Goal: Task Accomplishment & Management: Manage account settings

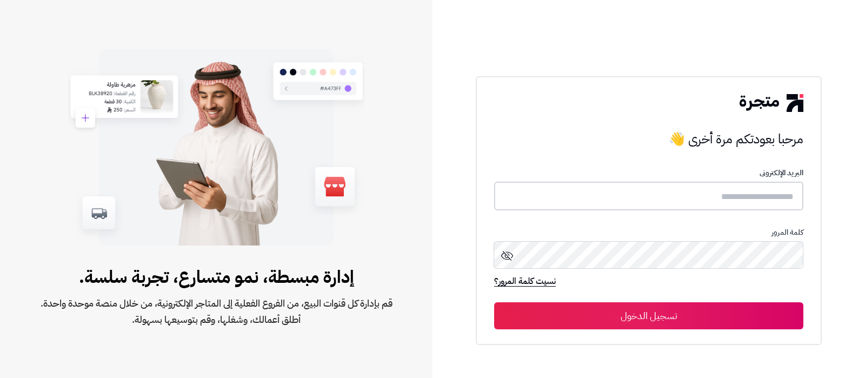
drag, startPoint x: 645, startPoint y: 204, endPoint x: 636, endPoint y: 208, distance: 9.7
click at [645, 204] on input "text" at bounding box center [648, 196] width 309 height 29
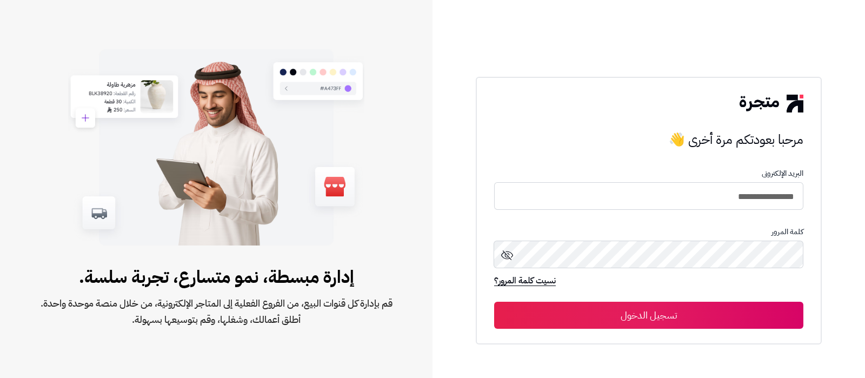
drag, startPoint x: 587, startPoint y: 197, endPoint x: 552, endPoint y: 196, distance: 34.6
click at [587, 197] on input "**********" at bounding box center [648, 196] width 309 height 28
type input "**********"
click at [713, 316] on button "تسجيل الدخول" at bounding box center [648, 315] width 309 height 27
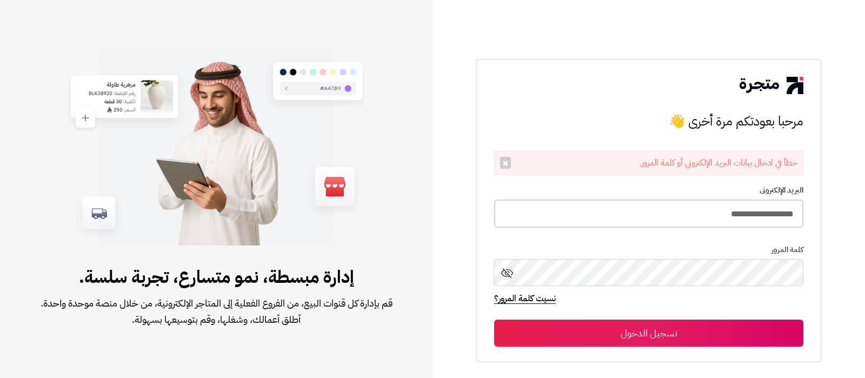
click at [683, 213] on input "**********" at bounding box center [648, 213] width 309 height 29
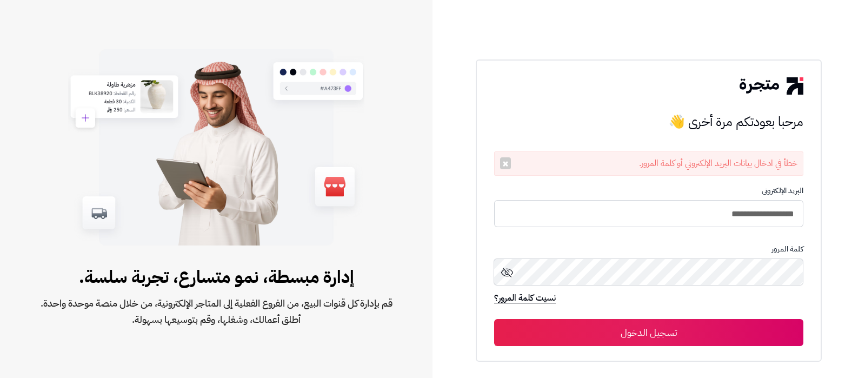
type input "**********"
click at [494, 319] on button "تسجيل الدخول" at bounding box center [648, 332] width 309 height 27
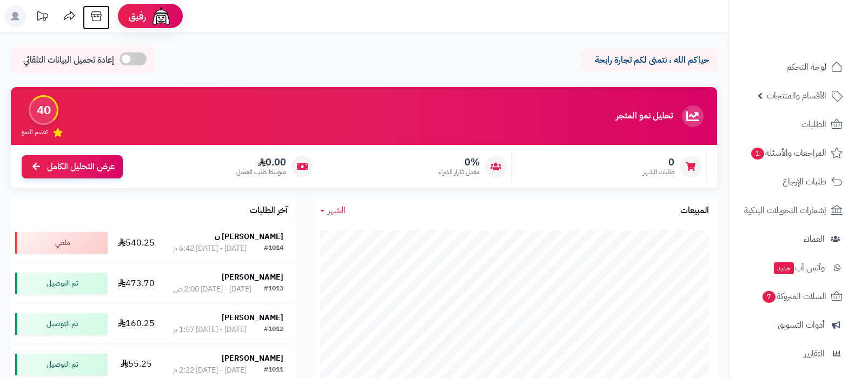
click at [96, 18] on icon at bounding box center [96, 16] width 22 height 22
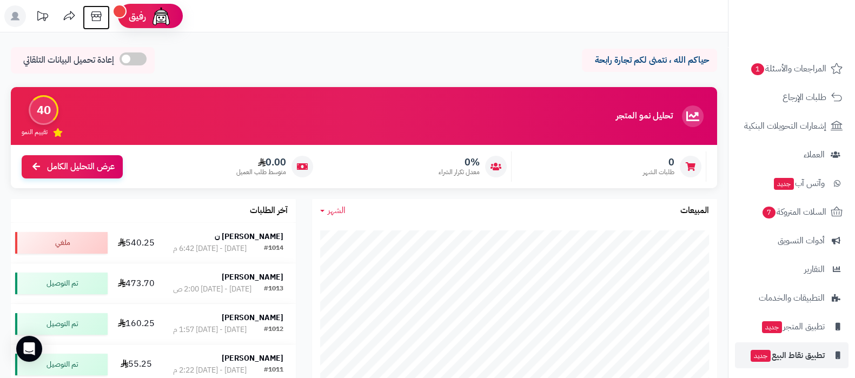
scroll to position [116, 0]
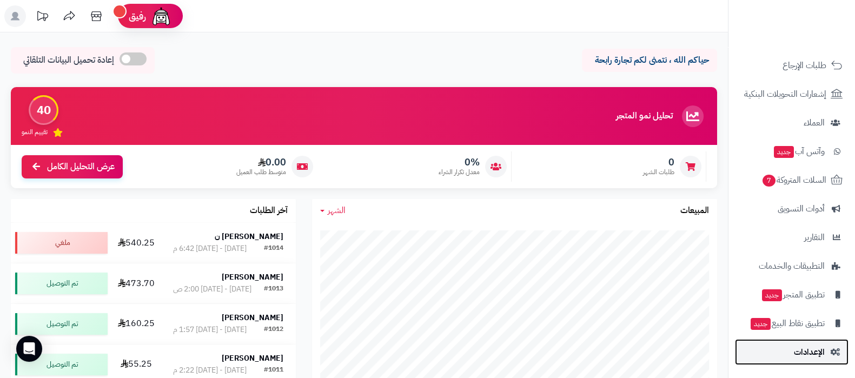
click at [797, 355] on span "الإعدادات" at bounding box center [808, 351] width 31 height 15
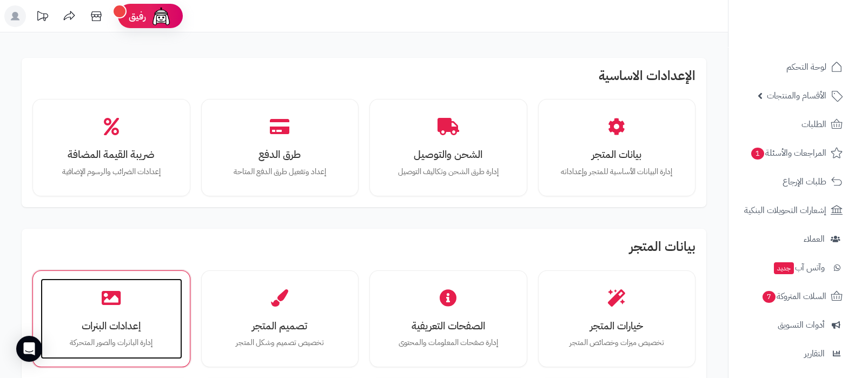
click at [135, 320] on h3 "إعدادات البنرات" at bounding box center [111, 325] width 120 height 11
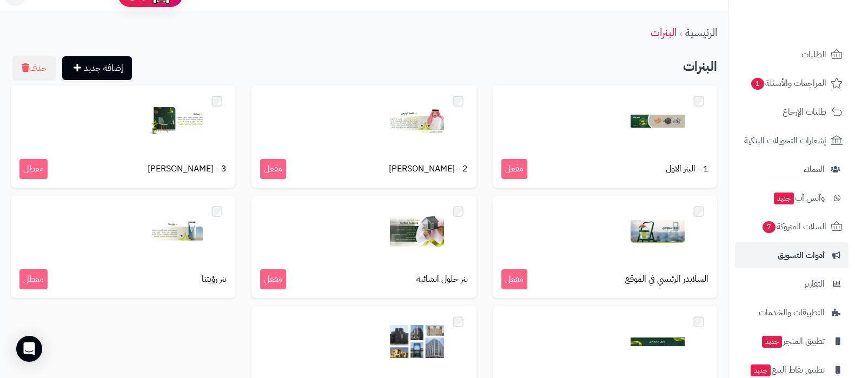
scroll to position [116, 0]
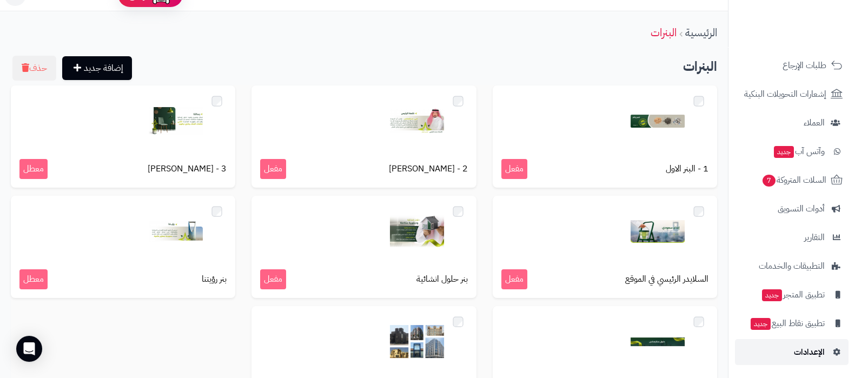
click at [791, 345] on link "الإعدادات" at bounding box center [792, 352] width 114 height 26
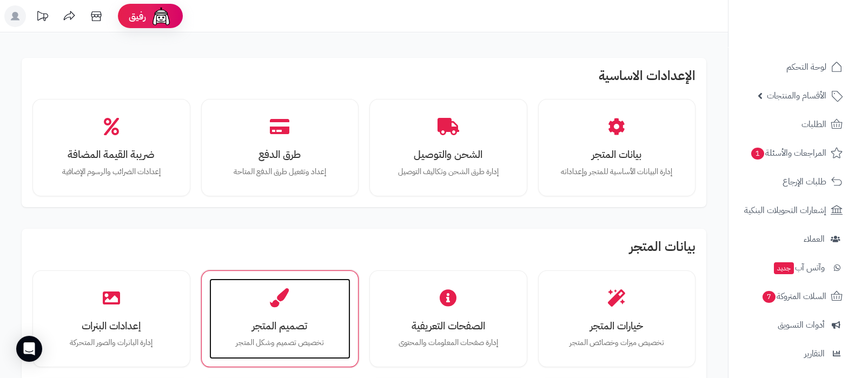
click at [295, 327] on h3 "تصميم المتجر" at bounding box center [280, 325] width 120 height 11
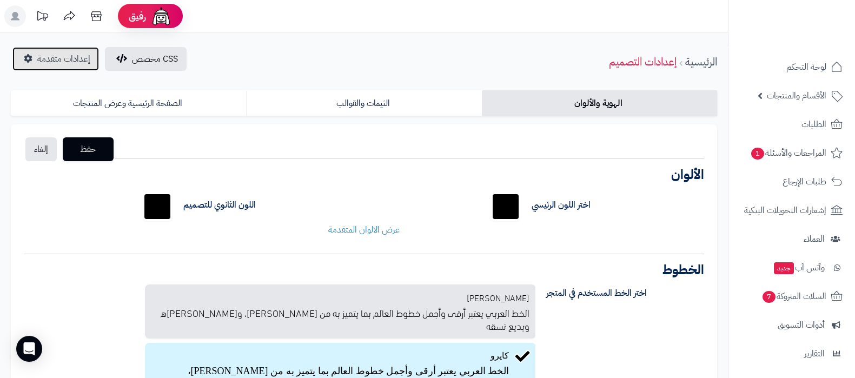
click at [77, 58] on span "إعدادات متقدمة" at bounding box center [63, 58] width 53 height 13
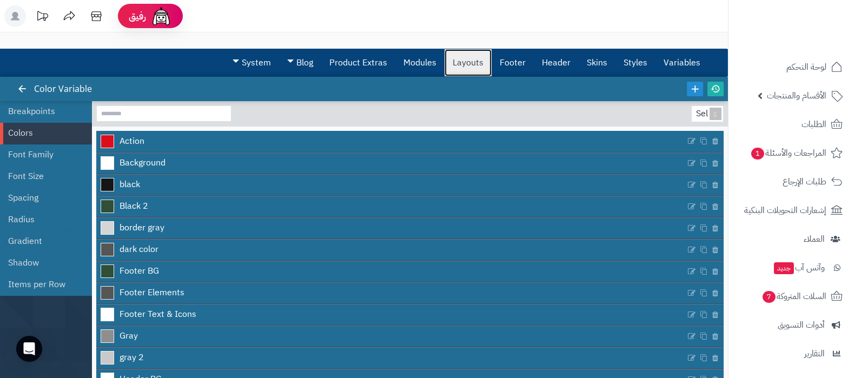
click at [478, 66] on link "Layouts" at bounding box center [467, 62] width 47 height 27
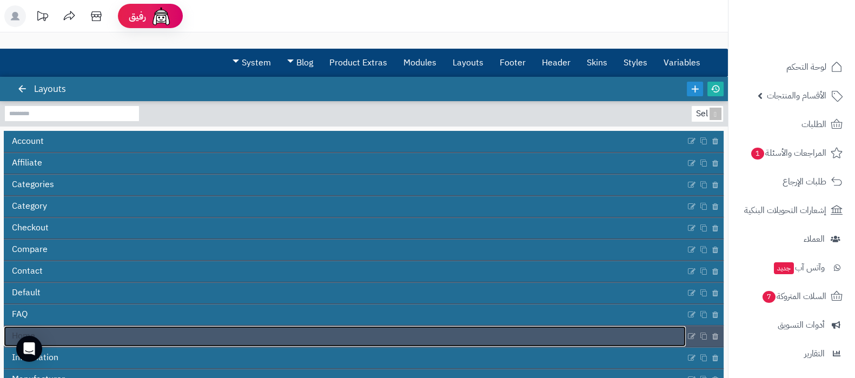
click at [417, 330] on link "Home" at bounding box center [345, 336] width 682 height 21
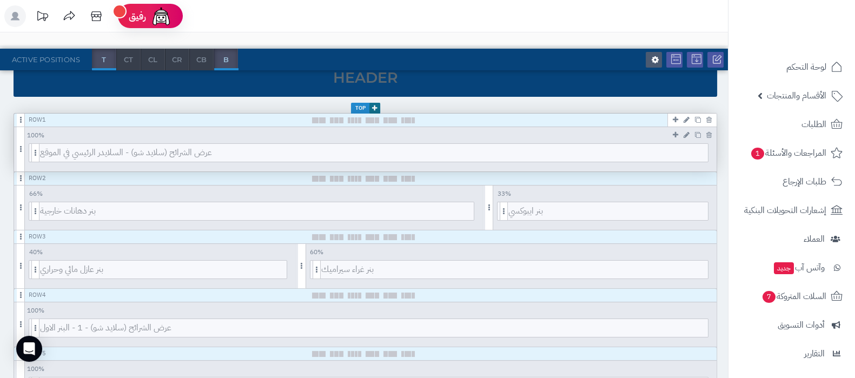
scroll to position [135, 0]
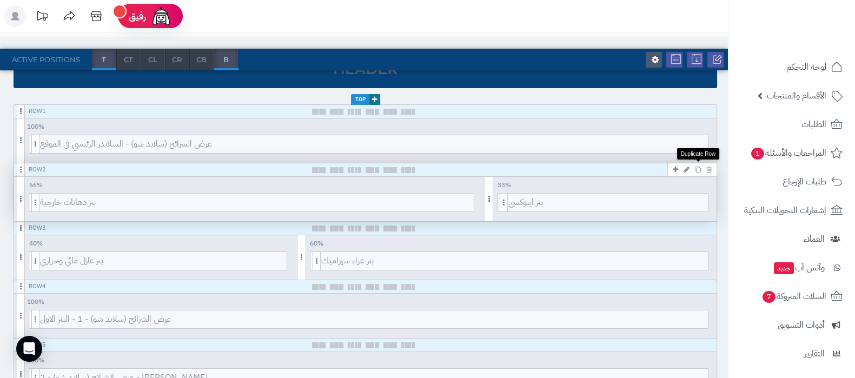
click at [697, 167] on icon at bounding box center [698, 169] width 6 height 6
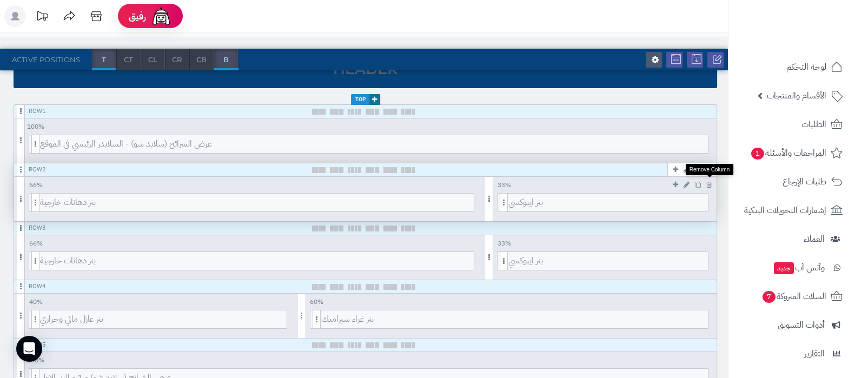
click at [708, 181] on icon at bounding box center [708, 184] width 5 height 7
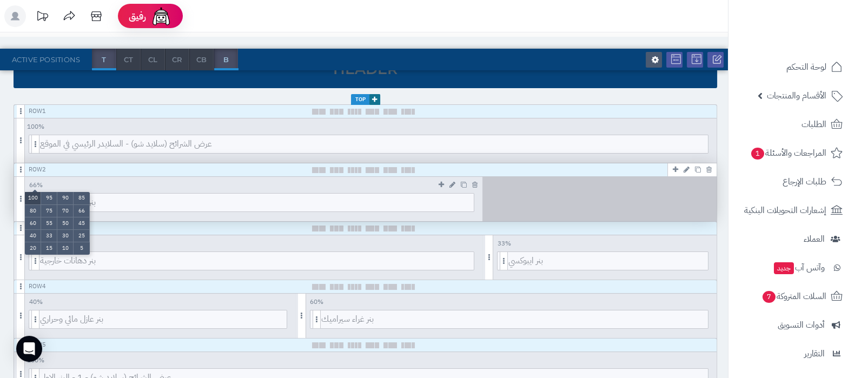
click at [32, 195] on li "100" at bounding box center [33, 198] width 16 height 12
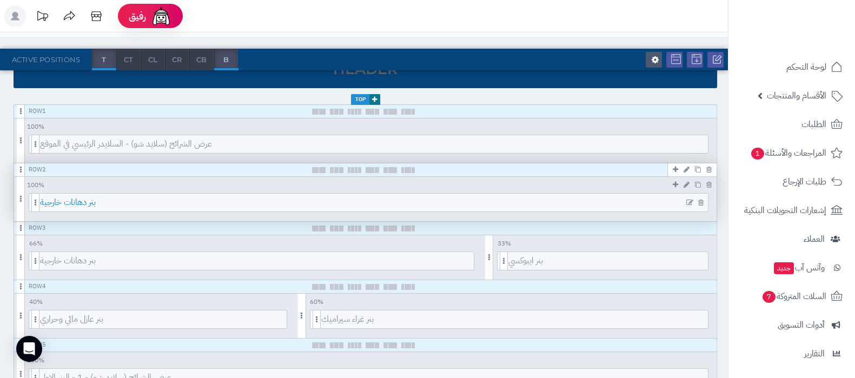
click at [472, 202] on span "بنر دهانات خارجية" at bounding box center [374, 203] width 668 height 18
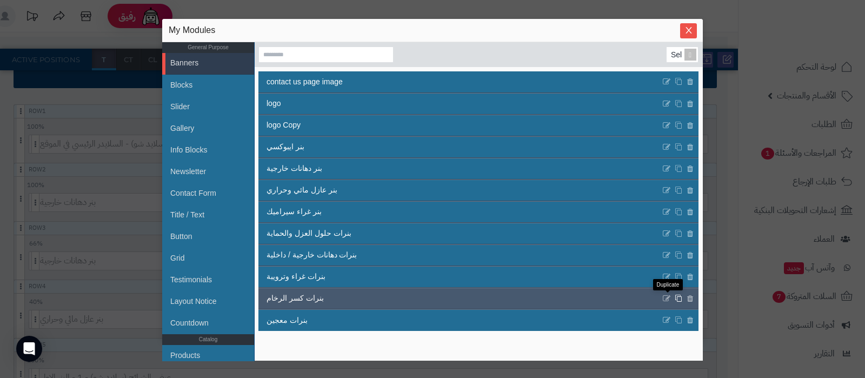
click at [675, 298] on icon at bounding box center [679, 298] width 8 height 8
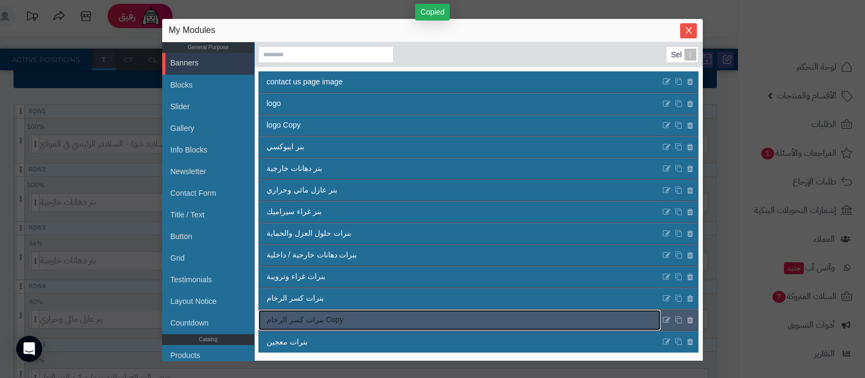
click at [444, 327] on link "بنرات كسر الرخام Copy" at bounding box center [459, 320] width 402 height 21
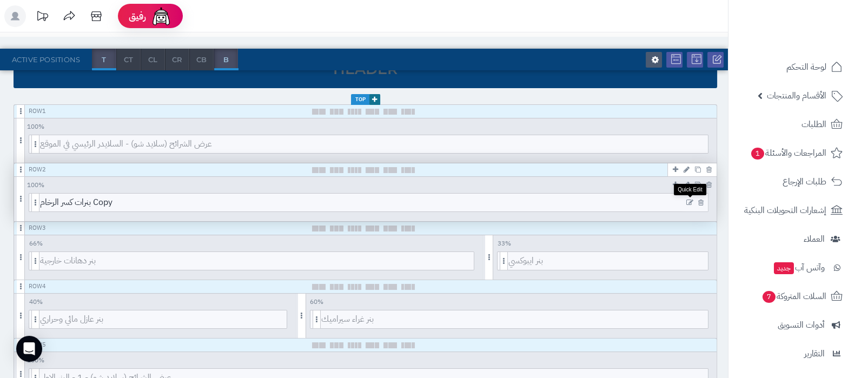
click at [689, 201] on icon at bounding box center [689, 203] width 7 height 8
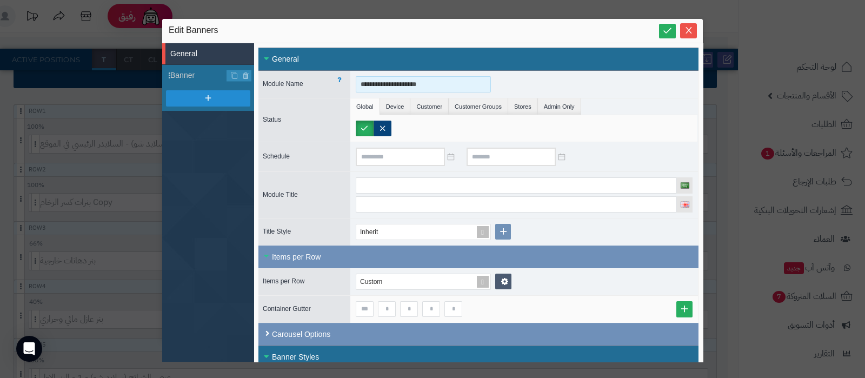
click at [418, 80] on input "**********" at bounding box center [423, 84] width 135 height 16
type input "**********"
click at [194, 78] on span "Banner" at bounding box center [198, 75] width 57 height 11
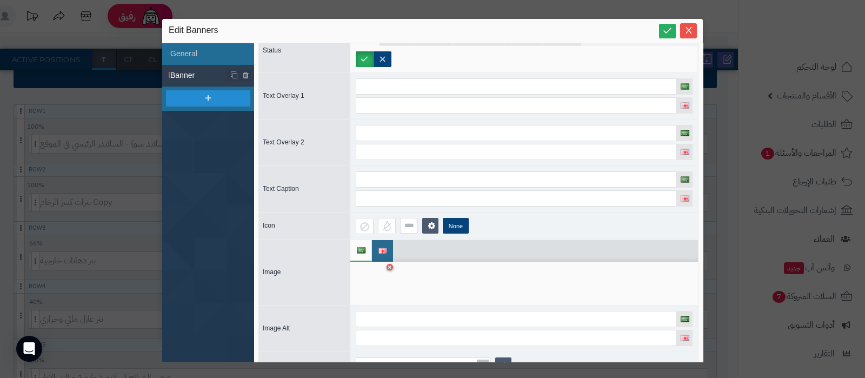
scroll to position [94, 0]
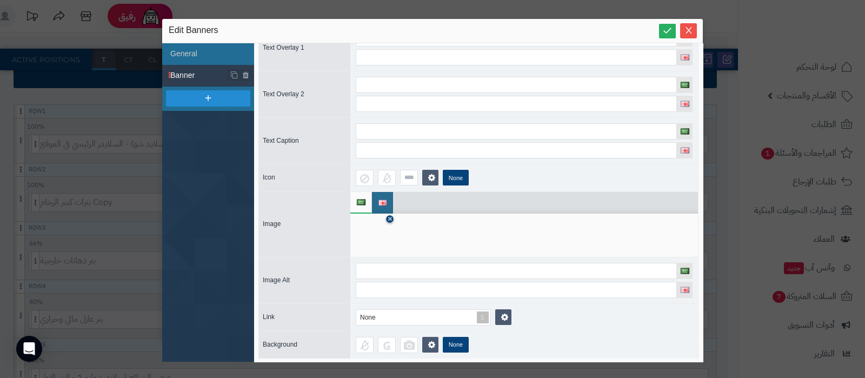
click at [389, 217] on icon at bounding box center [390, 219] width 4 height 6
click at [368, 241] on icon at bounding box center [373, 235] width 35 height 32
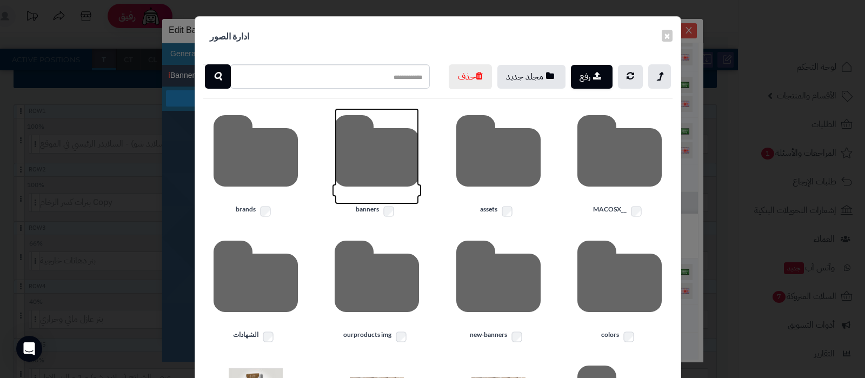
click at [378, 194] on icon at bounding box center [377, 156] width 84 height 96
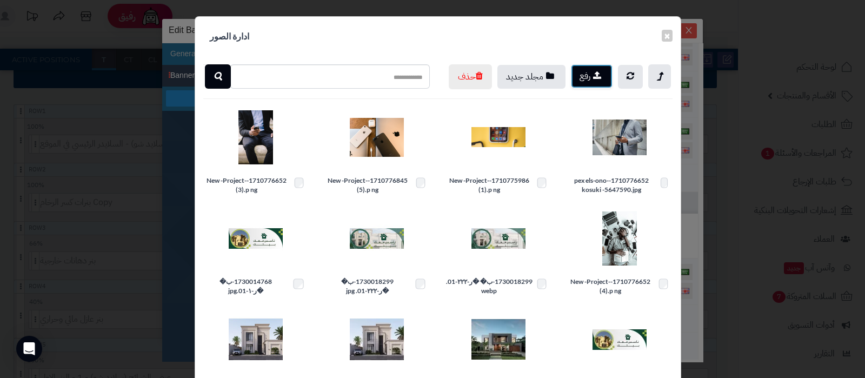
click at [599, 75] on icon "button" at bounding box center [597, 75] width 8 height 9
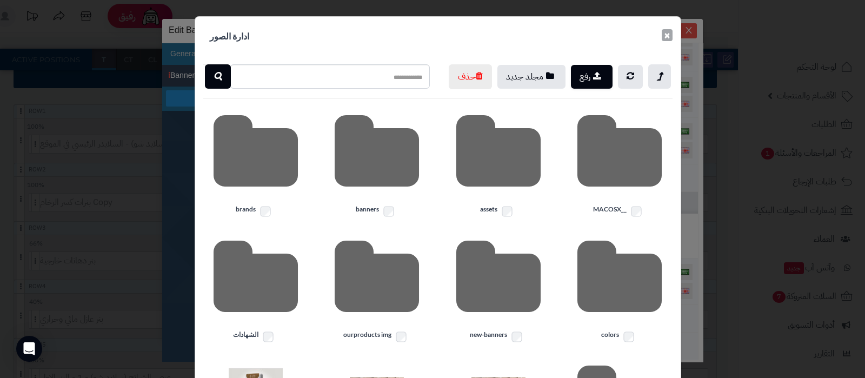
click at [672, 39] on button "×" at bounding box center [667, 35] width 11 height 12
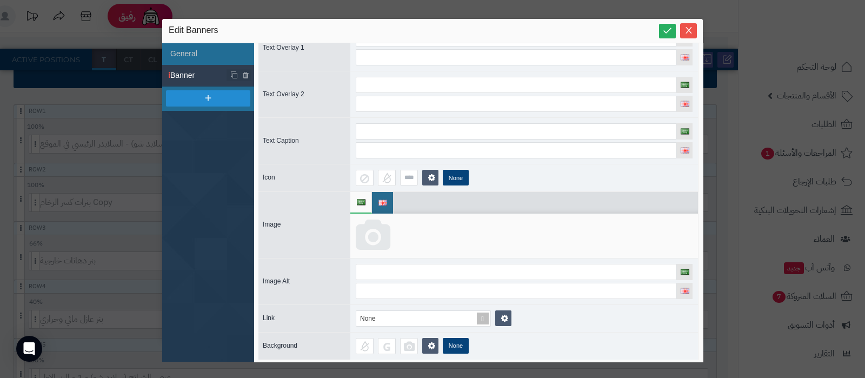
click at [380, 228] on icon at bounding box center [373, 235] width 35 height 32
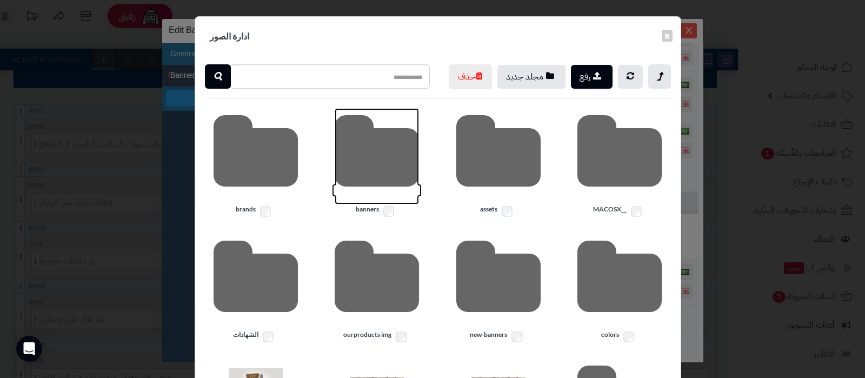
click at [386, 163] on icon at bounding box center [377, 156] width 84 height 96
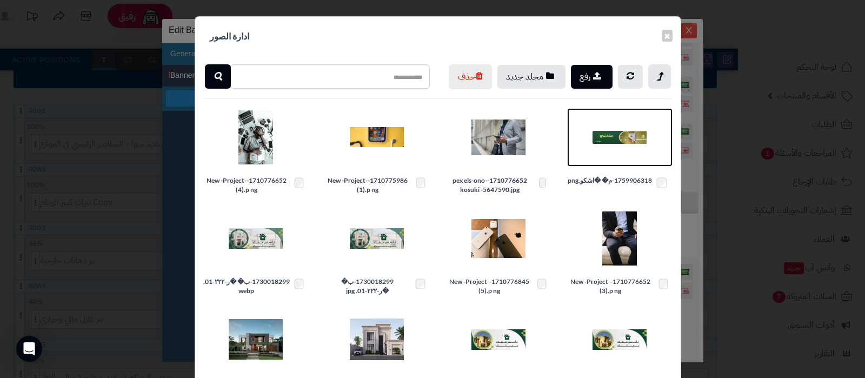
click at [616, 156] on img at bounding box center [619, 137] width 54 height 54
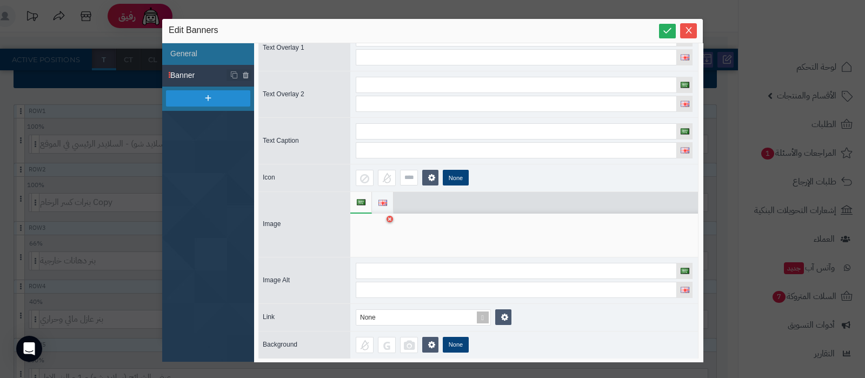
click at [385, 200] on img at bounding box center [382, 202] width 9 height 6
click at [381, 225] on div at bounding box center [373, 235] width 34 height 32
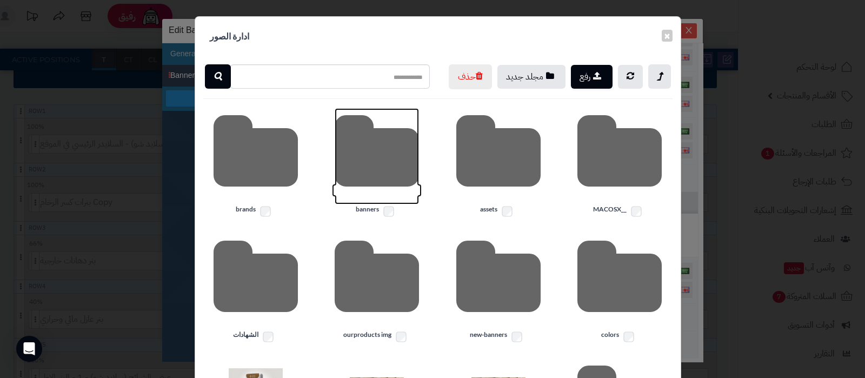
click at [376, 189] on icon at bounding box center [377, 156] width 84 height 96
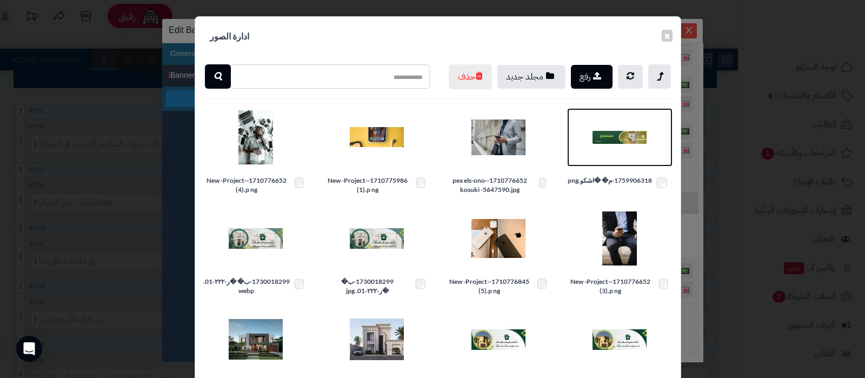
click at [619, 161] on img at bounding box center [619, 137] width 54 height 54
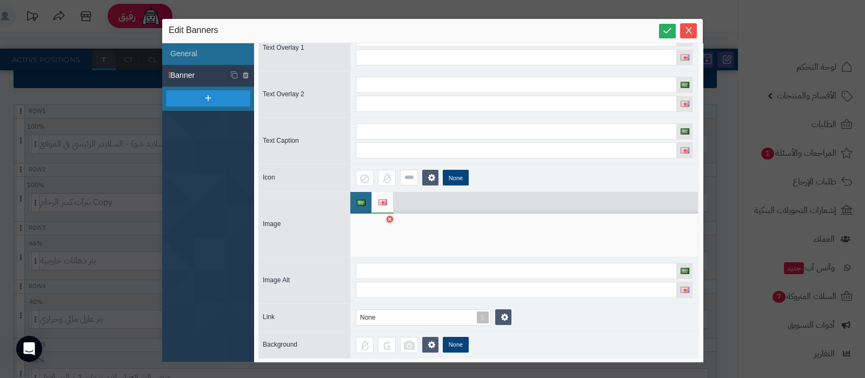
scroll to position [0, 0]
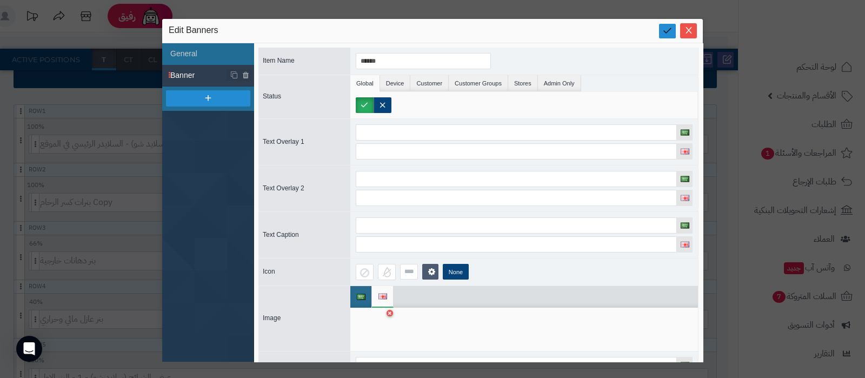
click at [665, 32] on icon at bounding box center [667, 30] width 10 height 10
click at [686, 31] on icon "Close" at bounding box center [688, 29] width 9 height 9
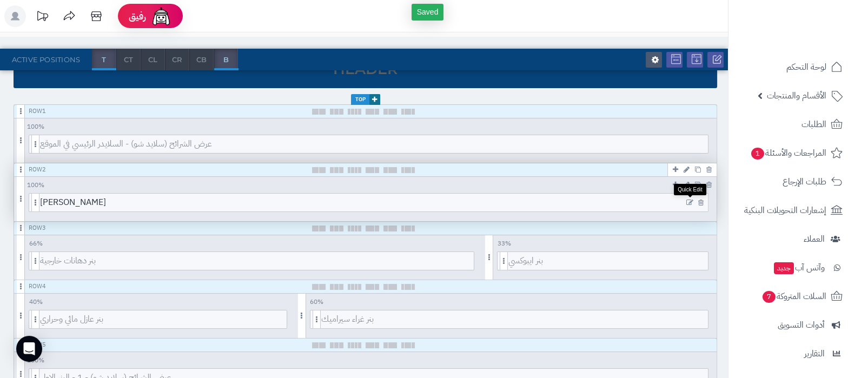
click at [690, 202] on icon at bounding box center [689, 203] width 7 height 8
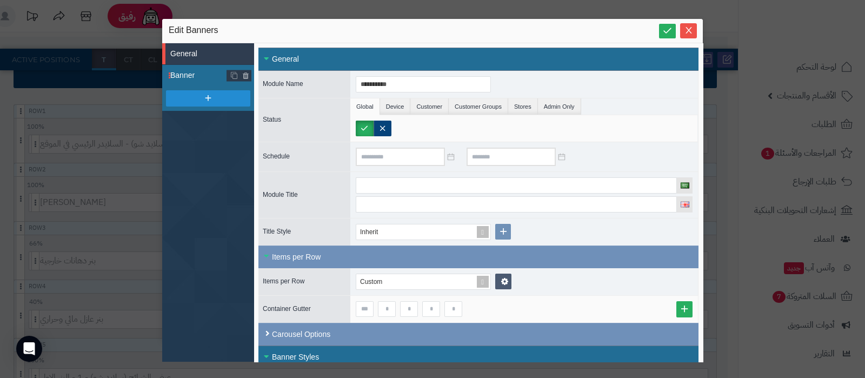
click at [201, 77] on span "Banner" at bounding box center [198, 75] width 57 height 11
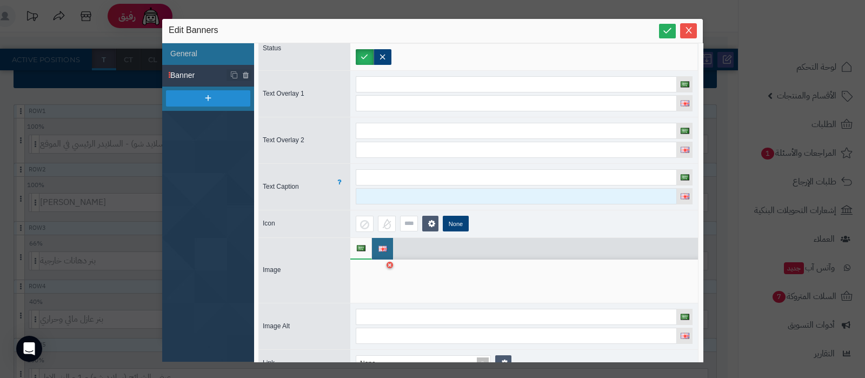
scroll to position [94, 0]
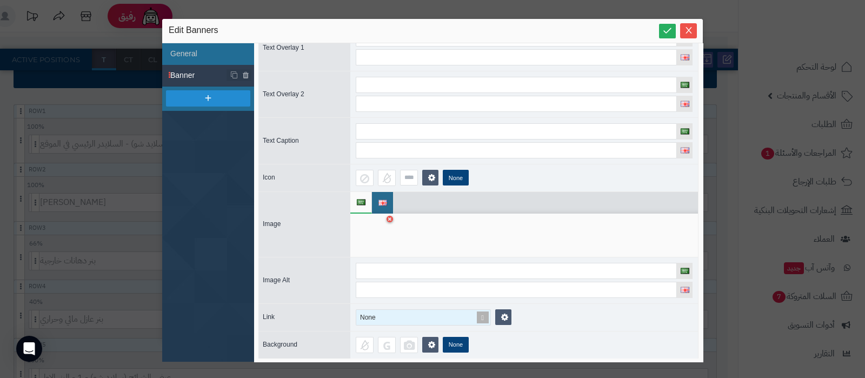
click at [486, 315] on span at bounding box center [482, 317] width 15 height 15
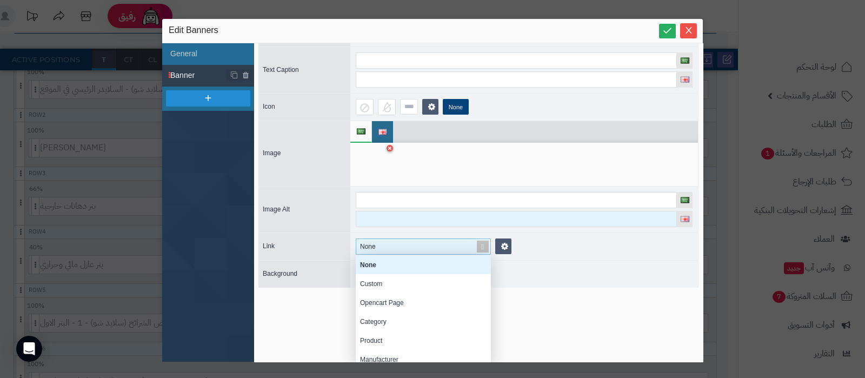
scroll to position [165, 0]
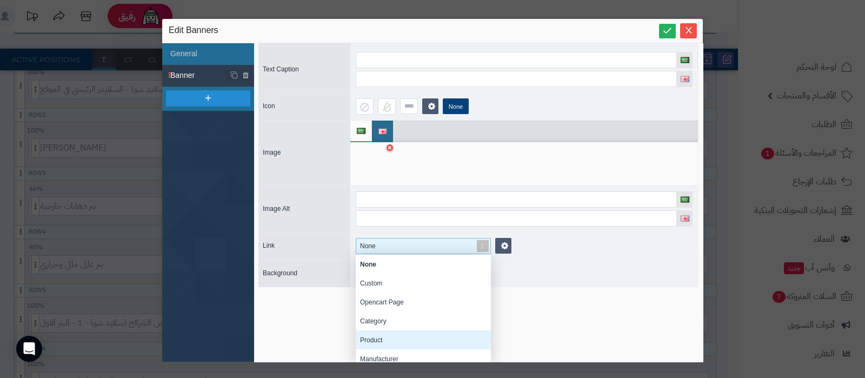
click at [392, 331] on div "Product" at bounding box center [423, 339] width 135 height 19
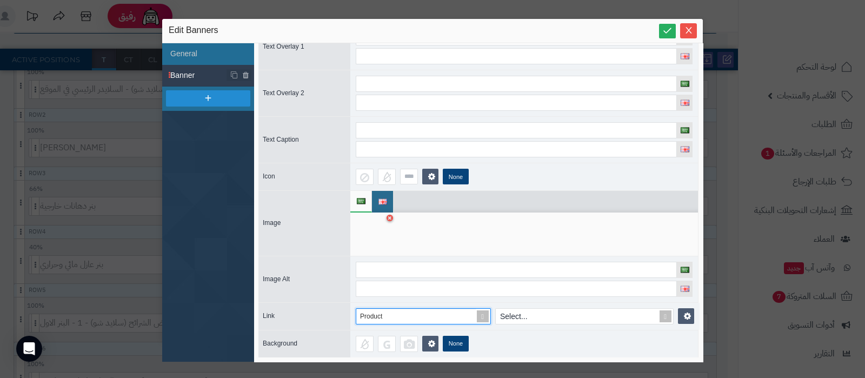
scroll to position [104, 0]
click at [573, 311] on div "Select..." at bounding box center [578, 316] width 165 height 15
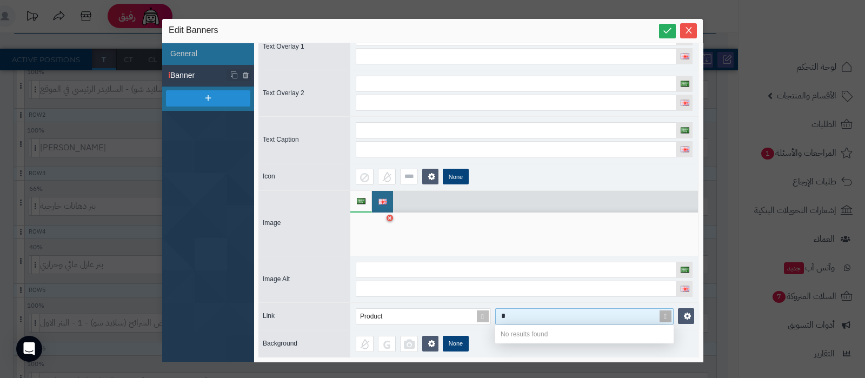
type input "**"
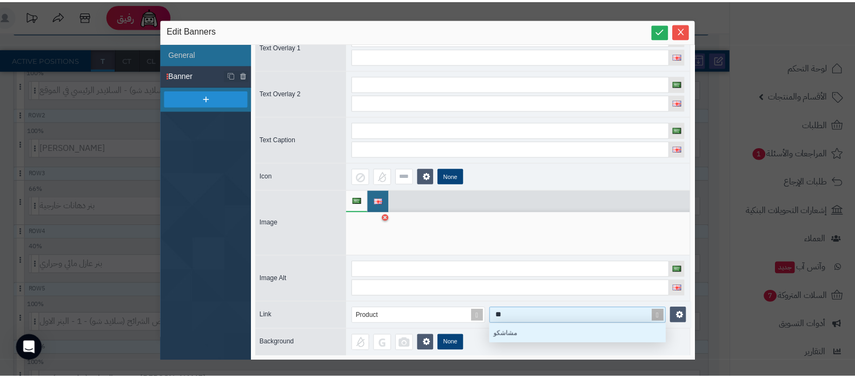
scroll to position [8, 168]
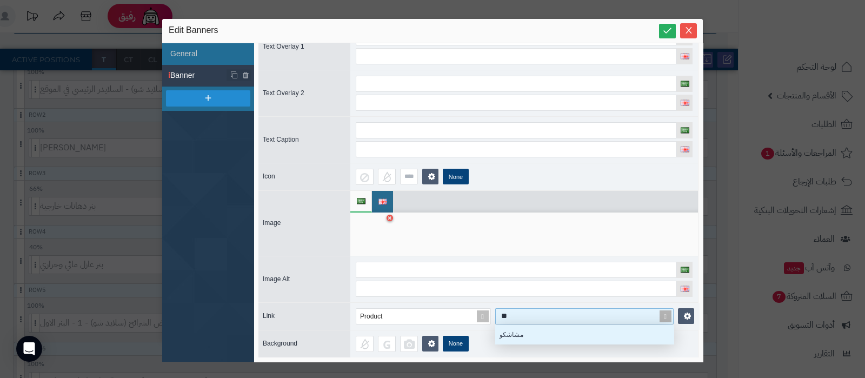
click at [574, 329] on div "مشاشكو" at bounding box center [584, 334] width 178 height 19
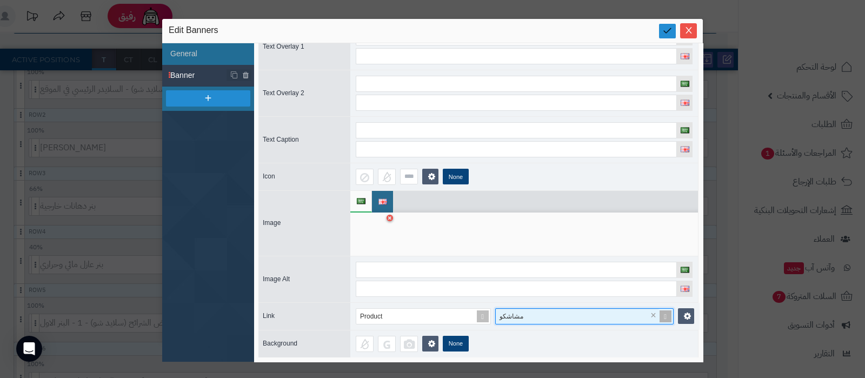
click at [660, 24] on link at bounding box center [667, 31] width 17 height 15
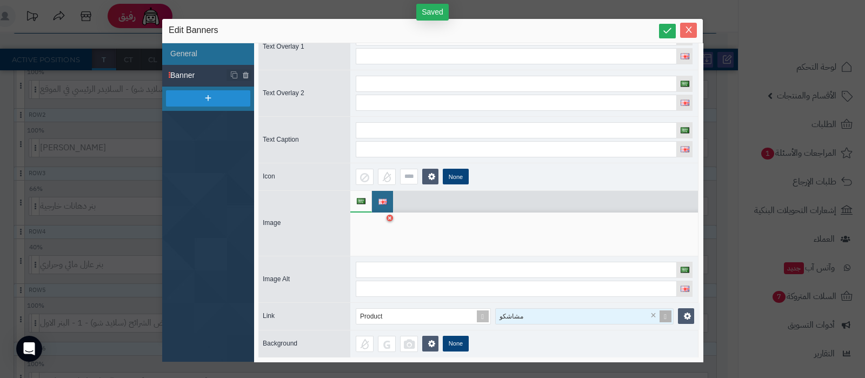
click at [689, 34] on icon "Close" at bounding box center [688, 29] width 9 height 9
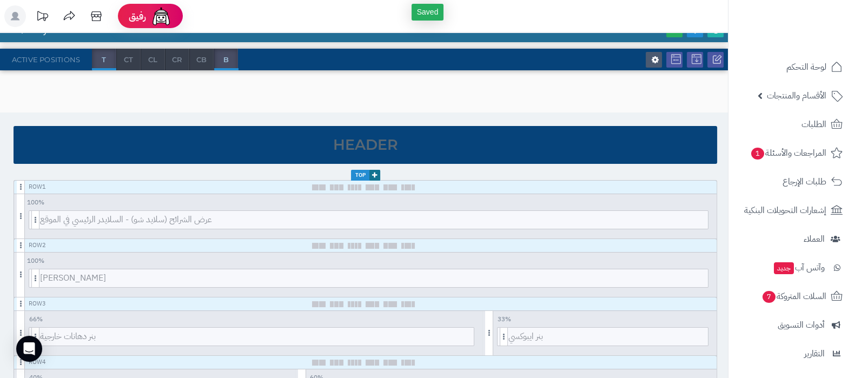
scroll to position [0, 0]
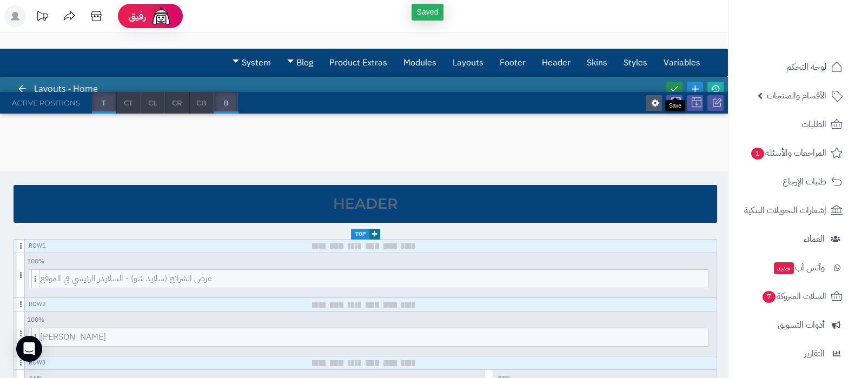
click at [676, 86] on icon at bounding box center [674, 89] width 10 height 10
click at [716, 85] on icon at bounding box center [715, 89] width 10 height 10
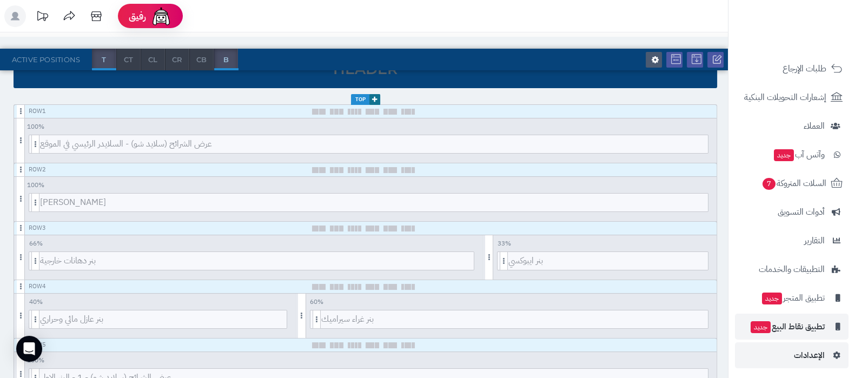
scroll to position [116, 0]
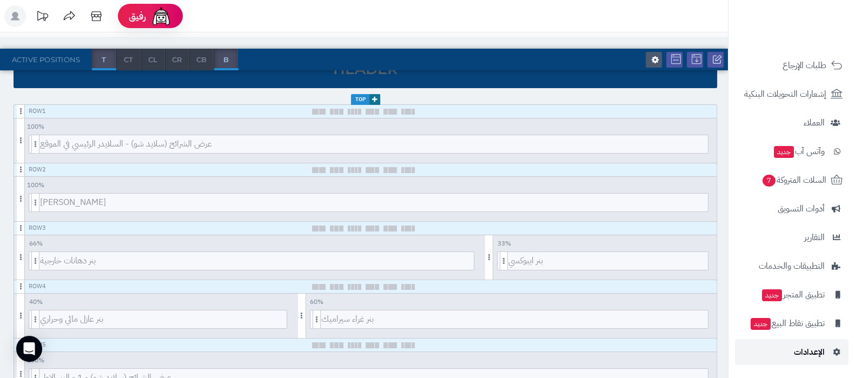
click at [806, 348] on span "الإعدادات" at bounding box center [808, 351] width 31 height 15
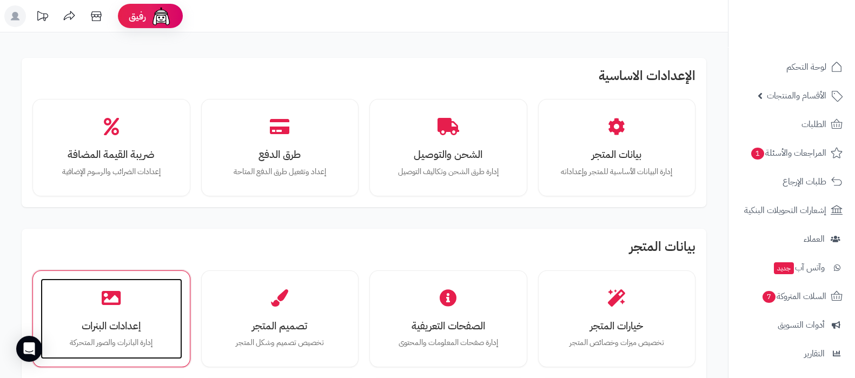
click at [138, 325] on h3 "إعدادات البنرات" at bounding box center [111, 325] width 120 height 11
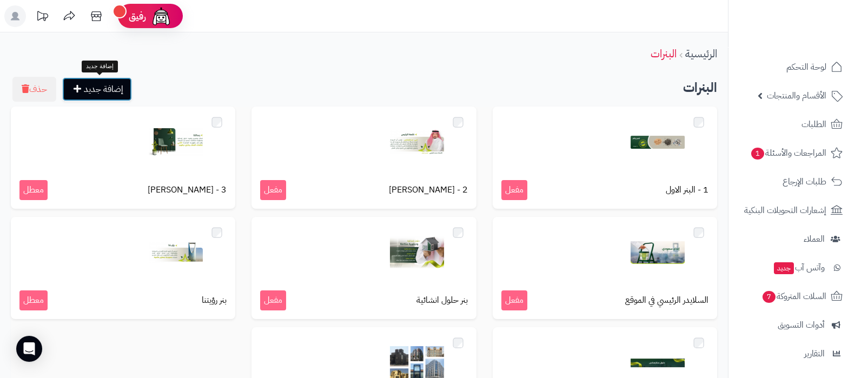
click at [111, 91] on link "إضافة جديد" at bounding box center [97, 89] width 70 height 24
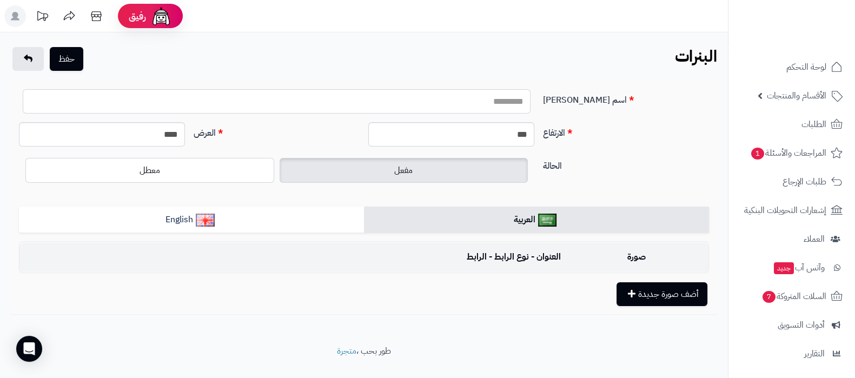
click at [493, 98] on input "اسم [PERSON_NAME]" at bounding box center [277, 101] width 508 height 24
click at [35, 62] on link at bounding box center [27, 59] width 31 height 24
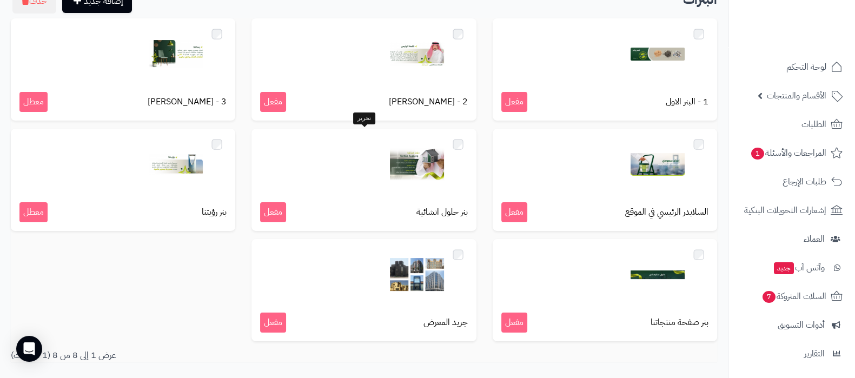
scroll to position [67, 0]
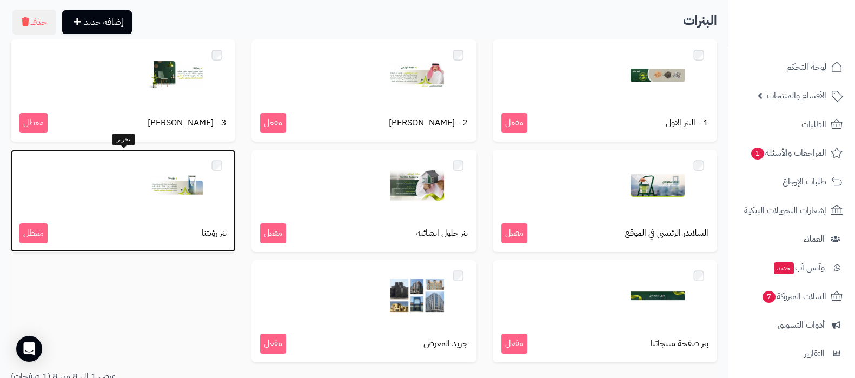
click at [188, 193] on img at bounding box center [176, 185] width 54 height 54
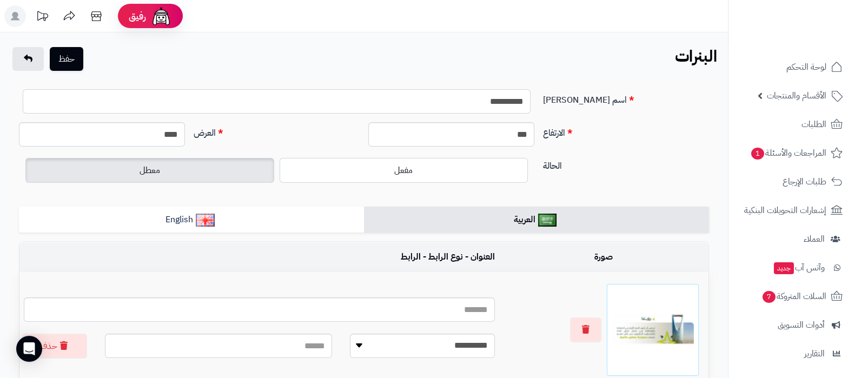
click at [503, 99] on input "**********" at bounding box center [277, 101] width 508 height 24
type input "**********"
click at [178, 135] on input "****" at bounding box center [102, 134] width 166 height 24
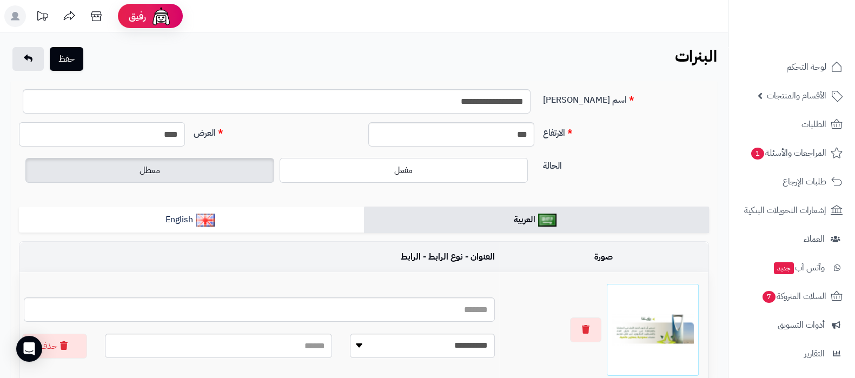
type input "****"
click at [504, 134] on input "***" at bounding box center [451, 134] width 166 height 24
type input "***"
click at [582, 324] on icon "button" at bounding box center [586, 328] width 8 height 9
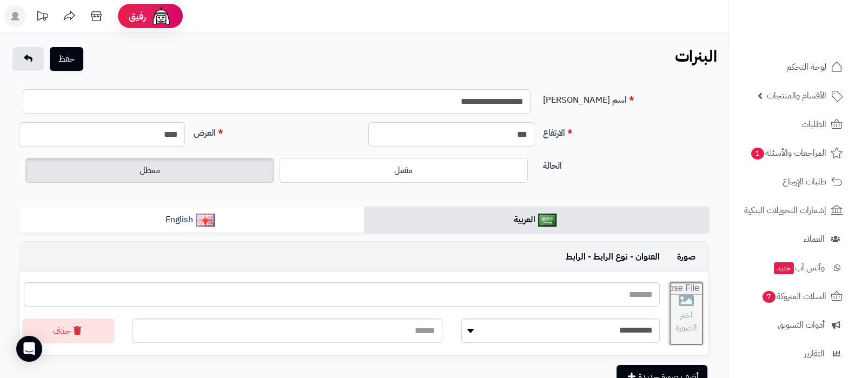
click at [669, 312] on input "file" at bounding box center [686, 314] width 35 height 64
type input "**********"
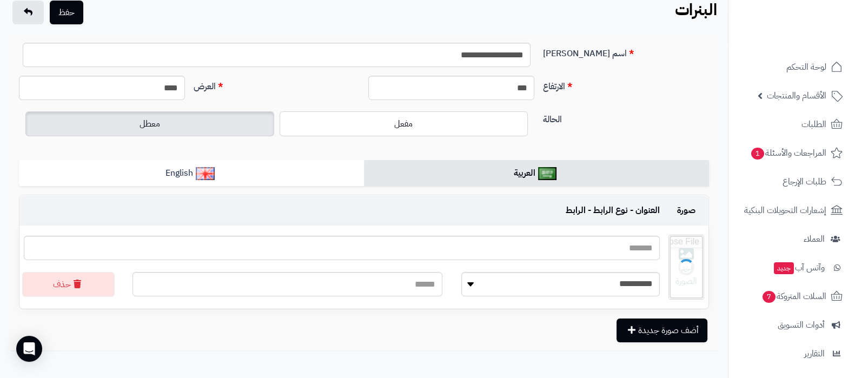
scroll to position [67, 0]
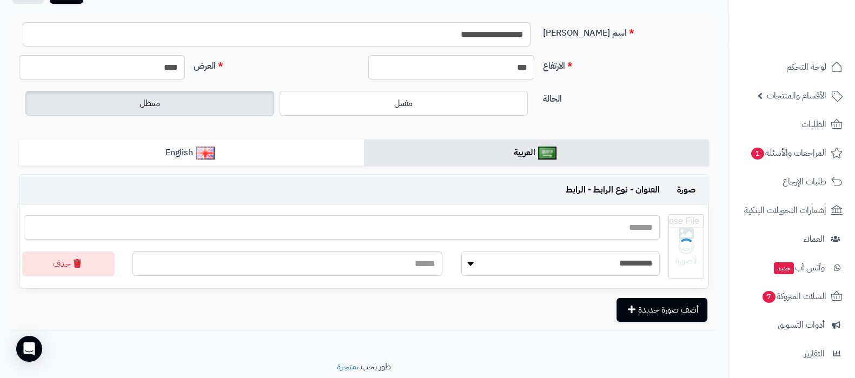
click at [579, 258] on select "**********" at bounding box center [560, 263] width 198 height 24
select select "**********"
click at [461, 251] on select "**********" at bounding box center [560, 263] width 198 height 24
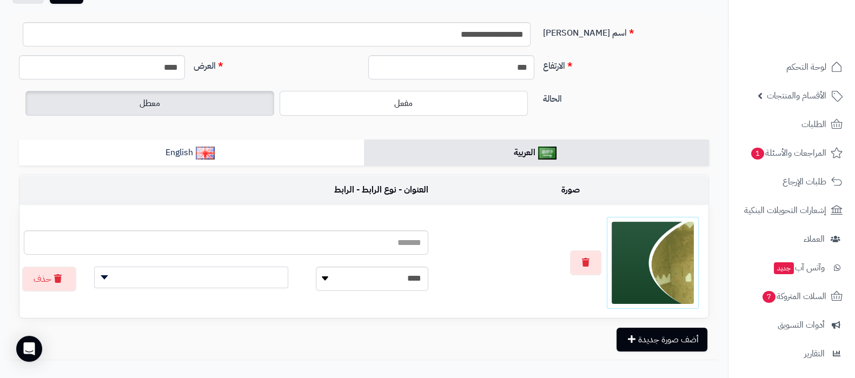
click at [355, 261] on td "**********" at bounding box center [225, 261] width 413 height 112
click at [204, 271] on span at bounding box center [191, 277] width 194 height 22
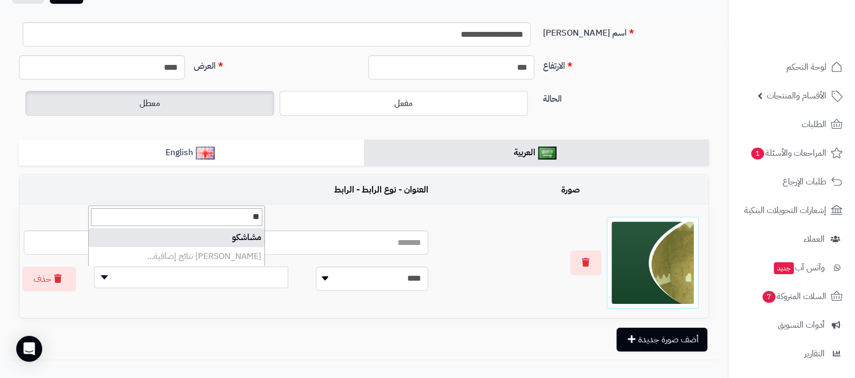
type input "**"
select select "***"
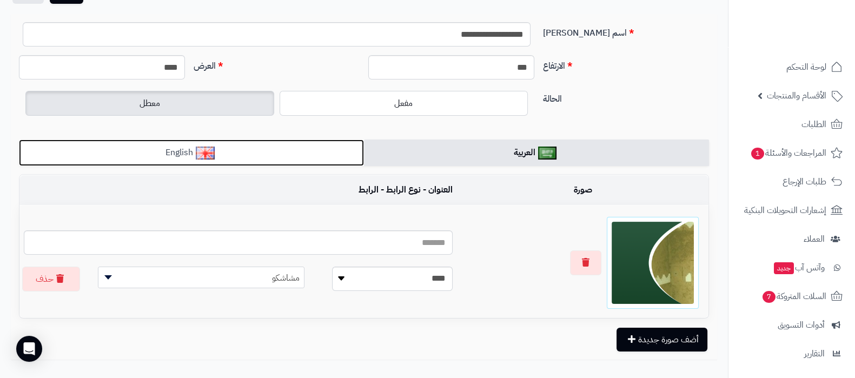
click at [241, 158] on link "English" at bounding box center [191, 152] width 345 height 26
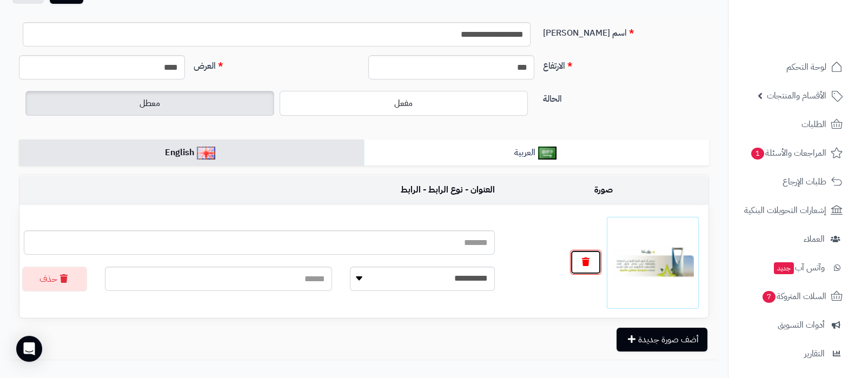
click at [596, 270] on button "button" at bounding box center [585, 262] width 31 height 25
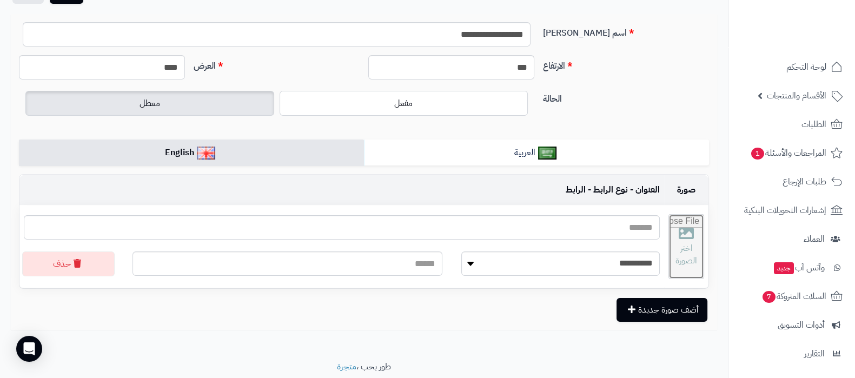
click at [681, 257] on input "file" at bounding box center [686, 247] width 35 height 64
type input "**********"
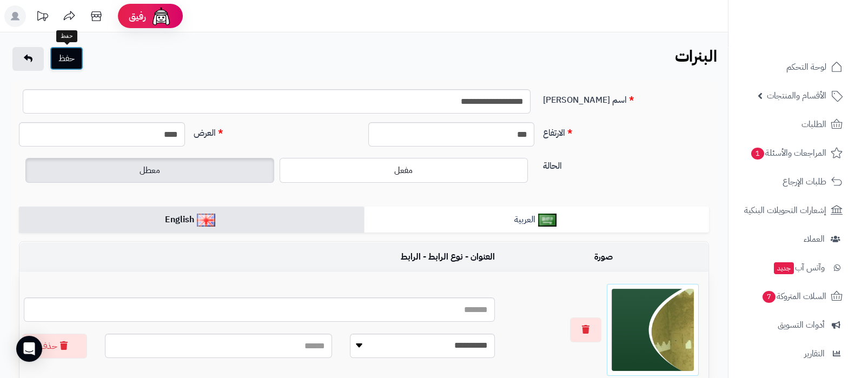
click at [66, 53] on button "حفظ" at bounding box center [67, 58] width 34 height 24
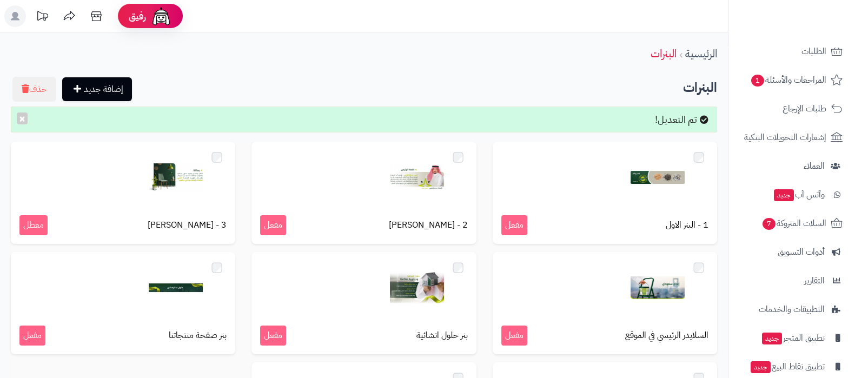
scroll to position [116, 0]
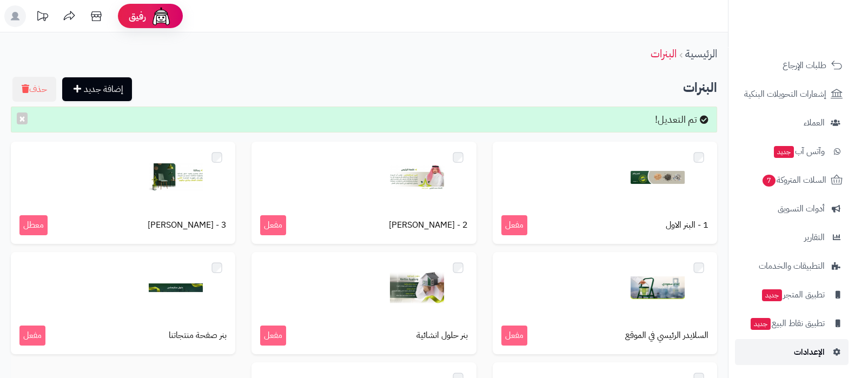
click at [789, 347] on link "الإعدادات" at bounding box center [792, 352] width 114 height 26
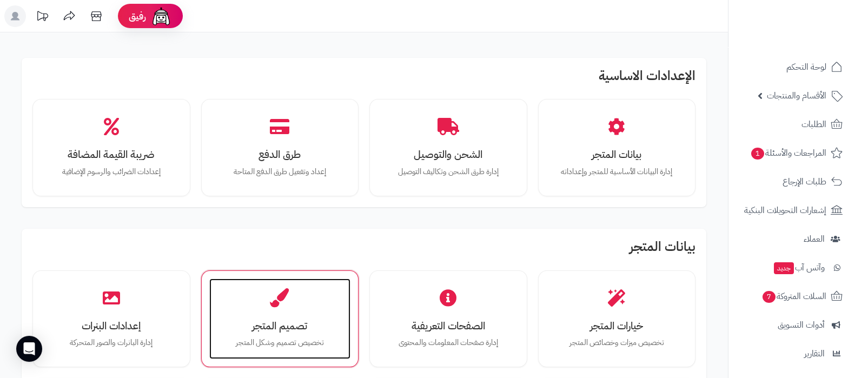
click at [283, 316] on div "تصميم المتجر تخصيص تصميم وشكل المتجر" at bounding box center [280, 318] width 142 height 81
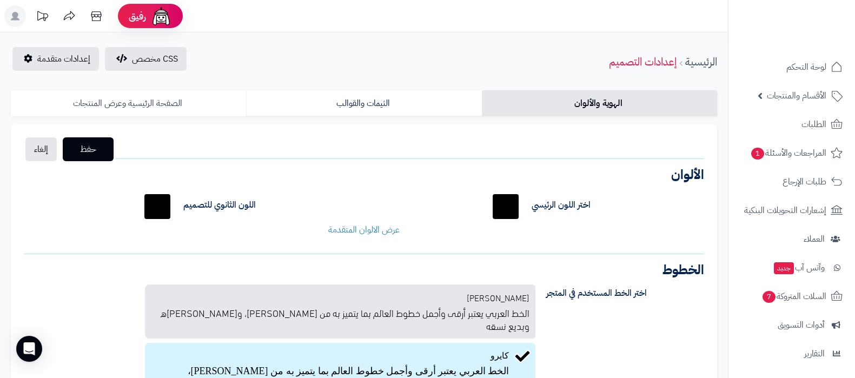
click at [185, 105] on link "الصفحة الرئيسية وعرض المنتجات" at bounding box center [128, 103] width 235 height 26
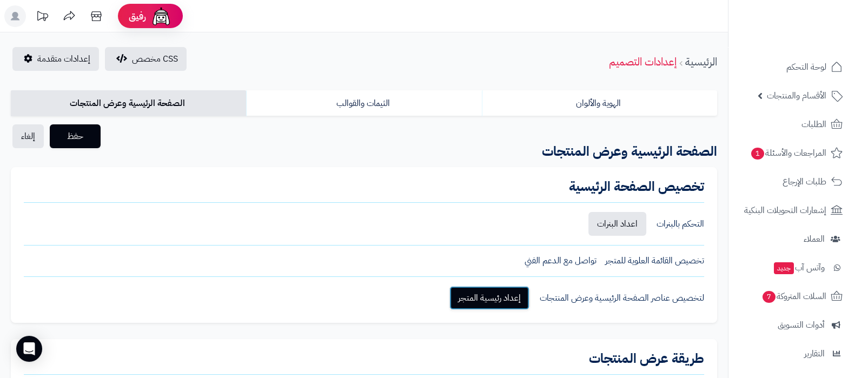
click at [498, 298] on link "إعداد رئيسية المتجر" at bounding box center [489, 298] width 80 height 24
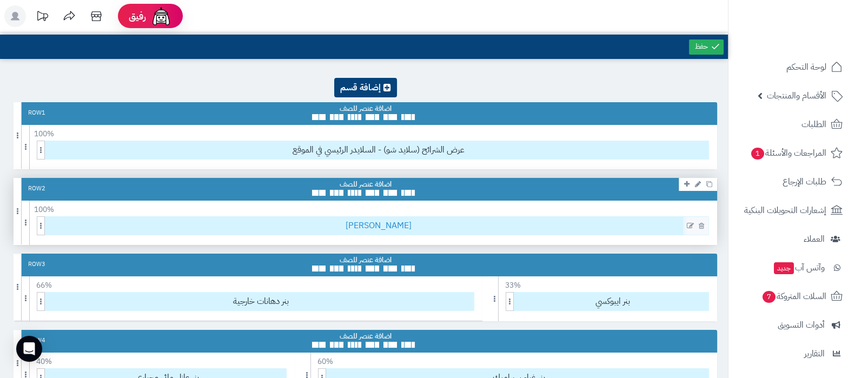
click at [418, 231] on span "[PERSON_NAME]" at bounding box center [378, 226] width 660 height 18
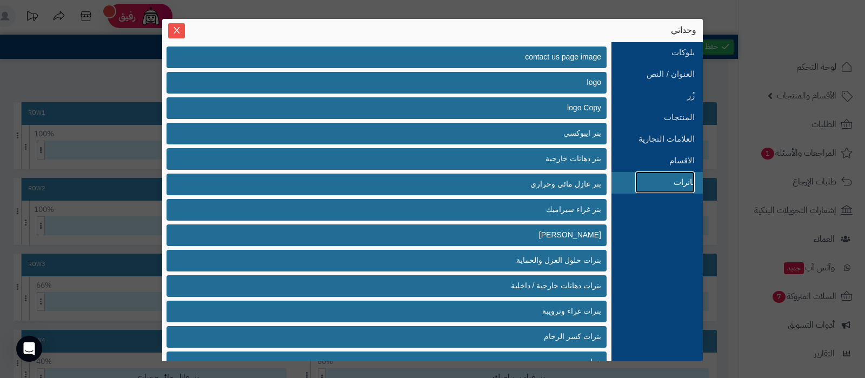
click at [671, 185] on link "بانرات" at bounding box center [664, 182] width 59 height 22
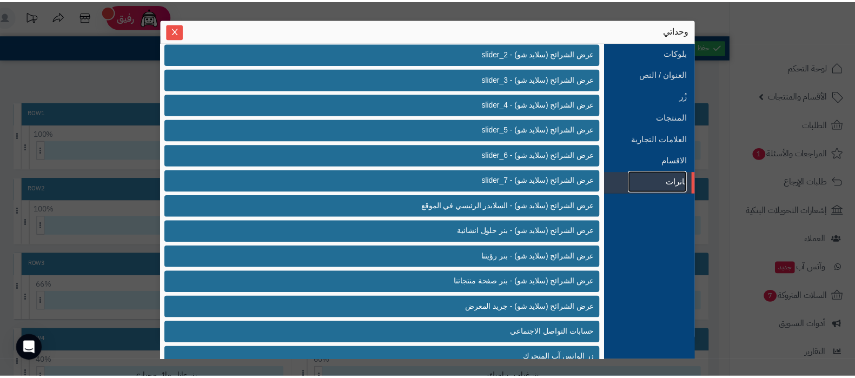
scroll to position [452, 0]
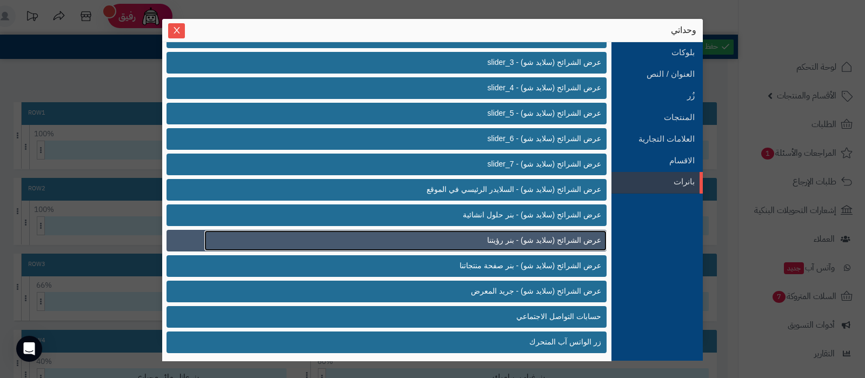
click at [486, 236] on link "عرض الشرائح (سلايد شو) - بنر رؤيتنا" at bounding box center [405, 240] width 402 height 21
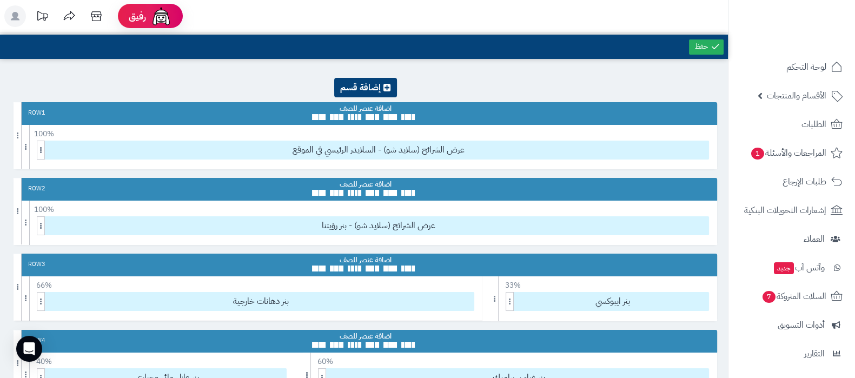
click at [699, 56] on div at bounding box center [705, 47] width 39 height 24
click at [702, 51] on link at bounding box center [706, 46] width 35 height 15
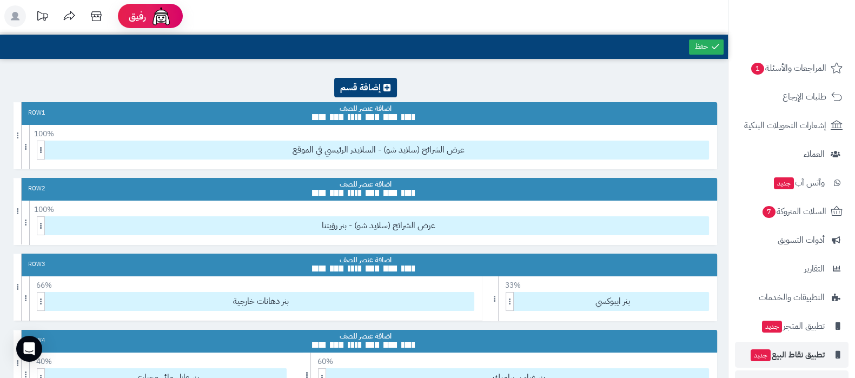
scroll to position [116, 0]
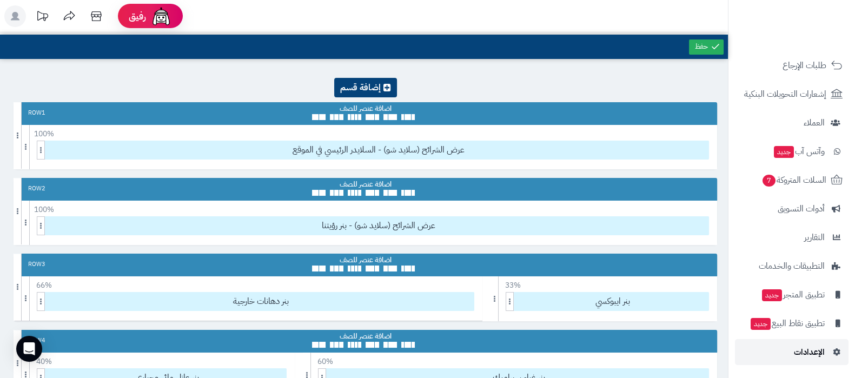
click at [797, 352] on span "الإعدادات" at bounding box center [808, 351] width 31 height 15
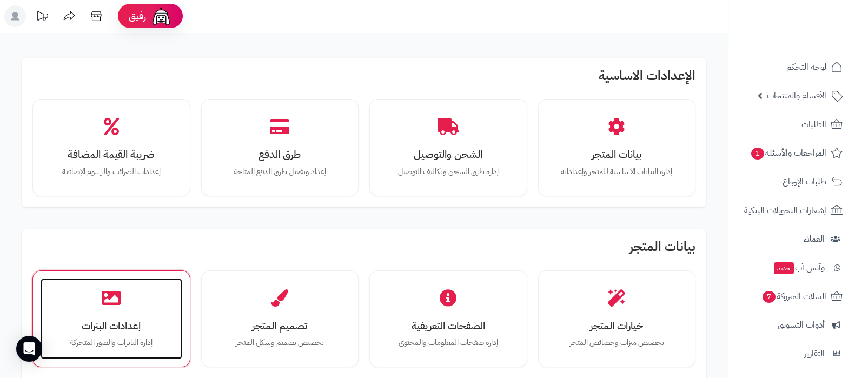
click at [108, 306] on icon at bounding box center [111, 297] width 19 height 19
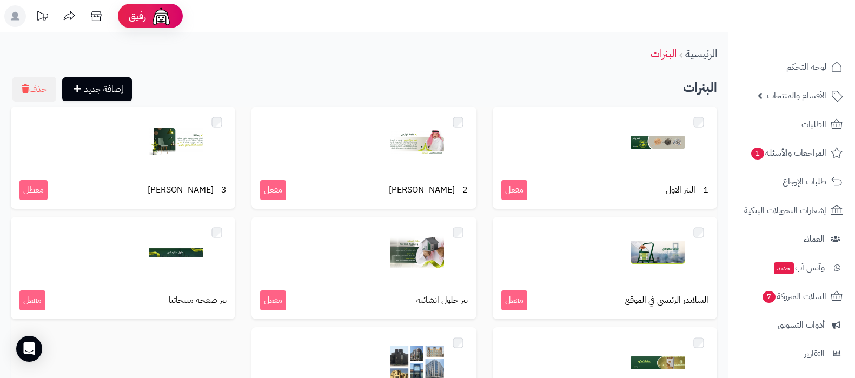
scroll to position [67, 0]
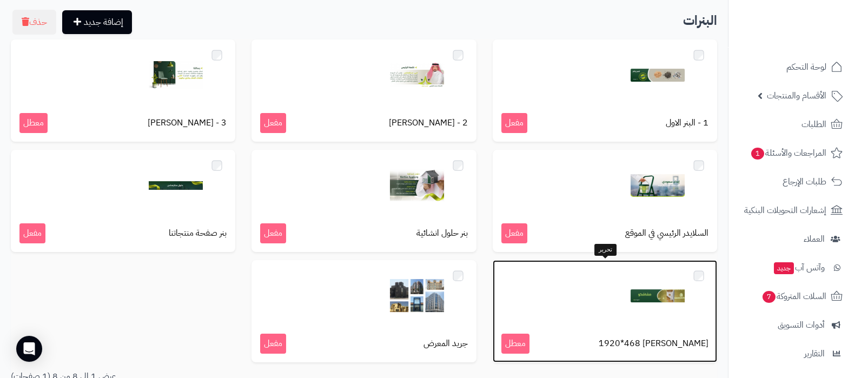
click at [665, 294] on img at bounding box center [657, 296] width 54 height 54
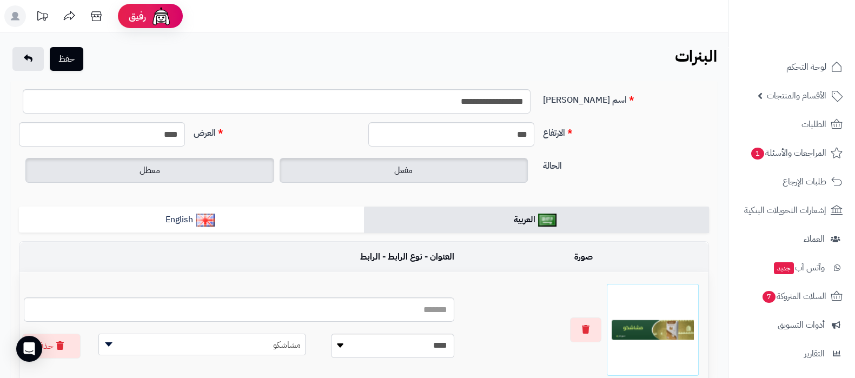
click at [440, 179] on label "مفعل" at bounding box center [403, 170] width 249 height 25
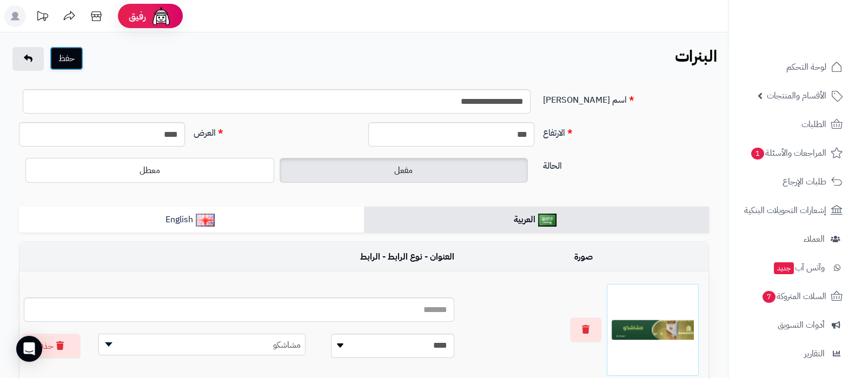
click at [66, 67] on button "حفظ" at bounding box center [67, 58] width 34 height 24
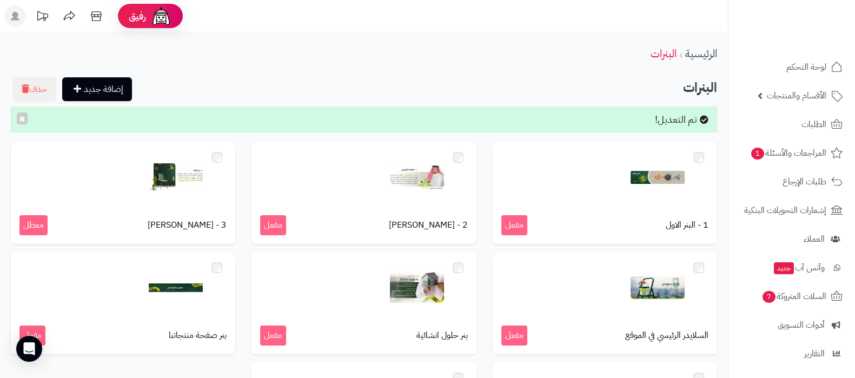
scroll to position [116, 0]
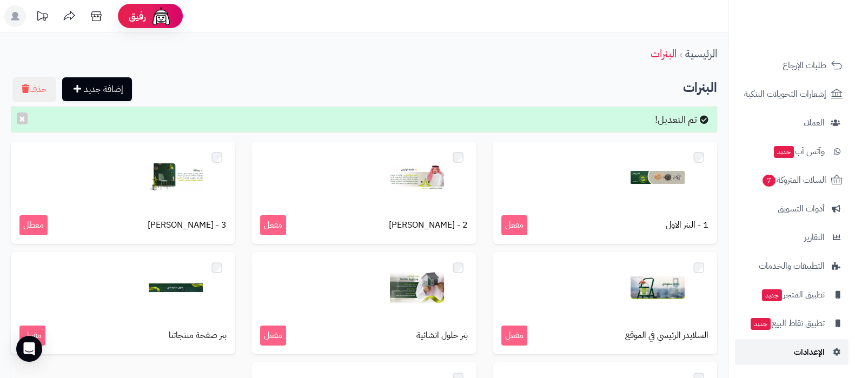
click at [811, 351] on span "الإعدادات" at bounding box center [808, 351] width 31 height 15
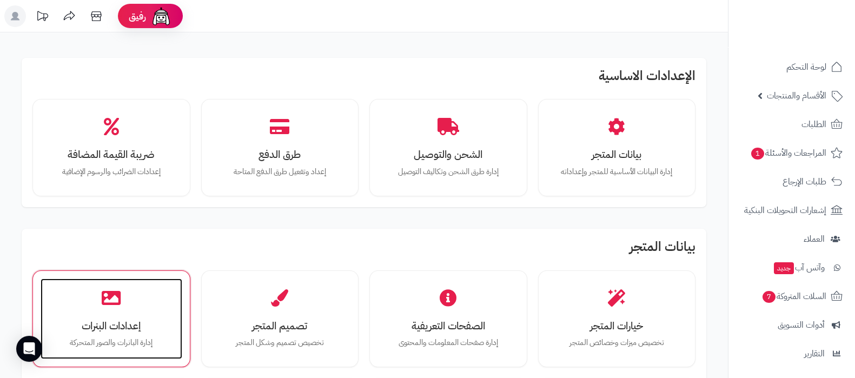
click at [119, 324] on h3 "إعدادات البنرات" at bounding box center [111, 325] width 120 height 11
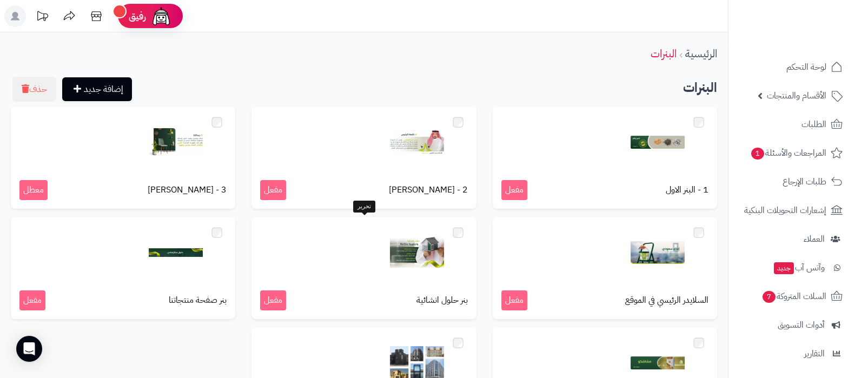
scroll to position [156, 0]
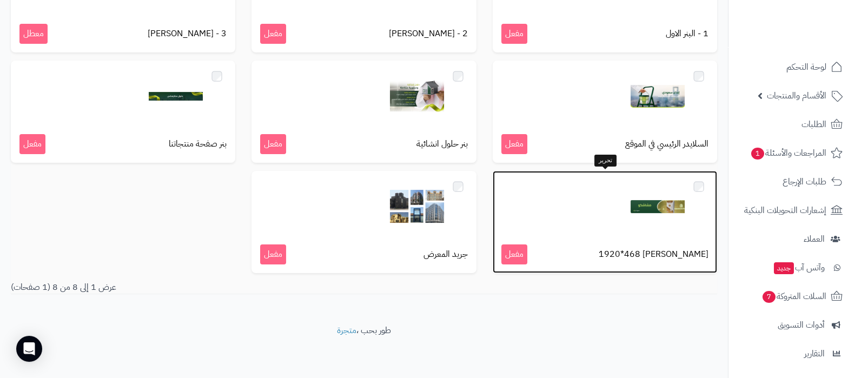
click at [622, 199] on div at bounding box center [604, 206] width 207 height 54
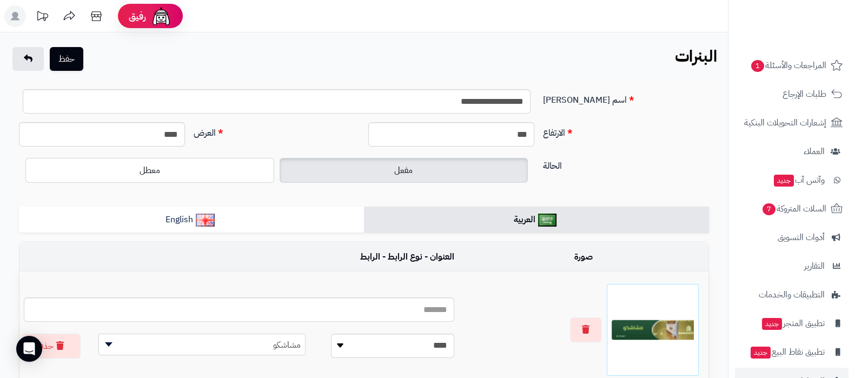
scroll to position [116, 0]
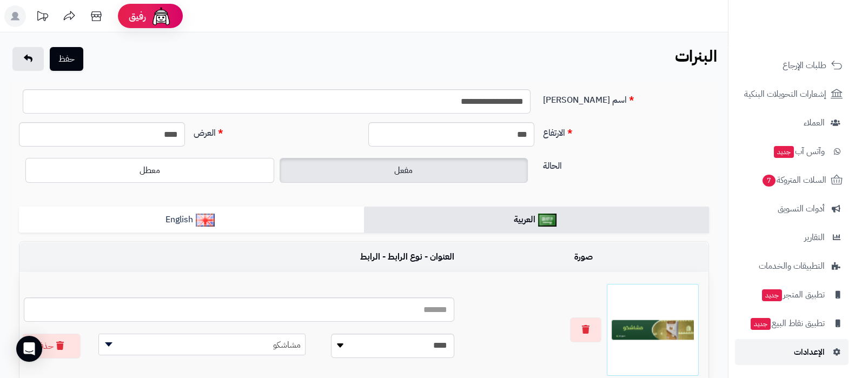
click at [814, 356] on span "الإعدادات" at bounding box center [808, 351] width 31 height 15
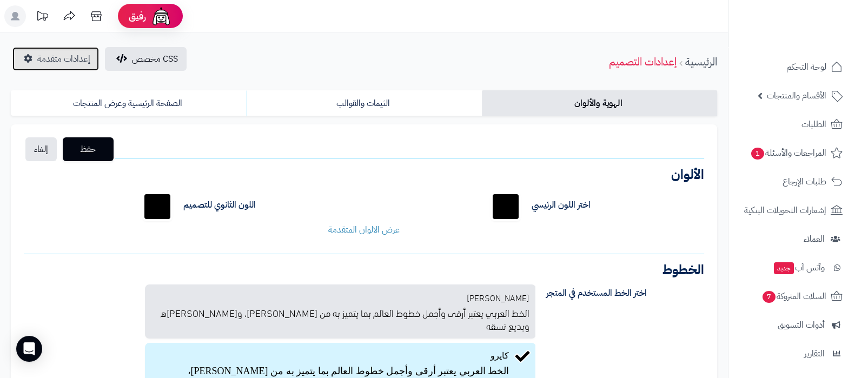
click at [48, 58] on span "إعدادات متقدمة" at bounding box center [63, 58] width 53 height 13
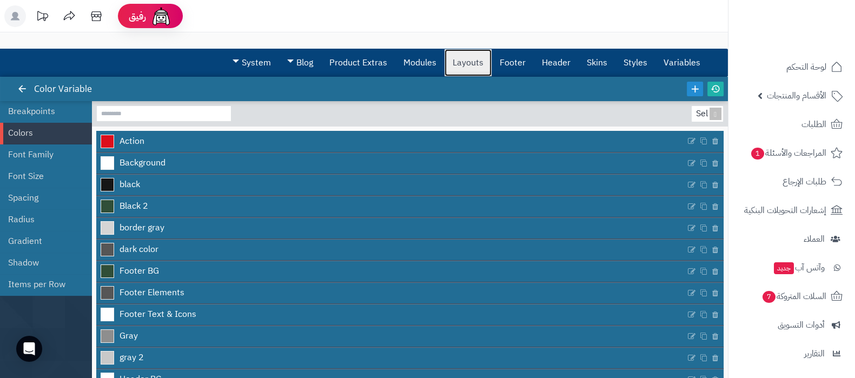
click at [464, 62] on link "Layouts" at bounding box center [467, 62] width 47 height 27
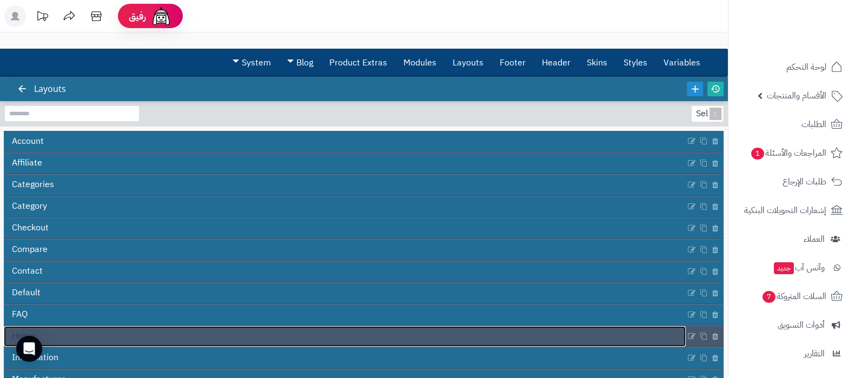
click at [353, 339] on link "Home" at bounding box center [345, 336] width 682 height 21
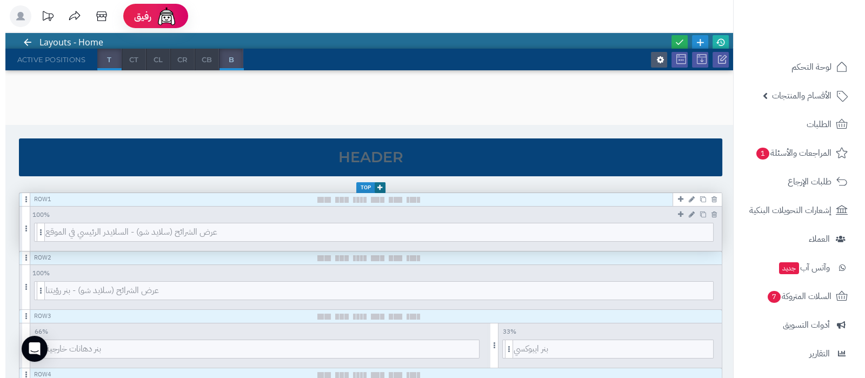
scroll to position [67, 0]
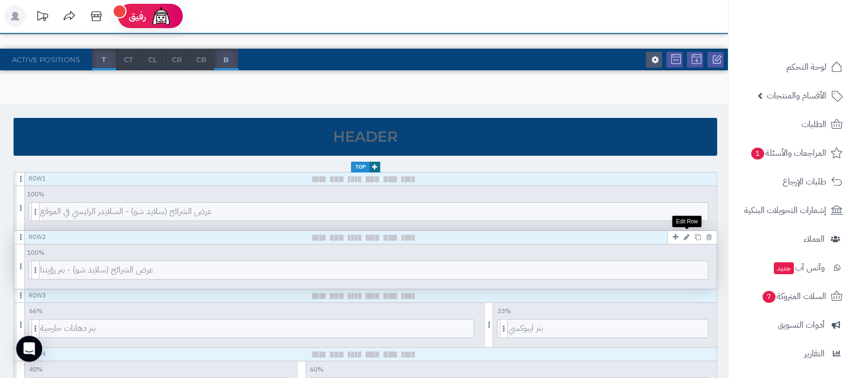
click at [686, 234] on icon at bounding box center [686, 236] width 6 height 7
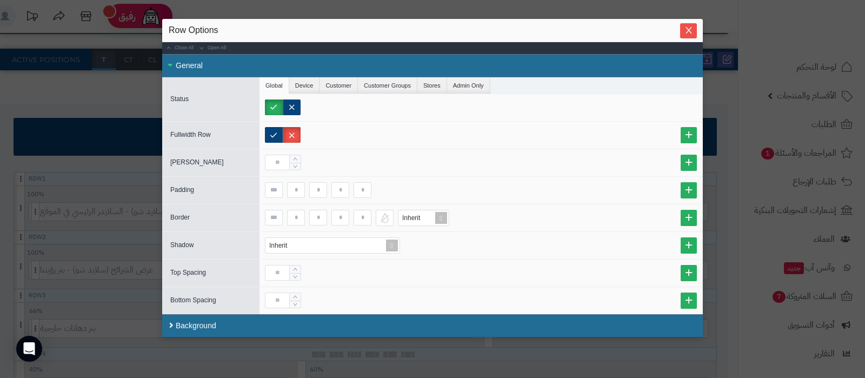
scroll to position [25, 0]
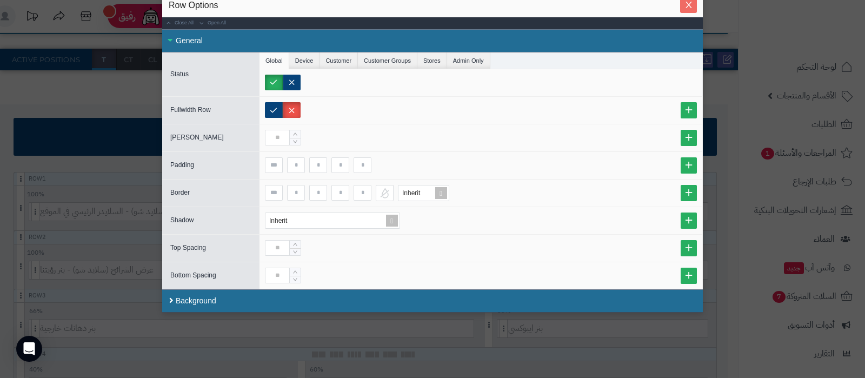
click at [693, 9] on icon "Close" at bounding box center [688, 5] width 9 height 9
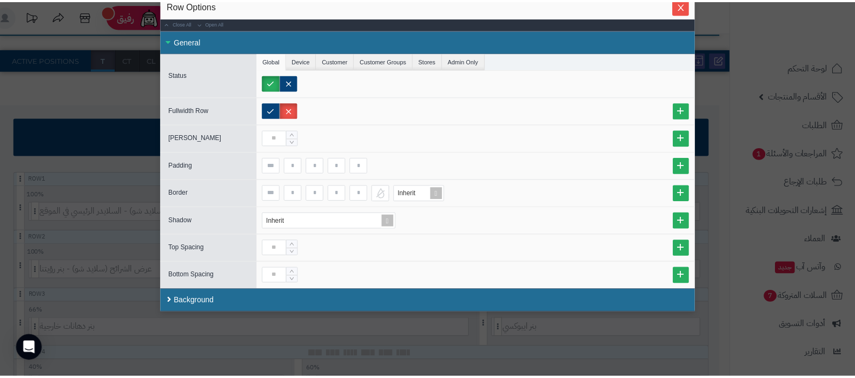
scroll to position [0, 0]
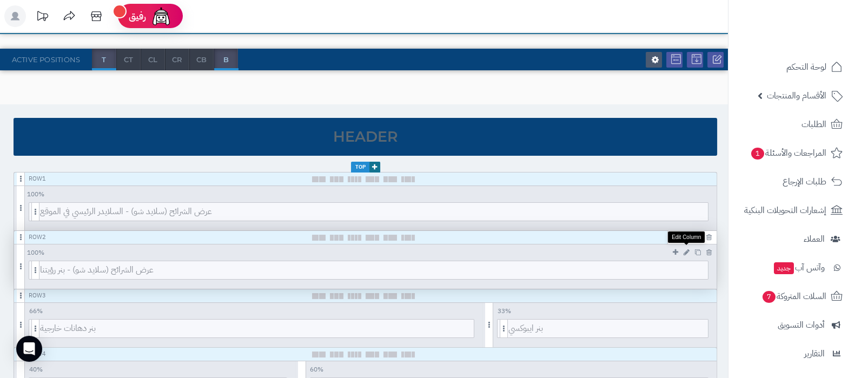
click at [685, 251] on icon at bounding box center [686, 252] width 6 height 7
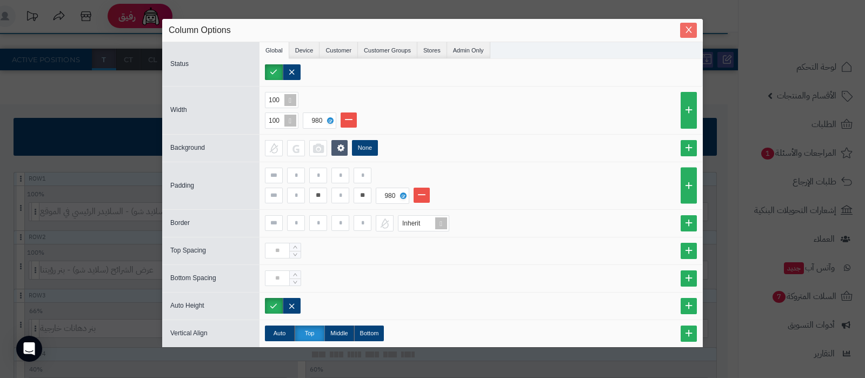
click at [692, 27] on icon "Close" at bounding box center [688, 29] width 9 height 9
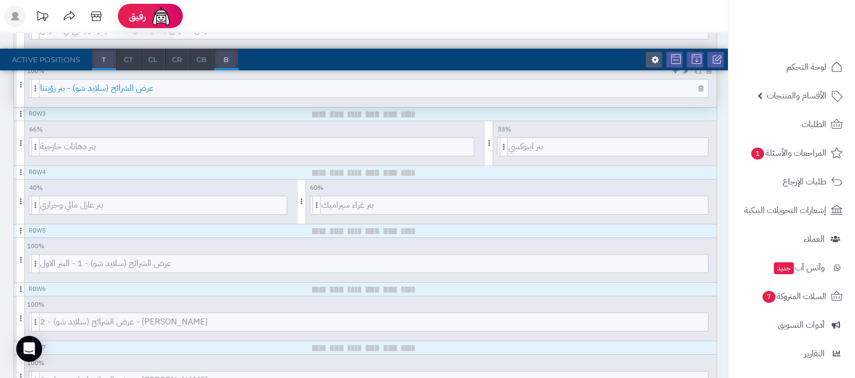
scroll to position [270, 0]
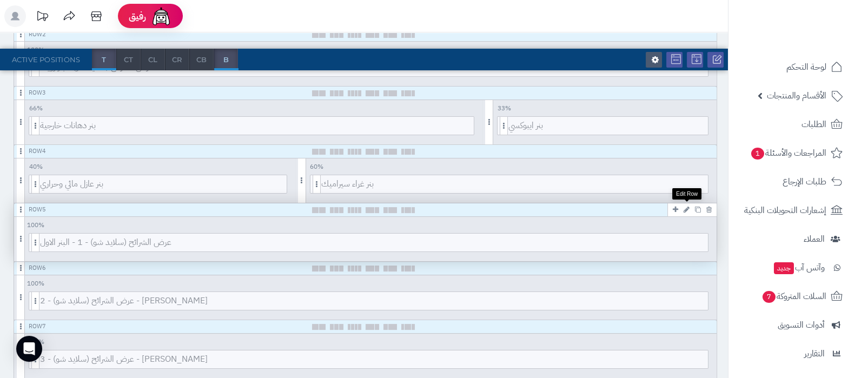
click at [686, 208] on icon at bounding box center [686, 209] width 6 height 7
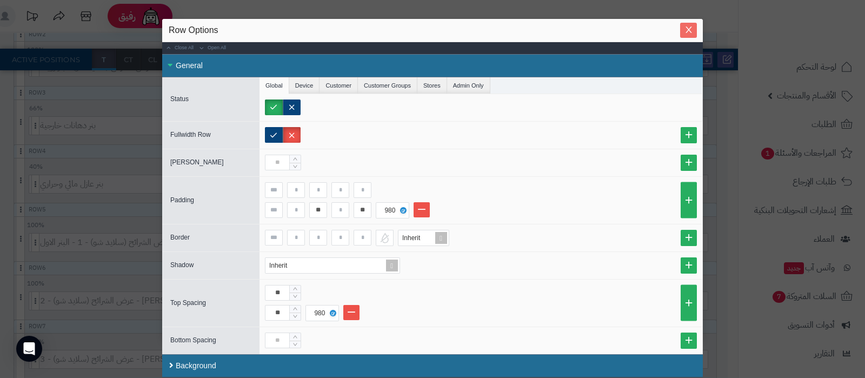
click at [691, 32] on icon "Close" at bounding box center [688, 29] width 9 height 9
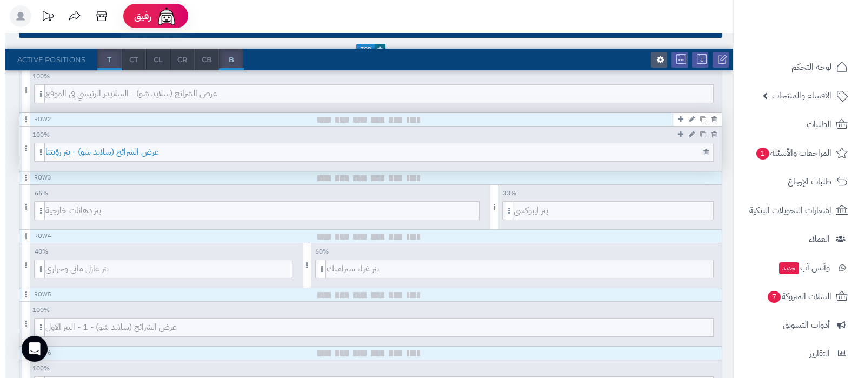
scroll to position [135, 0]
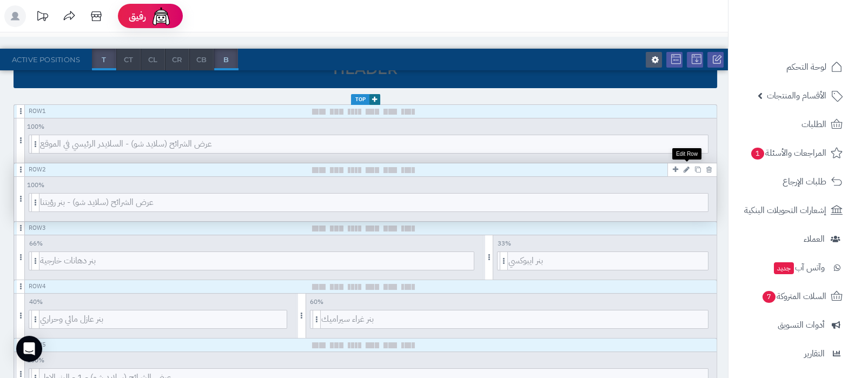
click at [685, 168] on icon at bounding box center [686, 169] width 6 height 7
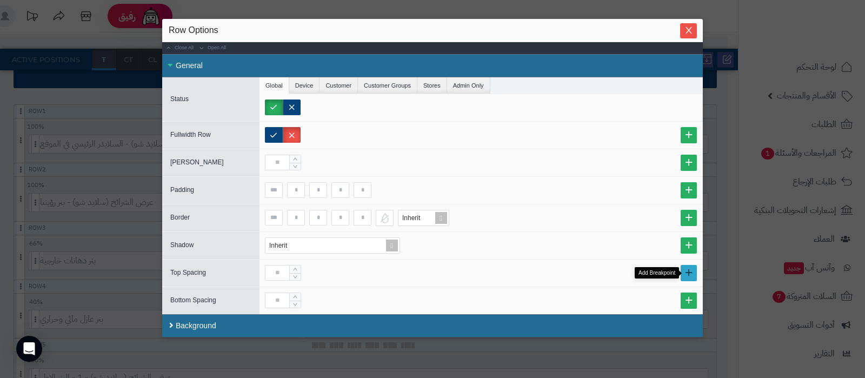
click at [697, 270] on link at bounding box center [688, 273] width 16 height 16
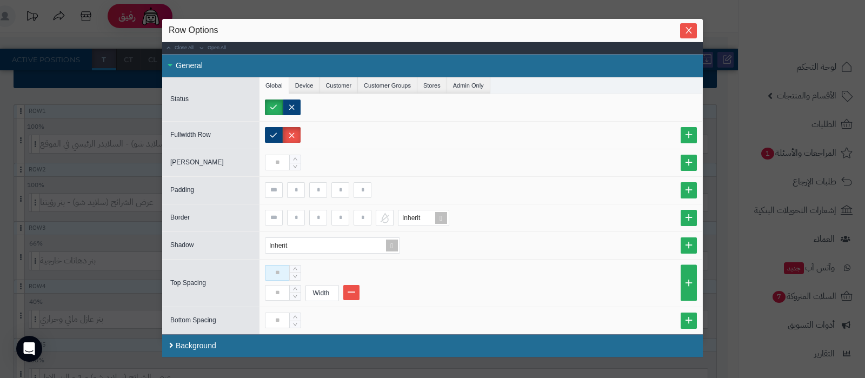
click at [282, 275] on input at bounding box center [277, 273] width 25 height 16
type input "**"
click at [277, 294] on input at bounding box center [277, 293] width 25 height 16
type input "**"
click at [321, 290] on div "Width" at bounding box center [321, 292] width 30 height 15
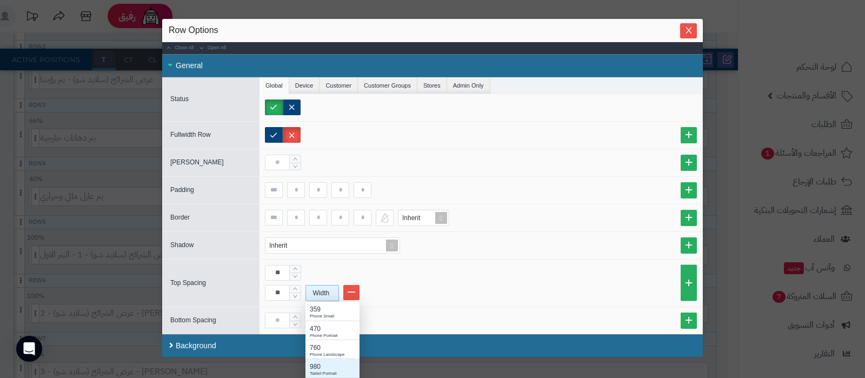
scroll to position [288, 0]
click at [331, 362] on div "980" at bounding box center [332, 367] width 45 height 10
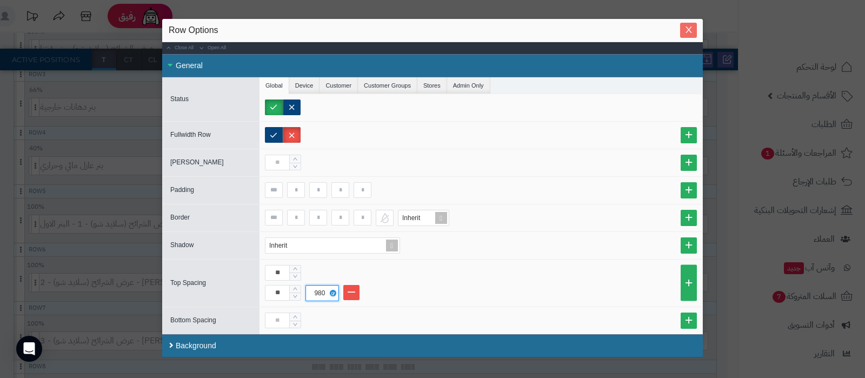
click at [683, 31] on span "Close" at bounding box center [688, 29] width 17 height 9
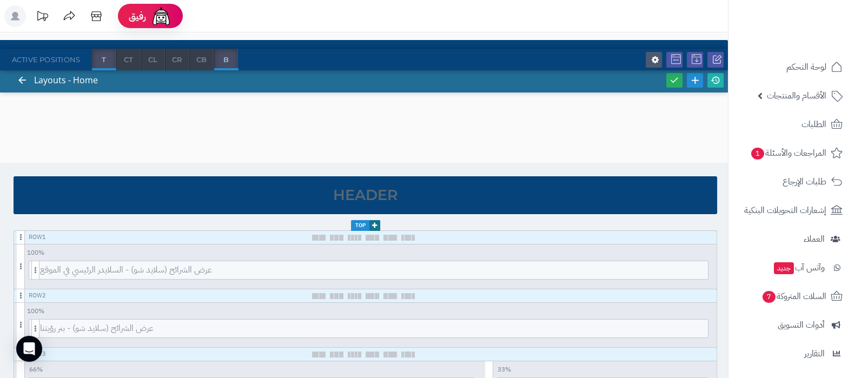
scroll to position [0, 0]
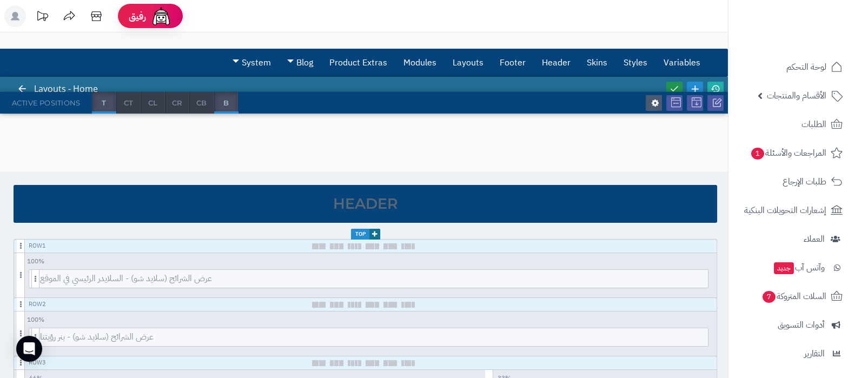
click at [672, 86] on icon at bounding box center [674, 89] width 10 height 10
click at [717, 85] on icon at bounding box center [715, 89] width 10 height 10
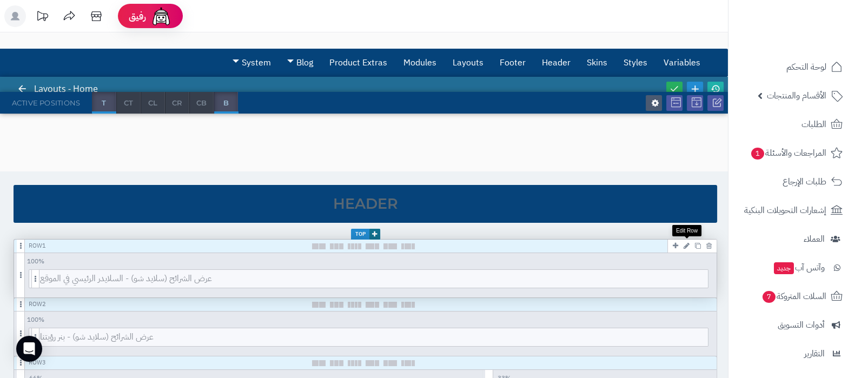
click at [686, 244] on icon at bounding box center [686, 245] width 6 height 7
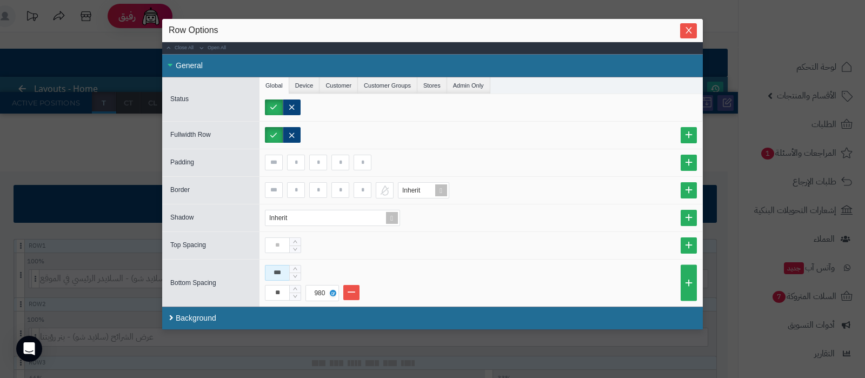
click at [285, 273] on input "***" at bounding box center [277, 273] width 25 height 16
type input "**"
click at [689, 30] on icon "Close" at bounding box center [688, 29] width 9 height 9
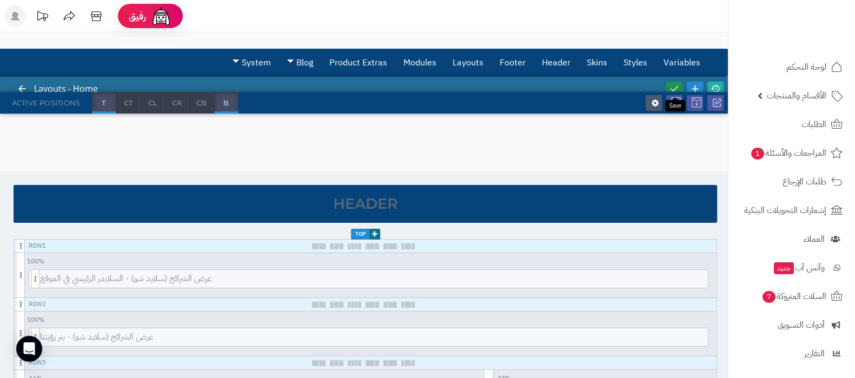
click at [676, 84] on icon at bounding box center [674, 89] width 10 height 10
click at [719, 87] on icon at bounding box center [715, 89] width 10 height 10
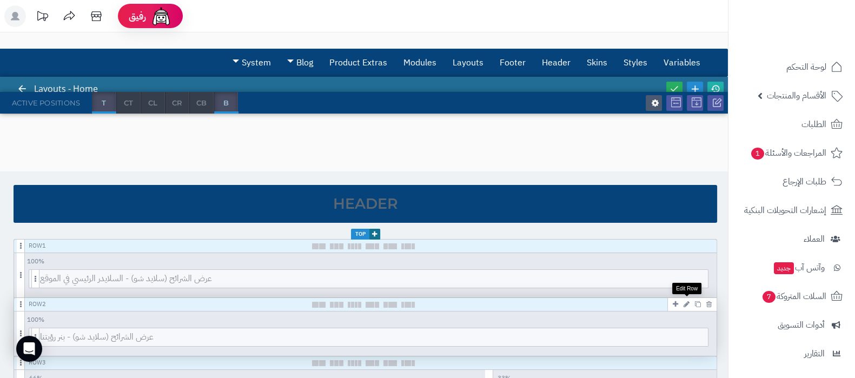
click at [689, 302] on icon at bounding box center [686, 304] width 6 height 7
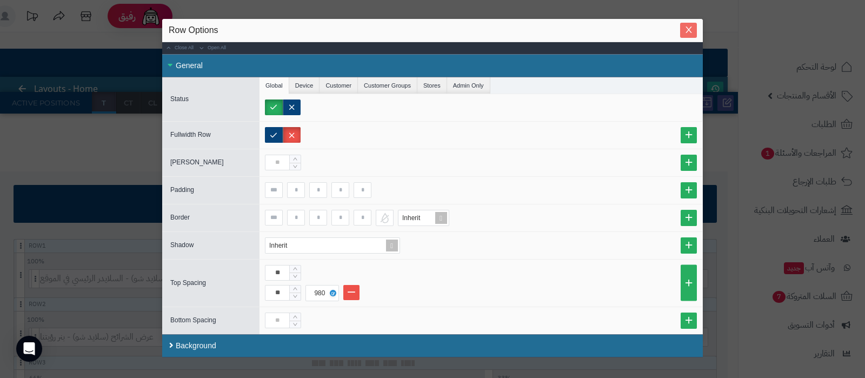
click at [688, 34] on icon "Close" at bounding box center [688, 29] width 9 height 9
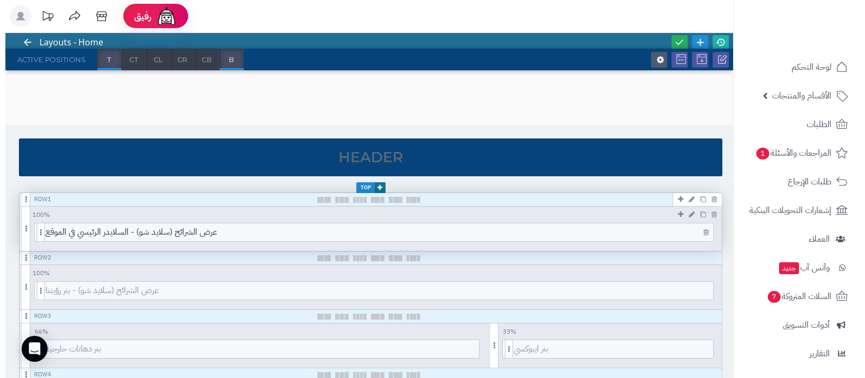
scroll to position [67, 0]
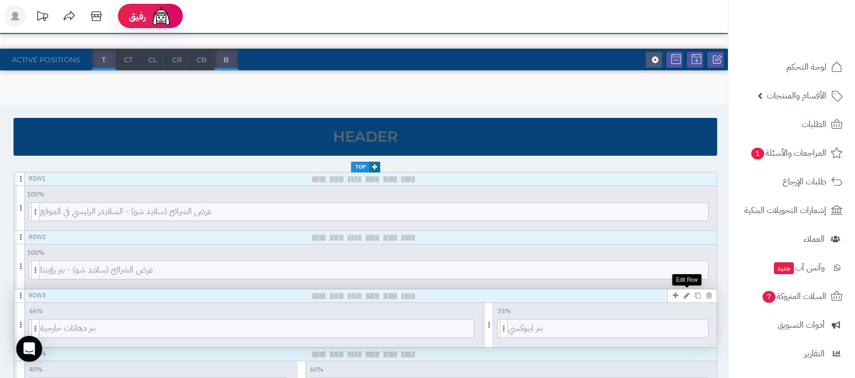
click at [685, 293] on icon at bounding box center [686, 295] width 6 height 7
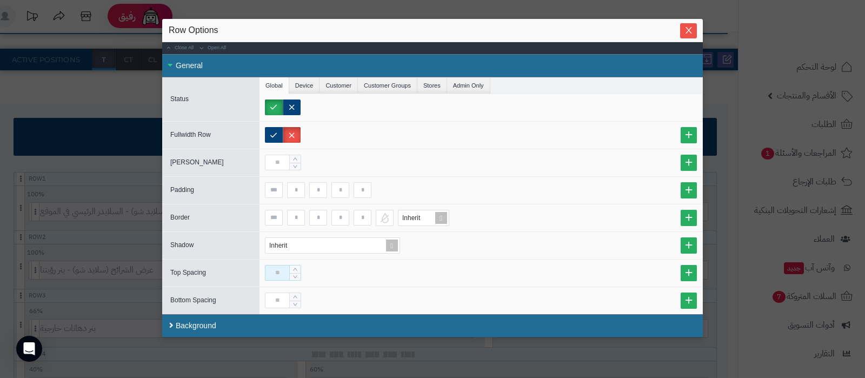
click at [282, 272] on input at bounding box center [277, 273] width 25 height 16
type input "***"
click at [690, 25] on button "Close" at bounding box center [688, 30] width 17 height 15
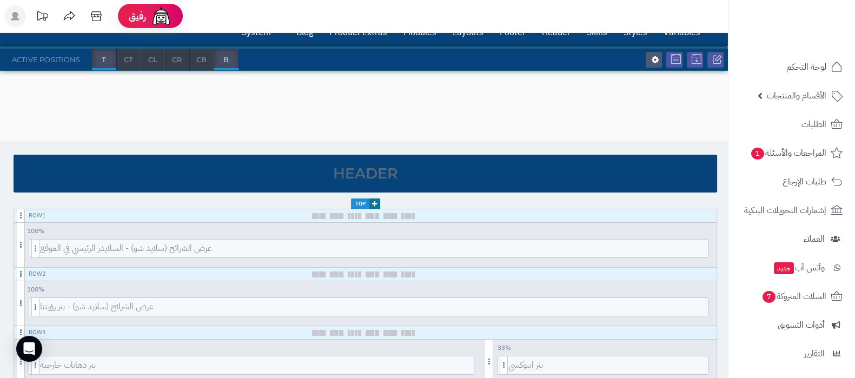
scroll to position [0, 0]
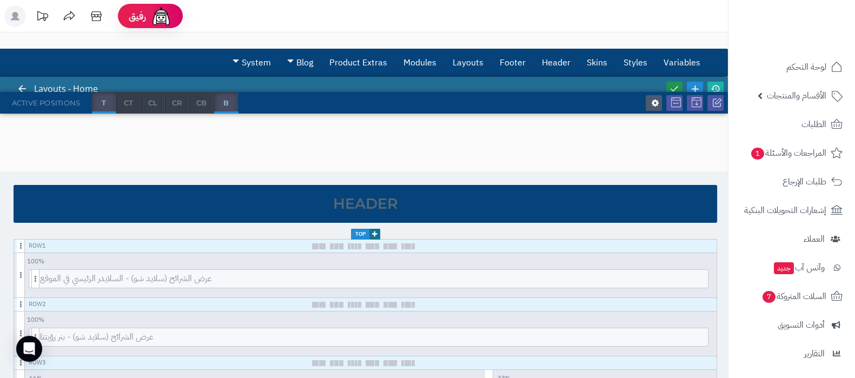
click at [677, 84] on icon at bounding box center [674, 89] width 10 height 10
click at [719, 84] on icon at bounding box center [715, 89] width 10 height 10
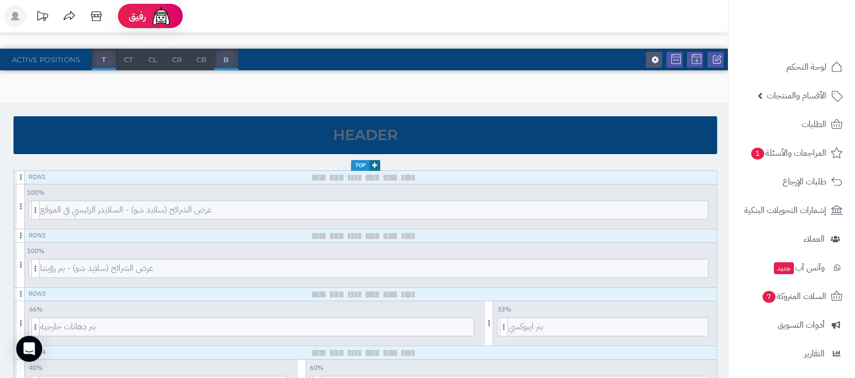
scroll to position [135, 0]
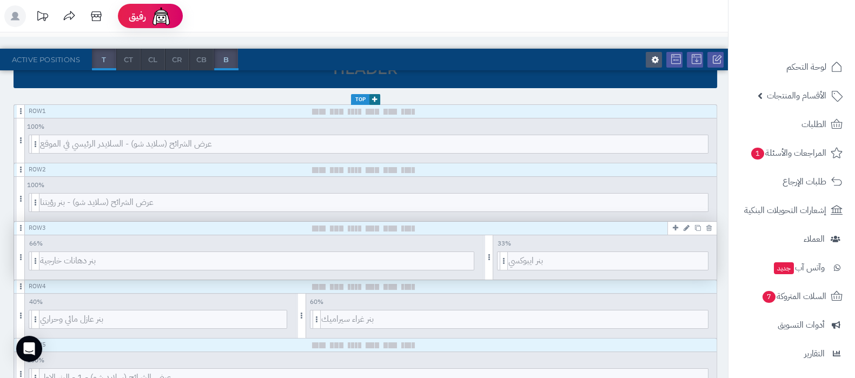
click at [686, 226] on icon at bounding box center [686, 227] width 6 height 7
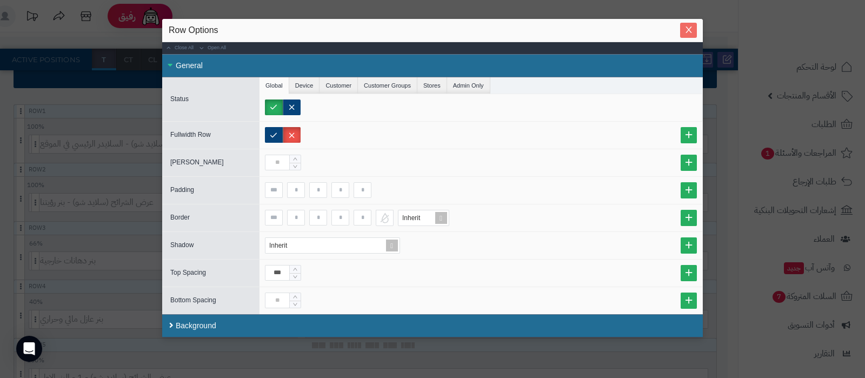
click at [689, 34] on icon "Close" at bounding box center [688, 29] width 9 height 9
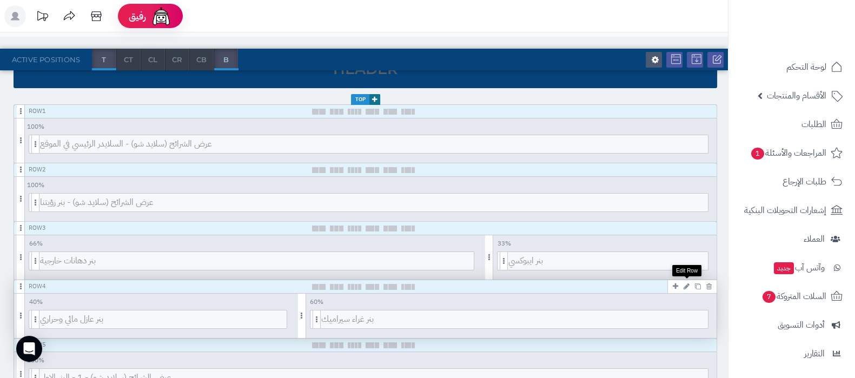
click at [686, 284] on icon at bounding box center [686, 286] width 6 height 7
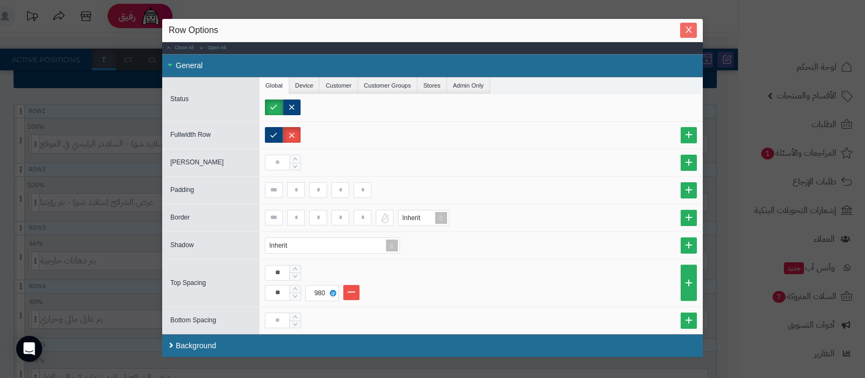
click at [689, 30] on icon "Close" at bounding box center [688, 29] width 9 height 9
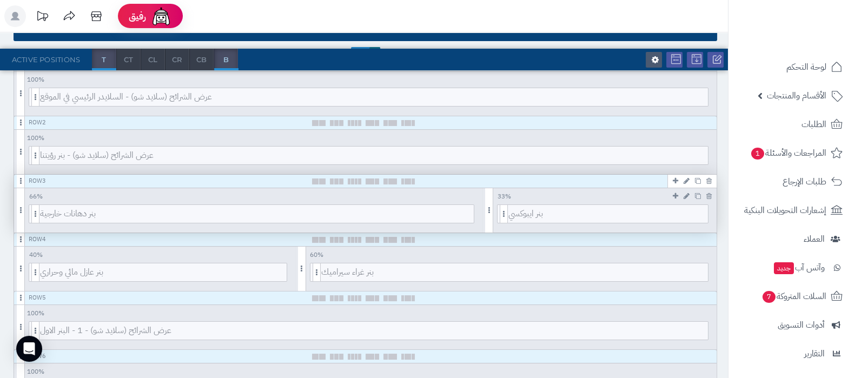
scroll to position [203, 0]
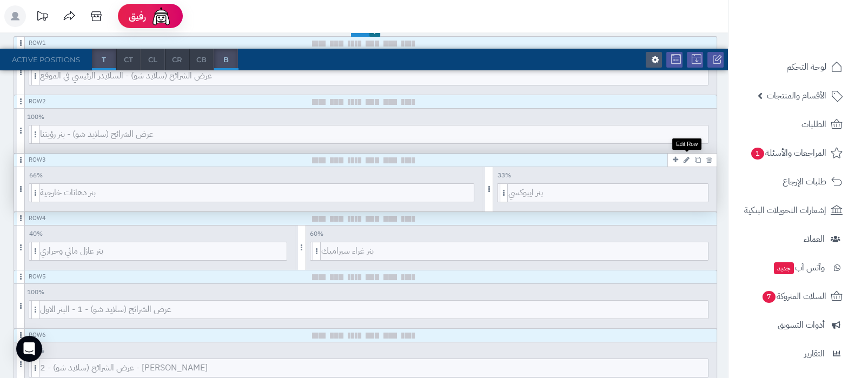
click at [685, 161] on icon at bounding box center [686, 159] width 6 height 7
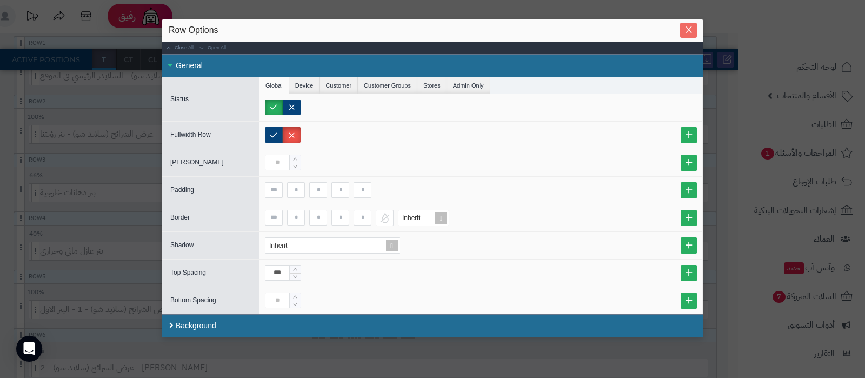
click at [697, 35] on button "Close" at bounding box center [688, 30] width 17 height 15
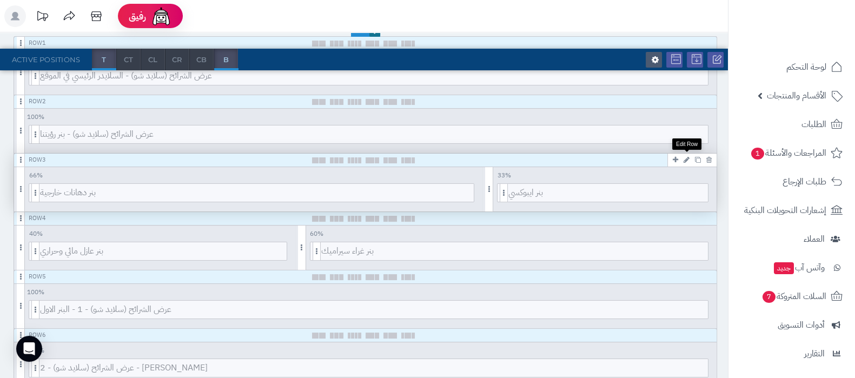
click at [686, 157] on icon at bounding box center [686, 159] width 6 height 7
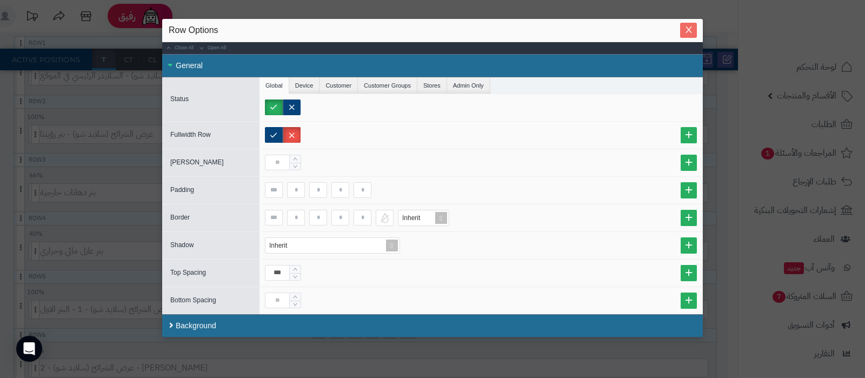
click at [689, 31] on icon "Close" at bounding box center [688, 29] width 9 height 9
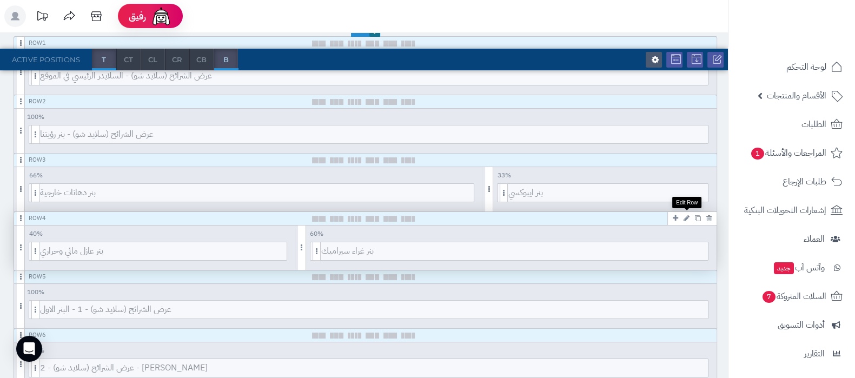
click at [685, 216] on icon at bounding box center [686, 218] width 6 height 7
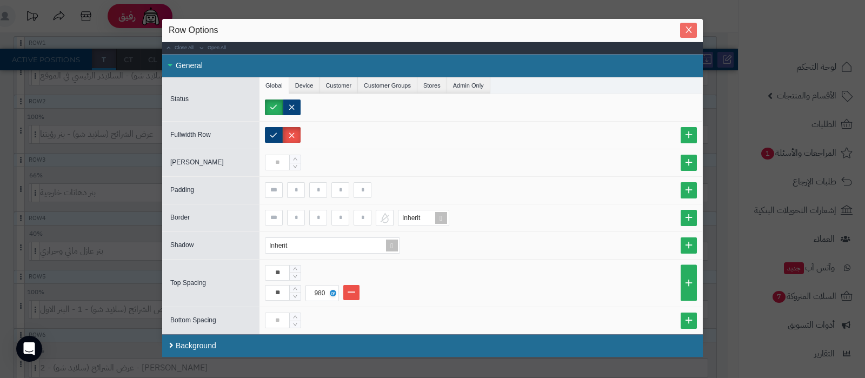
click at [693, 36] on button "Close" at bounding box center [688, 30] width 17 height 15
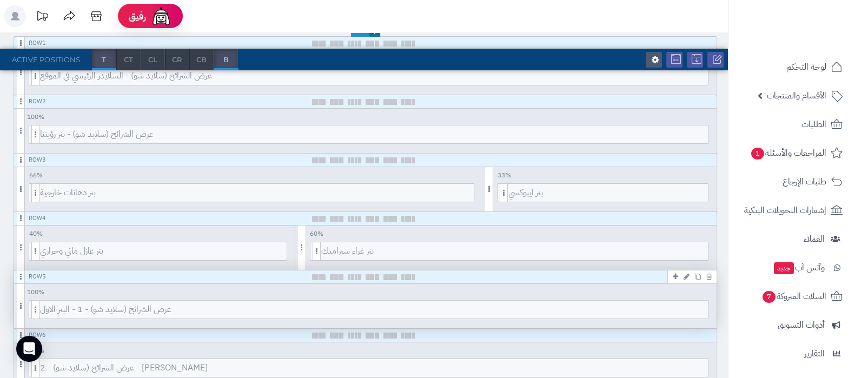
click at [686, 277] on icon at bounding box center [686, 276] width 6 height 7
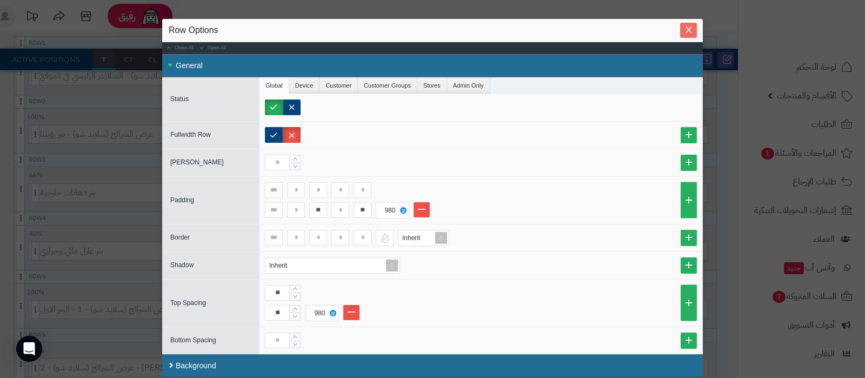
click at [685, 29] on icon "Close" at bounding box center [688, 29] width 9 height 9
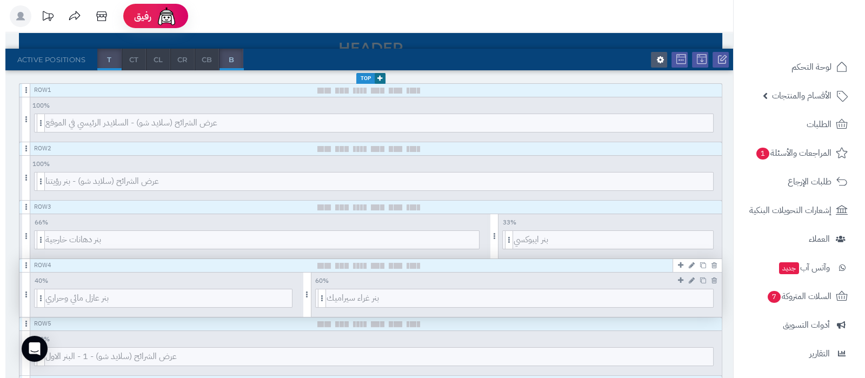
scroll to position [135, 0]
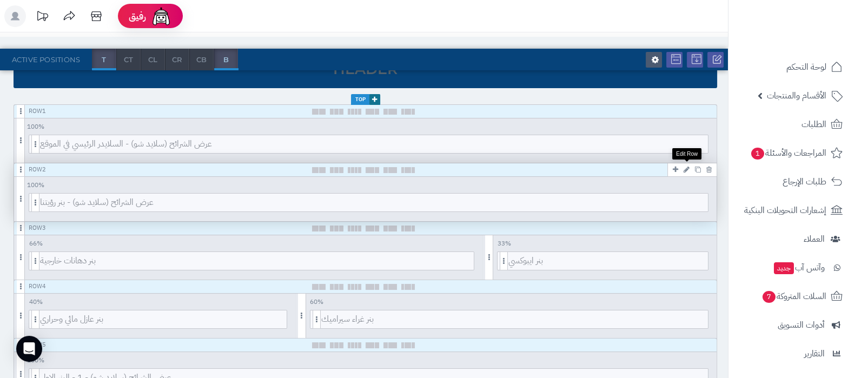
click at [687, 167] on icon at bounding box center [686, 169] width 6 height 7
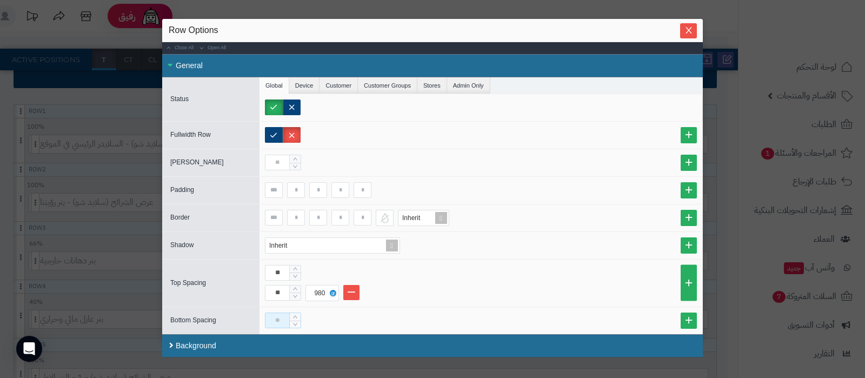
click at [279, 318] on input at bounding box center [277, 320] width 25 height 16
type input "***"
click at [686, 31] on icon "Close" at bounding box center [688, 30] width 6 height 6
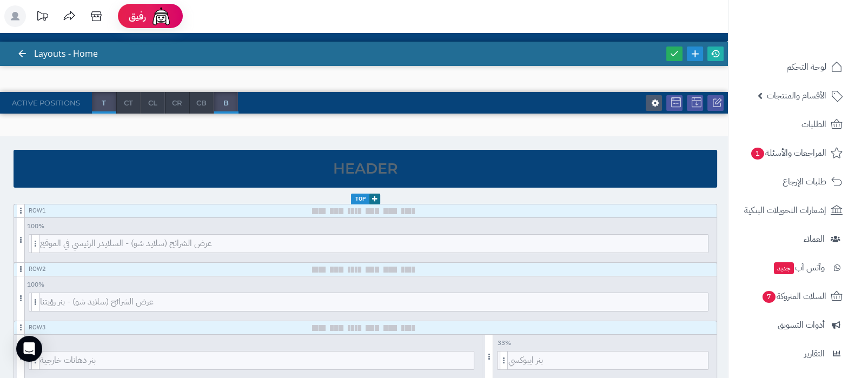
scroll to position [0, 0]
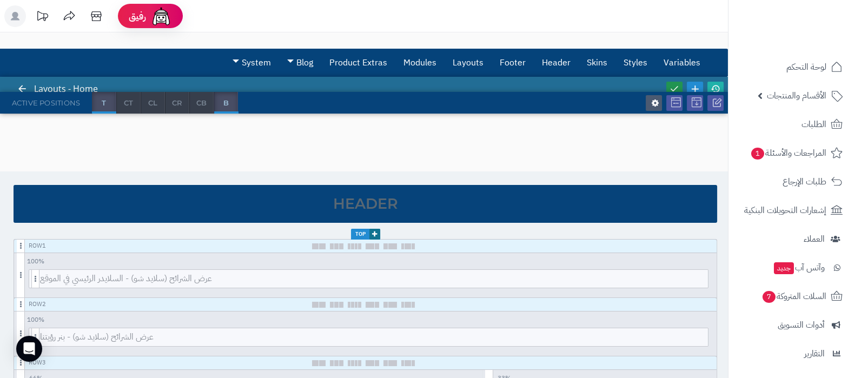
click at [673, 84] on icon at bounding box center [674, 89] width 10 height 10
click at [719, 86] on icon at bounding box center [715, 89] width 10 height 10
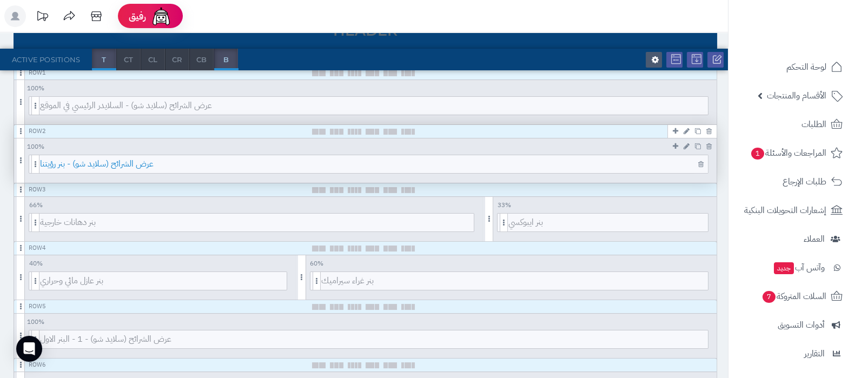
scroll to position [203, 0]
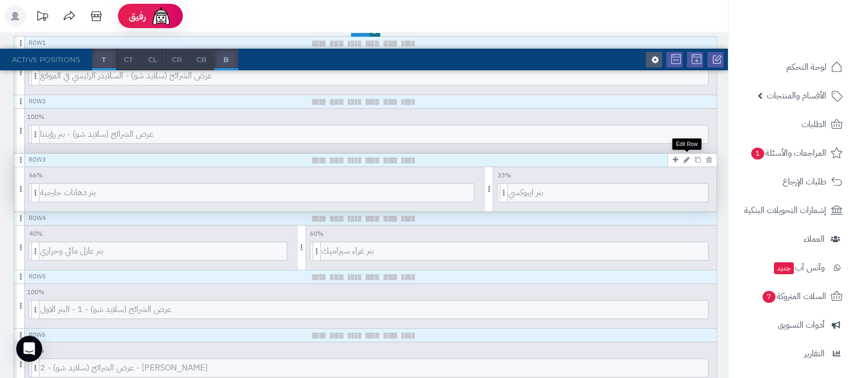
click at [686, 158] on icon at bounding box center [686, 159] width 6 height 7
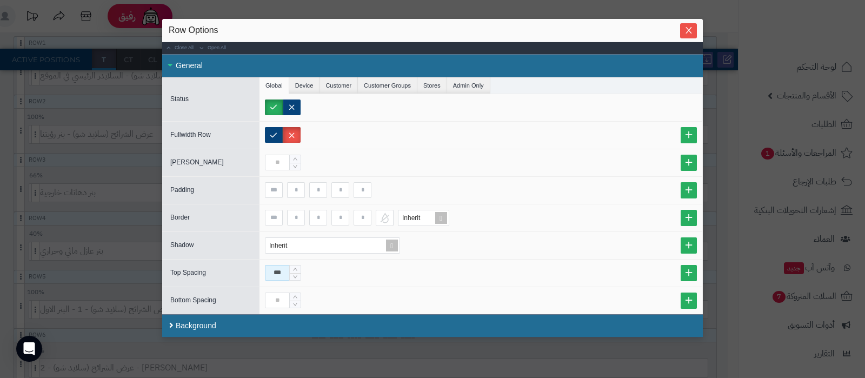
click at [281, 271] on input "***" at bounding box center [277, 273] width 25 height 16
click at [690, 26] on icon "Close" at bounding box center [688, 29] width 9 height 9
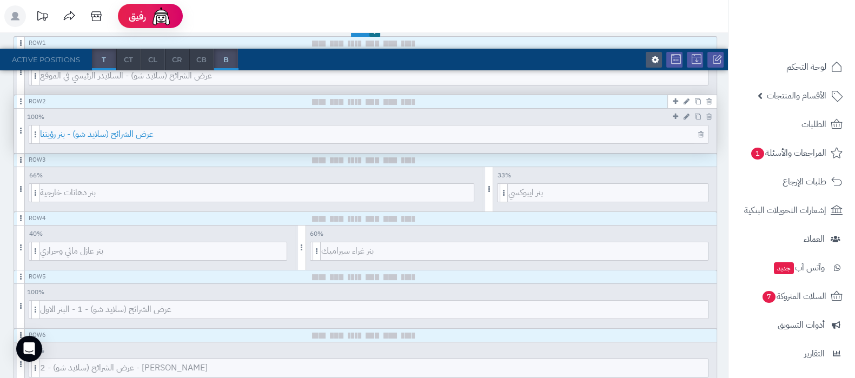
scroll to position [0, 0]
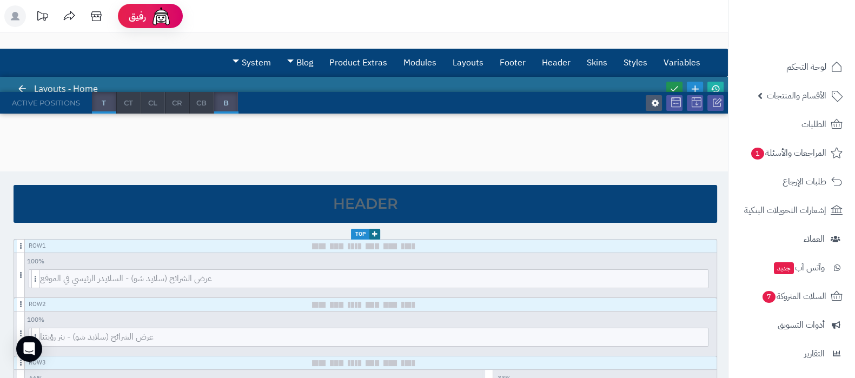
click at [673, 88] on icon at bounding box center [674, 89] width 10 height 10
click at [718, 85] on icon at bounding box center [715, 89] width 10 height 10
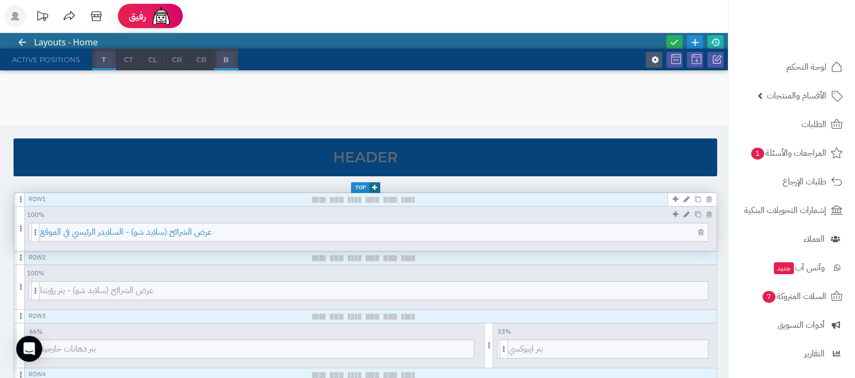
scroll to position [67, 0]
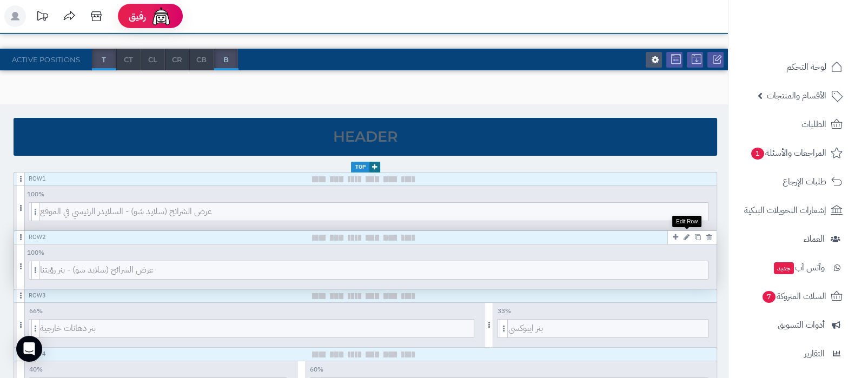
click at [688, 237] on icon at bounding box center [686, 236] width 6 height 7
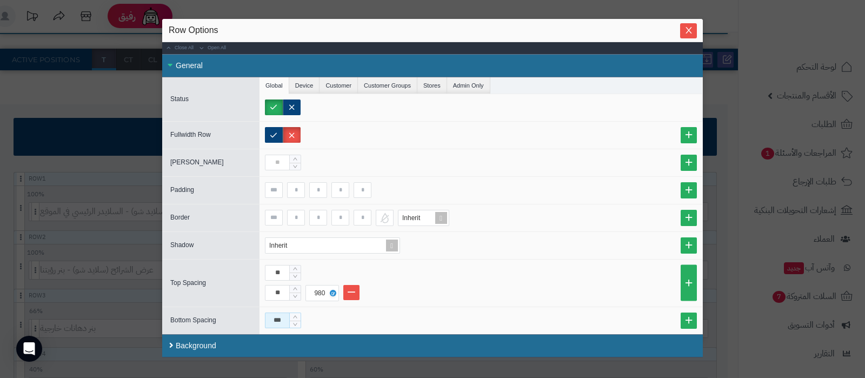
click at [272, 323] on input "***" at bounding box center [277, 320] width 25 height 16
click at [683, 28] on span "Close" at bounding box center [688, 29] width 17 height 9
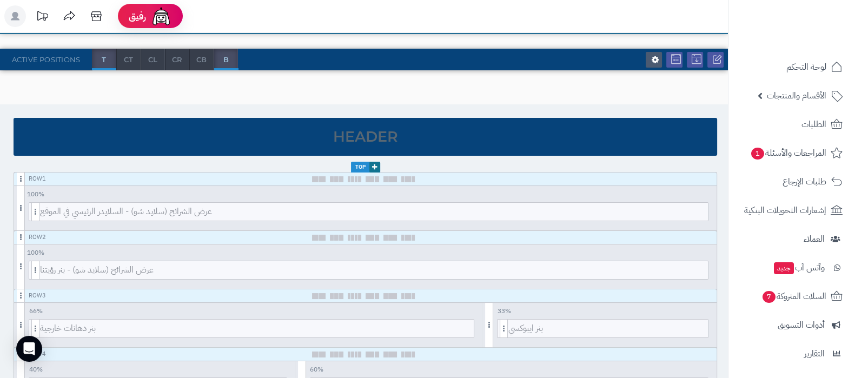
scroll to position [0, 0]
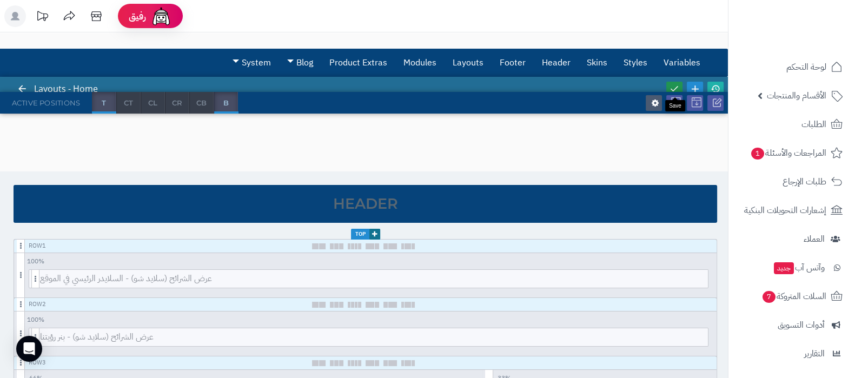
click at [675, 82] on link at bounding box center [674, 89] width 16 height 15
click at [718, 88] on icon at bounding box center [715, 89] width 10 height 10
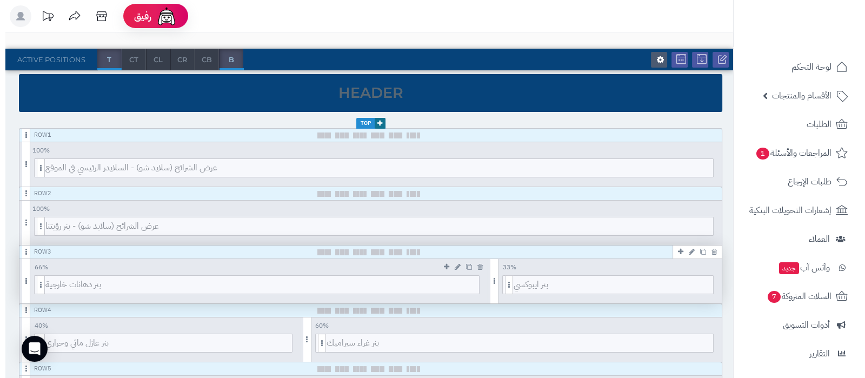
scroll to position [135, 0]
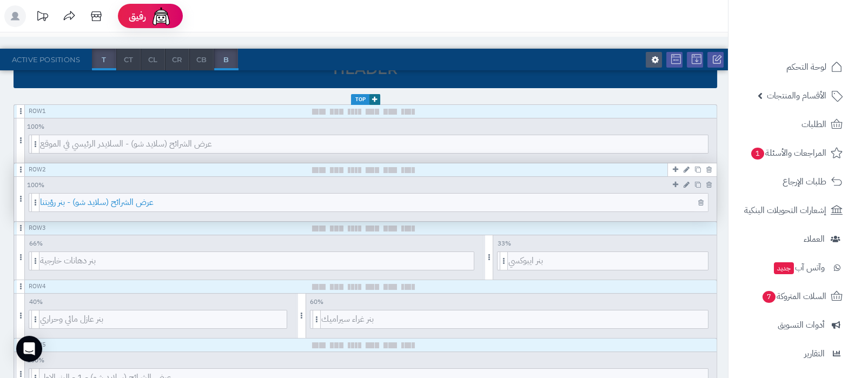
click at [337, 203] on span "عرض الشرائح (سلايد شو) - بنر رؤيتنا" at bounding box center [374, 203] width 668 height 18
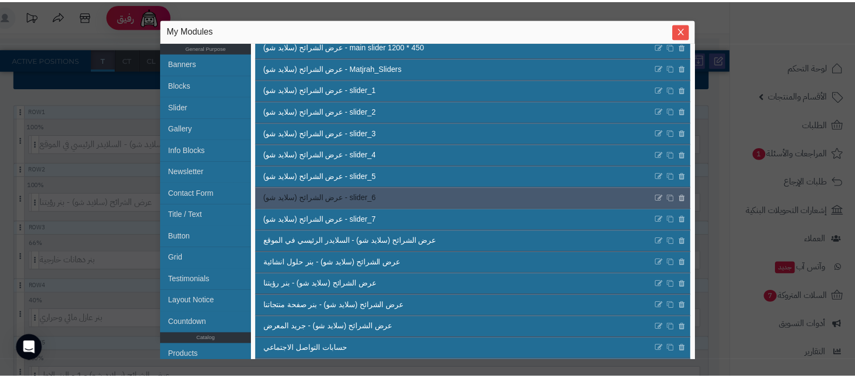
scroll to position [363, 0]
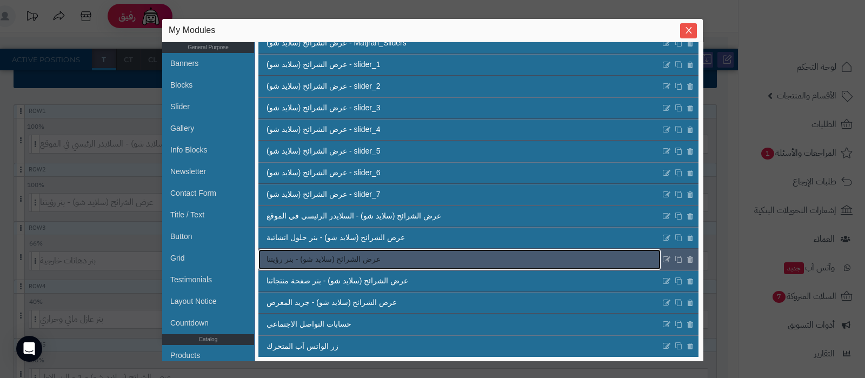
click at [442, 263] on link "عرض الشرائح (سلايد شو) - بنر رؤيتنا" at bounding box center [459, 259] width 402 height 21
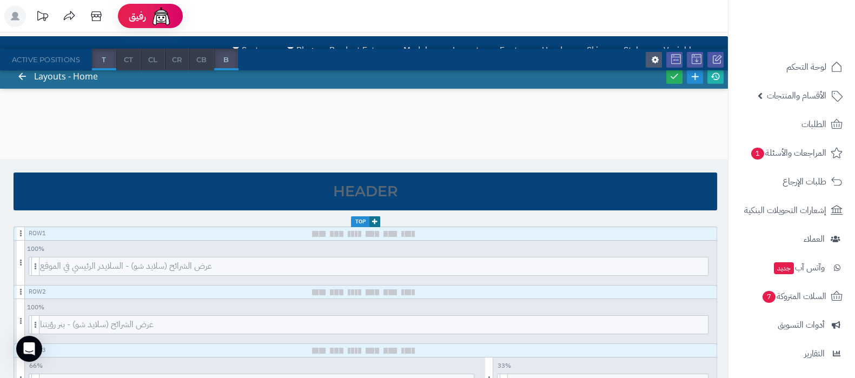
scroll to position [0, 0]
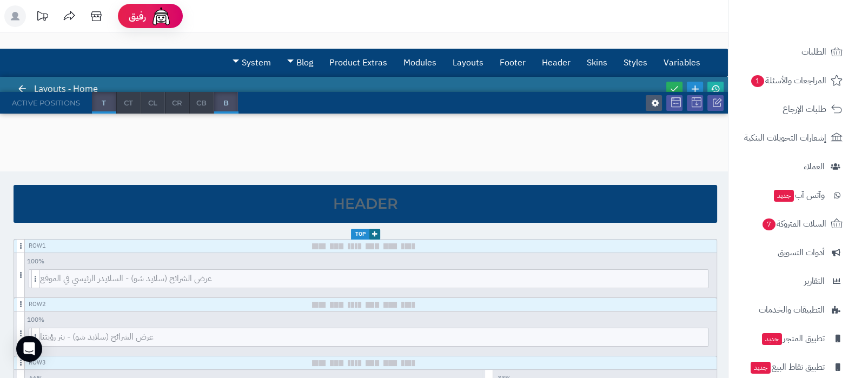
scroll to position [116, 0]
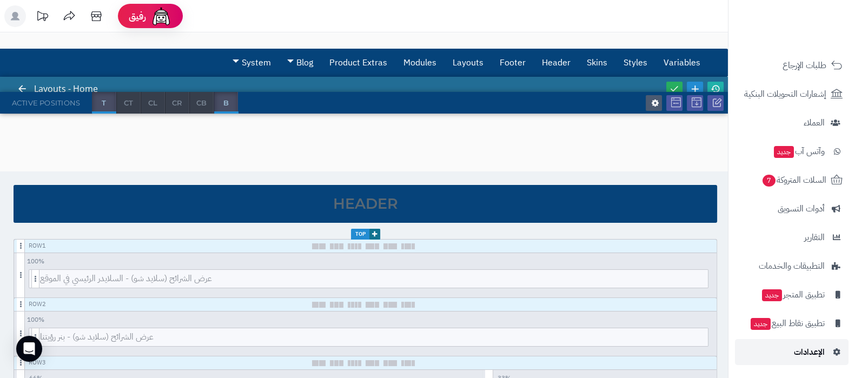
click at [808, 358] on span "الإعدادات" at bounding box center [808, 351] width 31 height 15
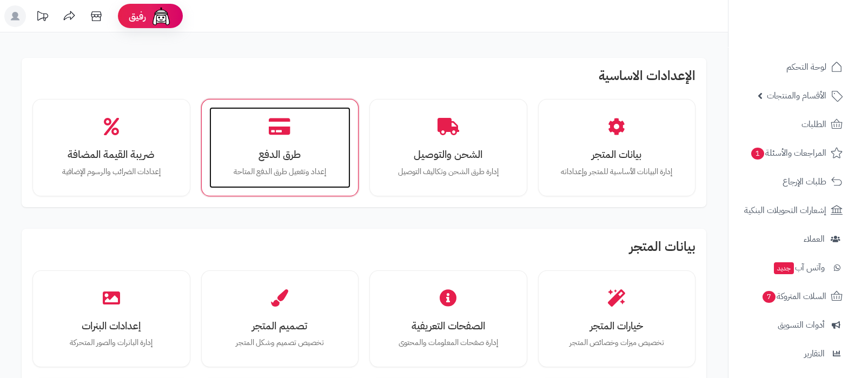
click at [283, 149] on h3 "طرق الدفع" at bounding box center [280, 154] width 120 height 11
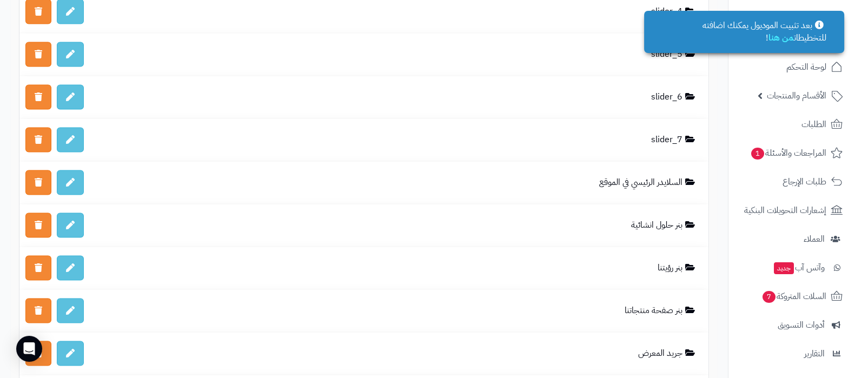
scroll to position [2838, 0]
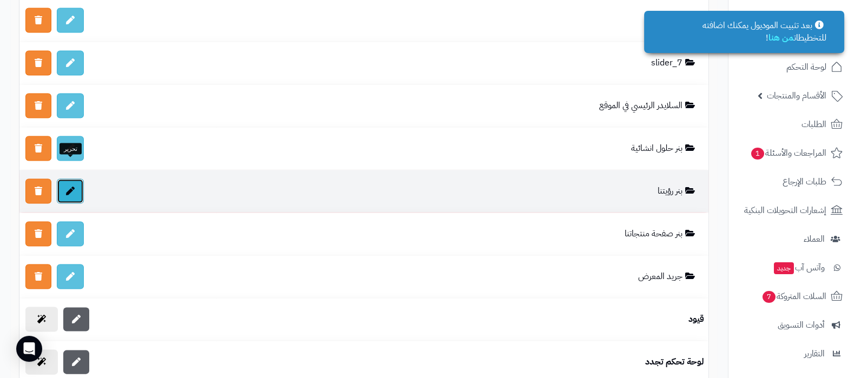
click at [71, 186] on icon at bounding box center [70, 190] width 9 height 9
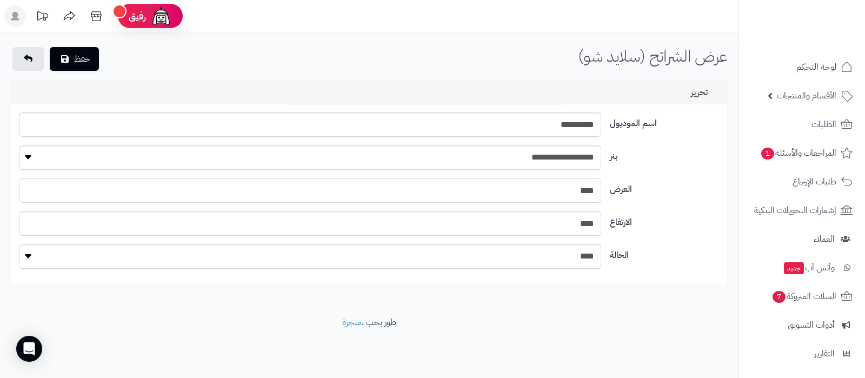
click at [583, 194] on input "****" at bounding box center [310, 190] width 582 height 24
type input "****"
click at [571, 222] on input "****" at bounding box center [310, 223] width 582 height 24
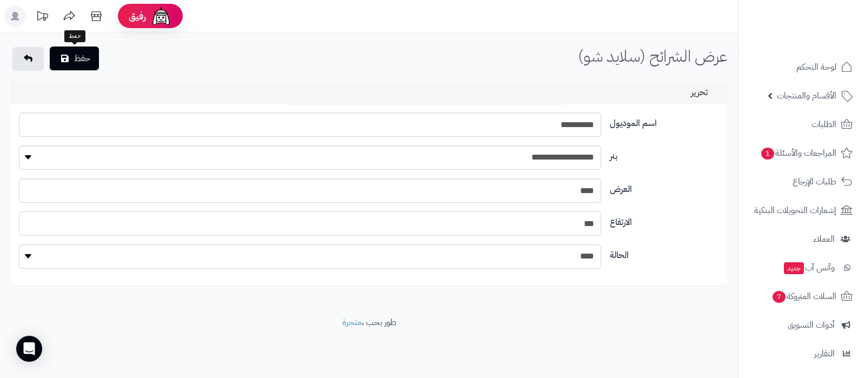
type input "***"
click at [75, 57] on button "حفظ" at bounding box center [74, 58] width 49 height 24
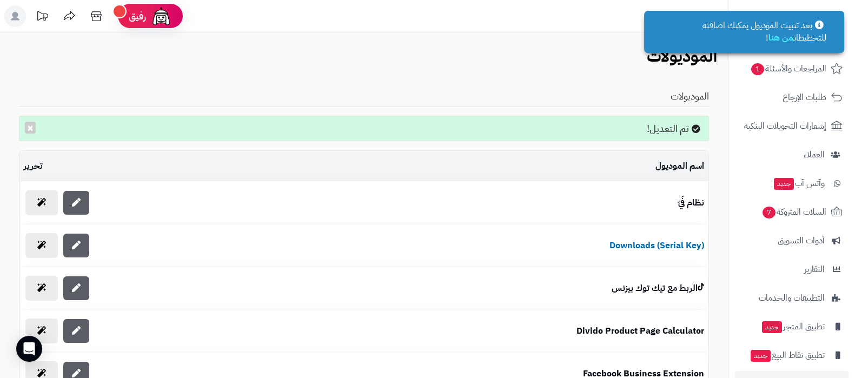
scroll to position [116, 0]
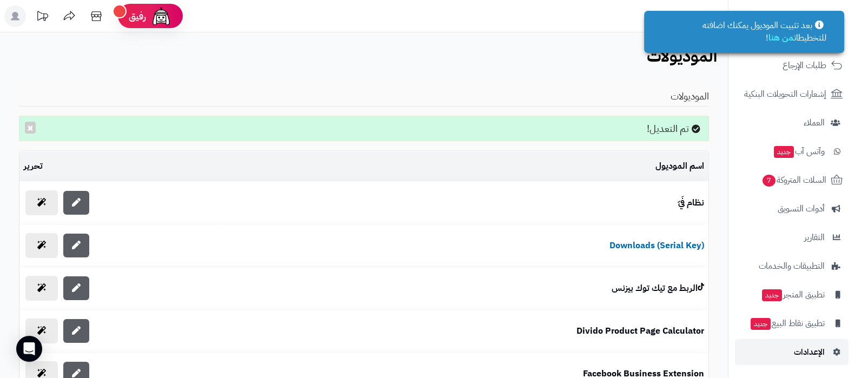
click at [813, 356] on span "الإعدادات" at bounding box center [808, 351] width 31 height 15
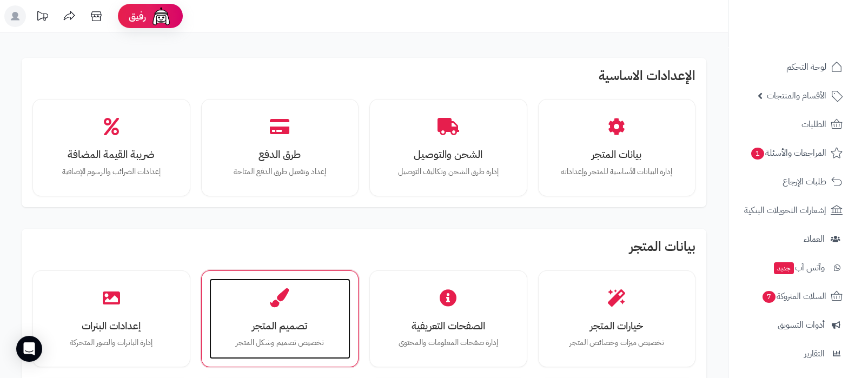
click at [260, 330] on h3 "تصميم المتجر" at bounding box center [280, 325] width 120 height 11
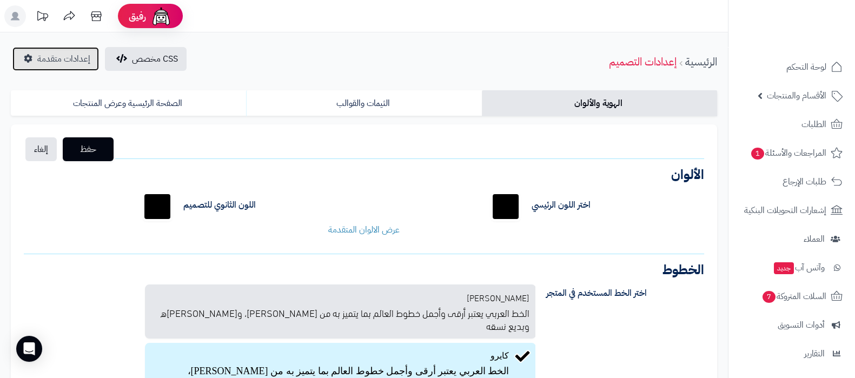
click at [73, 60] on span "إعدادات متقدمة" at bounding box center [63, 58] width 53 height 13
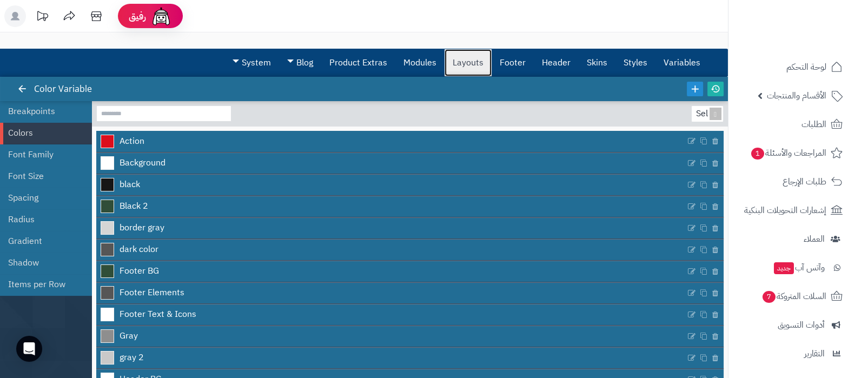
click at [459, 62] on link "Layouts" at bounding box center [467, 62] width 47 height 27
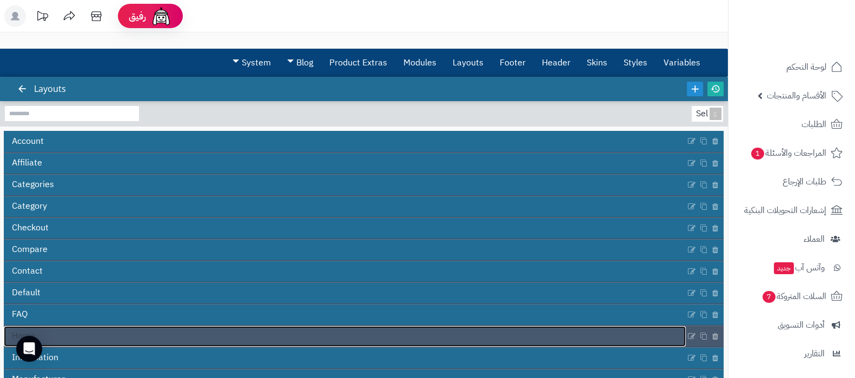
click at [592, 335] on link "Home" at bounding box center [345, 336] width 682 height 21
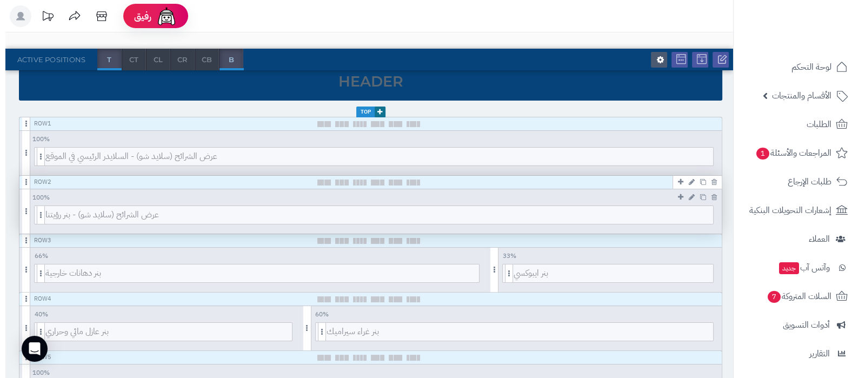
scroll to position [135, 0]
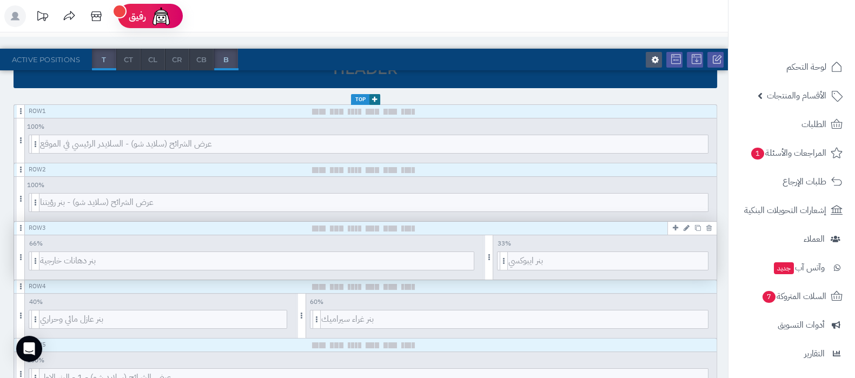
click at [686, 226] on icon at bounding box center [686, 227] width 6 height 7
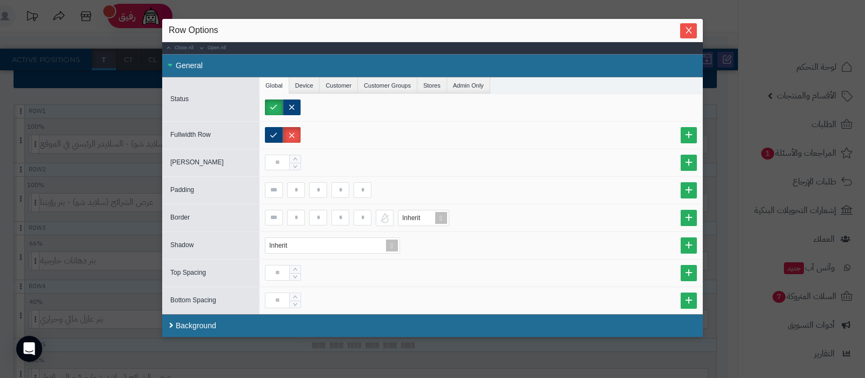
click at [702, 29] on div "Row Options" at bounding box center [432, 30] width 541 height 23
click at [697, 29] on span "Close" at bounding box center [688, 29] width 17 height 9
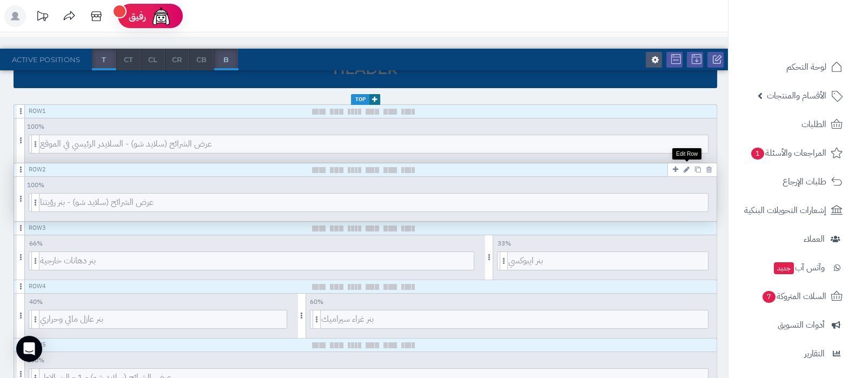
click at [686, 169] on icon at bounding box center [686, 169] width 6 height 7
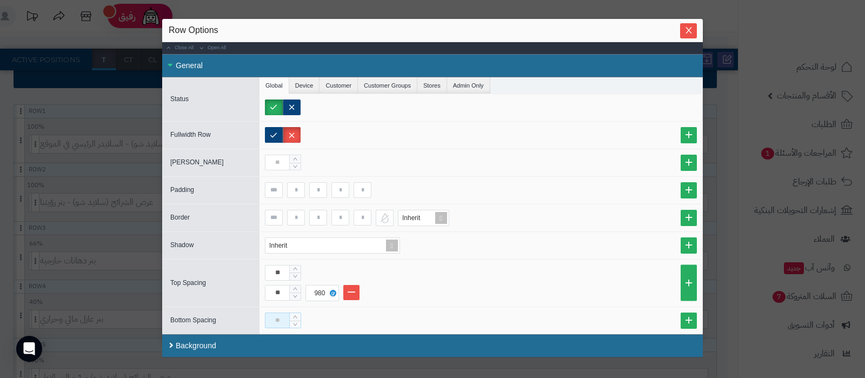
click at [279, 317] on input at bounding box center [277, 320] width 25 height 16
type input "**"
click at [686, 36] on button "Close" at bounding box center [688, 30] width 17 height 15
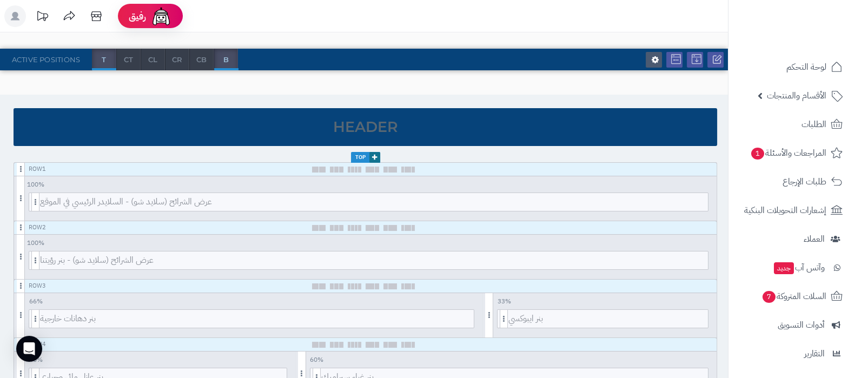
scroll to position [0, 0]
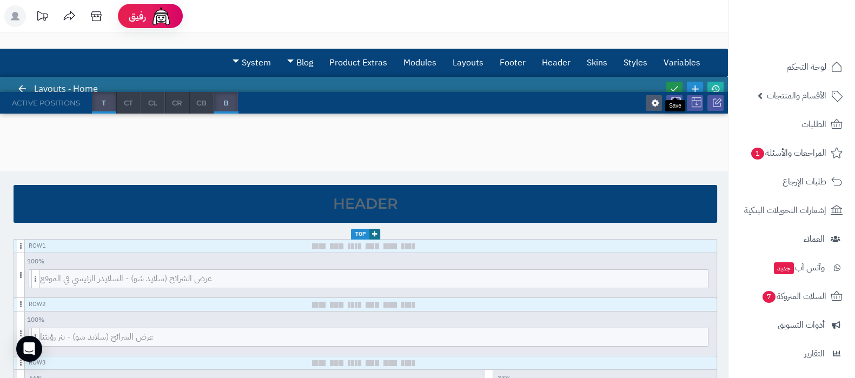
click at [673, 85] on icon at bounding box center [674, 89] width 10 height 10
click at [714, 86] on icon at bounding box center [715, 89] width 10 height 10
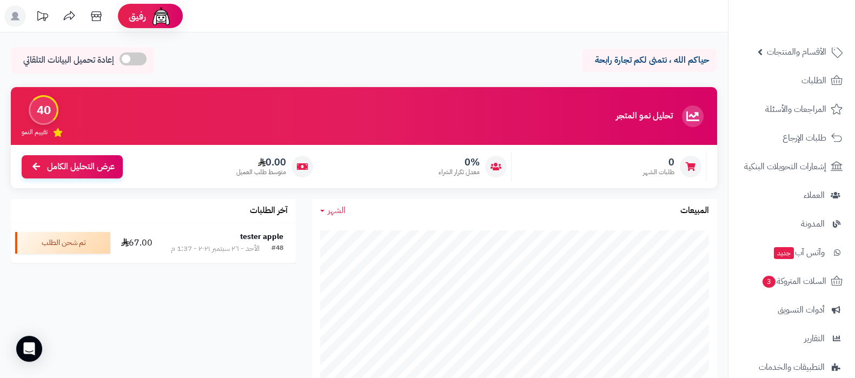
scroll to position [145, 0]
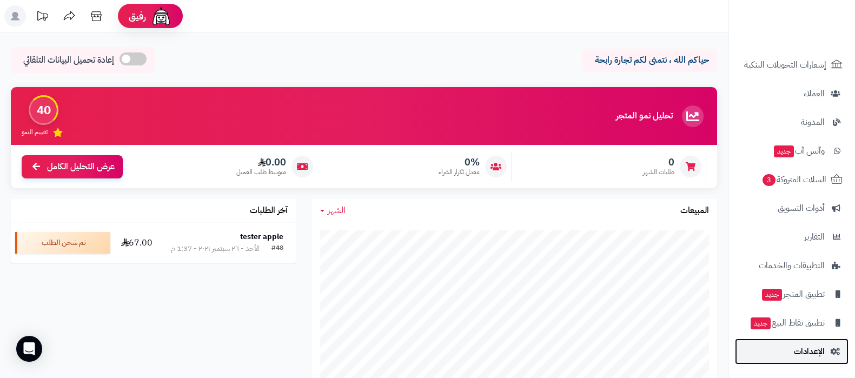
click at [797, 354] on span "الإعدادات" at bounding box center [808, 351] width 31 height 15
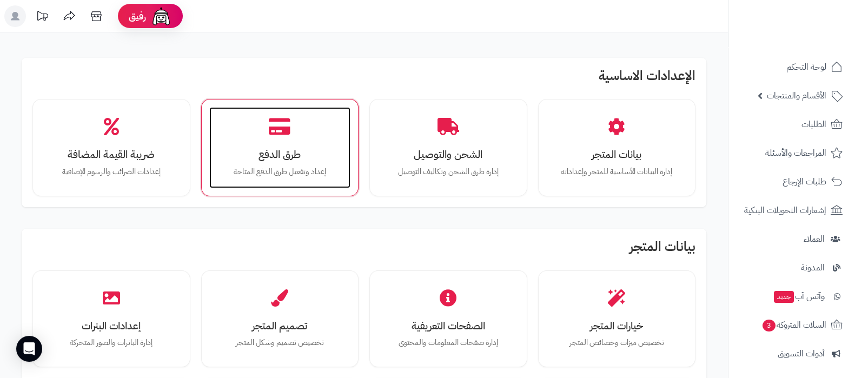
click at [295, 149] on h3 "طرق الدفع" at bounding box center [280, 154] width 120 height 11
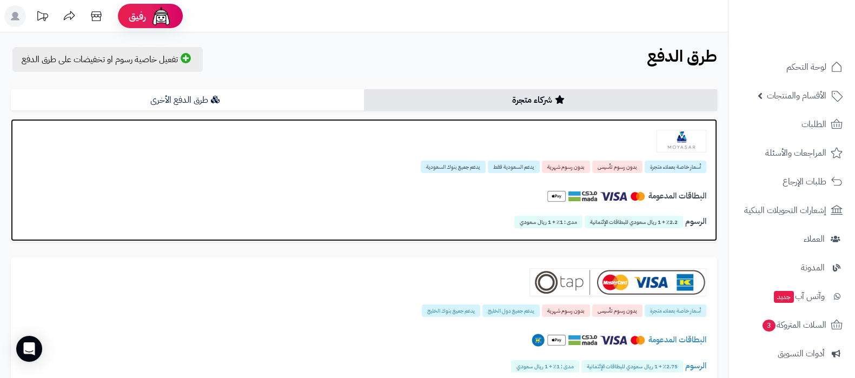
click at [668, 137] on img at bounding box center [681, 141] width 50 height 23
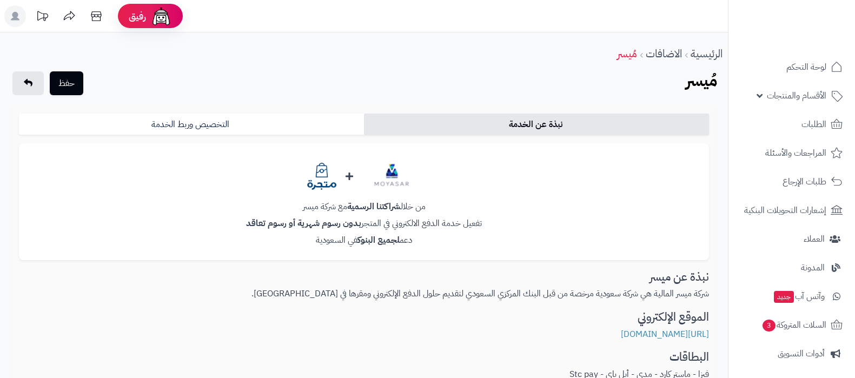
click at [249, 131] on link "التخصيص وربط الخدمة" at bounding box center [191, 125] width 345 height 22
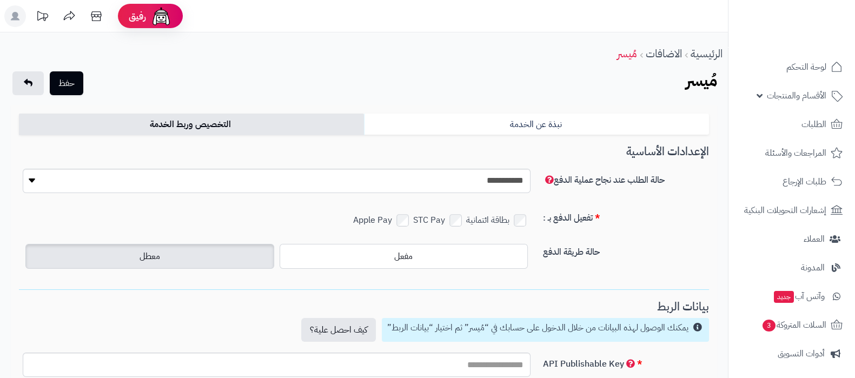
type input "**********"
click at [455, 182] on select "**********" at bounding box center [277, 181] width 508 height 24
select select "*"
click at [23, 169] on select "**********" at bounding box center [277, 181] width 508 height 24
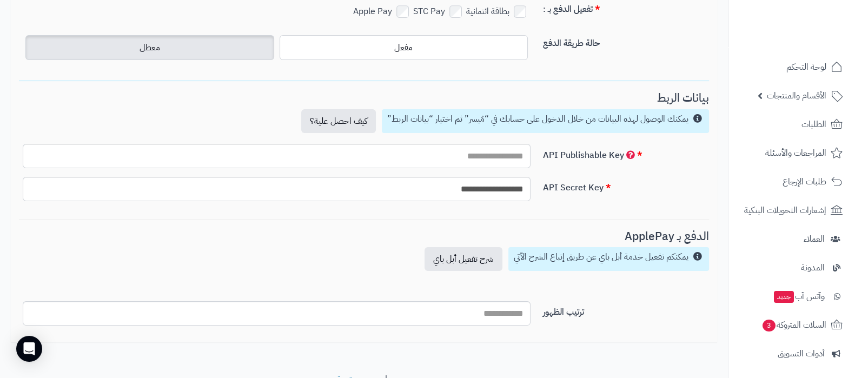
scroll to position [188, 0]
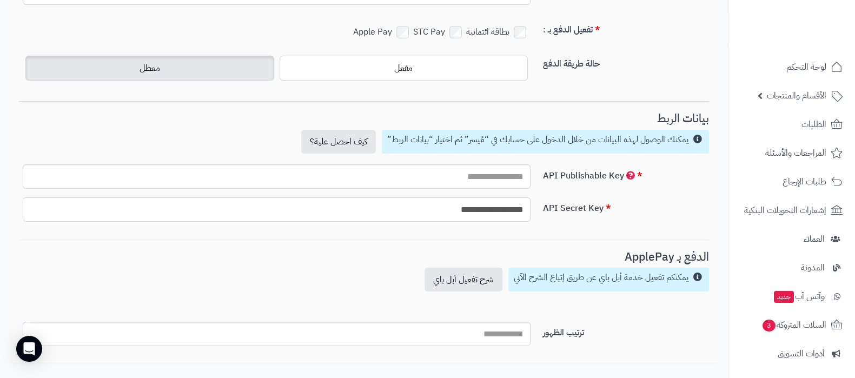
click at [495, 209] on input "**********" at bounding box center [277, 209] width 508 height 24
click at [396, 236] on div "**********" at bounding box center [364, 156] width 690 height 398
click at [468, 213] on input "**********" at bounding box center [277, 209] width 508 height 24
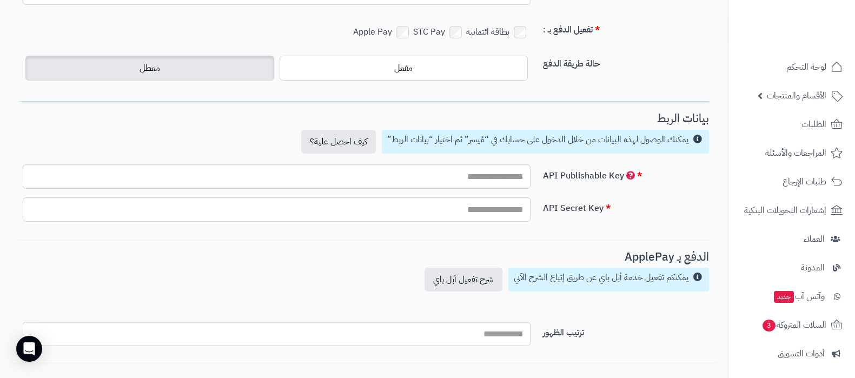
click at [355, 239] on div "**********" at bounding box center [364, 156] width 690 height 398
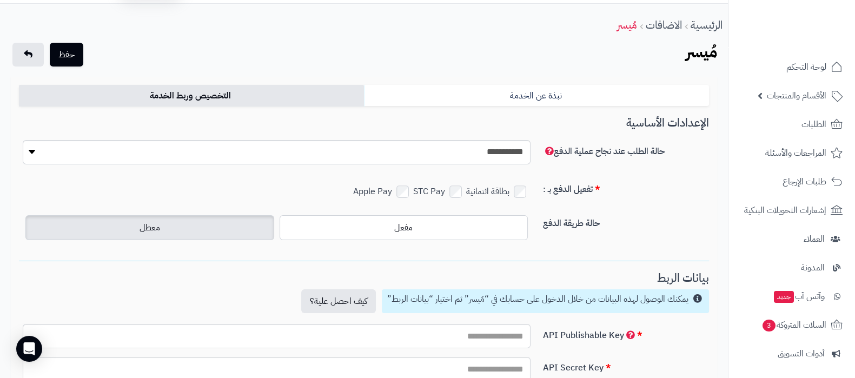
scroll to position [0, 0]
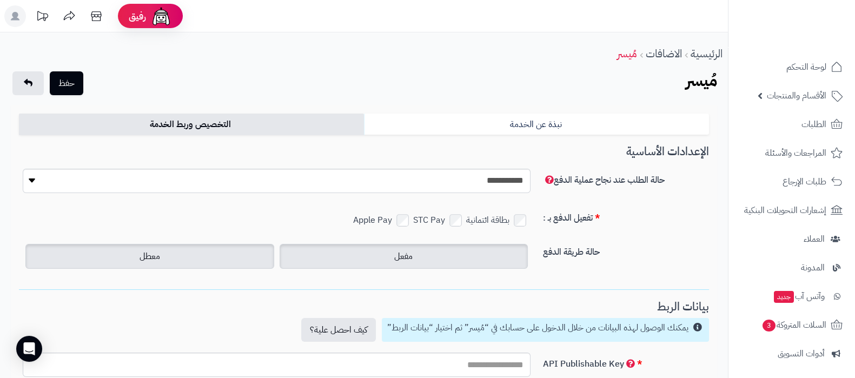
click at [378, 255] on label "مفعل" at bounding box center [403, 256] width 249 height 25
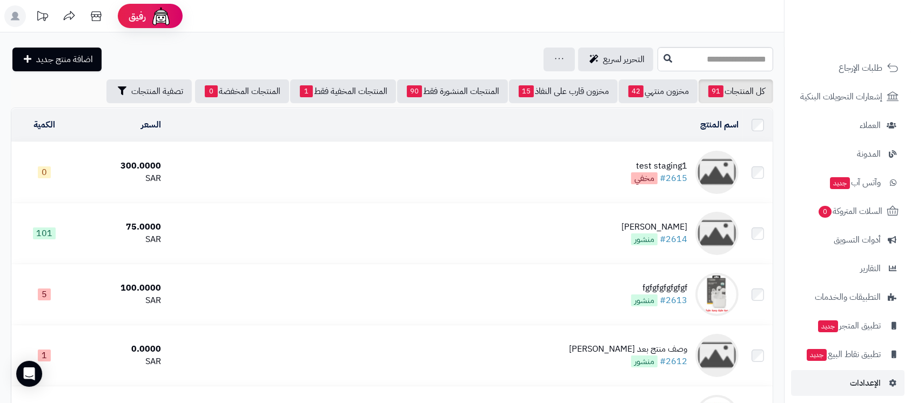
scroll to position [149, 0]
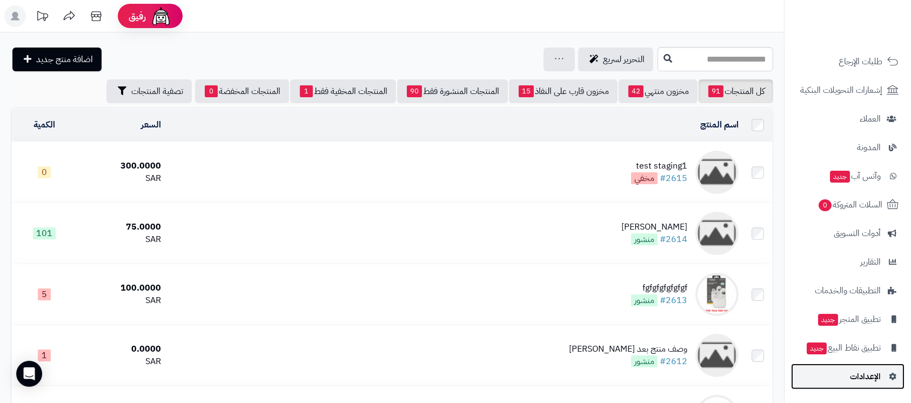
click at [860, 378] on span "الإعدادات" at bounding box center [865, 376] width 31 height 15
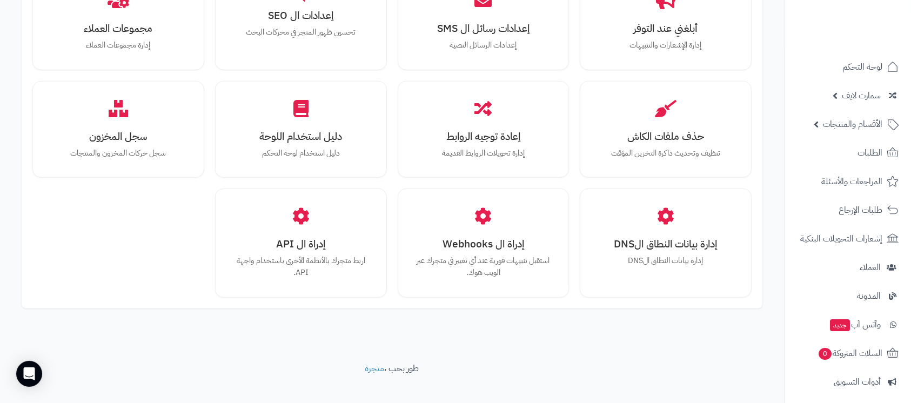
scroll to position [975, 0]
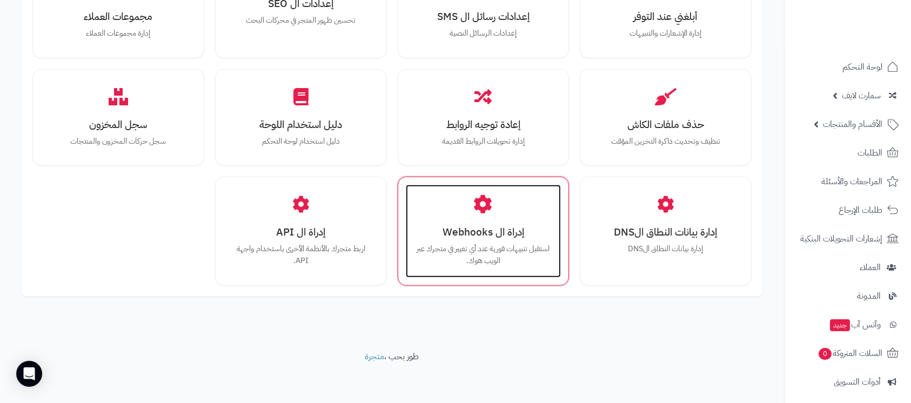
click at [480, 226] on h3 "إدراة ال Webhooks" at bounding box center [484, 231] width 134 height 11
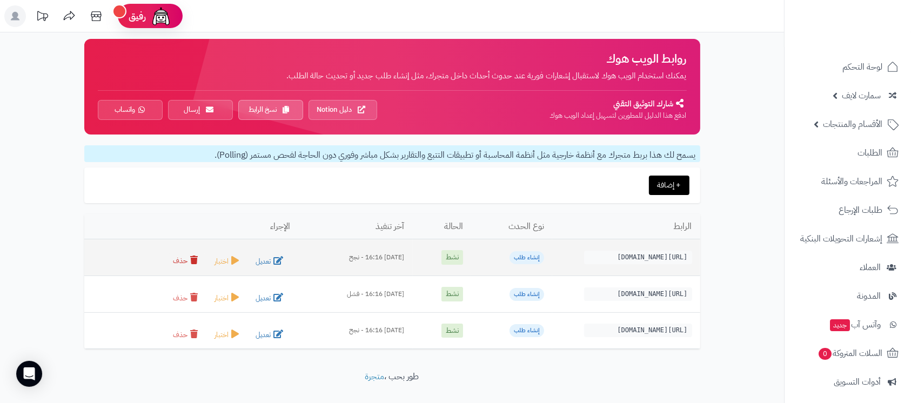
click at [169, 260] on button "حذف" at bounding box center [187, 260] width 36 height 15
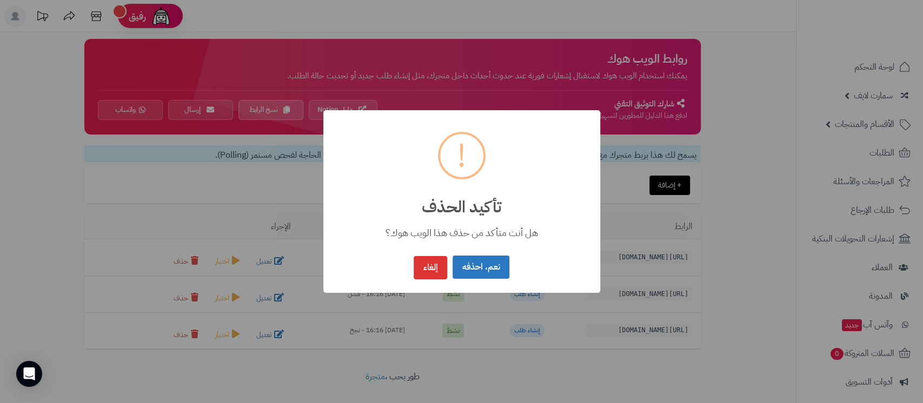
click at [477, 262] on button "نعم، احذفه" at bounding box center [480, 267] width 57 height 23
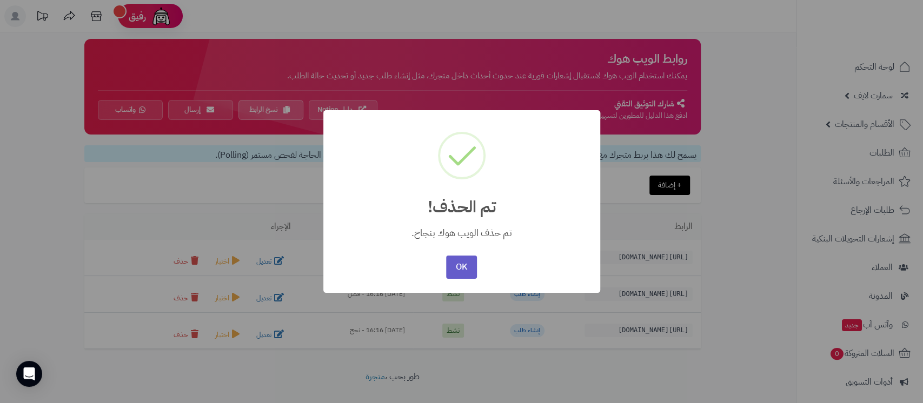
click at [461, 267] on button "OK" at bounding box center [461, 267] width 31 height 23
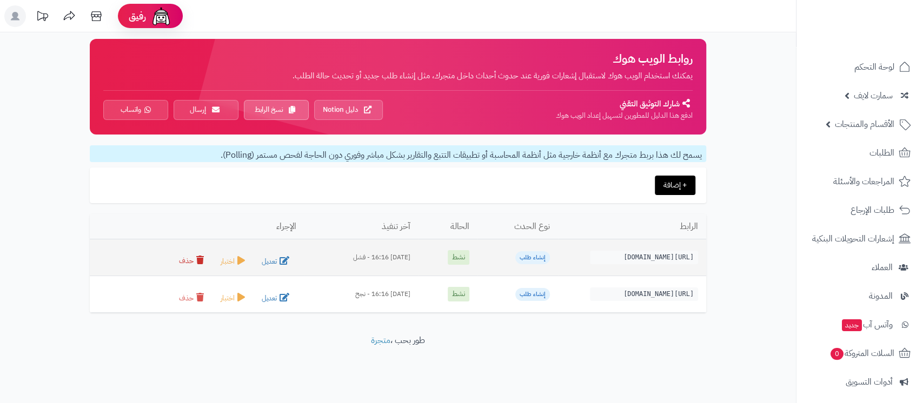
click at [196, 263] on icon at bounding box center [200, 260] width 8 height 9
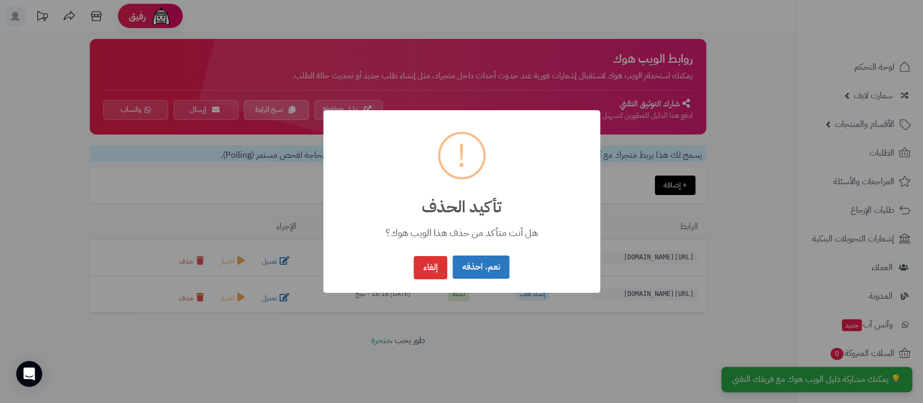
click at [491, 267] on button "نعم، احذفه" at bounding box center [480, 267] width 57 height 23
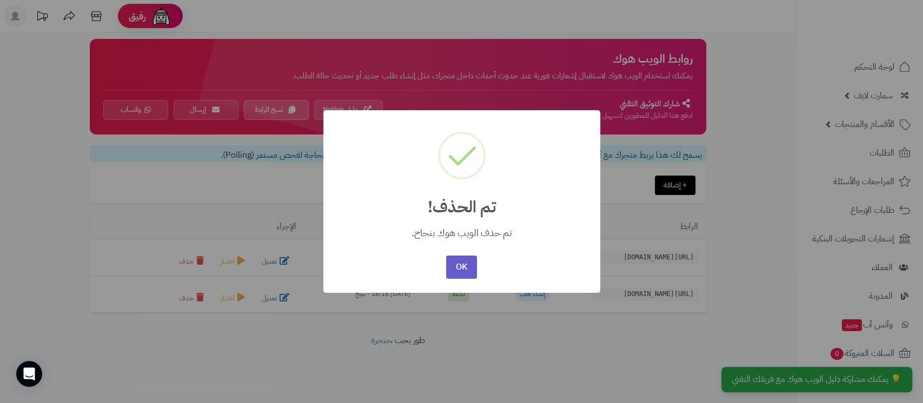
click at [461, 262] on button "OK" at bounding box center [461, 267] width 31 height 23
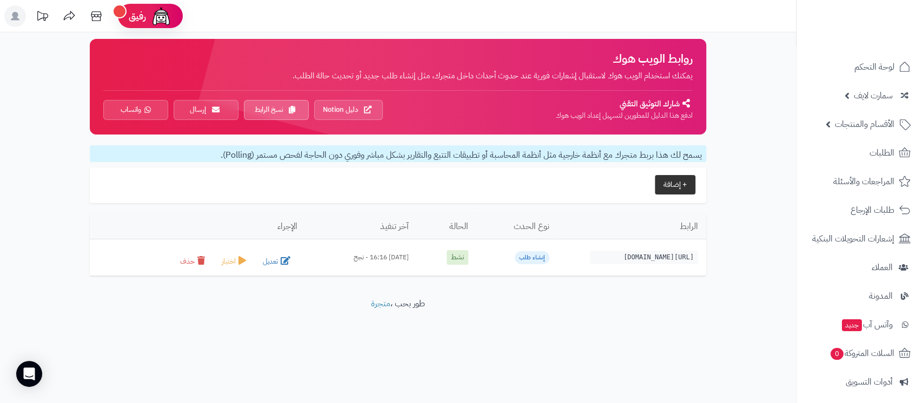
click at [675, 183] on button "+ إضافة" at bounding box center [675, 184] width 41 height 19
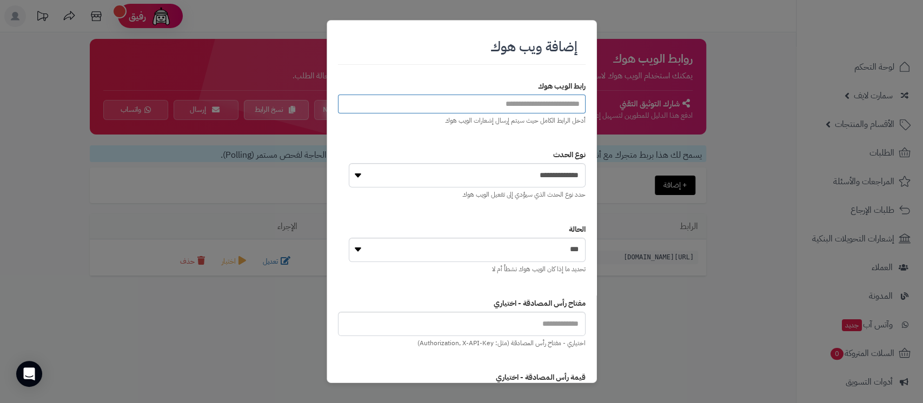
click at [530, 103] on input "url" at bounding box center [462, 104] width 248 height 19
paste input "**********"
type input "**********"
click at [548, 182] on select "**********" at bounding box center [467, 175] width 237 height 24
select select "**********"
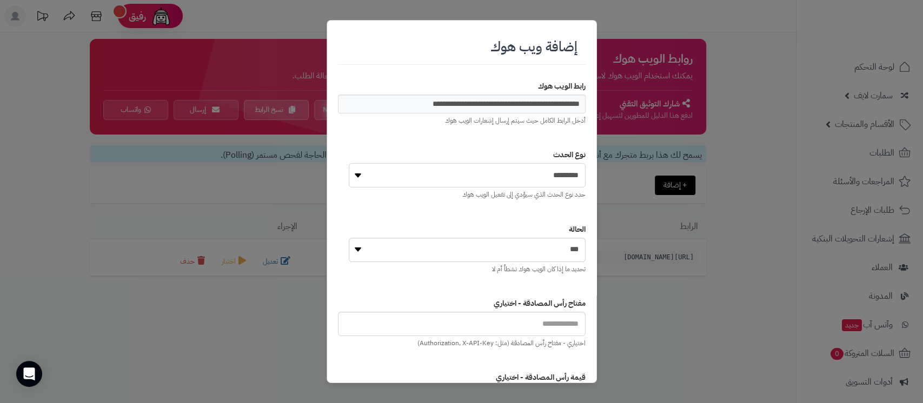
click at [349, 163] on select "**********" at bounding box center [467, 175] width 237 height 24
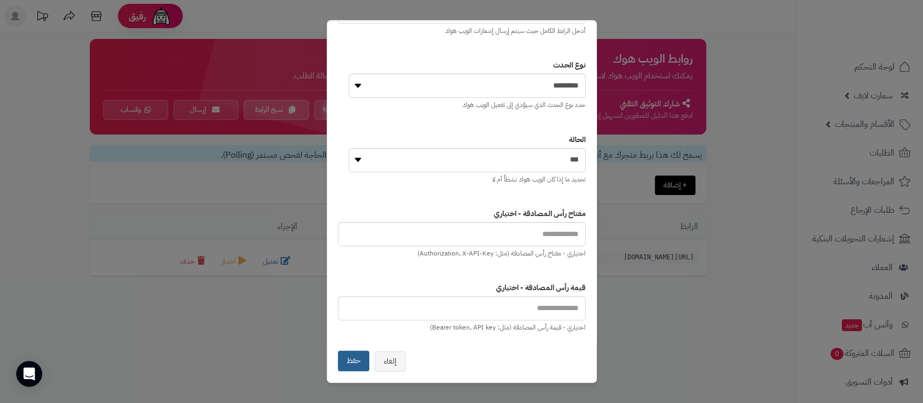
click at [362, 361] on button "حفظ" at bounding box center [353, 361] width 31 height 21
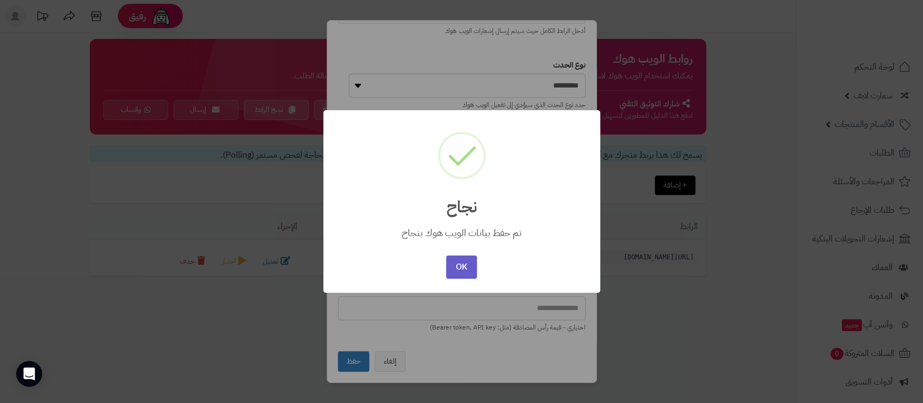
click at [458, 272] on button "OK" at bounding box center [461, 267] width 31 height 23
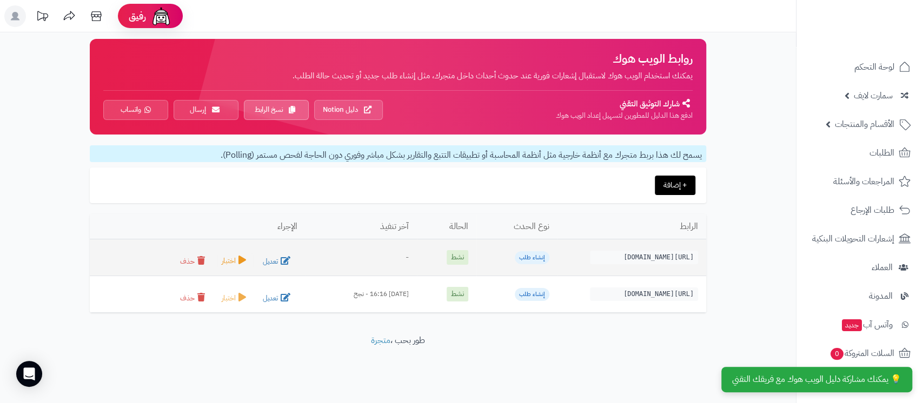
click at [217, 259] on button "اختبار" at bounding box center [235, 260] width 36 height 15
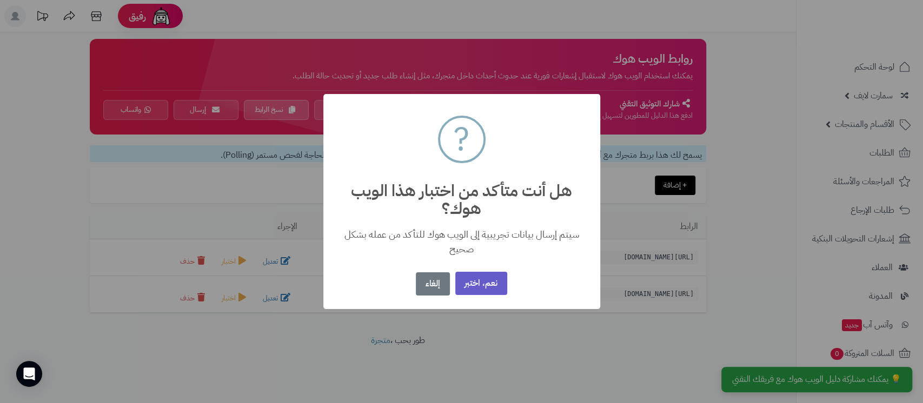
click at [481, 281] on button "نعم، اختبر" at bounding box center [481, 283] width 52 height 23
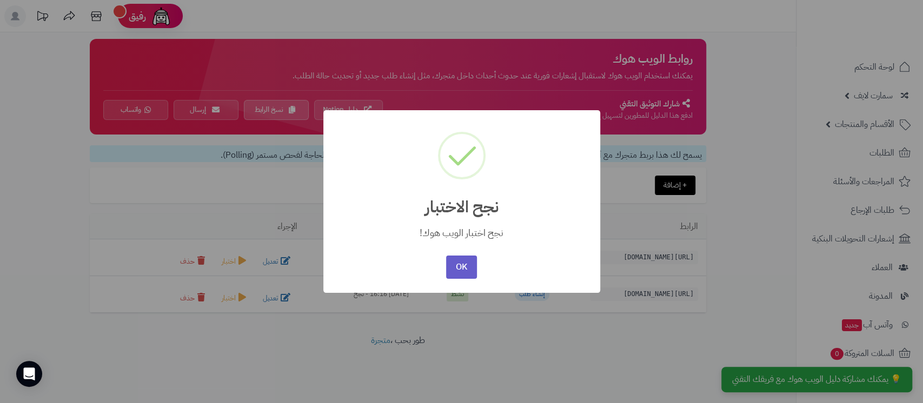
click at [457, 271] on button "OK" at bounding box center [461, 267] width 31 height 23
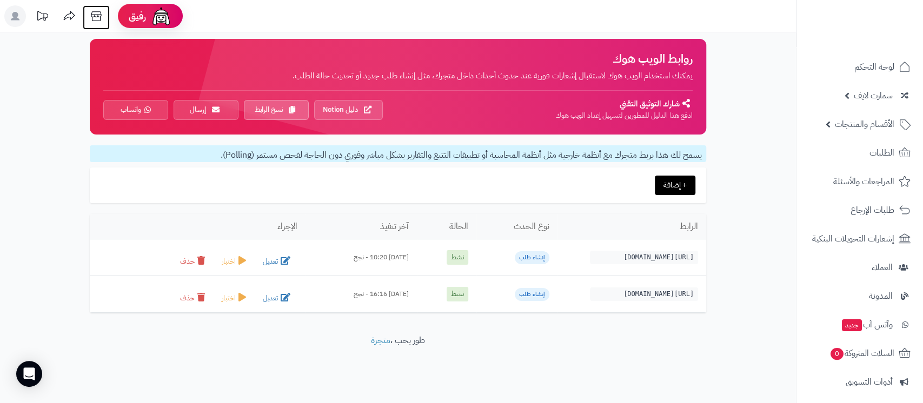
click at [95, 12] on icon at bounding box center [96, 16] width 22 height 22
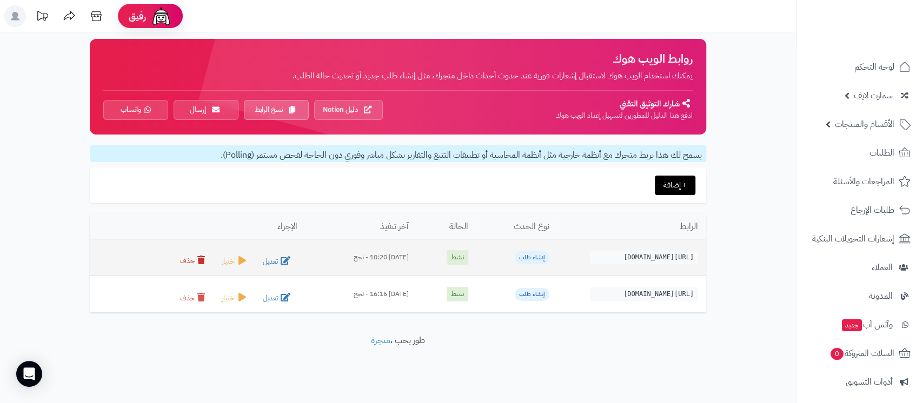
click at [176, 263] on button "حذف" at bounding box center [194, 260] width 36 height 15
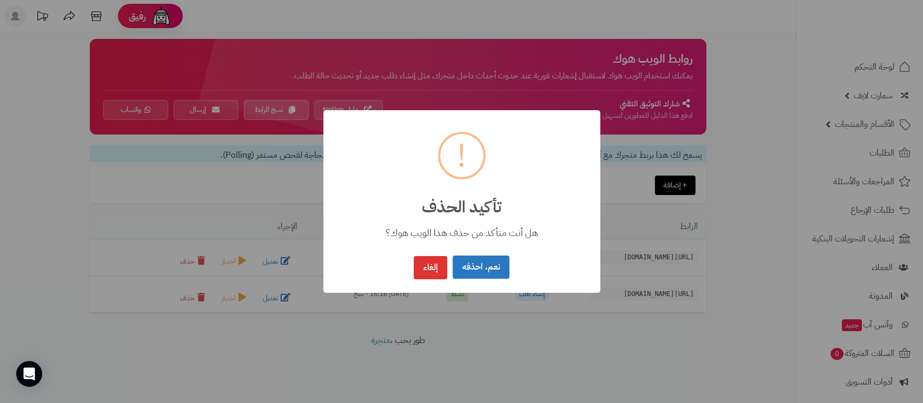
click at [480, 268] on button "نعم، احذفه" at bounding box center [480, 267] width 57 height 23
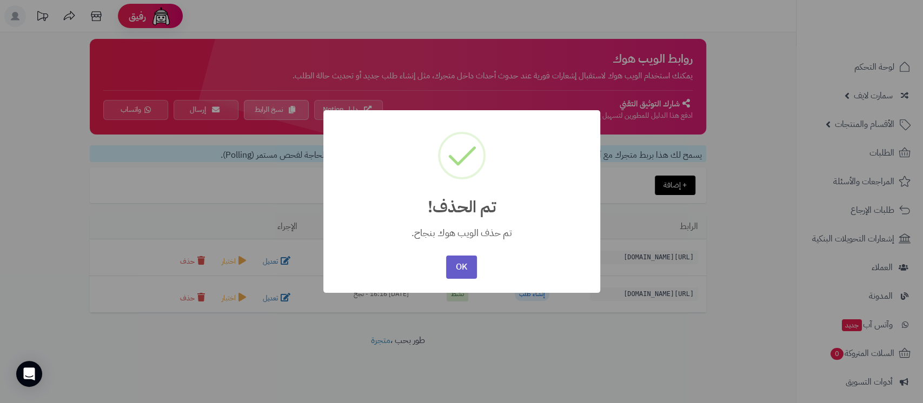
click at [454, 270] on button "OK" at bounding box center [461, 267] width 31 height 23
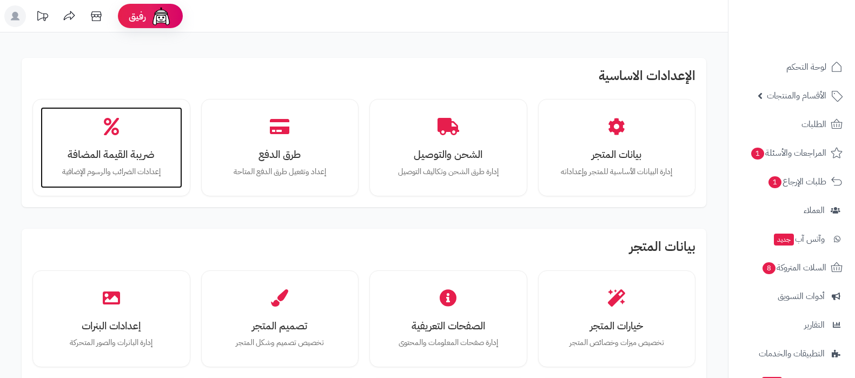
click at [105, 136] on div "ضريبة القيمة المضافة إعدادات الضرائب والرسوم الإضافية" at bounding box center [112, 147] width 142 height 81
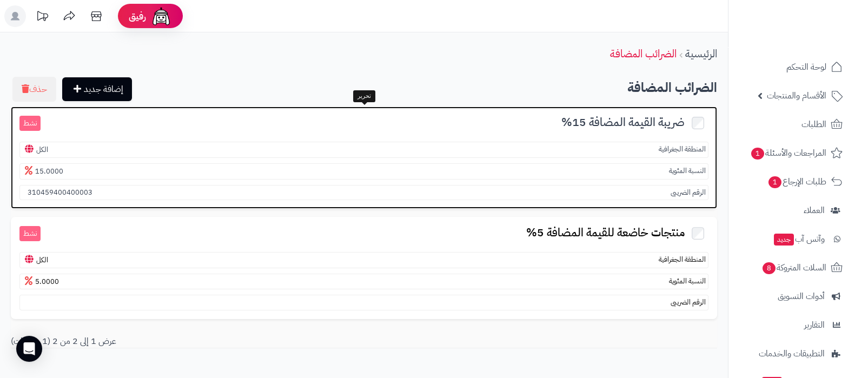
click at [605, 126] on span "ضريبة القيمة المضافة 15%" at bounding box center [622, 122] width 123 height 17
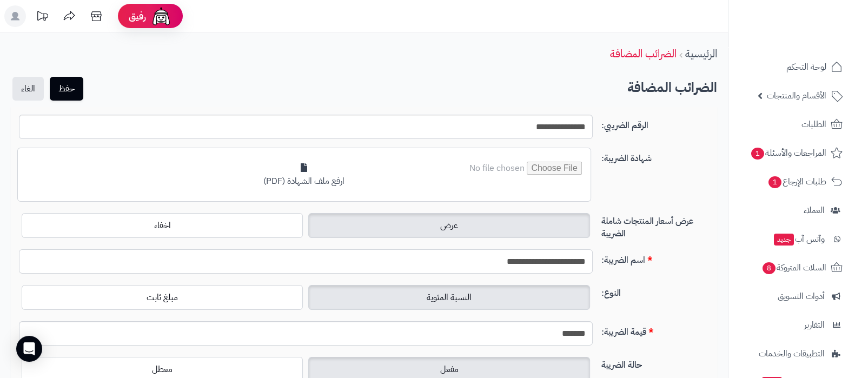
click at [546, 265] on input "**********" at bounding box center [305, 261] width 573 height 24
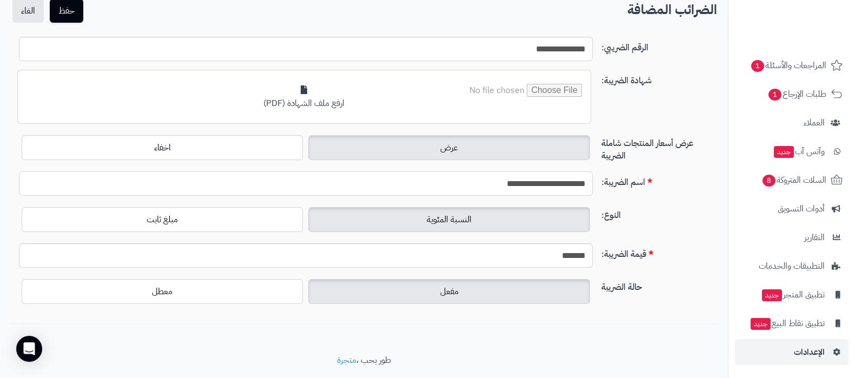
scroll to position [108, 0]
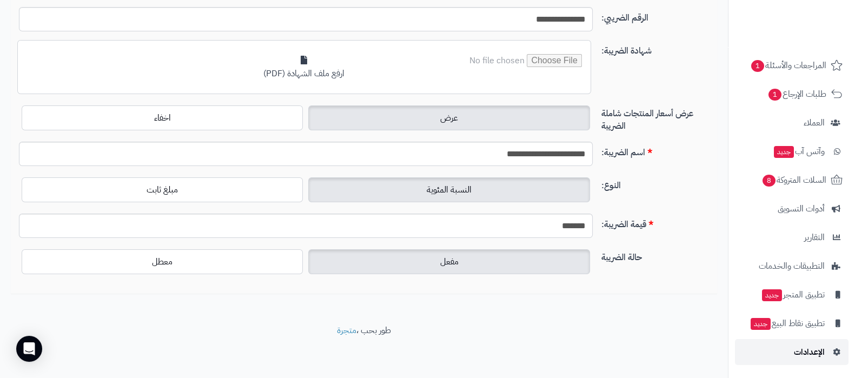
click at [805, 356] on span "الإعدادات" at bounding box center [808, 351] width 31 height 15
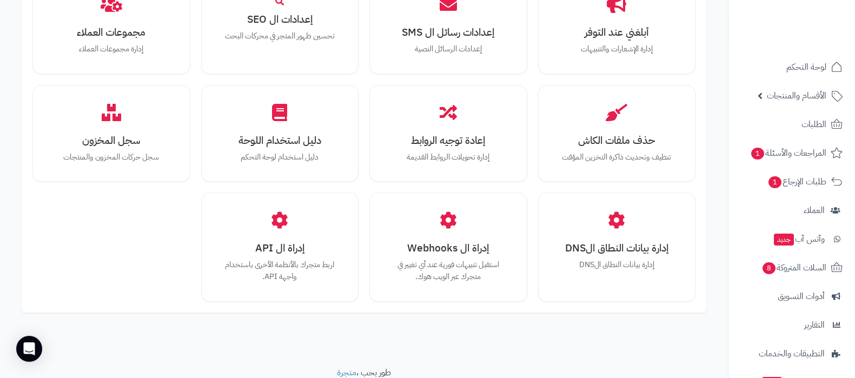
scroll to position [999, 0]
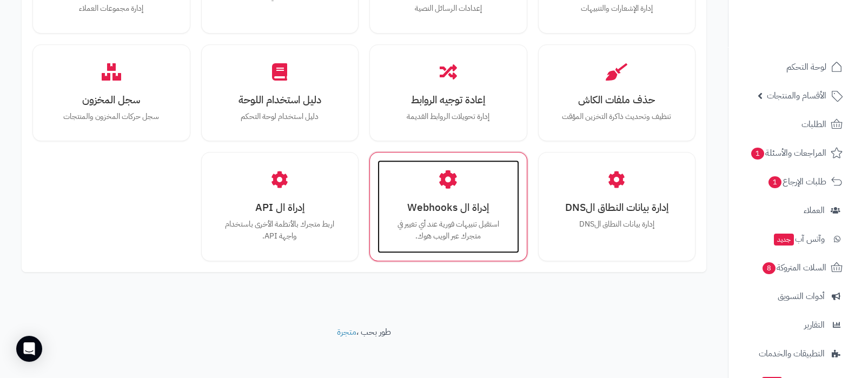
click at [451, 220] on p "استقبل تنبيهات فورية عند أي تغيير في متجرك عبر الويب هوك." at bounding box center [448, 229] width 120 height 23
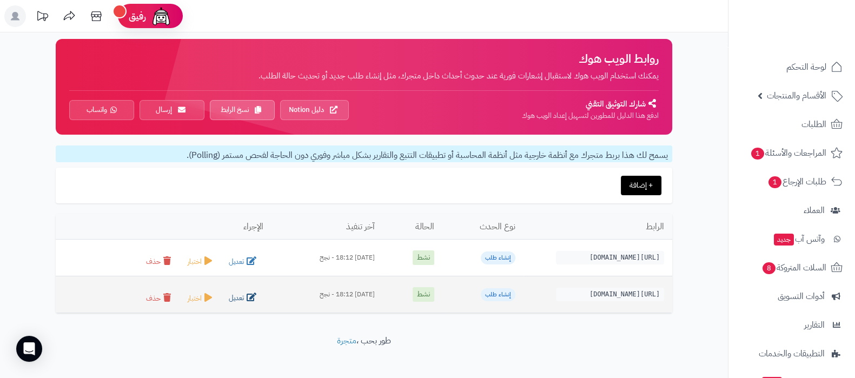
click at [230, 301] on button "تعديل" at bounding box center [243, 297] width 39 height 15
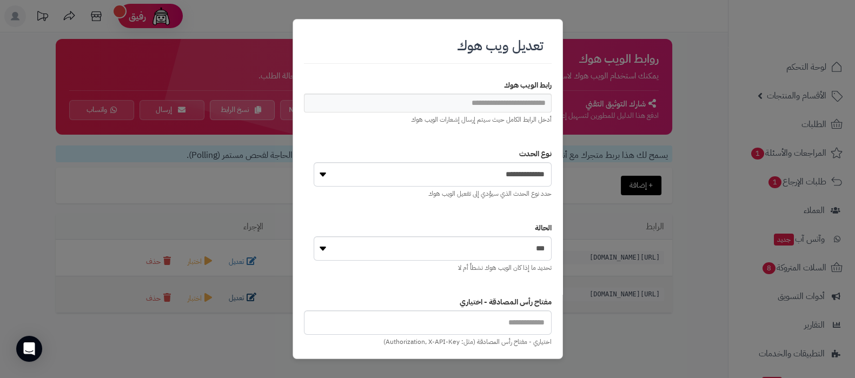
type input "**********"
select select "**********"
click at [496, 104] on input "**********" at bounding box center [428, 103] width 248 height 19
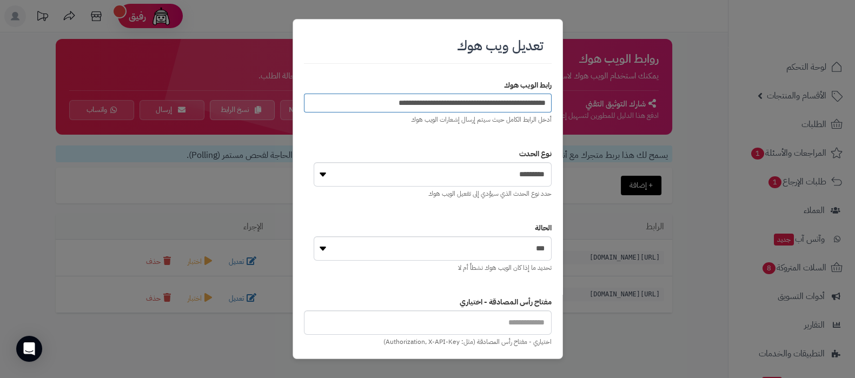
paste input "url"
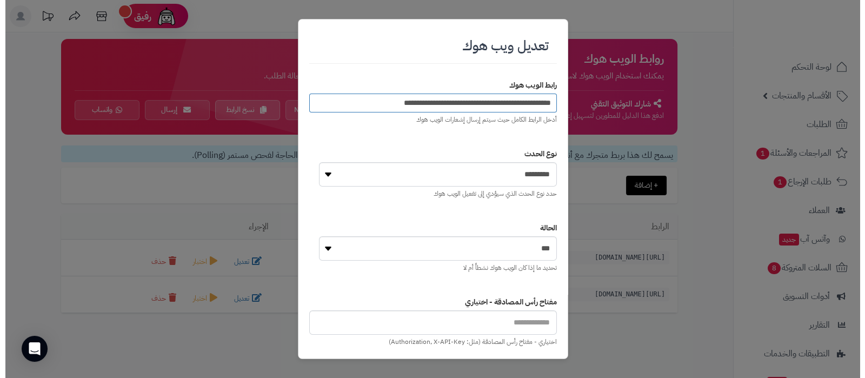
scroll to position [112, 0]
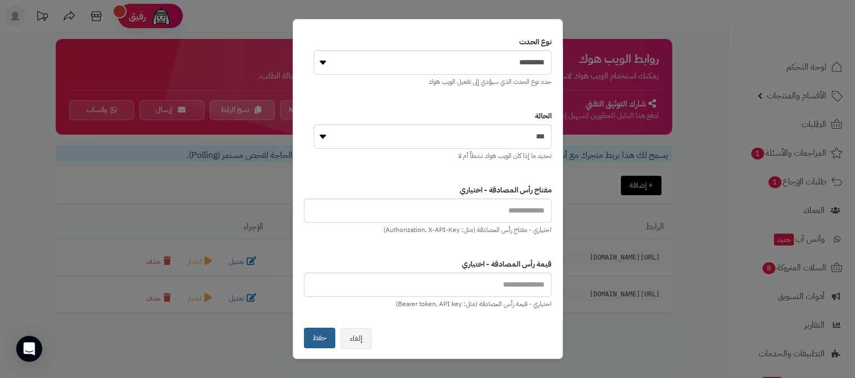
type input "**********"
click at [327, 337] on button "حفظ" at bounding box center [319, 338] width 31 height 21
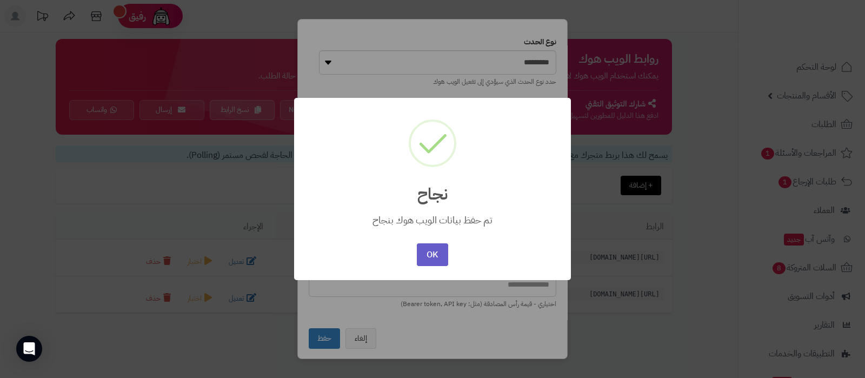
click at [435, 249] on button "OK" at bounding box center [432, 254] width 31 height 23
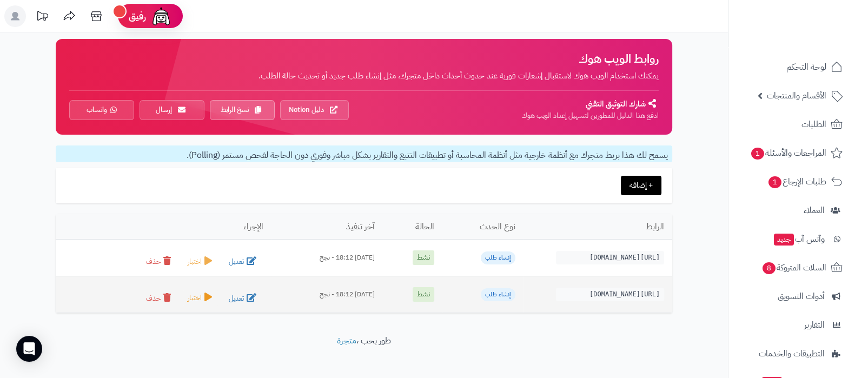
click at [183, 298] on button "اختبار" at bounding box center [201, 297] width 36 height 15
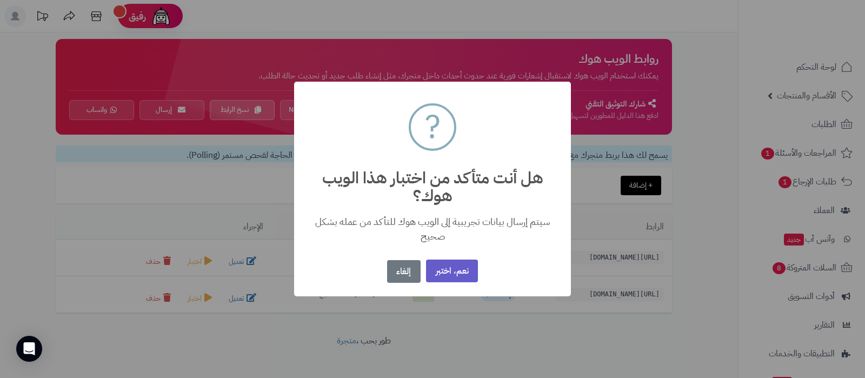
click at [446, 274] on button "نعم، اختبر" at bounding box center [452, 270] width 52 height 23
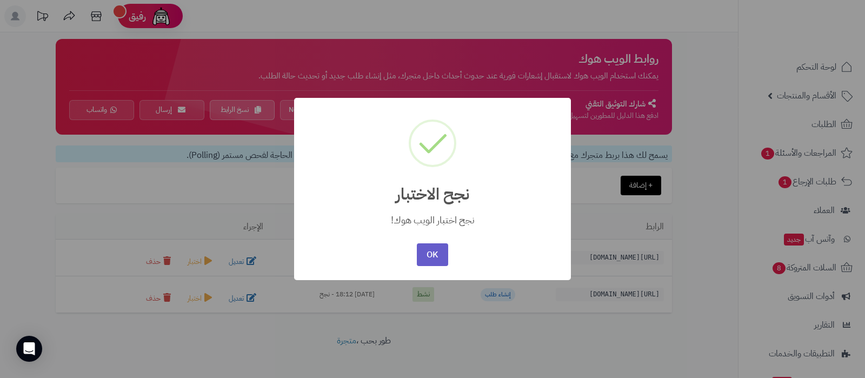
click at [431, 257] on button "OK" at bounding box center [432, 254] width 31 height 23
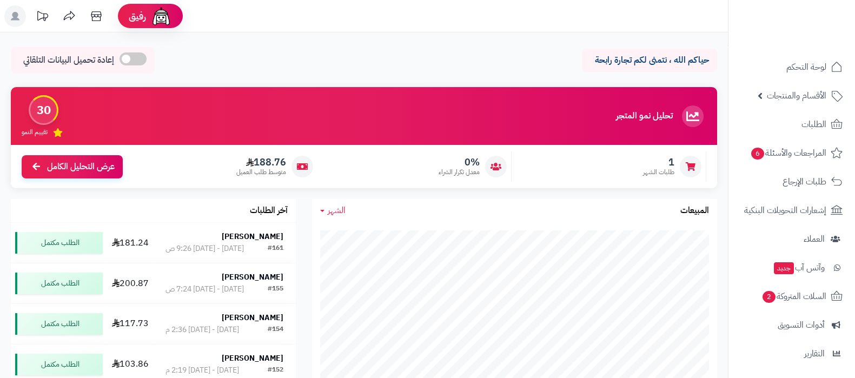
scroll to position [116, 0]
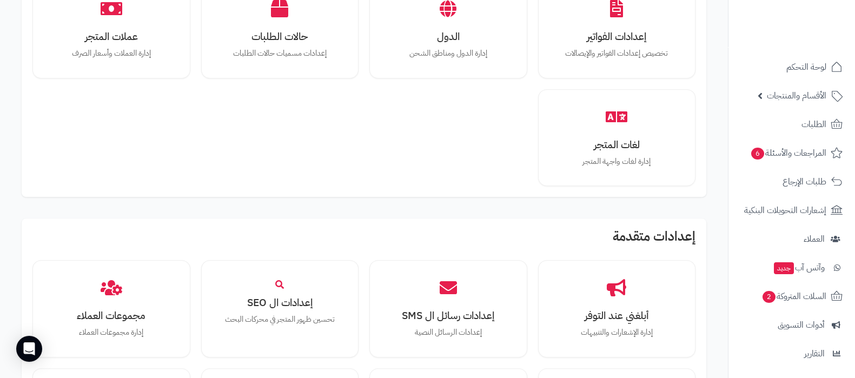
scroll to position [999, 0]
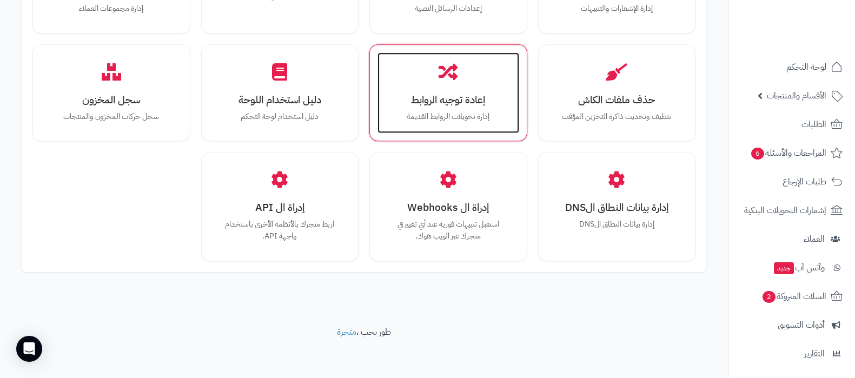
click at [447, 108] on div "إعادة توجيه الروابط إدارة تحويلات الروابط القديمة" at bounding box center [448, 92] width 142 height 81
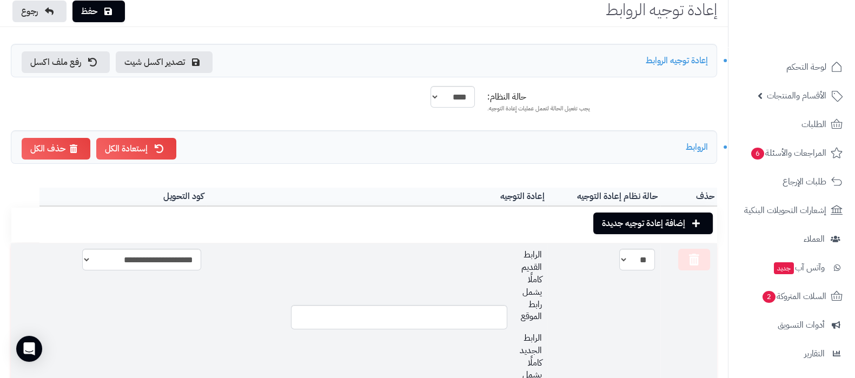
scroll to position [67, 0]
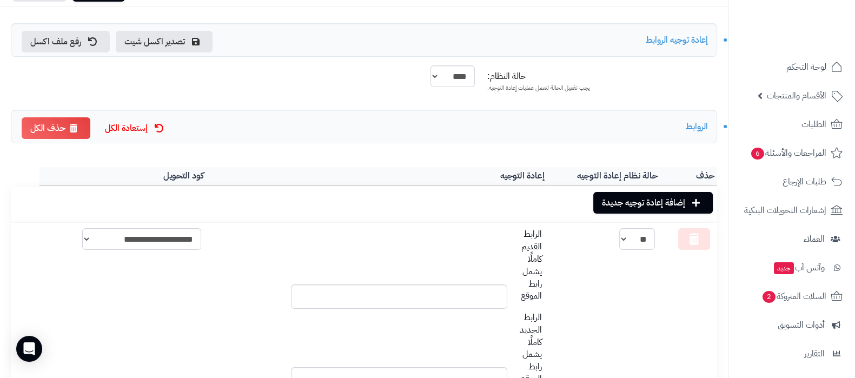
click at [158, 128] on icon at bounding box center [159, 128] width 9 height 9
click at [134, 125] on link "إستعادة الكل" at bounding box center [136, 128] width 80 height 22
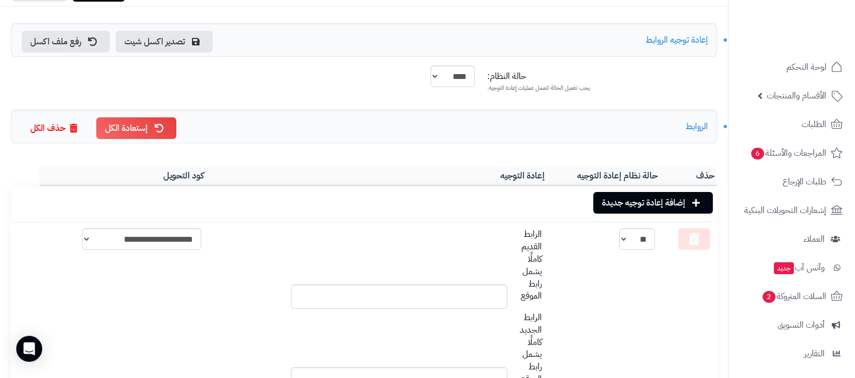
click at [57, 119] on link "حذف الكل" at bounding box center [56, 128] width 69 height 22
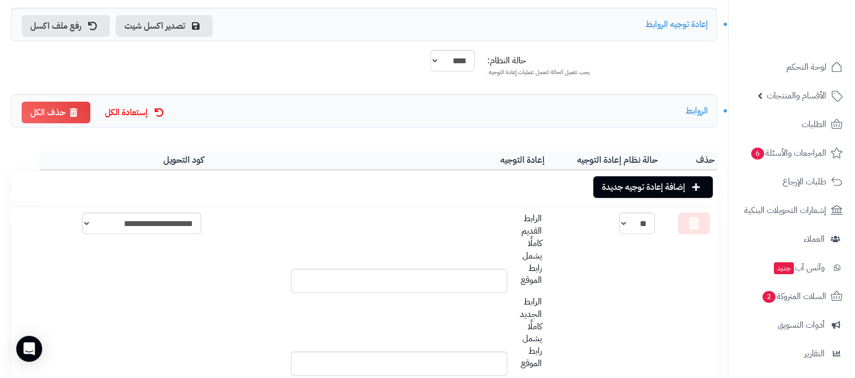
scroll to position [0, 0]
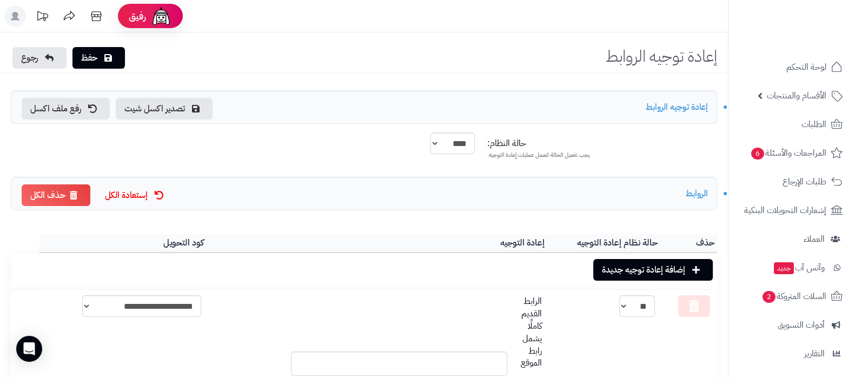
click at [141, 196] on link "إستعادة الكل" at bounding box center [136, 195] width 80 height 22
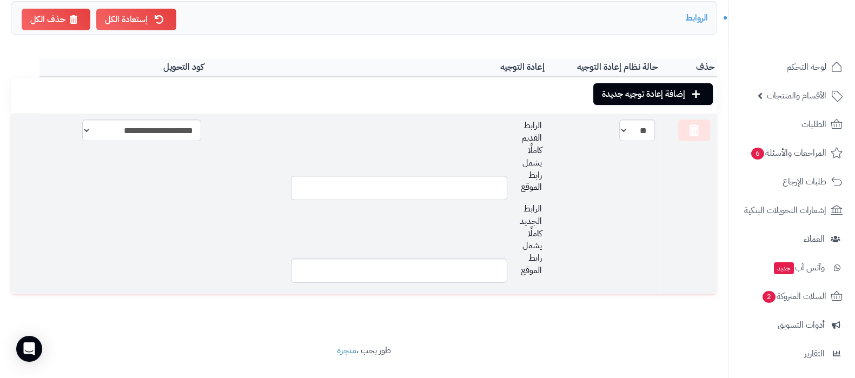
scroll to position [196, 0]
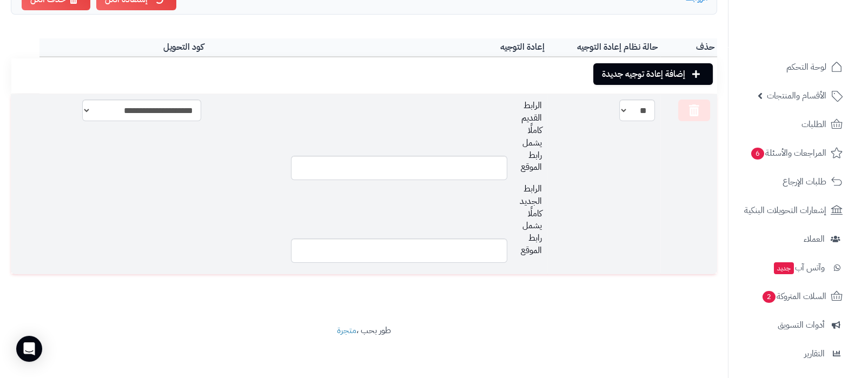
click at [642, 225] on td "*** **" at bounding box center [603, 184] width 113 height 180
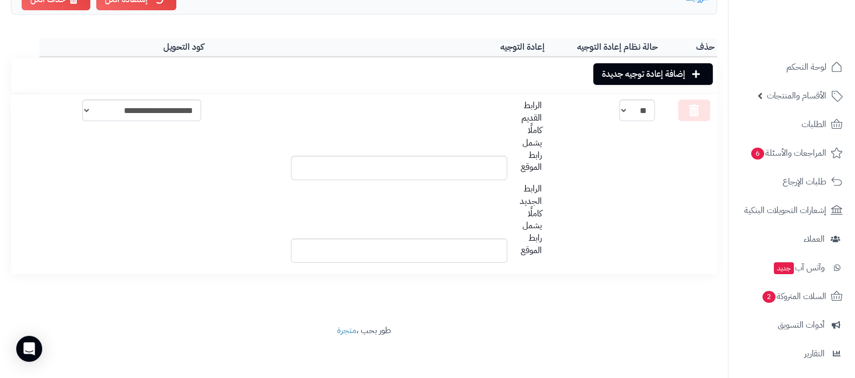
click at [616, 331] on footer "طور بحب ، متجرة" at bounding box center [364, 351] width 728 height 54
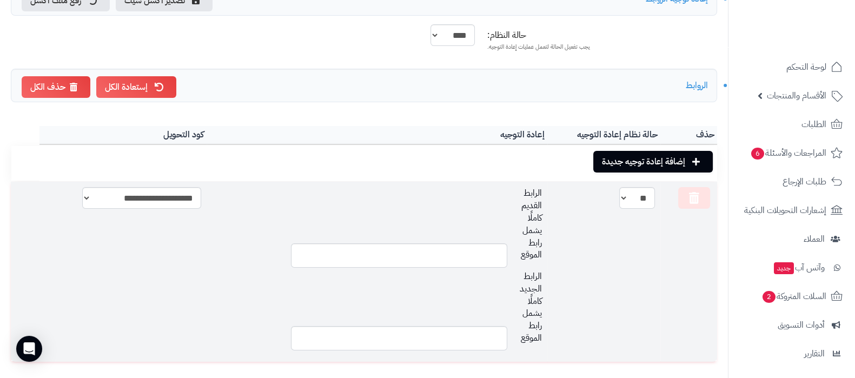
scroll to position [0, 0]
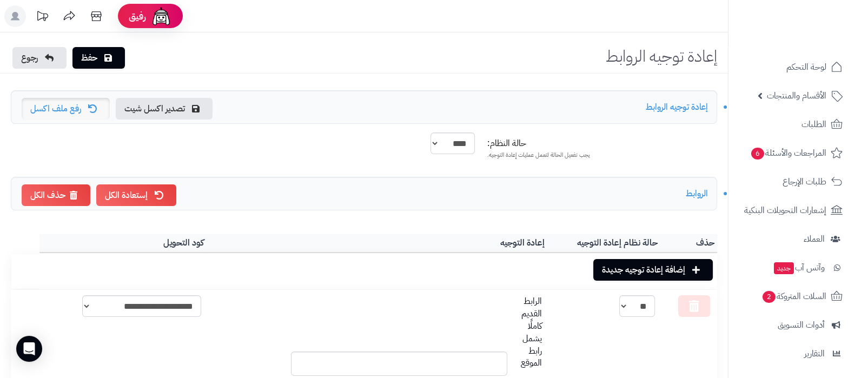
click at [57, 105] on link "رفع ملف اكسل" at bounding box center [66, 109] width 88 height 22
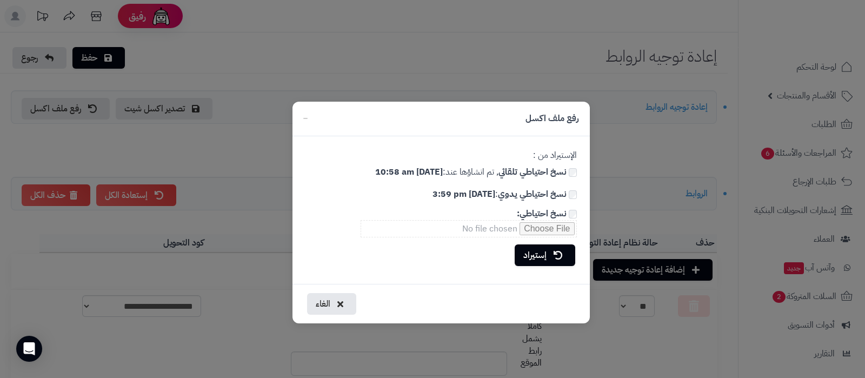
click at [539, 252] on link "إستيراد" at bounding box center [545, 255] width 61 height 22
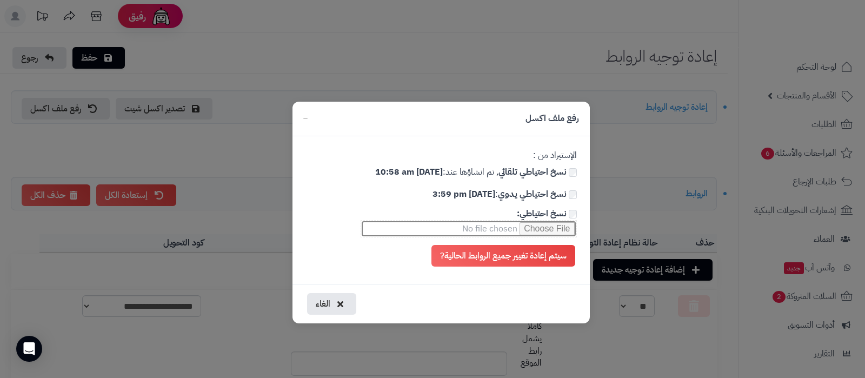
click at [535, 230] on input "نسخ احتياطي:" at bounding box center [469, 228] width 216 height 17
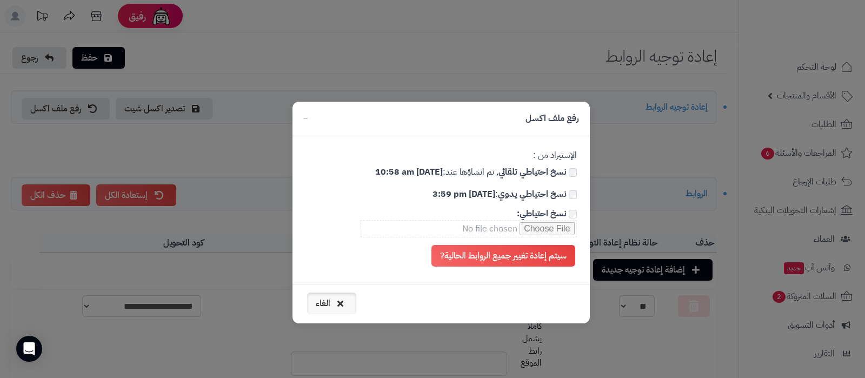
click at [323, 304] on button "الغاء" at bounding box center [331, 303] width 49 height 22
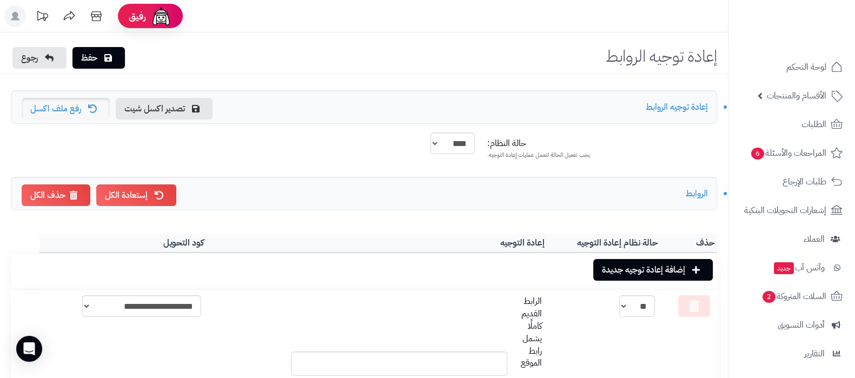
click at [65, 107] on link "رفع ملف اكسل" at bounding box center [66, 109] width 88 height 22
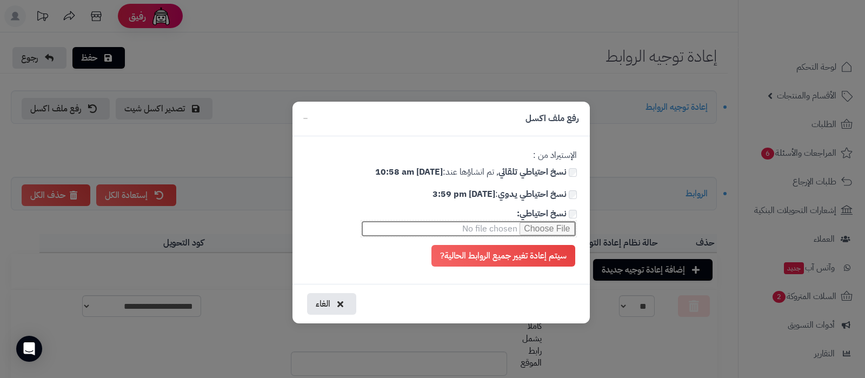
click at [531, 226] on input "نسخ احتياطي:" at bounding box center [469, 228] width 216 height 17
type input "**********"
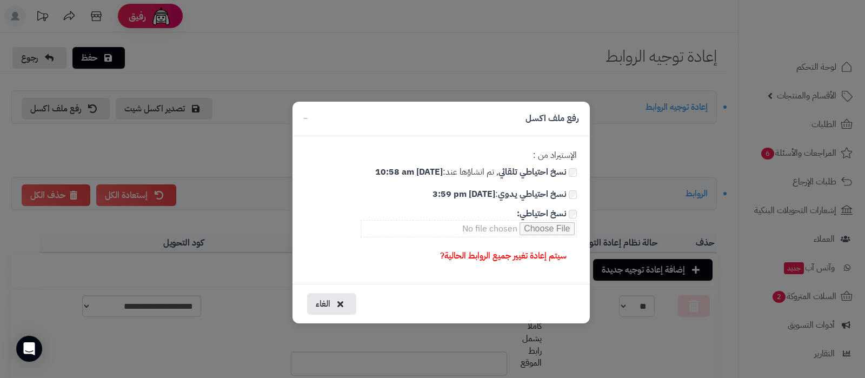
click at [496, 258] on link "سيتم إعادة تغيير جميع الروابط الحالية?" at bounding box center [503, 256] width 144 height 22
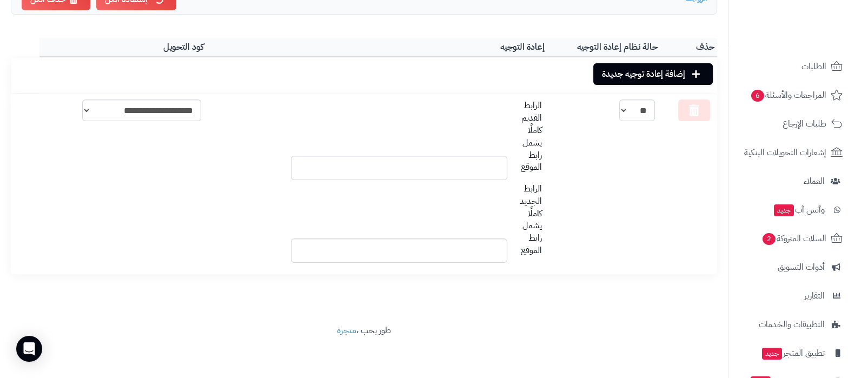
scroll to position [116, 0]
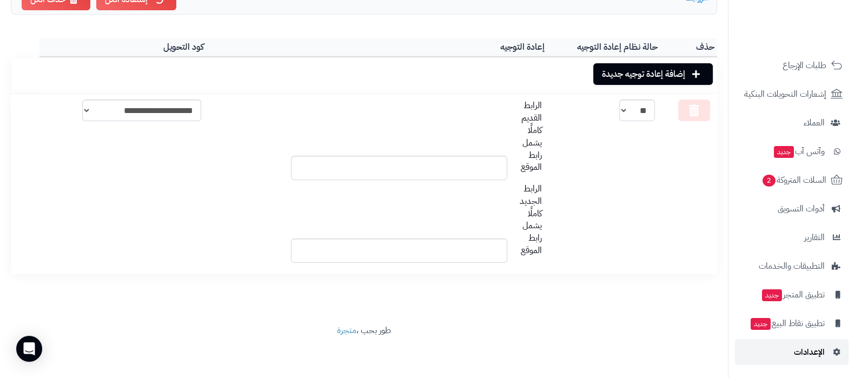
click at [811, 352] on span "الإعدادات" at bounding box center [808, 351] width 31 height 15
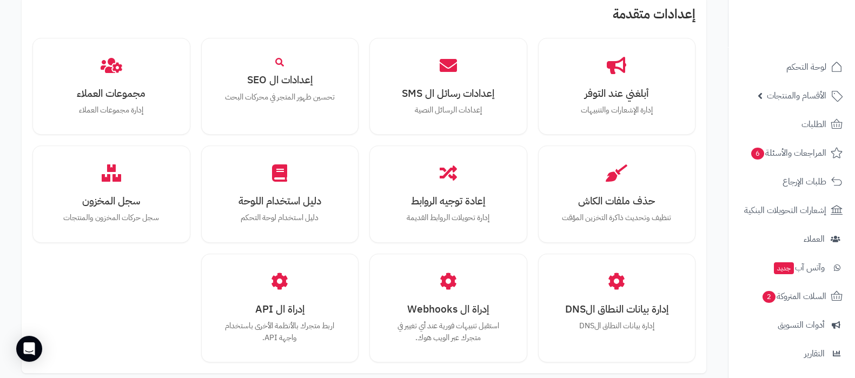
scroll to position [1013, 0]
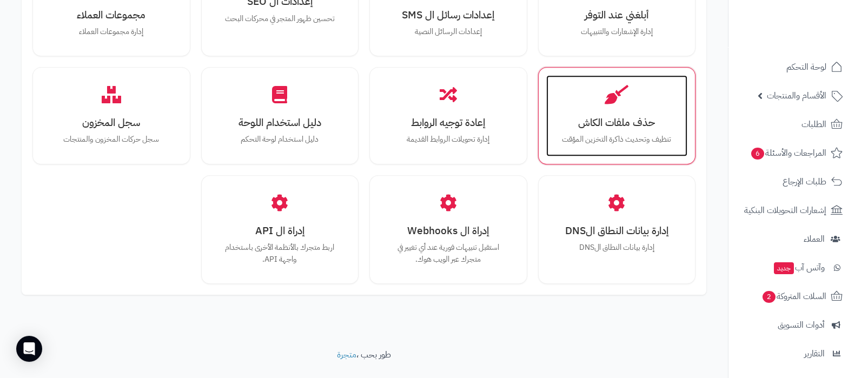
click at [626, 131] on div "حذف ملفات الكاش تنظيف وتحديث ذاكرة التخزين المؤقت" at bounding box center [617, 115] width 142 height 81
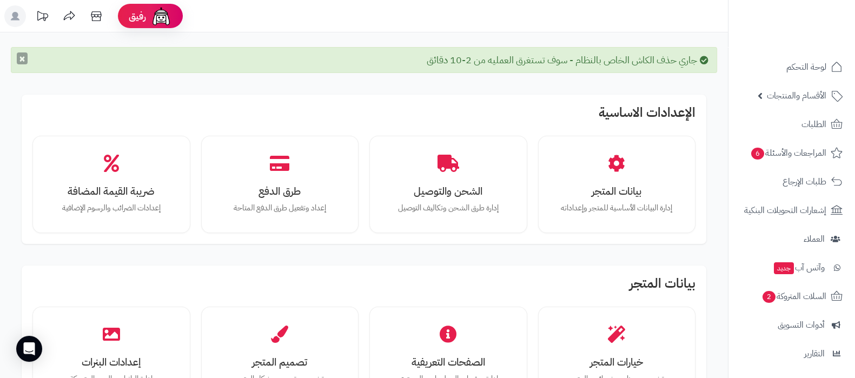
click at [23, 58] on button "×" at bounding box center [22, 58] width 11 height 12
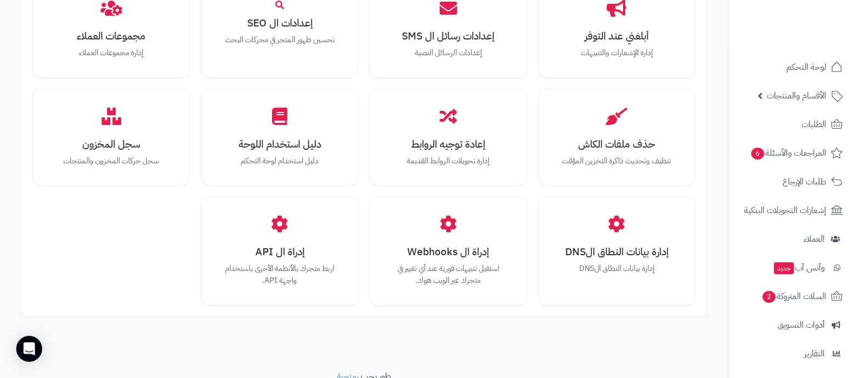
scroll to position [999, 0]
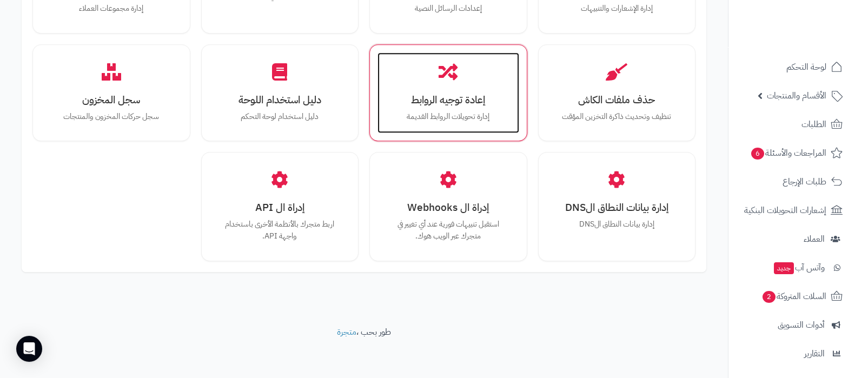
click at [444, 115] on p "إدارة تحويلات الروابط القديمة" at bounding box center [448, 117] width 120 height 12
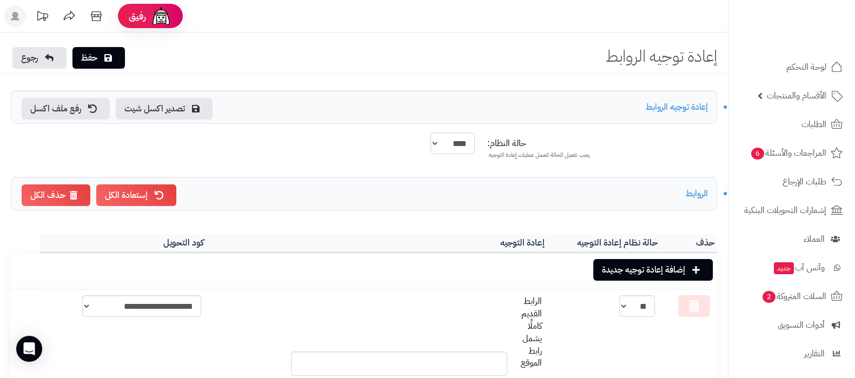
click at [684, 110] on small "إعادة توجيه الروابط" at bounding box center [676, 107] width 62 height 13
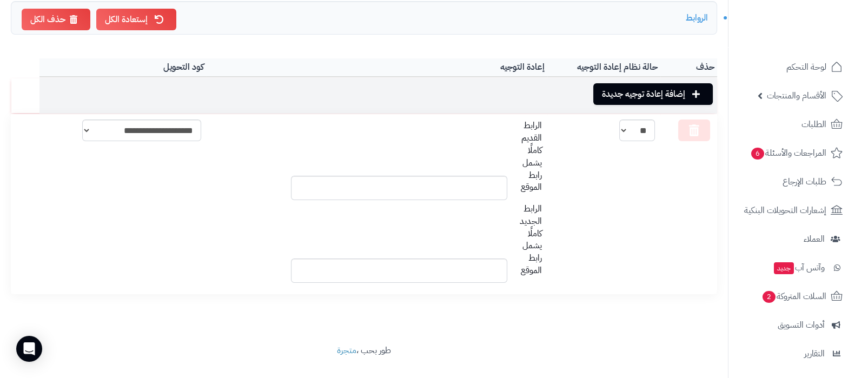
scroll to position [196, 0]
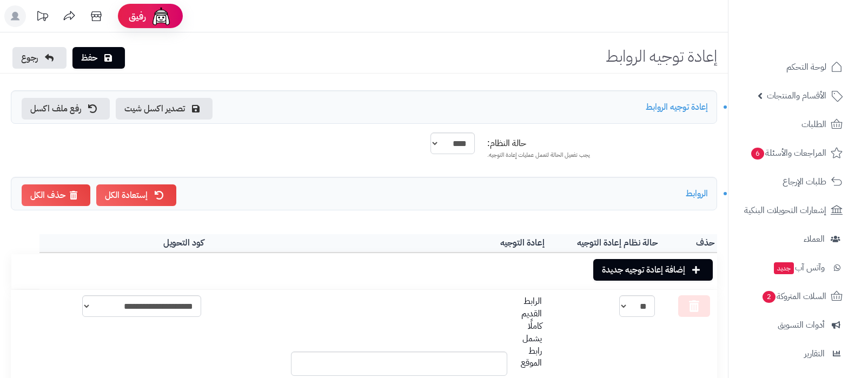
scroll to position [196, 0]
click at [185, 106] on link "تصدير اكسل شيت" at bounding box center [164, 109] width 97 height 22
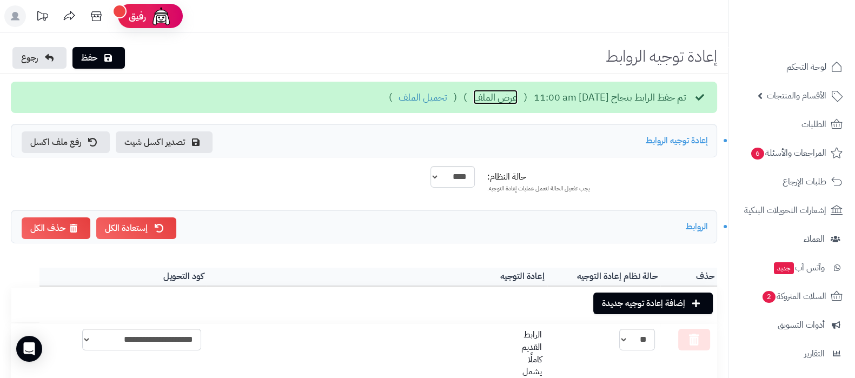
click at [473, 97] on link "عرض الملف" at bounding box center [495, 97] width 44 height 14
click at [398, 99] on link "تحميل الملف" at bounding box center [422, 97] width 49 height 14
click at [66, 149] on link "رفع ملف اكسل" at bounding box center [66, 142] width 88 height 22
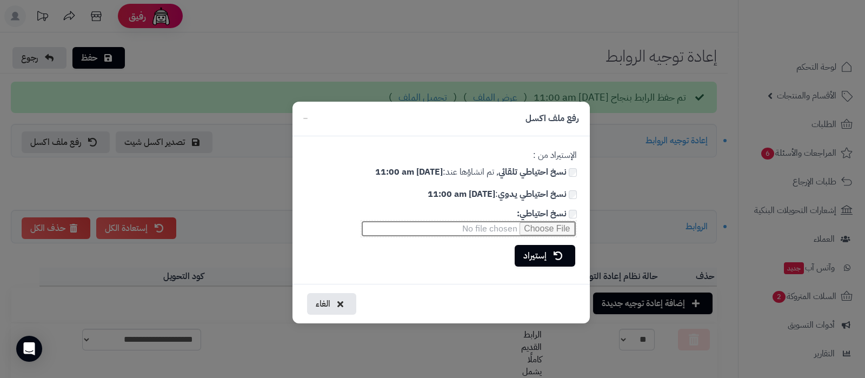
click at [536, 225] on input "نسخ احتياطي:" at bounding box center [469, 228] width 216 height 17
type input "**********"
click at [550, 255] on link "إستيراد" at bounding box center [545, 255] width 61 height 22
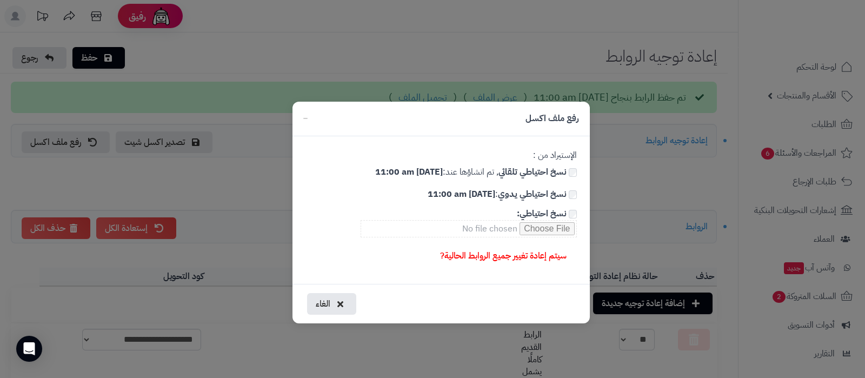
click at [498, 255] on link "سيتم إعادة تغيير جميع الروابط الحالية?" at bounding box center [503, 256] width 144 height 22
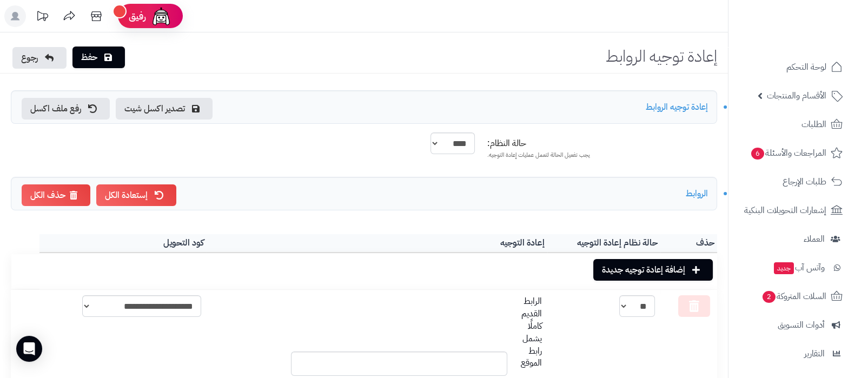
click at [96, 59] on link "حفظ" at bounding box center [98, 57] width 52 height 22
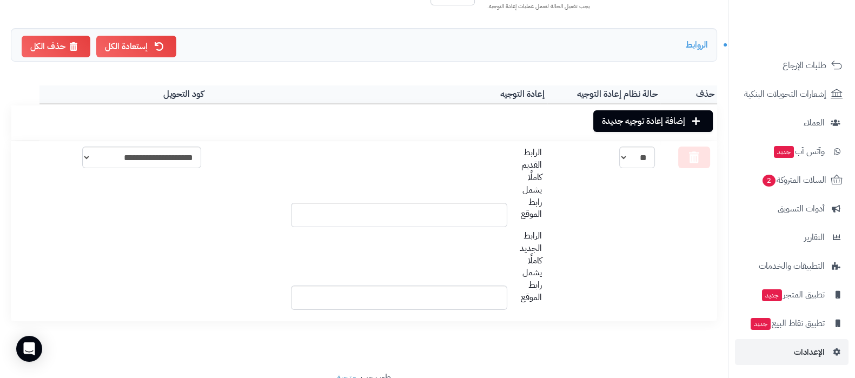
scroll to position [196, 0]
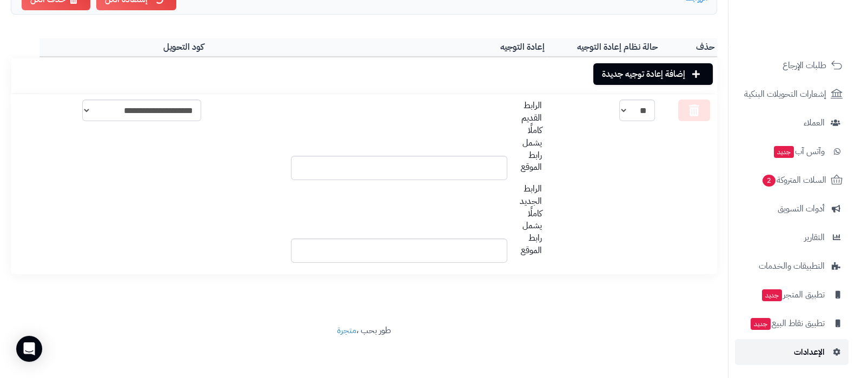
click at [796, 348] on span "الإعدادات" at bounding box center [808, 351] width 31 height 15
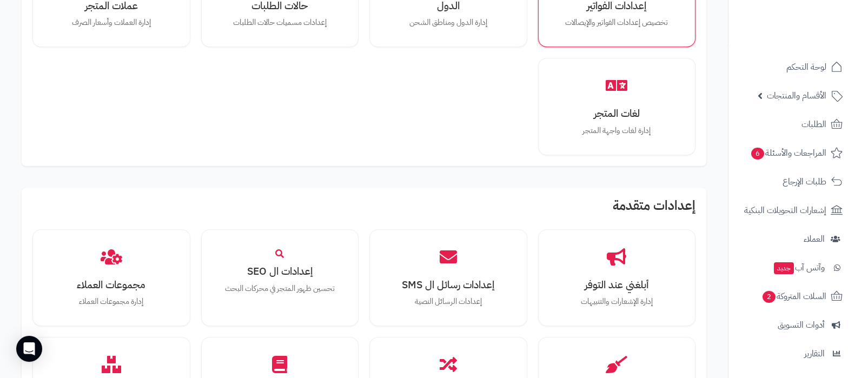
scroll to position [1036, 0]
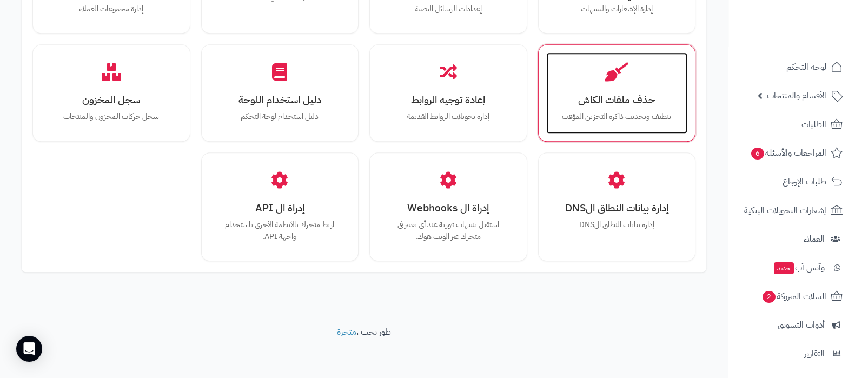
click at [625, 104] on h3 "حذف ملفات الكاش" at bounding box center [617, 99] width 120 height 11
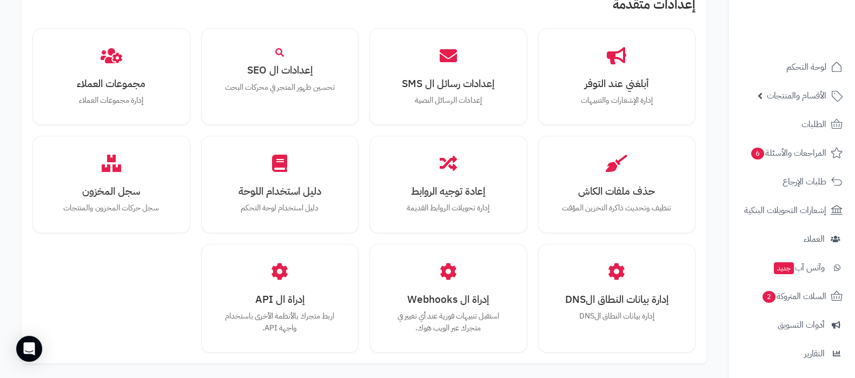
scroll to position [945, 0]
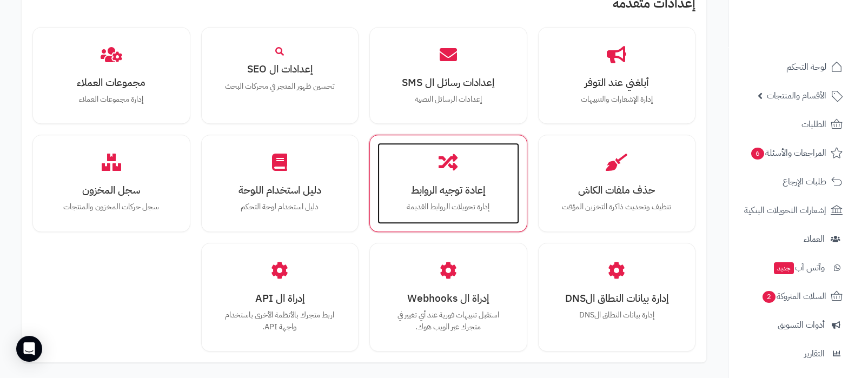
click at [428, 184] on h3 "إعادة توجيه الروابط" at bounding box center [448, 189] width 120 height 11
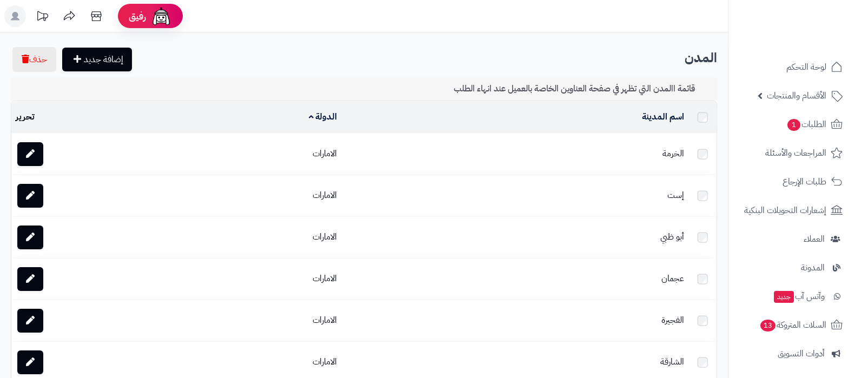
scroll to position [145, 0]
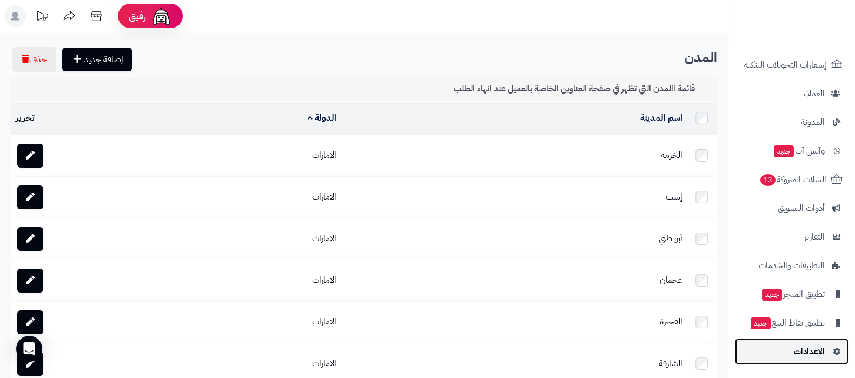
click at [792, 357] on link "الإعدادات" at bounding box center [792, 351] width 114 height 26
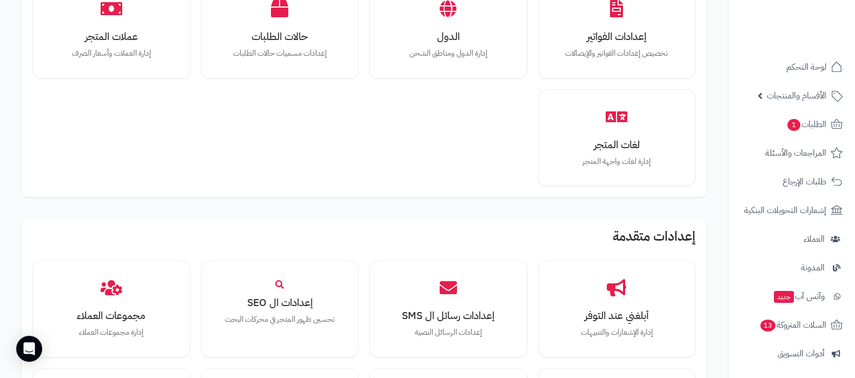
scroll to position [999, 0]
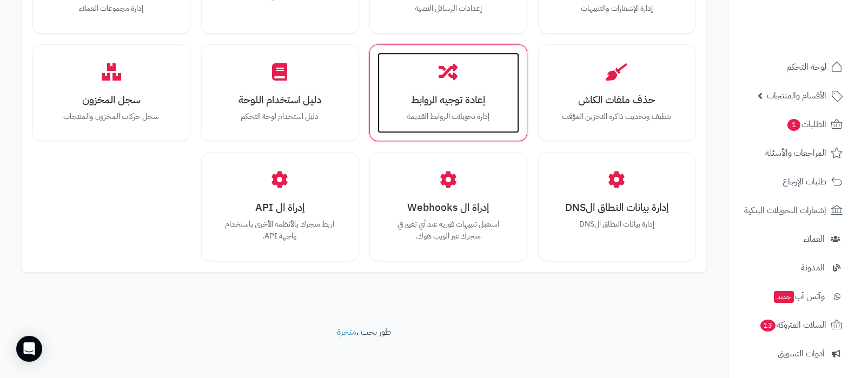
click at [461, 83] on div "إعادة توجيه الروابط إدارة تحويلات الروابط القديمة" at bounding box center [448, 92] width 142 height 81
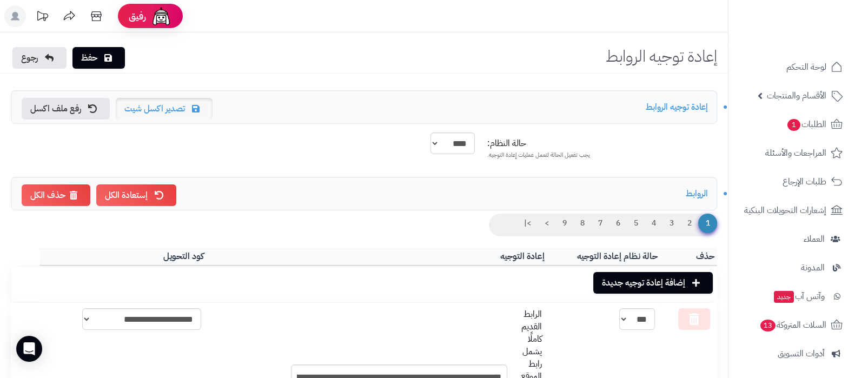
click at [171, 99] on link "تصدير اكسل شيت" at bounding box center [164, 109] width 97 height 22
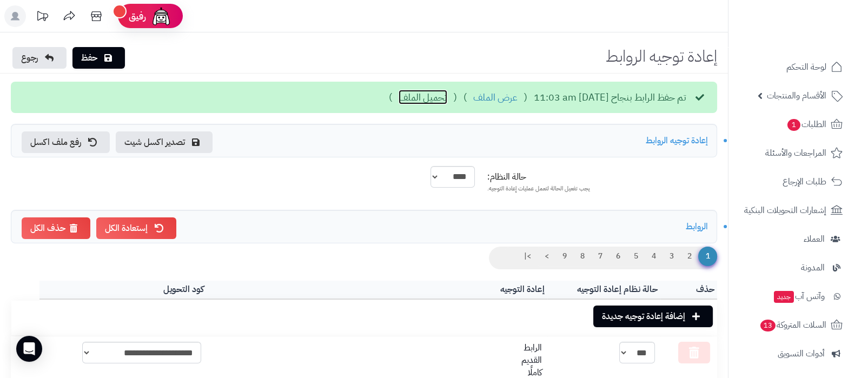
click at [398, 96] on link "تحميل الملف" at bounding box center [422, 97] width 49 height 14
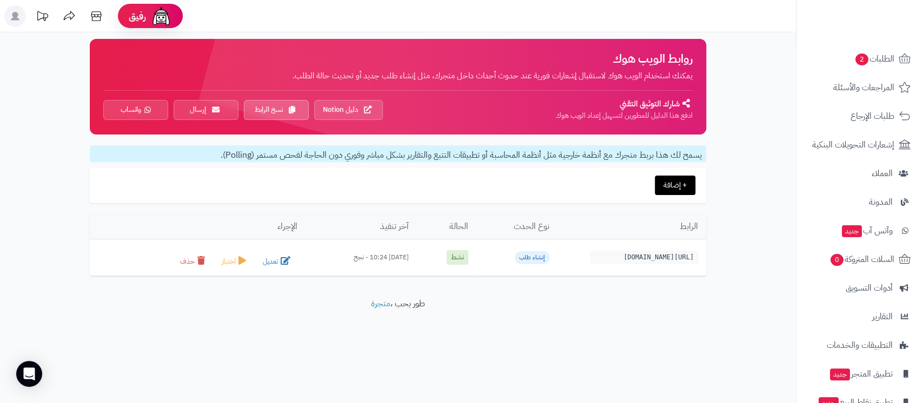
scroll to position [149, 0]
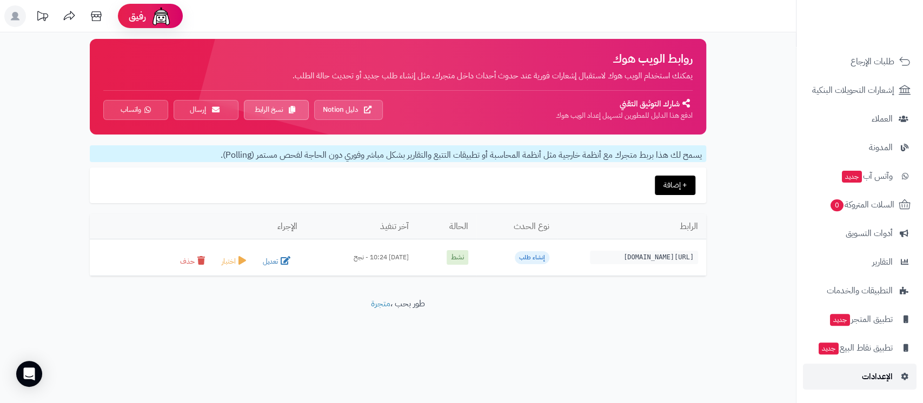
click at [891, 382] on span "الإعدادات" at bounding box center [877, 376] width 31 height 15
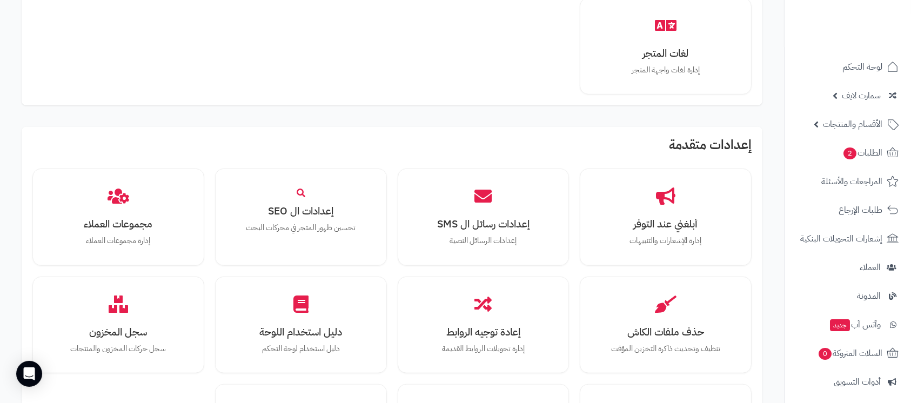
scroll to position [865, 0]
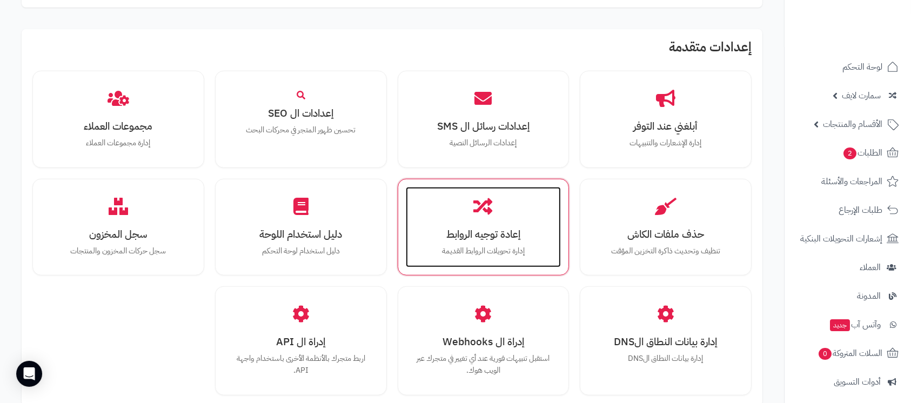
click at [474, 253] on p "إدارة تحويلات الروابط القديمة" at bounding box center [484, 251] width 134 height 12
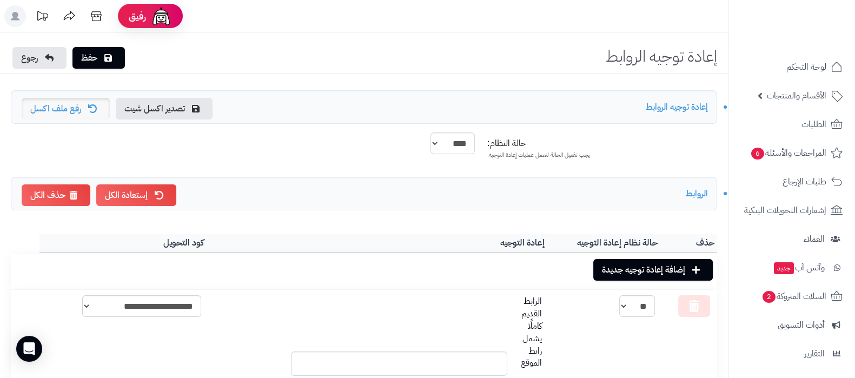
click at [50, 104] on link "رفع ملف اكسل" at bounding box center [66, 109] width 88 height 22
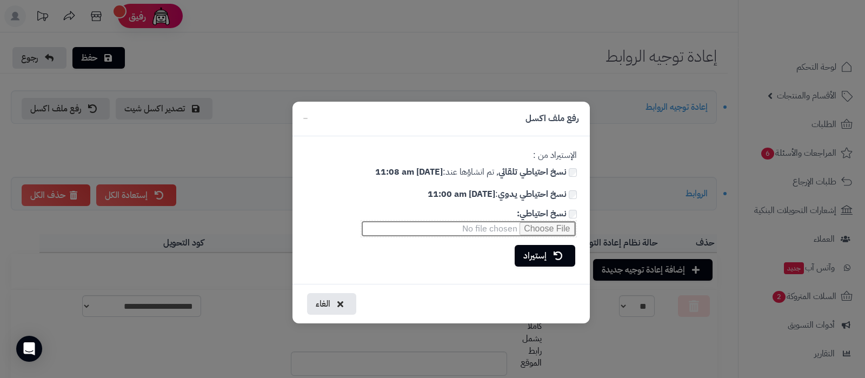
click at [545, 229] on input "نسخ احتياطي:" at bounding box center [469, 228] width 216 height 17
type input "**********"
click at [522, 250] on link "إستيراد" at bounding box center [545, 255] width 61 height 22
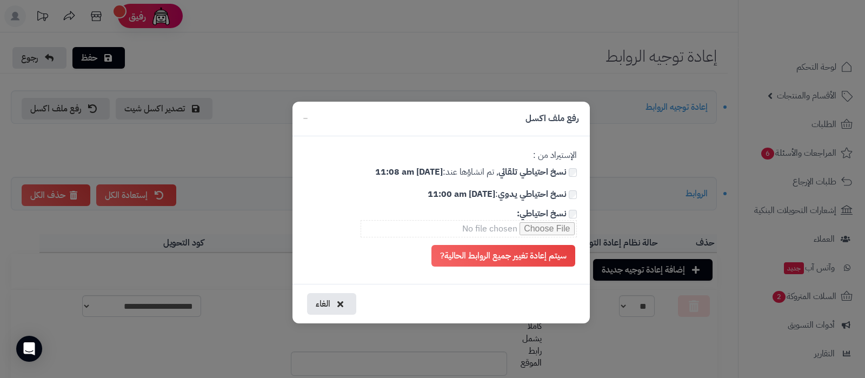
click at [522, 250] on link "سيتم إعادة تغيير جميع الروابط الحالية?" at bounding box center [503, 256] width 144 height 22
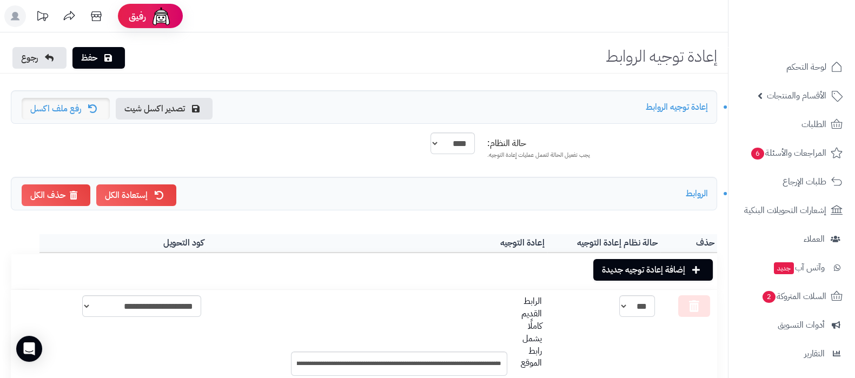
click at [76, 115] on link "رفع ملف اكسل" at bounding box center [66, 109] width 88 height 22
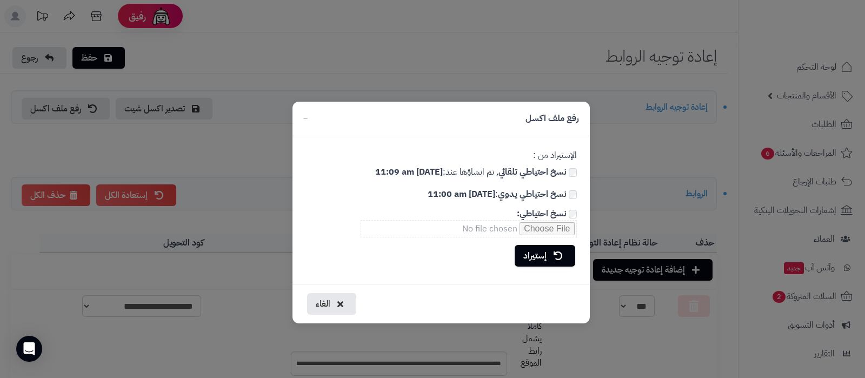
click at [558, 213] on b "نسخ احتياطي:" at bounding box center [542, 213] width 50 height 13
click at [550, 230] on input "نسخ احتياطي:" at bounding box center [469, 228] width 216 height 17
type input "**********"
click at [525, 252] on link "إستيراد" at bounding box center [545, 255] width 61 height 22
click at [528, 258] on link "سيتم إعادة تغيير جميع الروابط الحالية?" at bounding box center [503, 256] width 144 height 22
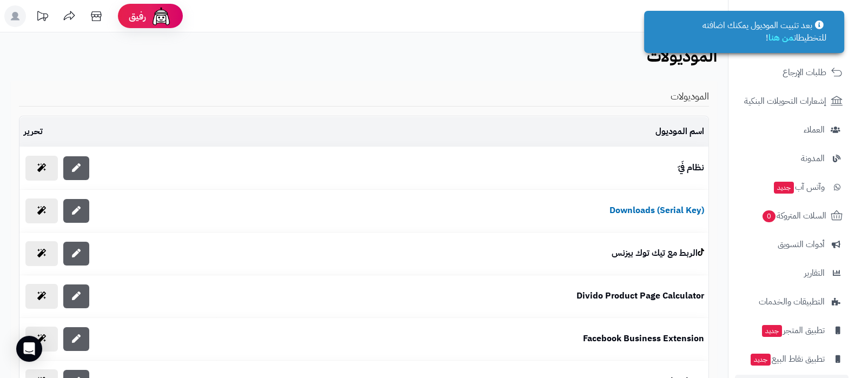
scroll to position [174, 0]
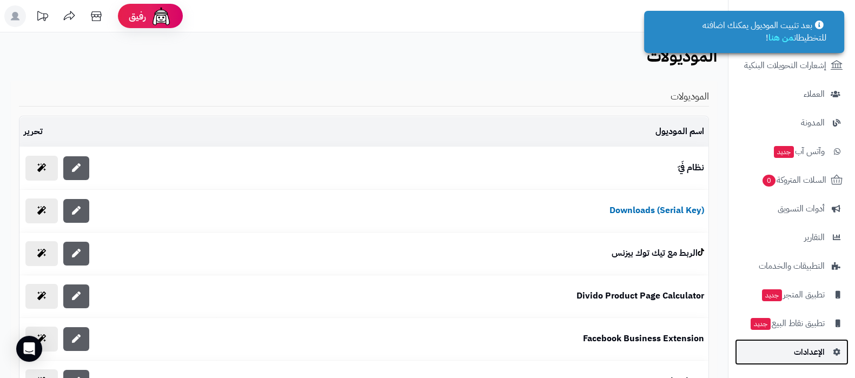
click at [813, 344] on span "الإعدادات" at bounding box center [808, 351] width 31 height 15
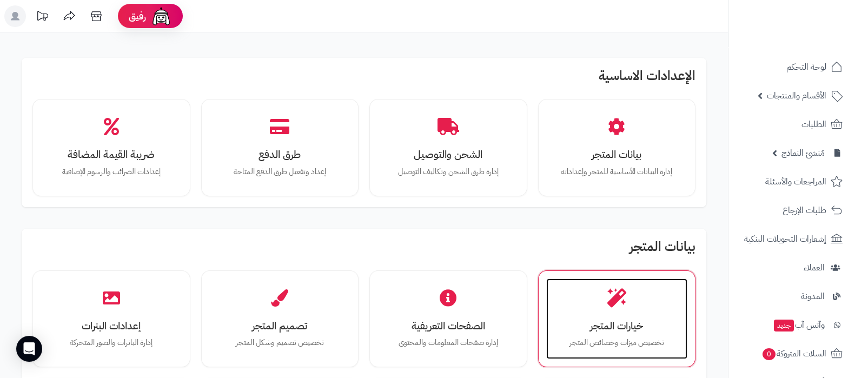
click at [622, 305] on icon at bounding box center [616, 297] width 19 height 19
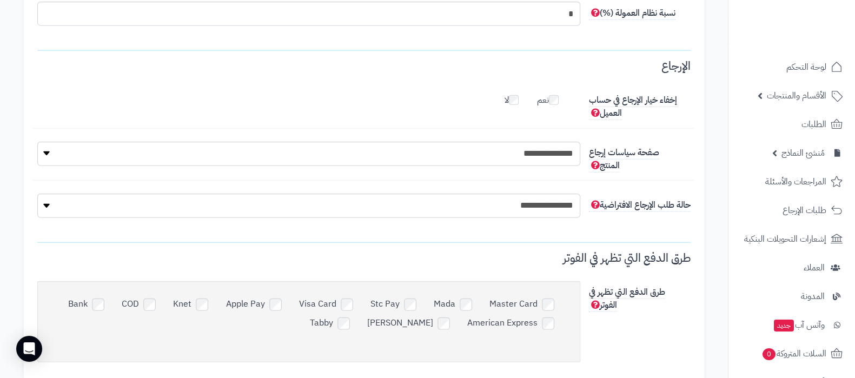
scroll to position [3443, 0]
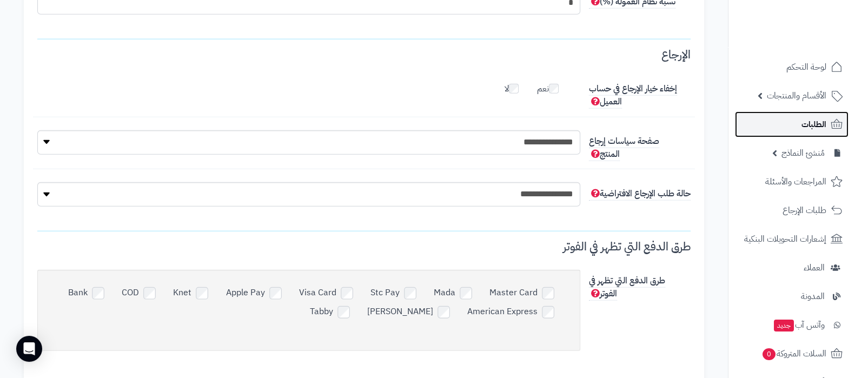
click at [793, 117] on link "الطلبات" at bounding box center [792, 124] width 114 height 26
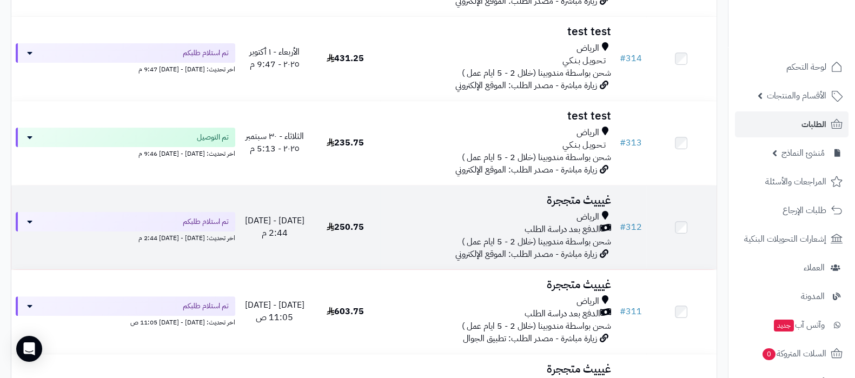
scroll to position [405, 0]
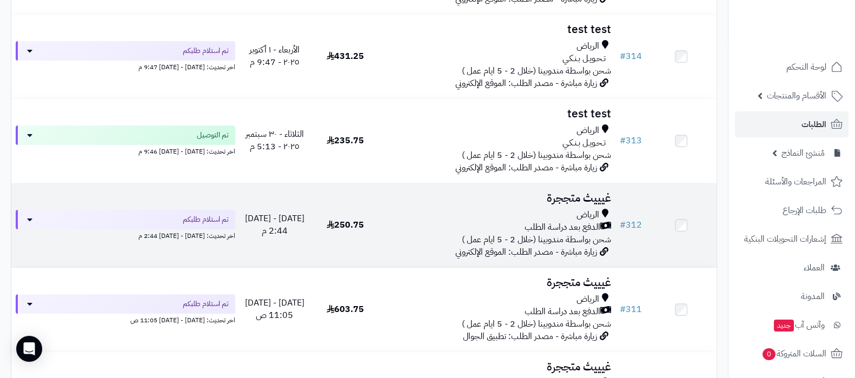
click at [551, 194] on h3 "غيييث متججرة" at bounding box center [497, 198] width 226 height 12
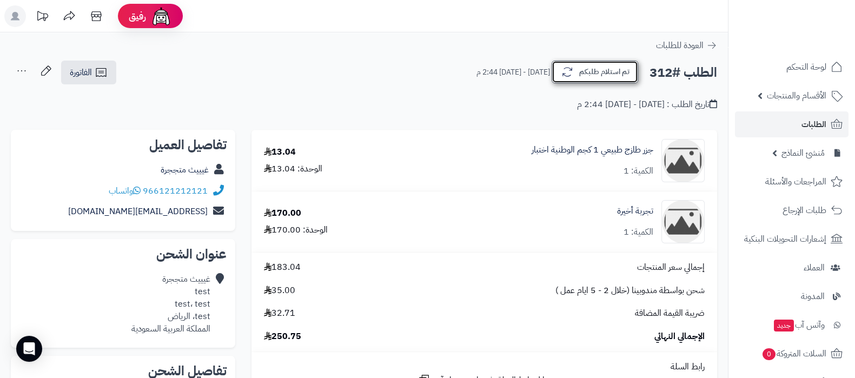
click at [580, 69] on button "تم استلام طلبكم" at bounding box center [594, 72] width 86 height 23
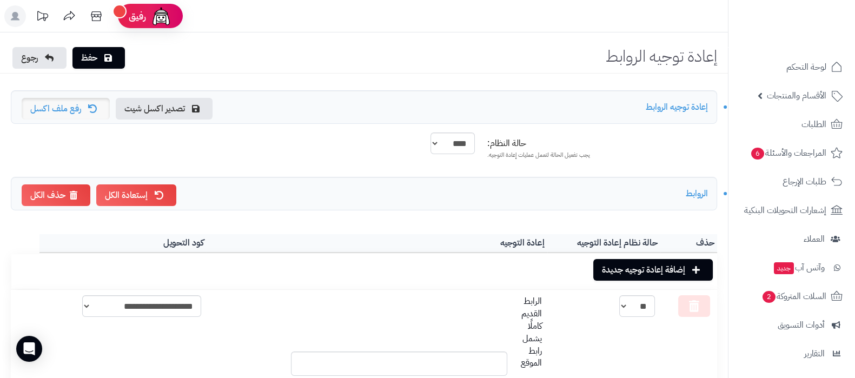
click at [79, 109] on link "رفع ملف اكسل" at bounding box center [66, 109] width 88 height 22
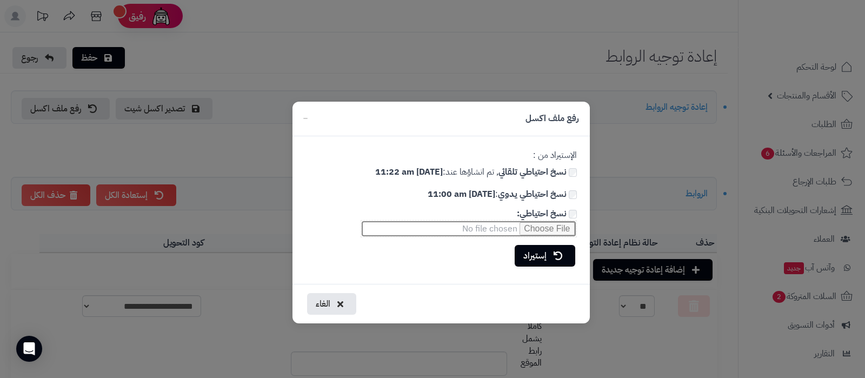
click at [544, 228] on input "نسخ احتياطي:" at bounding box center [469, 228] width 216 height 17
type input "**********"
click at [554, 258] on icon at bounding box center [557, 255] width 9 height 9
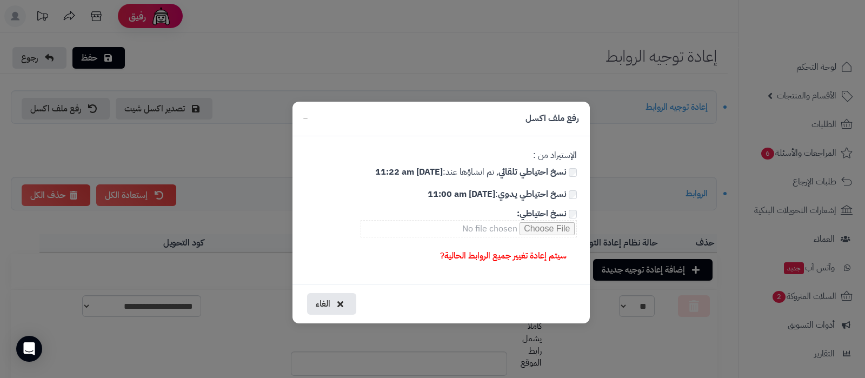
click at [521, 258] on link "سيتم إعادة تغيير جميع الروابط الحالية?" at bounding box center [503, 256] width 144 height 22
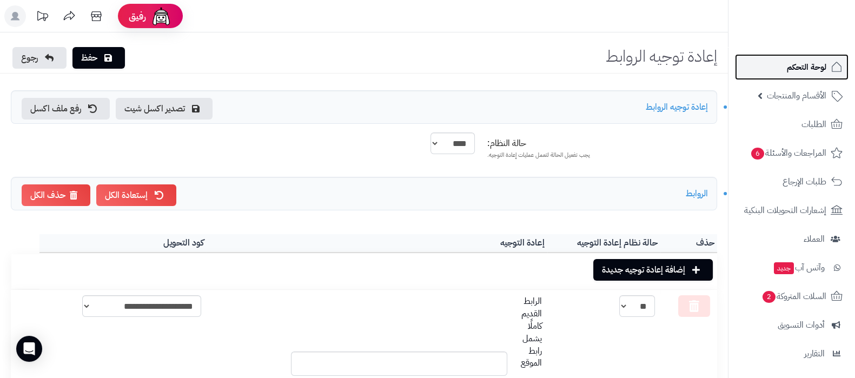
click at [806, 76] on link "لوحة التحكم" at bounding box center [792, 67] width 114 height 26
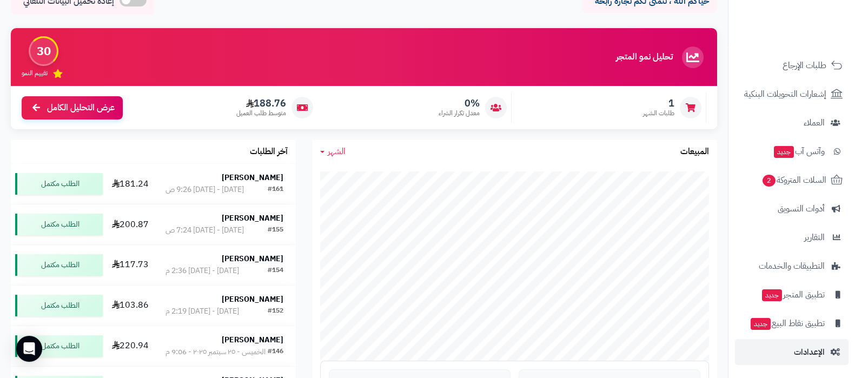
scroll to position [270, 0]
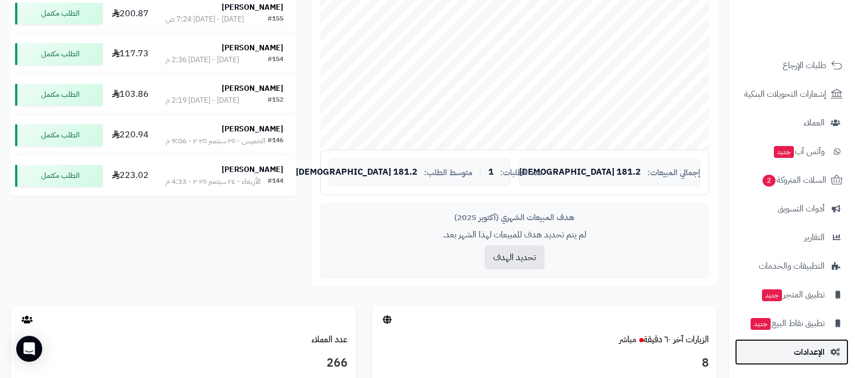
click at [804, 357] on span "الإعدادات" at bounding box center [808, 351] width 31 height 15
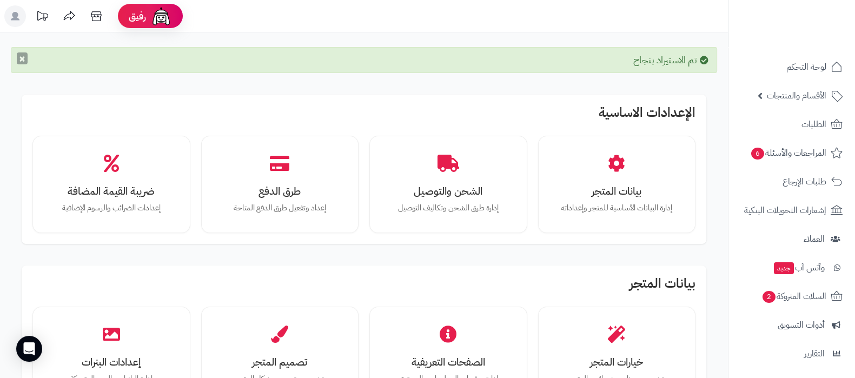
click at [22, 63] on button "×" at bounding box center [22, 58] width 11 height 12
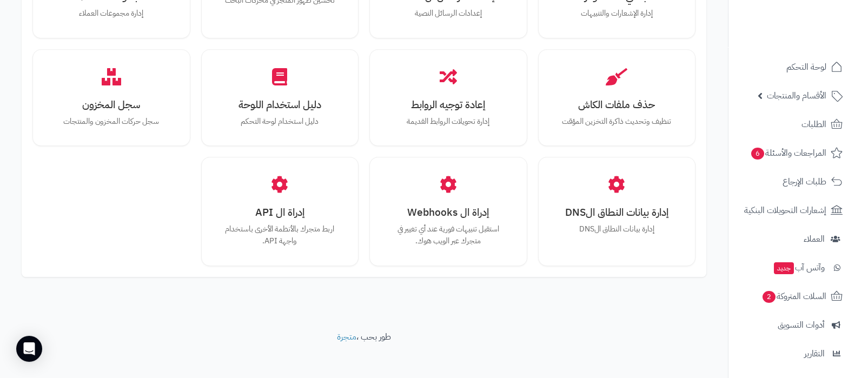
scroll to position [999, 0]
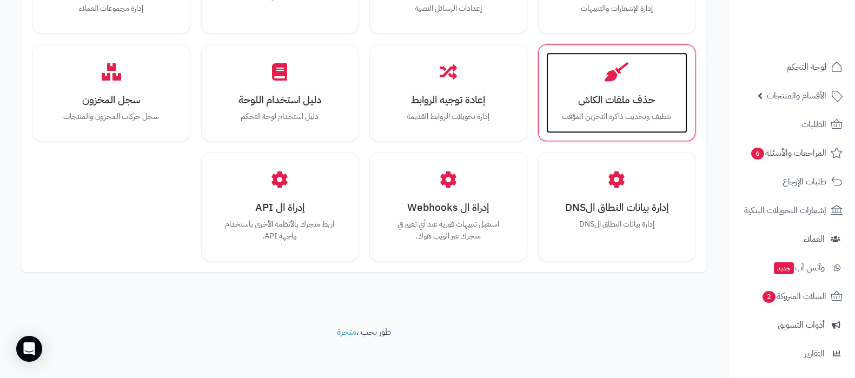
click at [629, 124] on div "حذف ملفات الكاش تنظيف وتحديث ذاكرة التخزين المؤقت" at bounding box center [617, 92] width 142 height 81
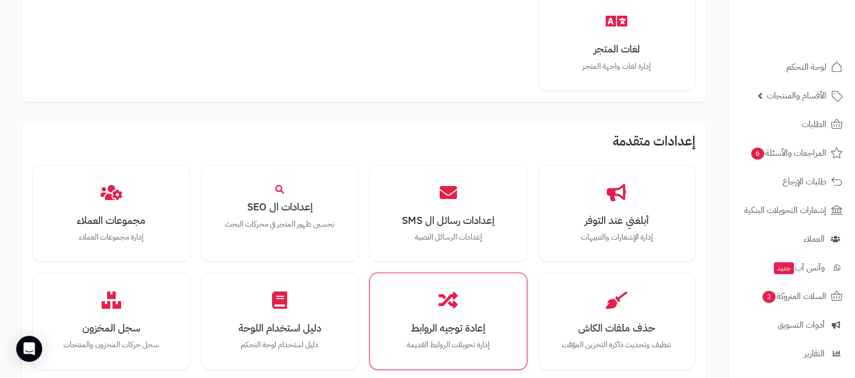
scroll to position [878, 0]
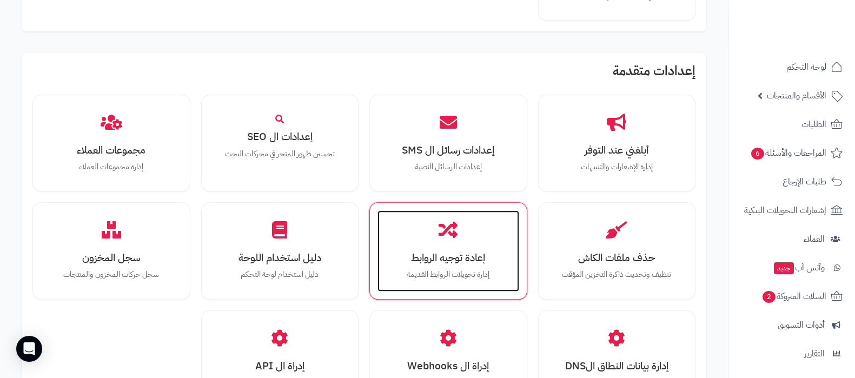
click at [442, 263] on h3 "إعادة توجيه الروابط" at bounding box center [448, 257] width 120 height 11
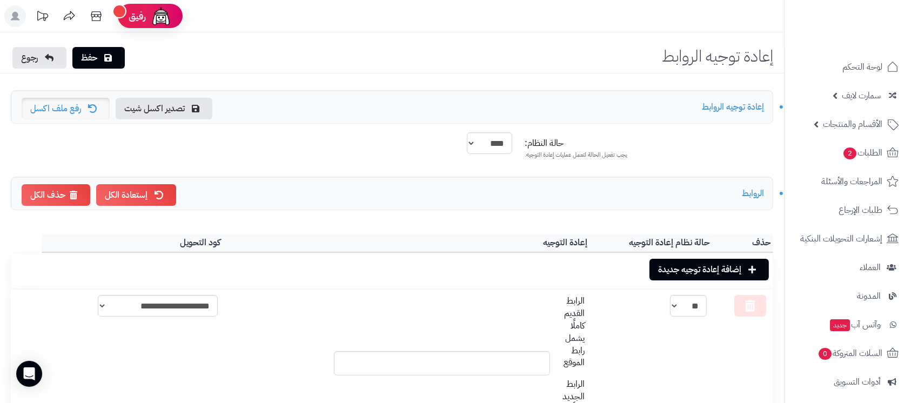
click at [51, 105] on link "رفع ملف اكسل" at bounding box center [66, 109] width 88 height 22
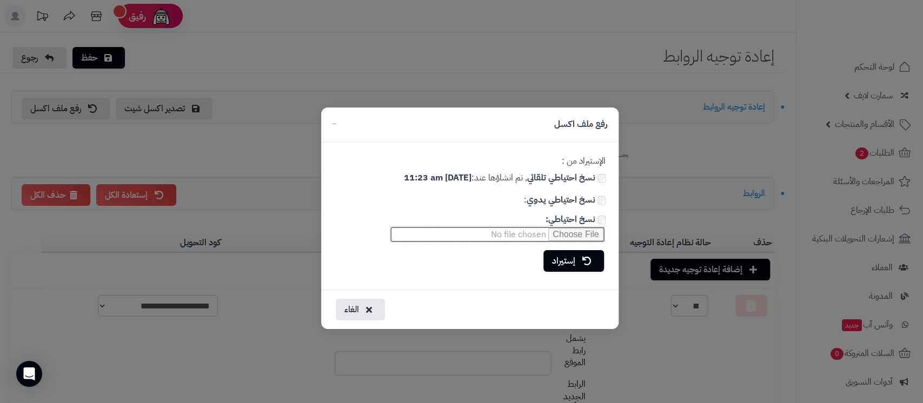
click at [574, 232] on input "نسخ احتياطي:" at bounding box center [497, 234] width 216 height 17
type input "**********"
click at [579, 262] on link "إستيراد" at bounding box center [573, 261] width 61 height 22
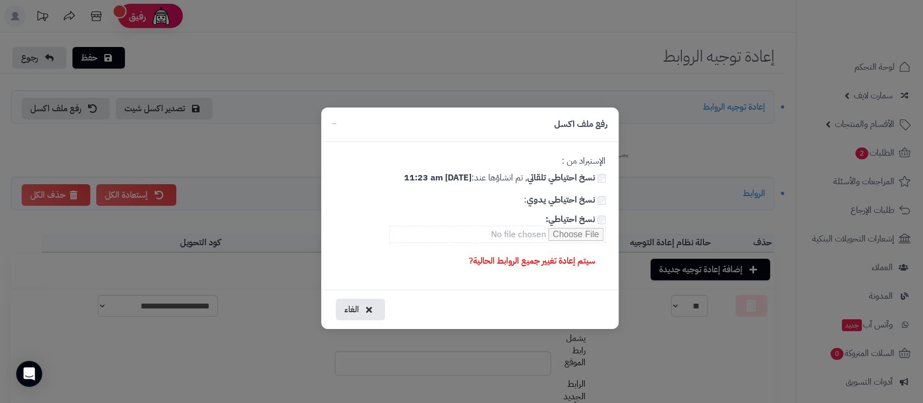
click at [523, 263] on link "سيتم إعادة تغيير جميع الروابط الحالية?" at bounding box center [532, 261] width 144 height 22
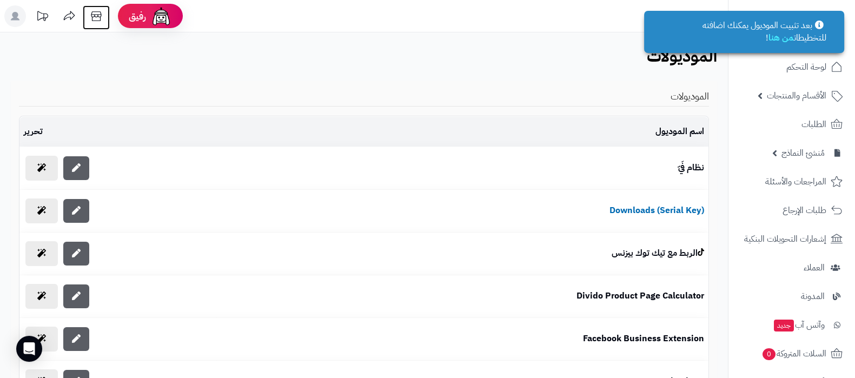
click at [94, 18] on icon at bounding box center [96, 16] width 22 height 22
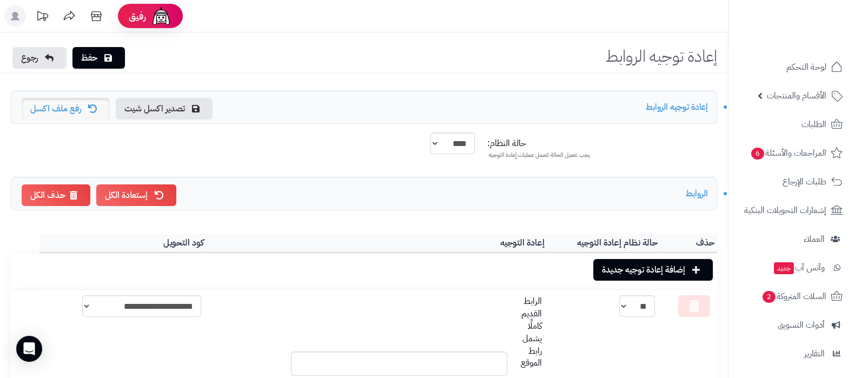
click at [56, 114] on link "رفع ملف اكسل" at bounding box center [66, 109] width 88 height 22
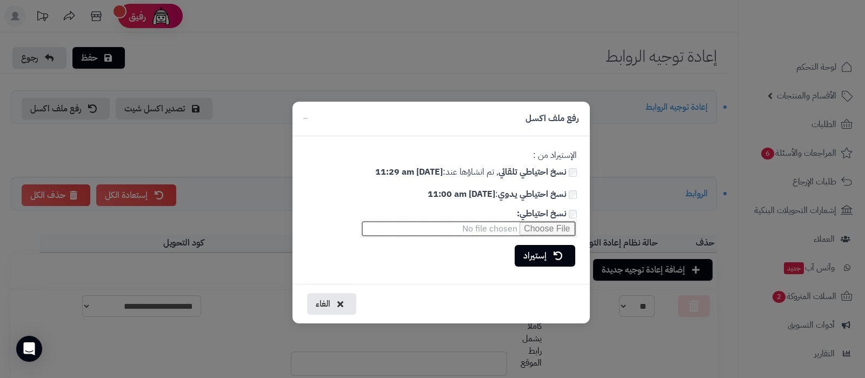
click at [549, 227] on input "نسخ احتياطي:" at bounding box center [469, 228] width 216 height 17
type input "**********"
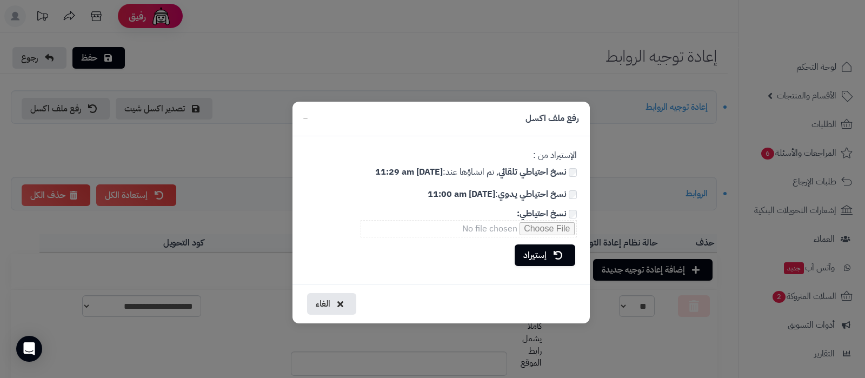
click at [542, 253] on link "إستيراد" at bounding box center [545, 255] width 61 height 22
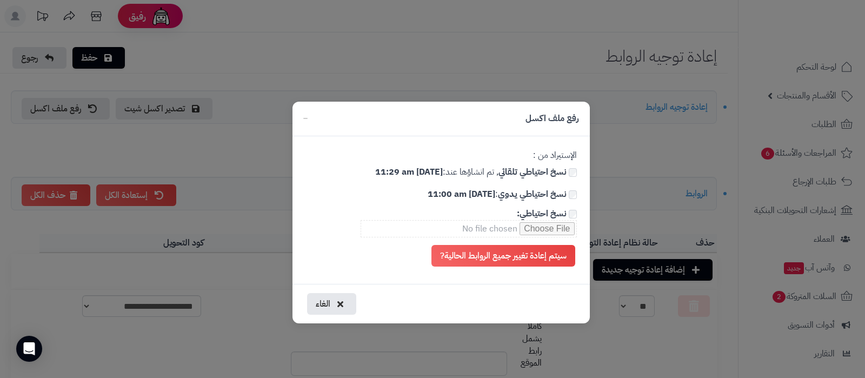
click at [542, 253] on link "سيتم إعادة تغيير جميع الروابط الحالية?" at bounding box center [503, 256] width 144 height 22
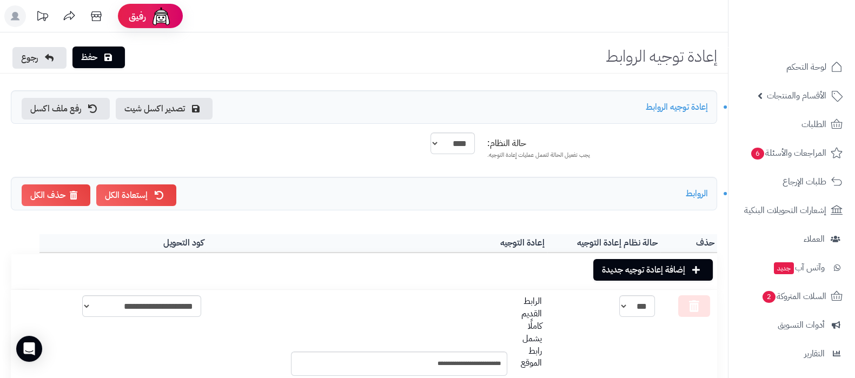
click at [94, 61] on link "حفظ" at bounding box center [98, 57] width 52 height 22
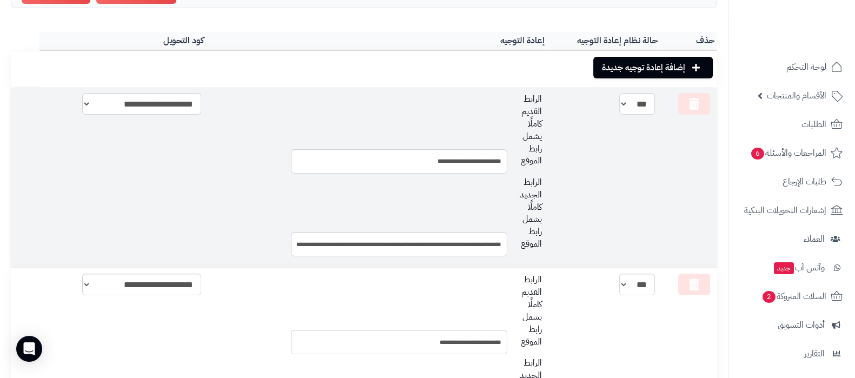
scroll to position [203, 0]
click at [451, 241] on input "**********" at bounding box center [399, 243] width 216 height 24
click at [608, 196] on td "*** **" at bounding box center [603, 177] width 113 height 180
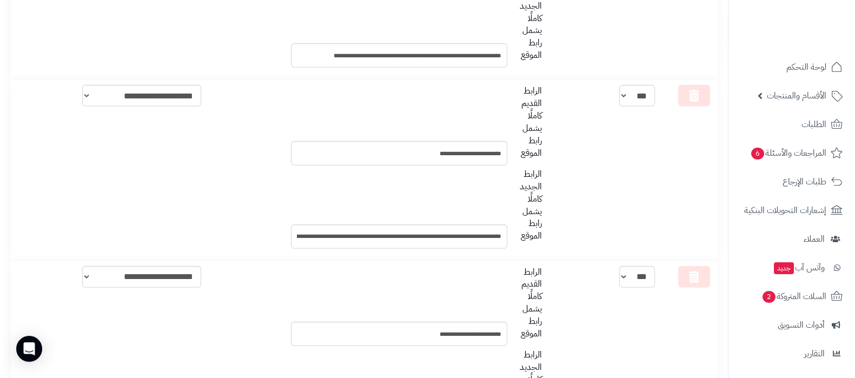
scroll to position [0, 0]
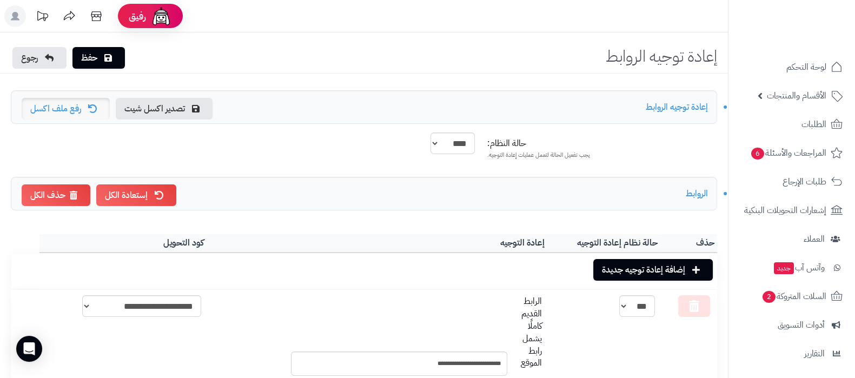
click at [86, 104] on link "رفع ملف اكسل" at bounding box center [66, 109] width 88 height 22
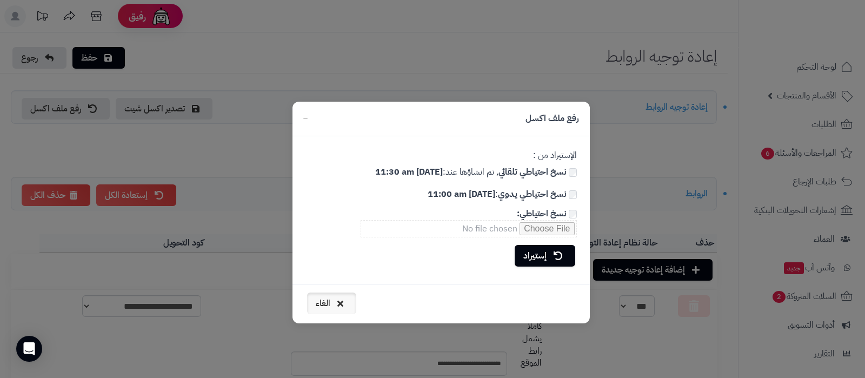
click at [337, 305] on icon "button" at bounding box center [340, 303] width 6 height 9
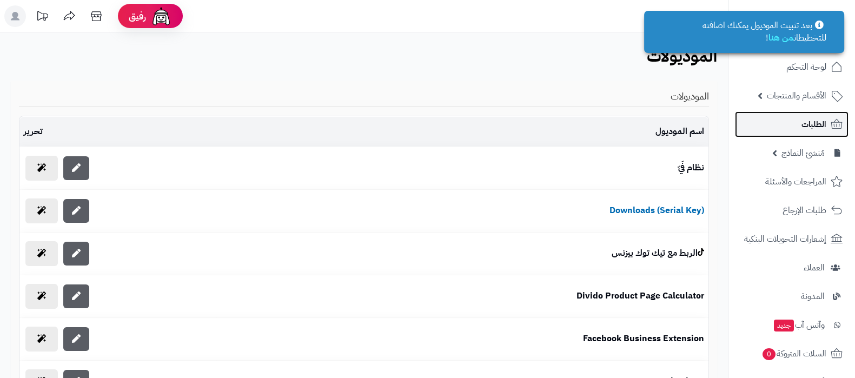
click at [801, 126] on span "الطلبات" at bounding box center [813, 124] width 25 height 15
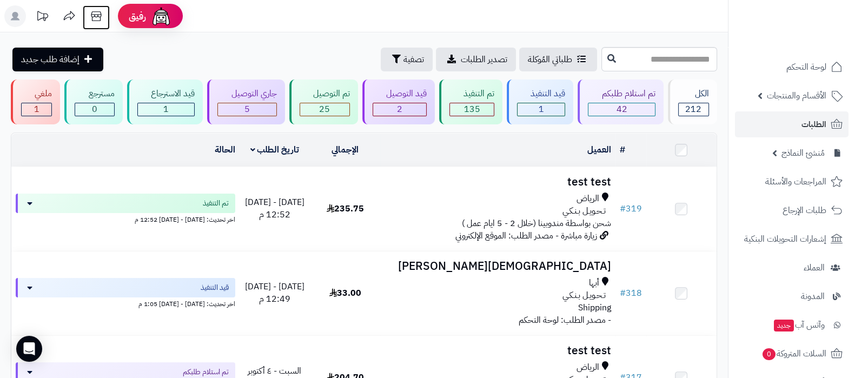
scroll to position [174, 0]
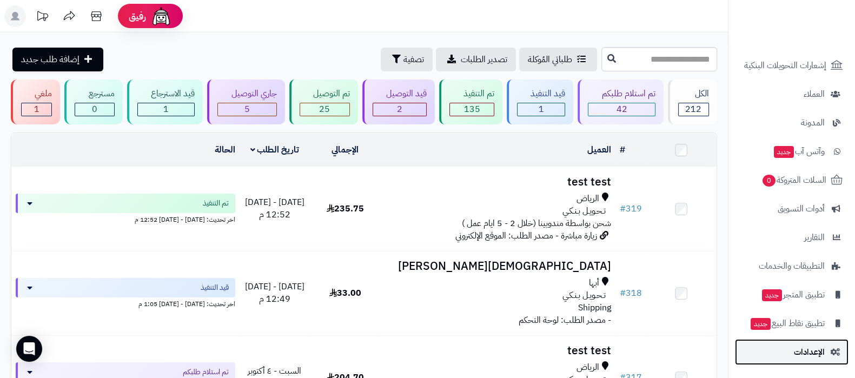
click at [797, 350] on span "الإعدادات" at bounding box center [808, 351] width 31 height 15
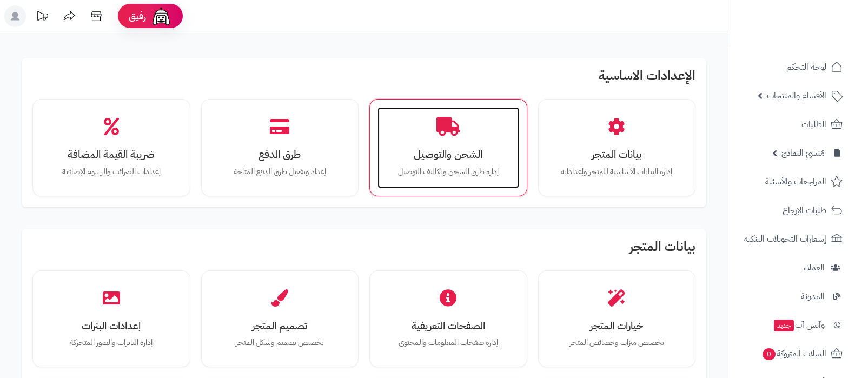
click at [463, 149] on h3 "الشحن والتوصيل" at bounding box center [448, 154] width 120 height 11
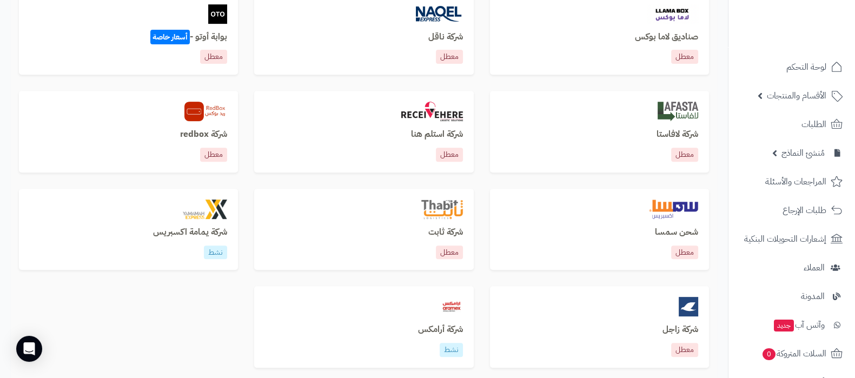
scroll to position [539, 0]
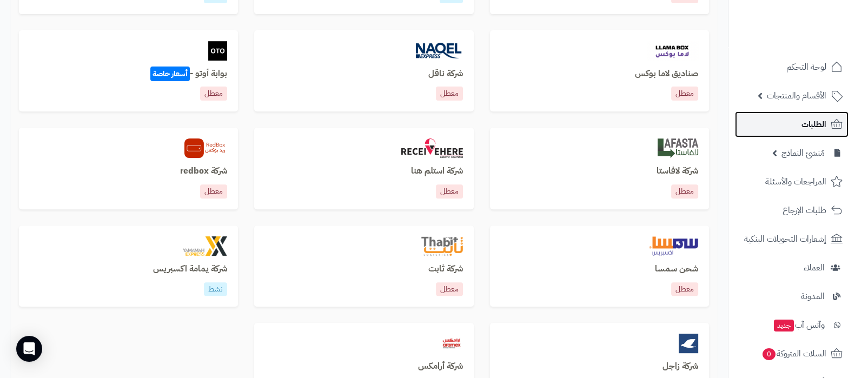
click at [800, 128] on link "الطلبات" at bounding box center [792, 124] width 114 height 26
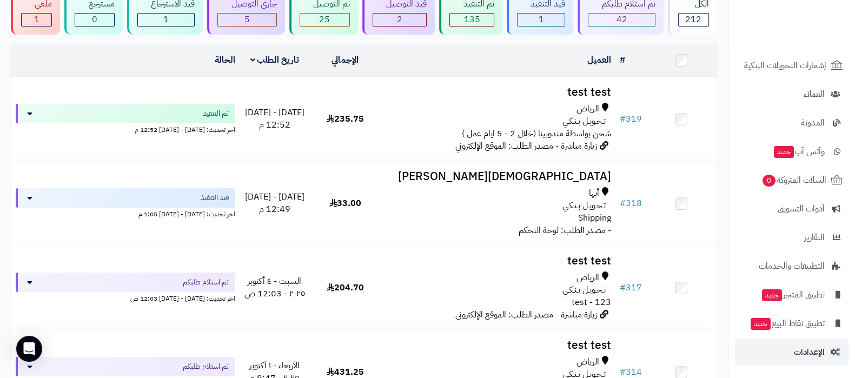
scroll to position [203, 0]
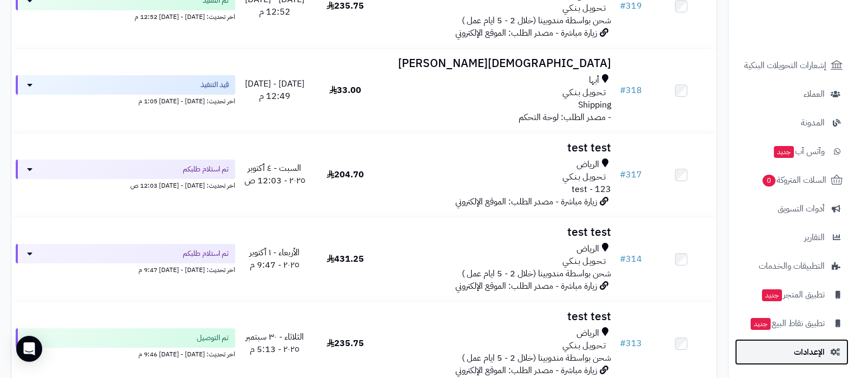
click at [799, 348] on span "الإعدادات" at bounding box center [808, 351] width 31 height 15
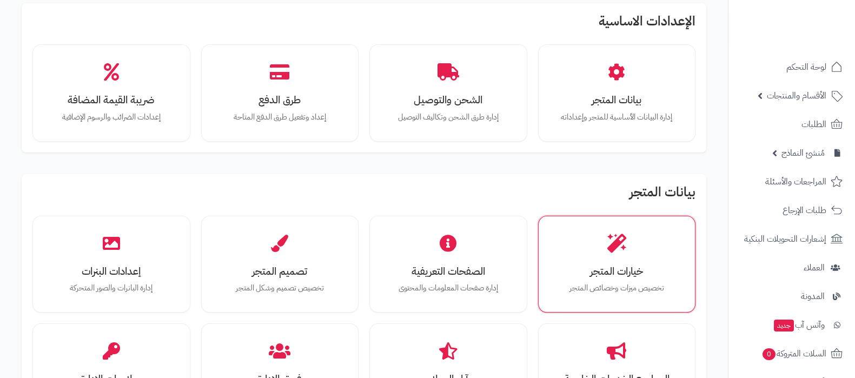
scroll to position [67, 0]
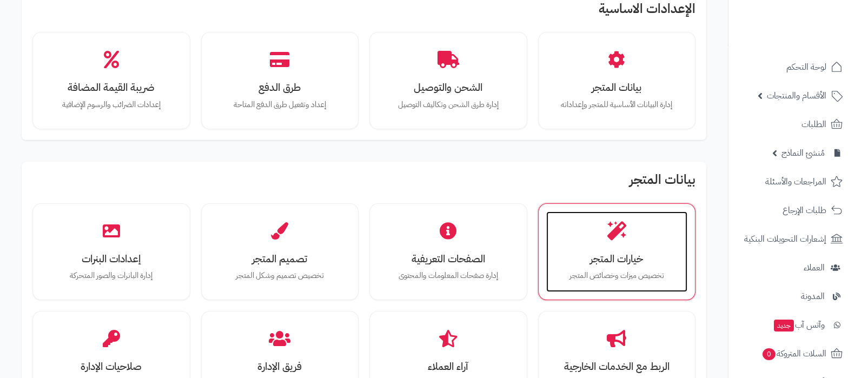
click at [618, 255] on h3 "خيارات المتجر" at bounding box center [617, 258] width 120 height 11
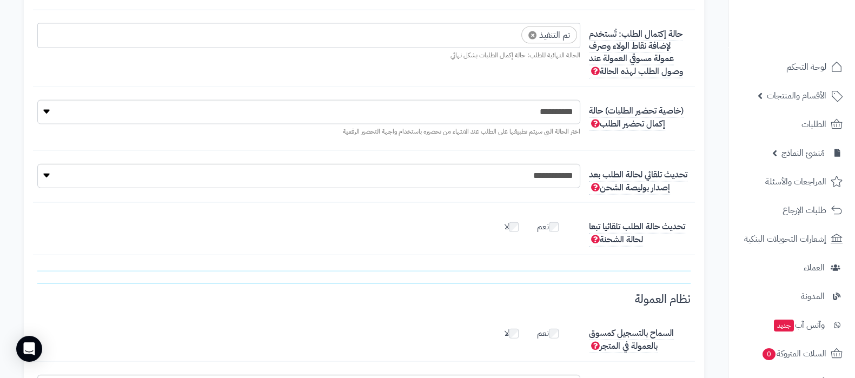
scroll to position [2973, 0]
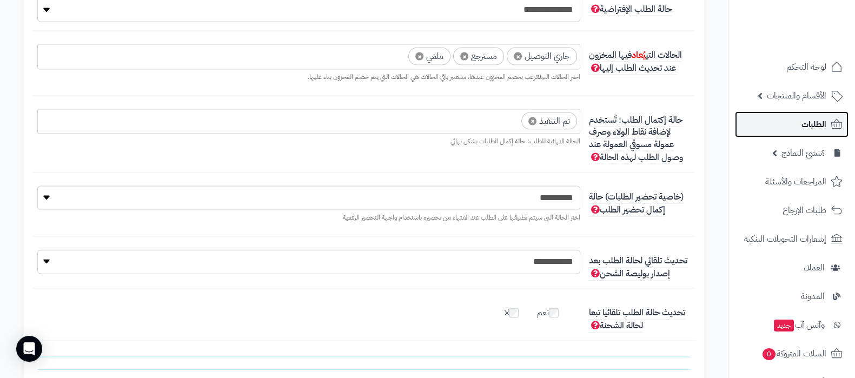
click at [777, 116] on link "الطلبات" at bounding box center [792, 124] width 114 height 26
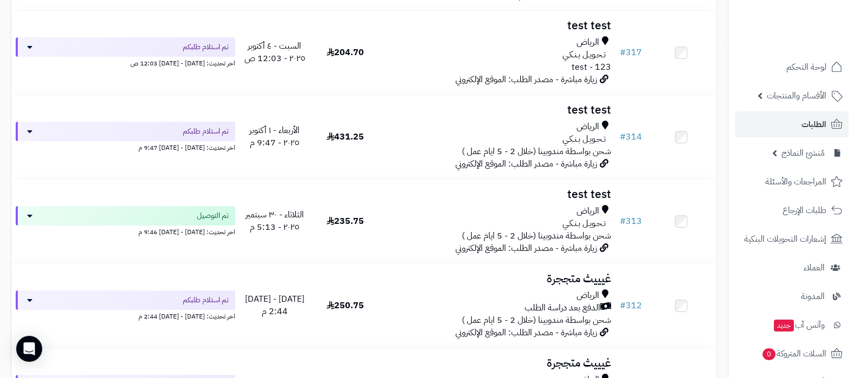
scroll to position [338, 0]
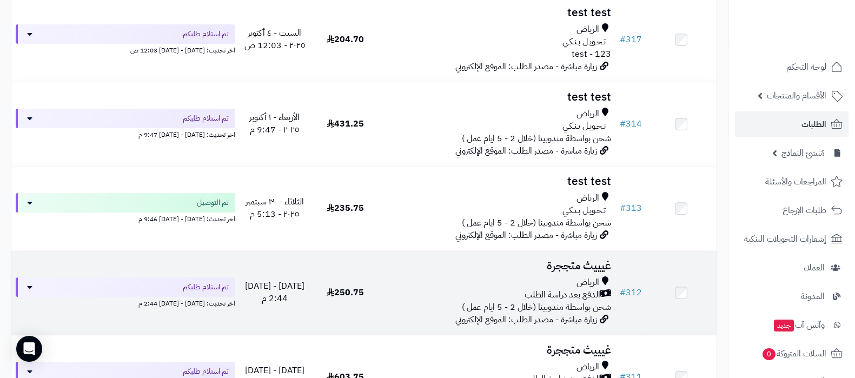
click at [581, 265] on h3 "غيييث متججرة" at bounding box center [497, 265] width 226 height 12
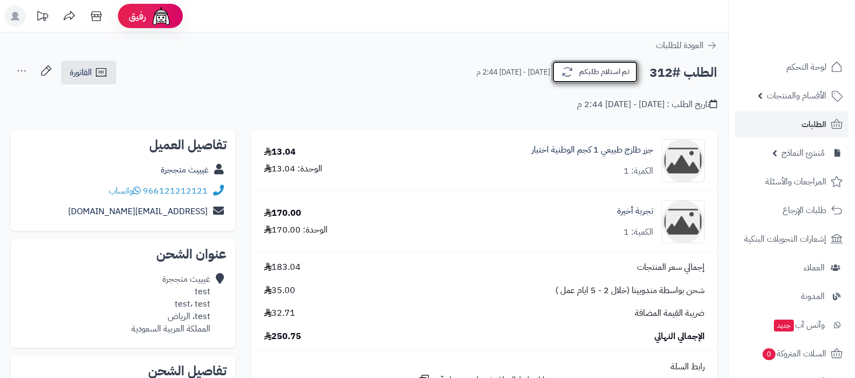
click at [616, 71] on button "تم استلام طلبكم" at bounding box center [594, 72] width 86 height 23
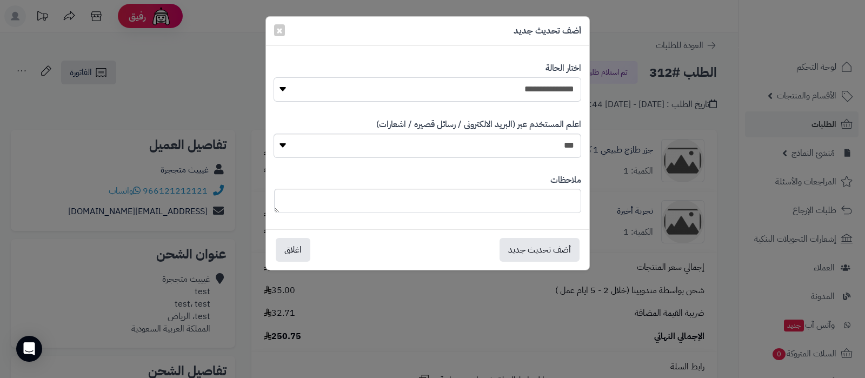
click at [556, 85] on select "**********" at bounding box center [426, 89] width 307 height 24
select select "*"
click at [273, 77] on select "**********" at bounding box center [426, 89] width 307 height 24
click at [546, 256] on button "أضف تحديث جديد" at bounding box center [539, 249] width 80 height 24
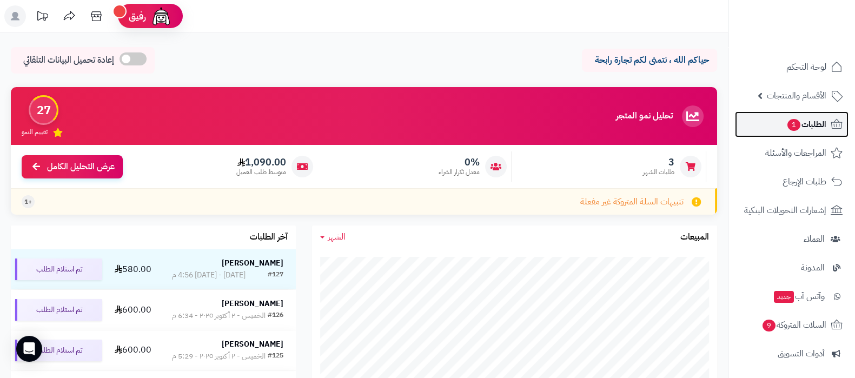
click at [776, 122] on link "الطلبات 1" at bounding box center [792, 124] width 114 height 26
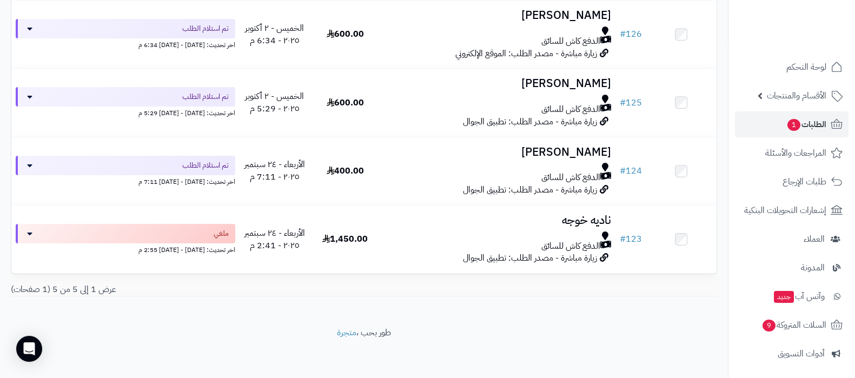
scroll to position [145, 0]
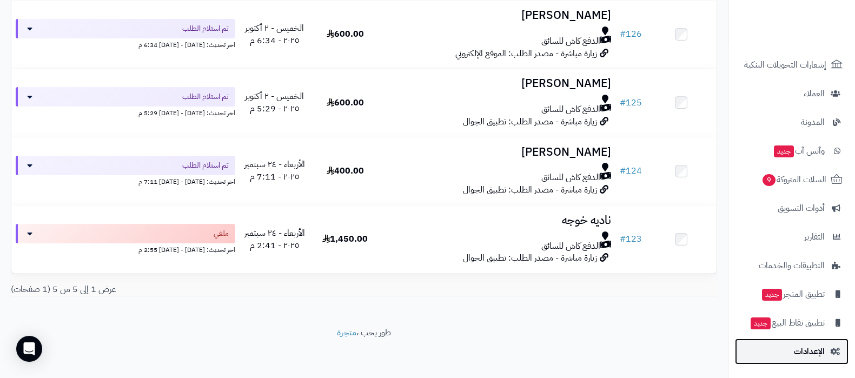
click at [812, 356] on span "الإعدادات" at bounding box center [808, 351] width 31 height 15
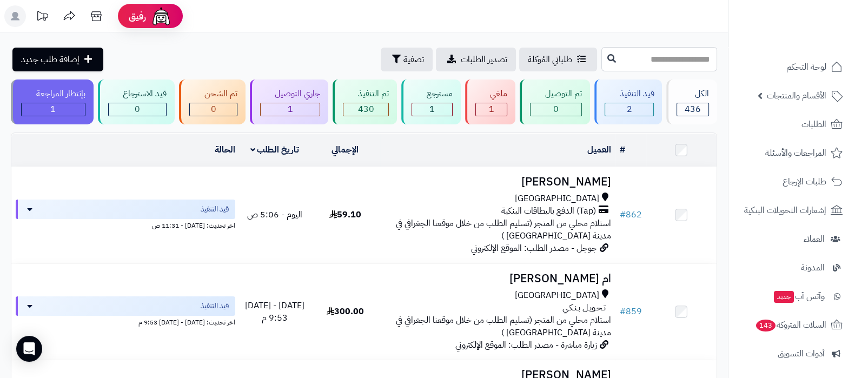
click at [647, 58] on input "text" at bounding box center [659, 59] width 116 height 24
type input "***"
click at [603, 64] on button at bounding box center [611, 58] width 16 height 21
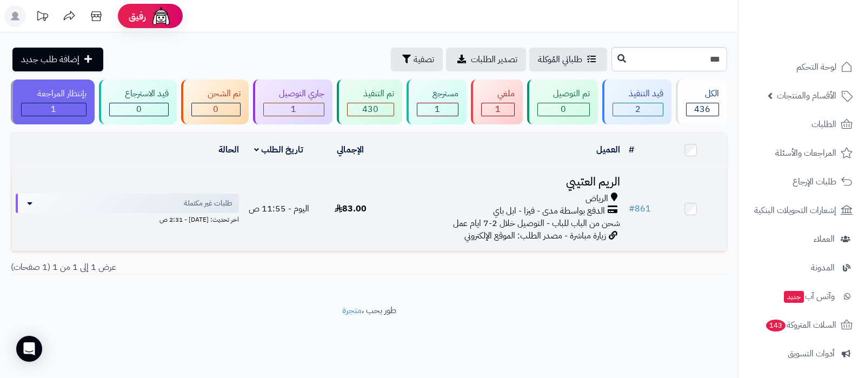
click at [575, 169] on td "الريم العتيبي الرياض الدفع بواسطة مدى - فيزا - ابل باي شحن من الباب للباب - الت…" at bounding box center [505, 209] width 238 height 84
click at [590, 177] on h3 "الريم العتيبي" at bounding box center [505, 182] width 230 height 12
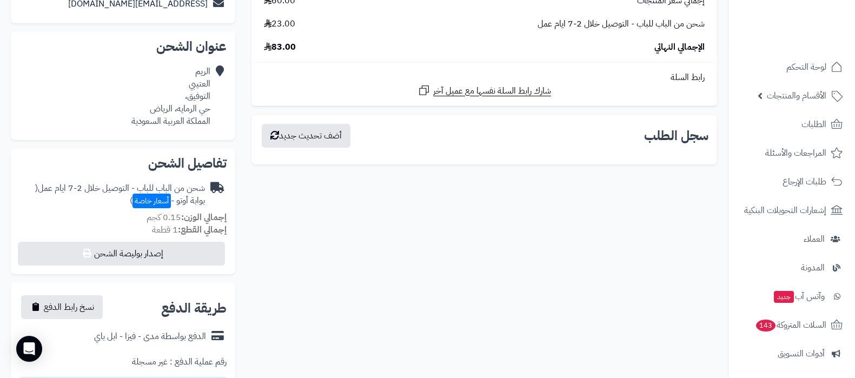
scroll to position [270, 0]
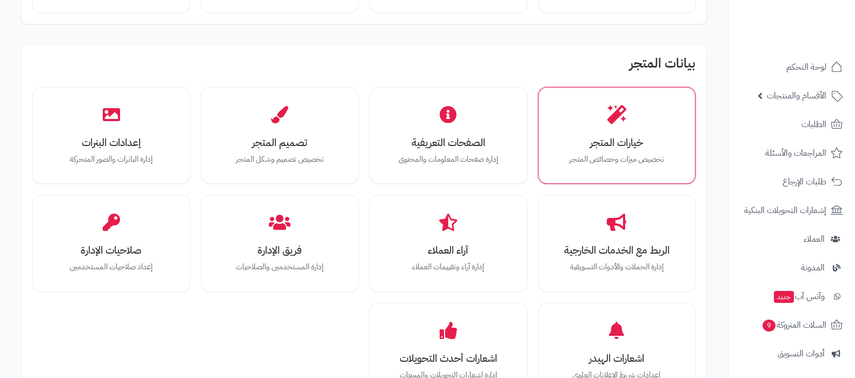
scroll to position [203, 0]
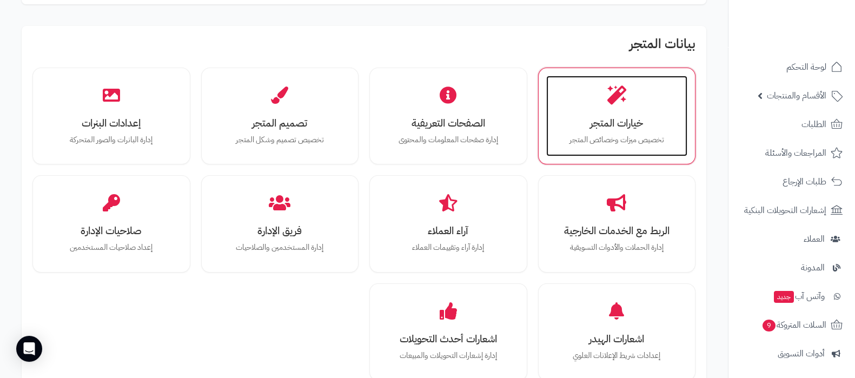
click at [613, 103] on icon at bounding box center [616, 94] width 19 height 19
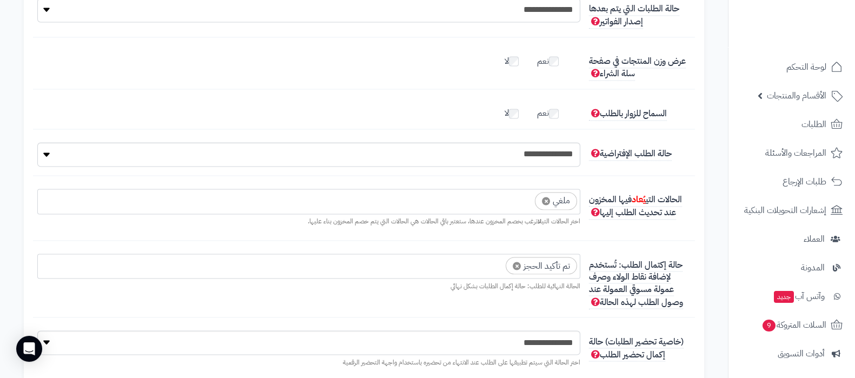
scroll to position [2365, 0]
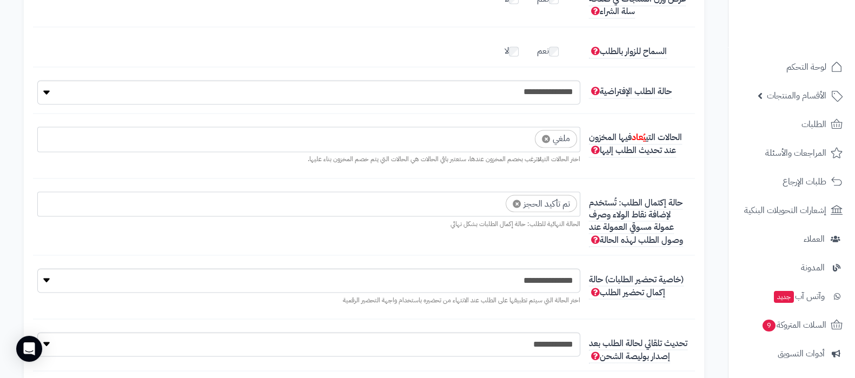
click at [449, 208] on ul "× تم تأكيد الحجز" at bounding box center [309, 202] width 542 height 21
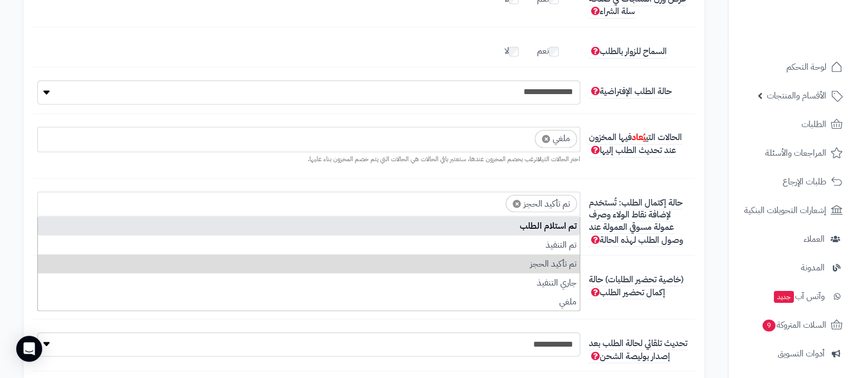
click at [463, 230] on li "تم استلام الطلب" at bounding box center [309, 225] width 542 height 19
select select "*"
click at [377, 204] on ul "× تم استلام الطلب × تم تأكيد الحجز" at bounding box center [309, 202] width 542 height 21
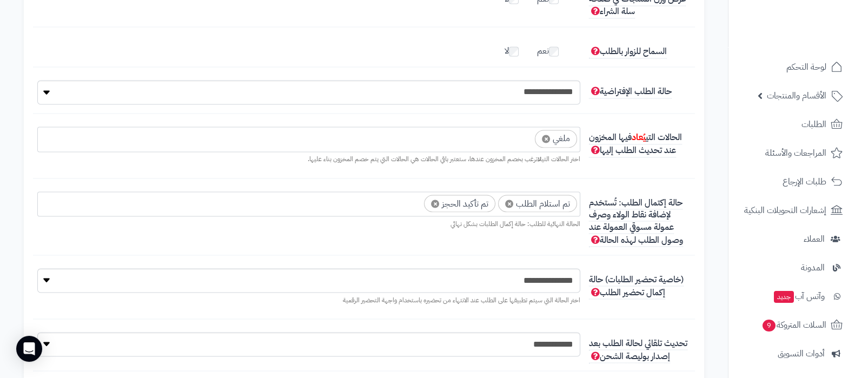
click at [381, 206] on ul "× تم استلام الطلب × تم تأكيد الحجز" at bounding box center [309, 202] width 542 height 21
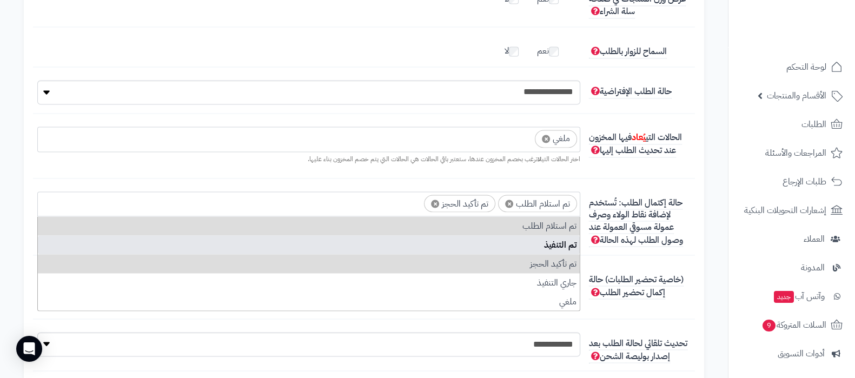
click at [414, 241] on li "تم التنفيذ" at bounding box center [309, 244] width 542 height 19
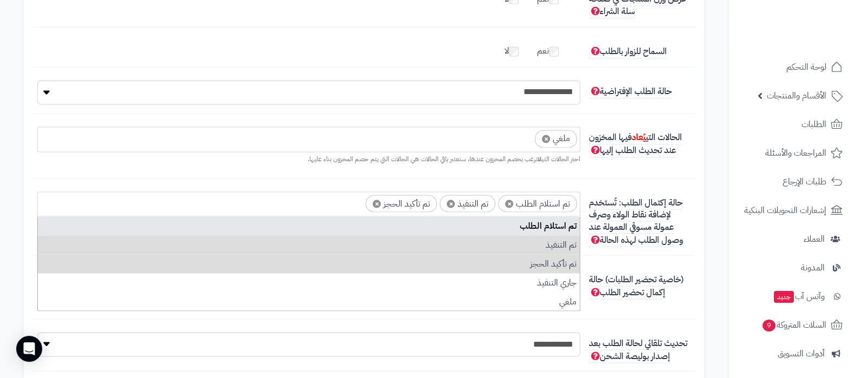
click at [338, 206] on ul "× تم استلام الطلب × تم التنفيذ × تم تأكيد الحجز" at bounding box center [309, 202] width 542 height 21
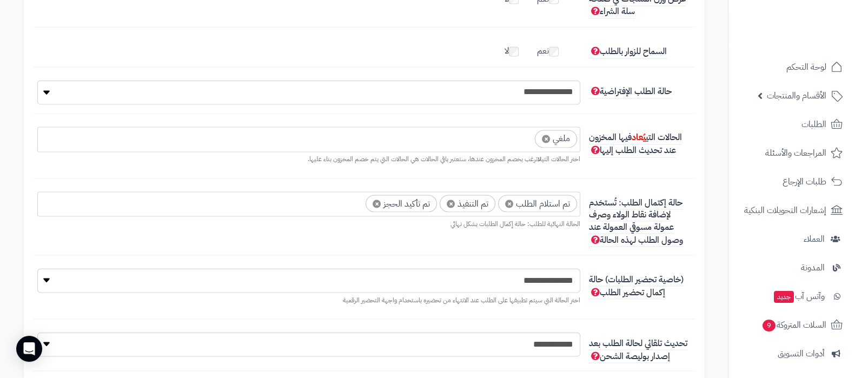
click at [335, 206] on ul "× تم استلام الطلب × تم التنفيذ × تم تأكيد الحجز" at bounding box center [309, 202] width 542 height 21
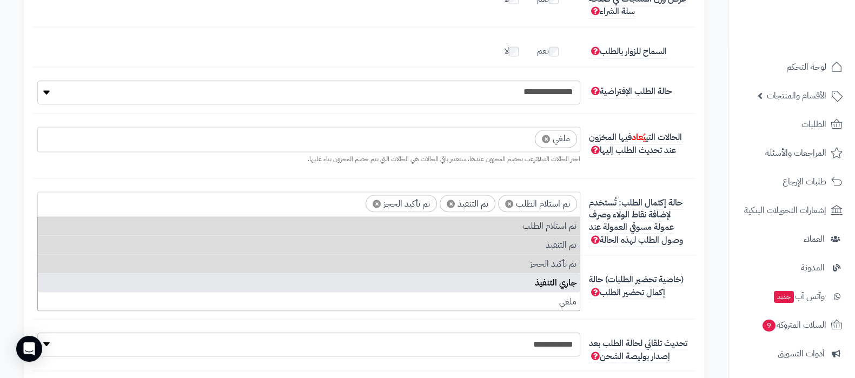
click at [377, 274] on li "جاري التنفيذ" at bounding box center [309, 282] width 542 height 19
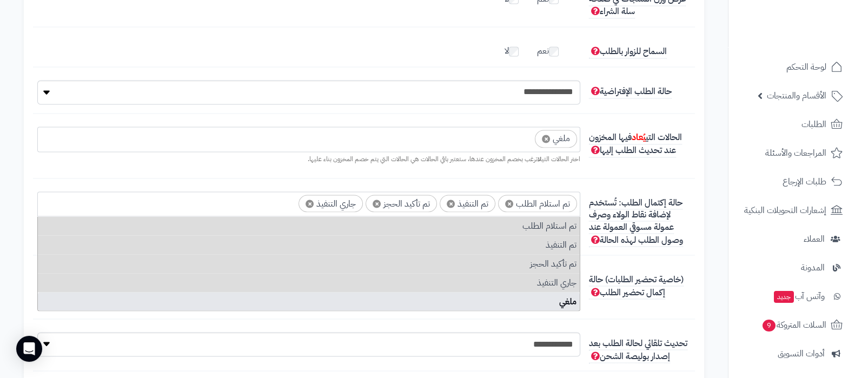
click at [316, 304] on li "ملغي" at bounding box center [309, 301] width 542 height 19
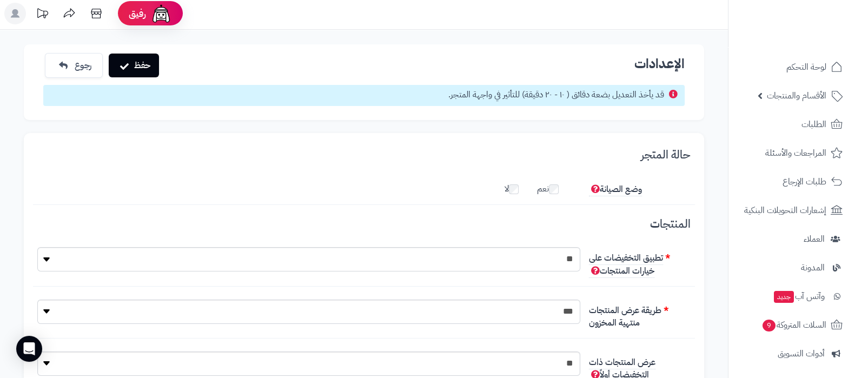
scroll to position [0, 0]
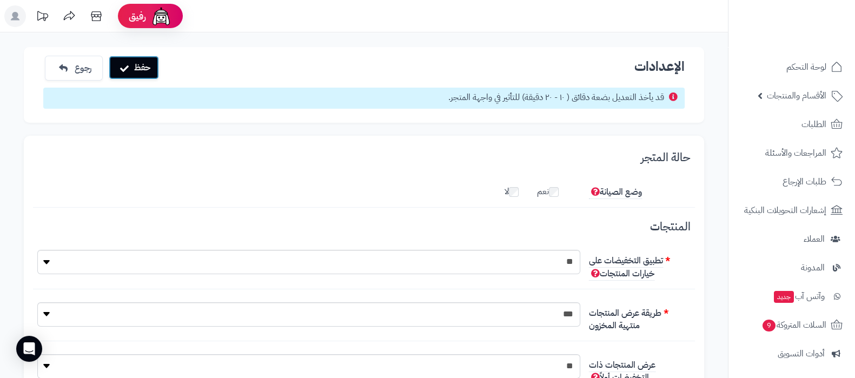
click at [139, 70] on button "حفظ" at bounding box center [134, 68] width 50 height 24
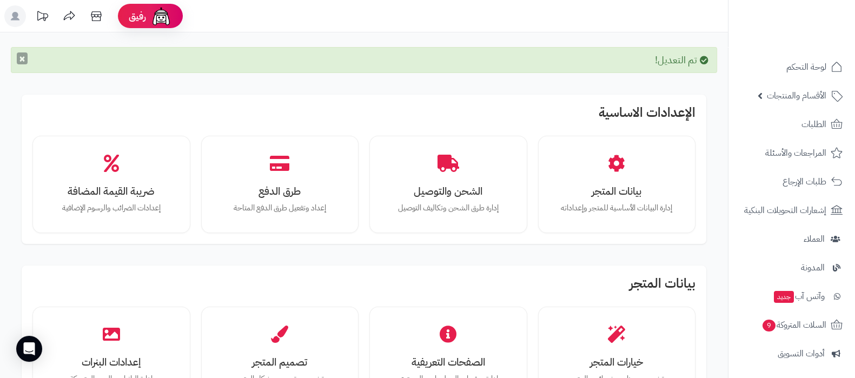
click at [25, 61] on button "×" at bounding box center [22, 58] width 11 height 12
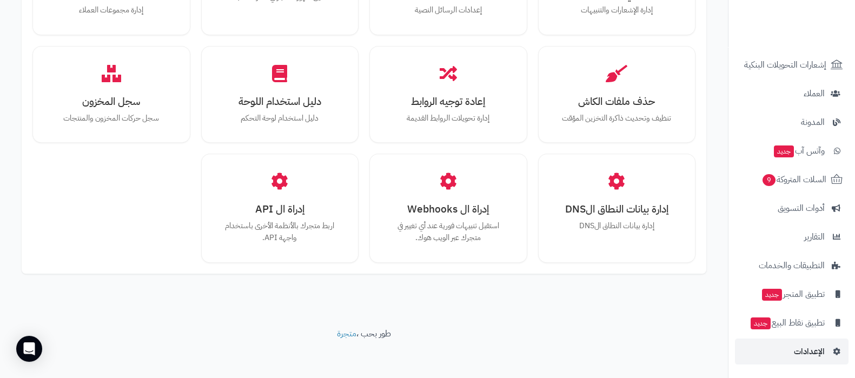
scroll to position [999, 0]
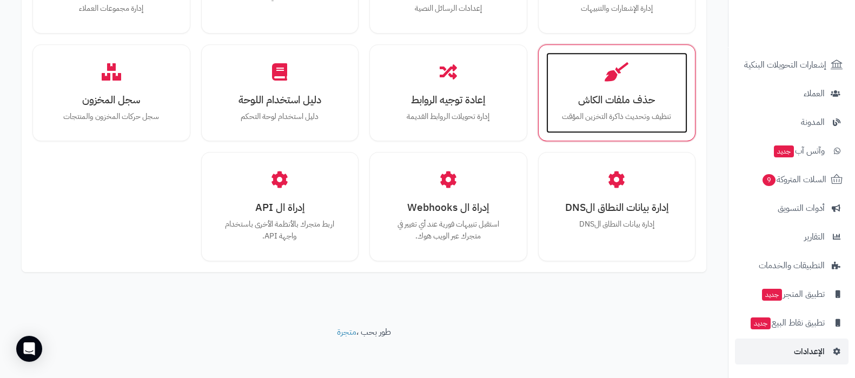
click at [626, 111] on p "تنظيف وتحديث ذاكرة التخزين المؤقت" at bounding box center [617, 117] width 120 height 12
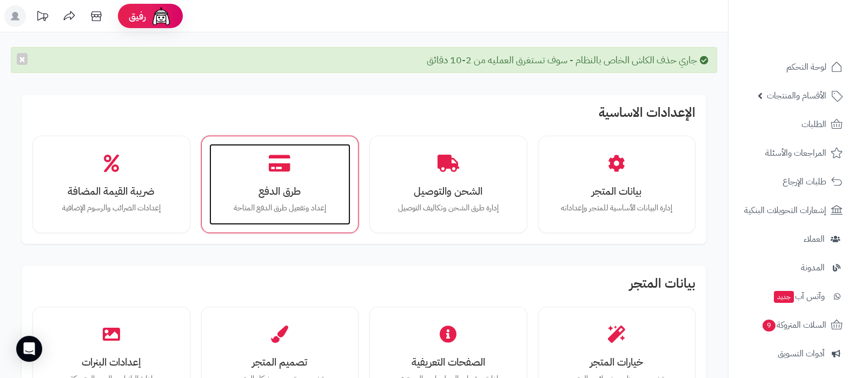
click at [284, 192] on h3 "طرق الدفع" at bounding box center [280, 190] width 120 height 11
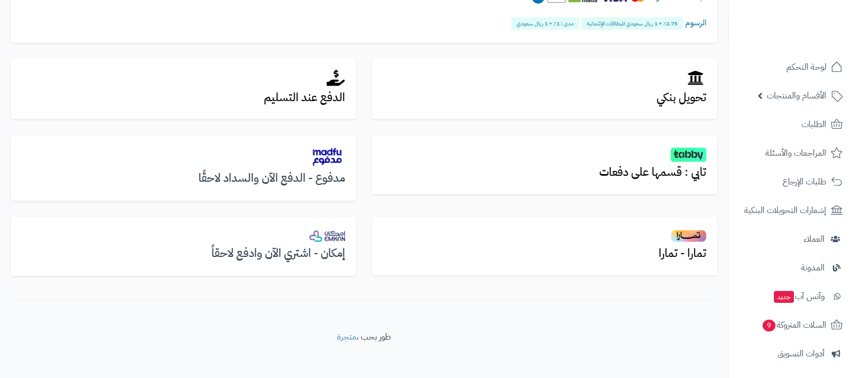
scroll to position [343, 0]
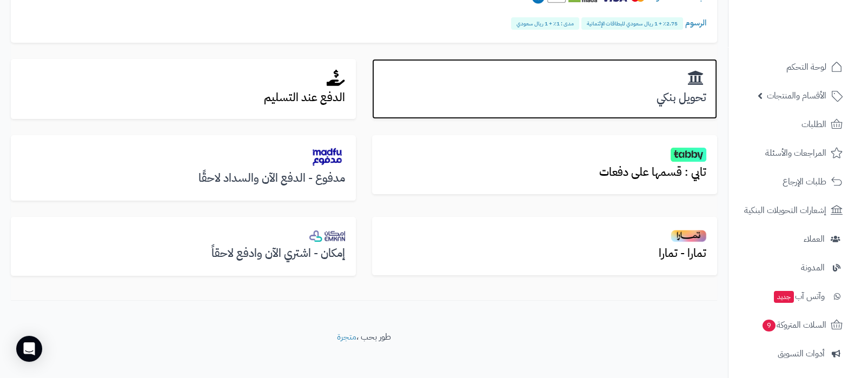
click at [668, 97] on h3 "تحويل بنكي" at bounding box center [544, 97] width 323 height 12
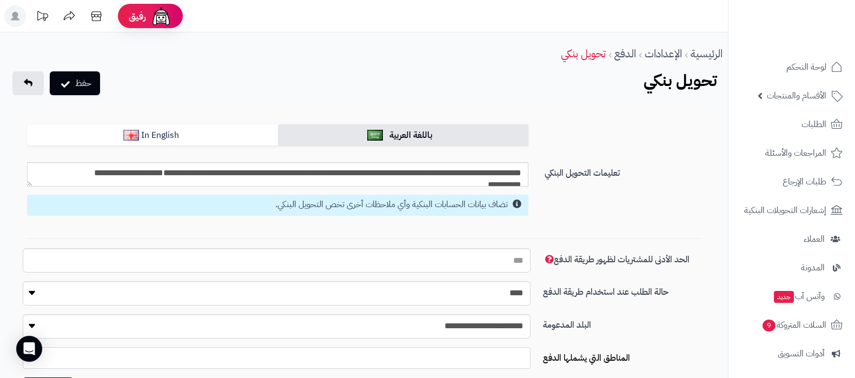
select select
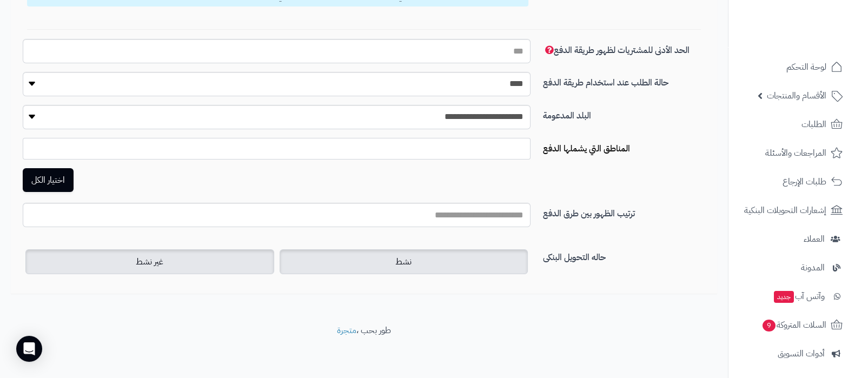
click at [200, 263] on label "غير نشط" at bounding box center [149, 261] width 249 height 25
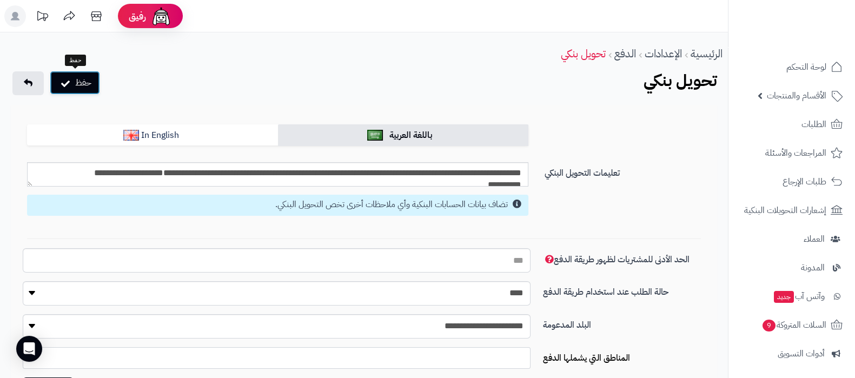
click at [82, 89] on button "حفظ" at bounding box center [75, 83] width 50 height 24
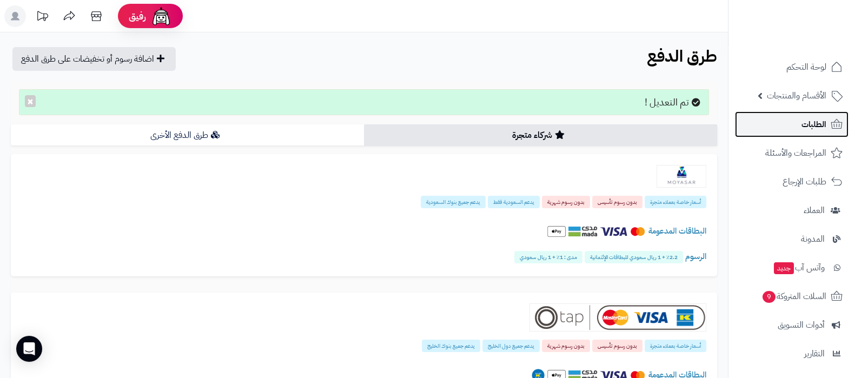
click at [802, 130] on span "الطلبات" at bounding box center [813, 124] width 25 height 15
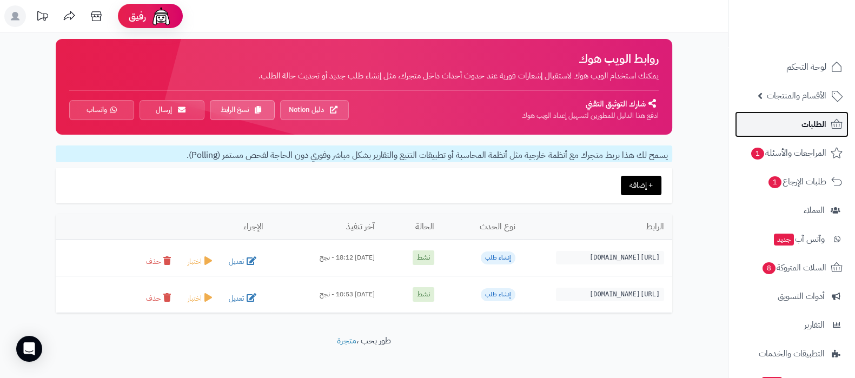
click at [812, 121] on span "الطلبات" at bounding box center [813, 124] width 25 height 15
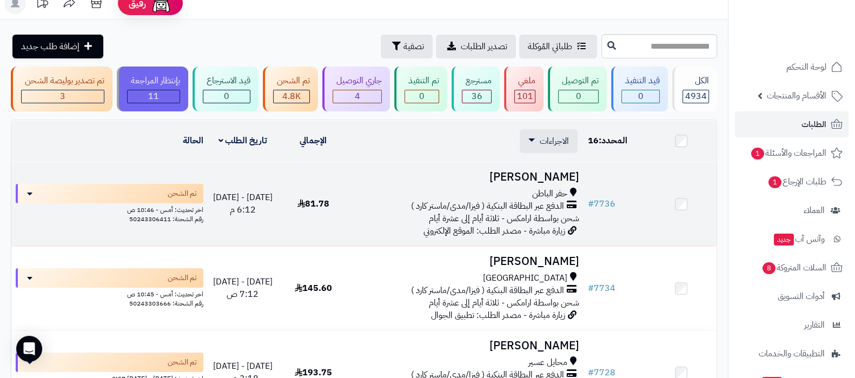
scroll to position [9, 0]
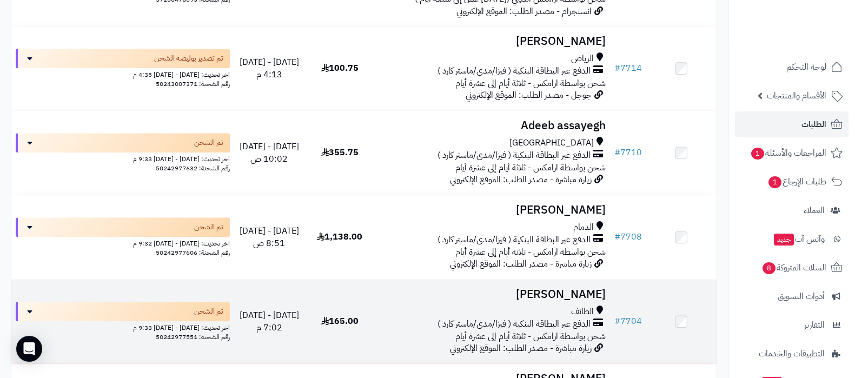
scroll to position [1360, 0]
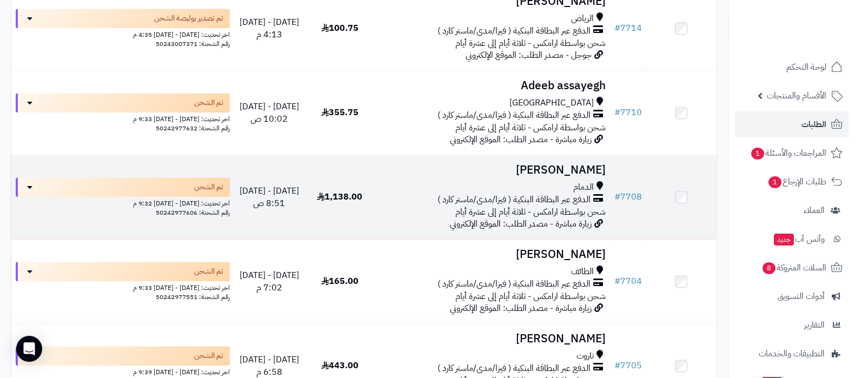
click at [570, 164] on h3 "[PERSON_NAME]" at bounding box center [492, 170] width 226 height 12
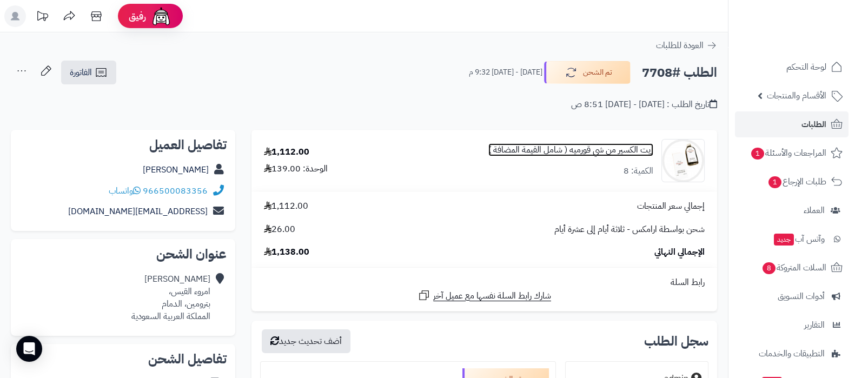
click at [571, 152] on link "زيت الكسير من شي قورميه ( شامل القيمة المضافة )" at bounding box center [570, 150] width 165 height 12
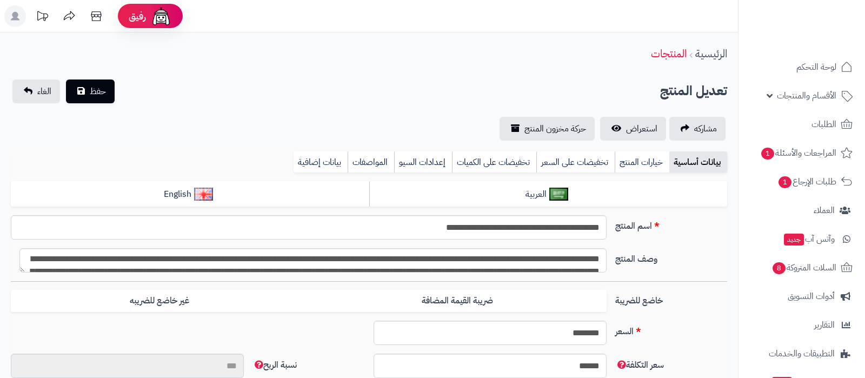
type input "**"
type input "**********"
type input "******"
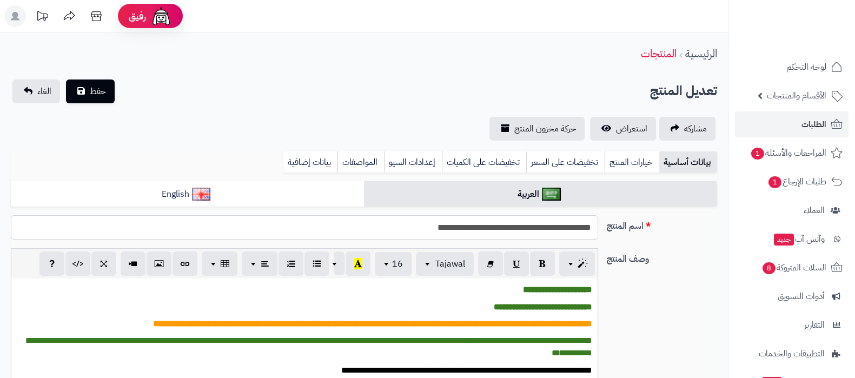
click at [527, 224] on input "**********" at bounding box center [304, 227] width 587 height 24
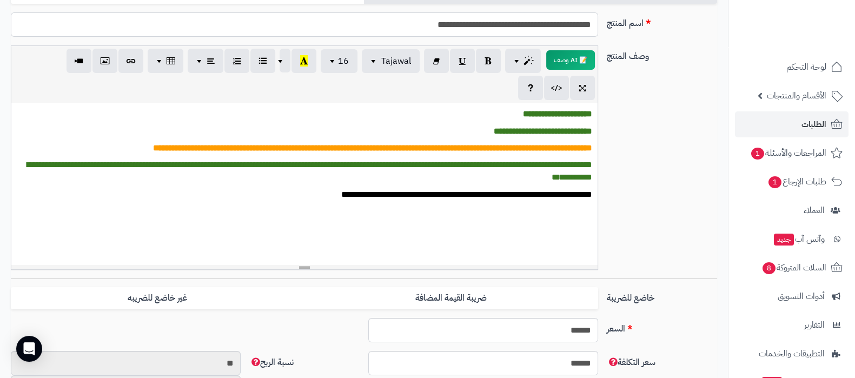
scroll to position [270, 0]
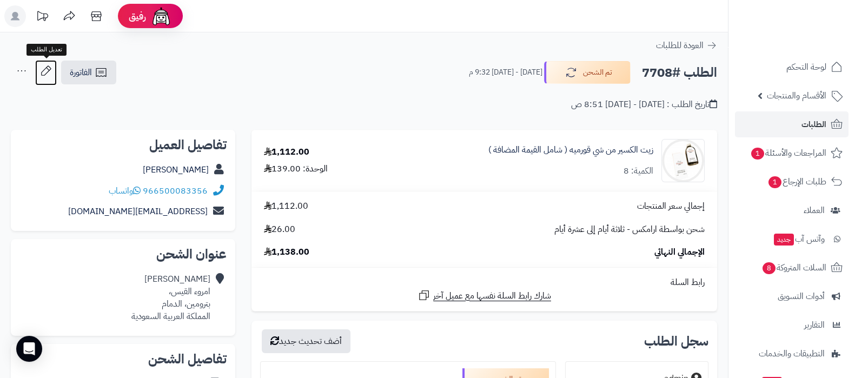
click at [44, 70] on icon at bounding box center [46, 71] width 22 height 22
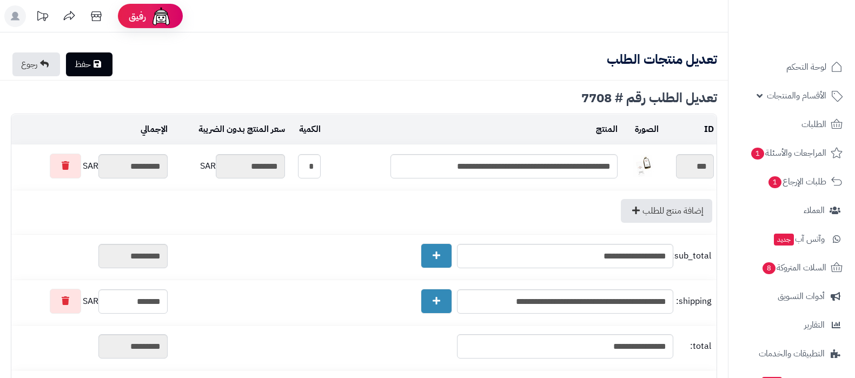
type textarea "**********"
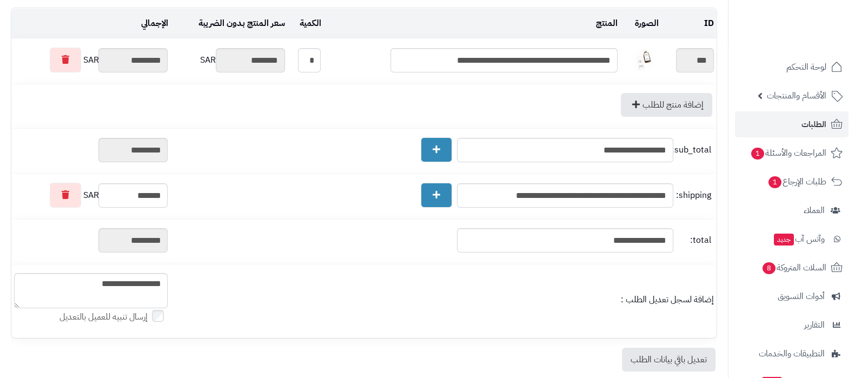
scroll to position [181, 0]
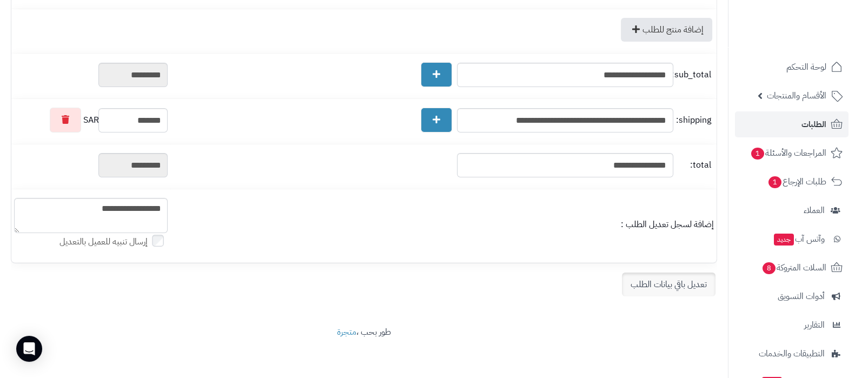
click at [646, 276] on link "تعديل باقي بيانات الطلب" at bounding box center [669, 284] width 94 height 24
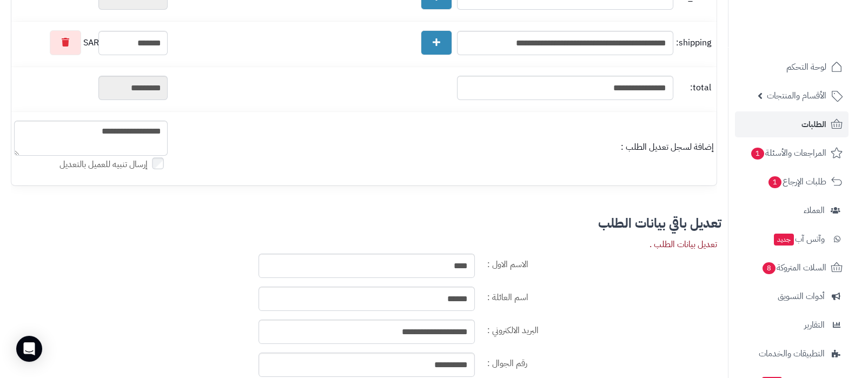
scroll to position [384, 0]
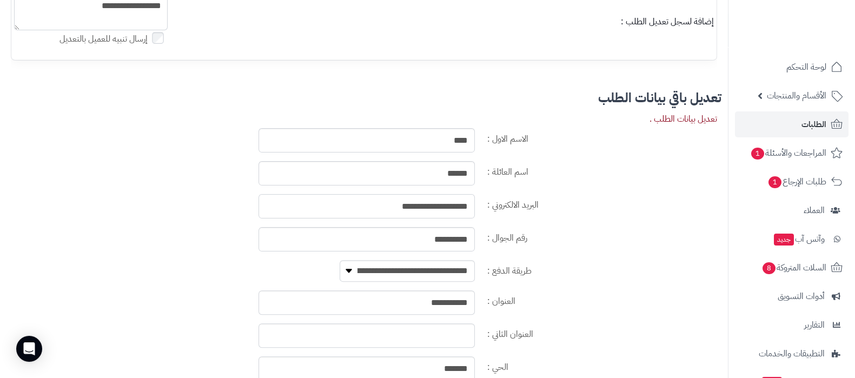
click at [432, 204] on input "**********" at bounding box center [366, 206] width 216 height 24
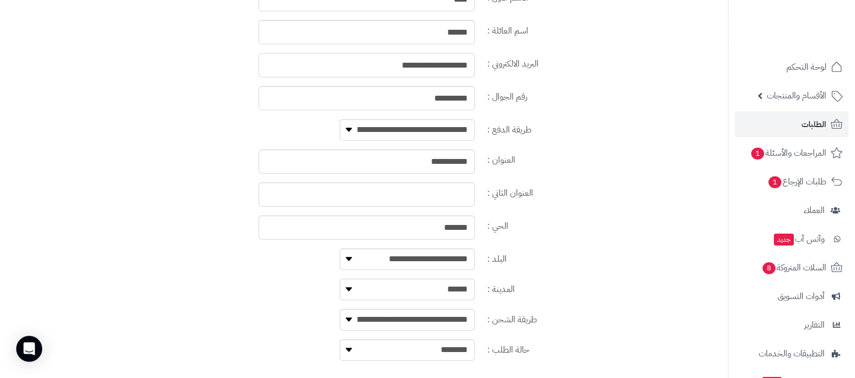
scroll to position [586, 0]
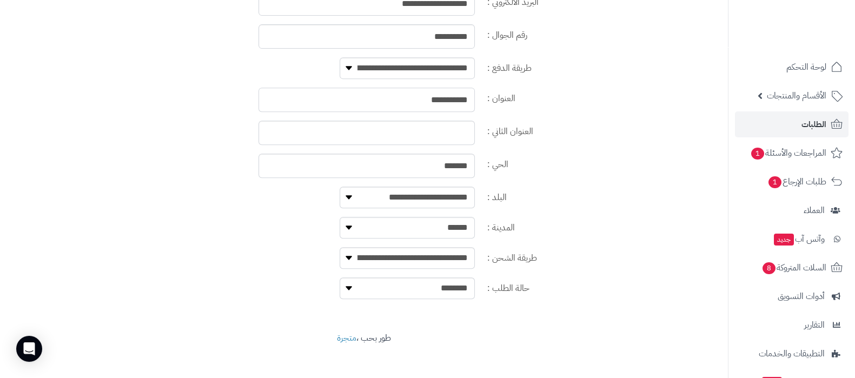
click at [442, 96] on input "**********" at bounding box center [366, 100] width 216 height 24
click at [462, 161] on input "*******" at bounding box center [366, 166] width 216 height 24
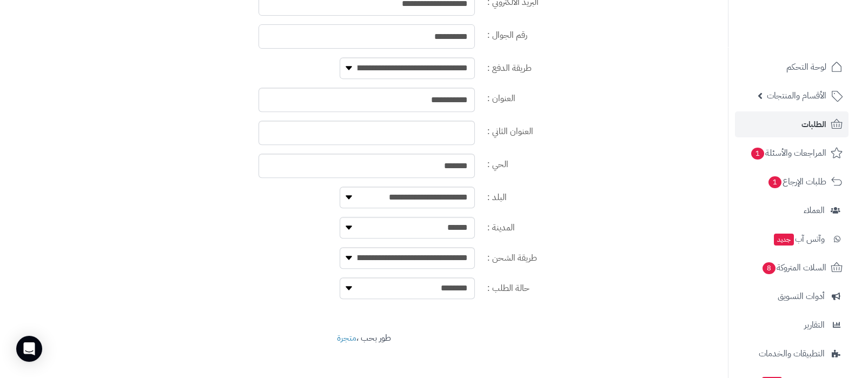
click at [453, 34] on input "**********" at bounding box center [366, 36] width 216 height 24
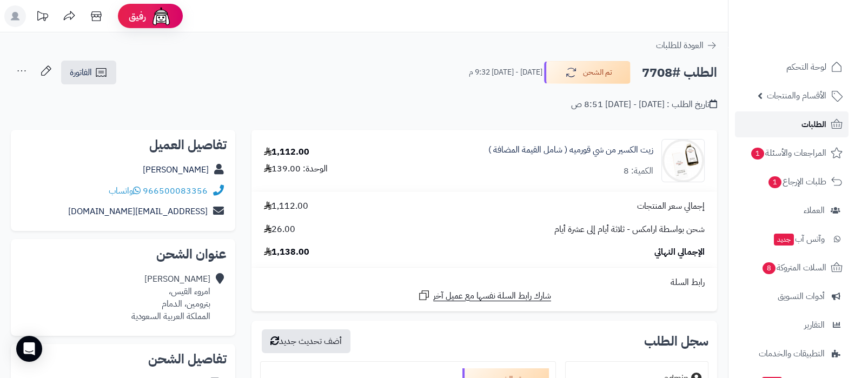
click at [807, 128] on span "الطلبات" at bounding box center [813, 124] width 25 height 15
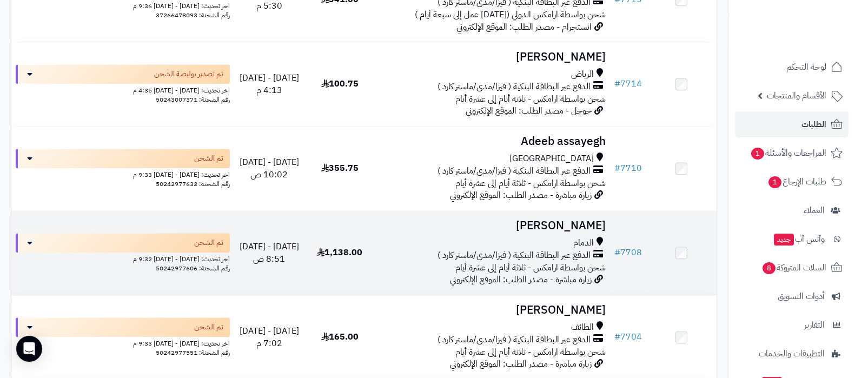
scroll to position [1284, 0]
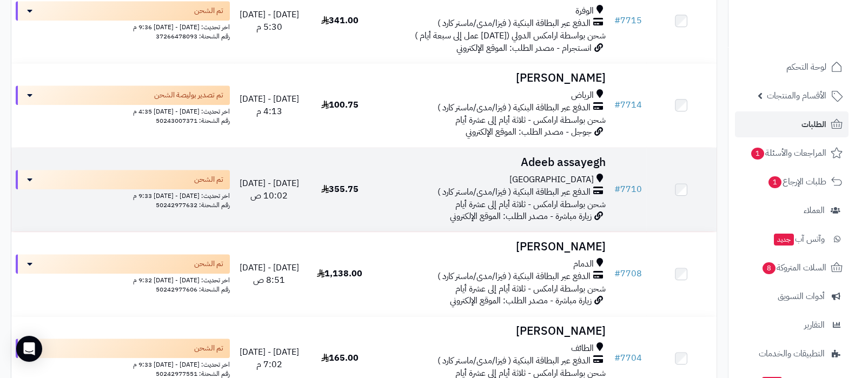
click at [555, 161] on h3 "Adeeb assayegh" at bounding box center [492, 162] width 226 height 12
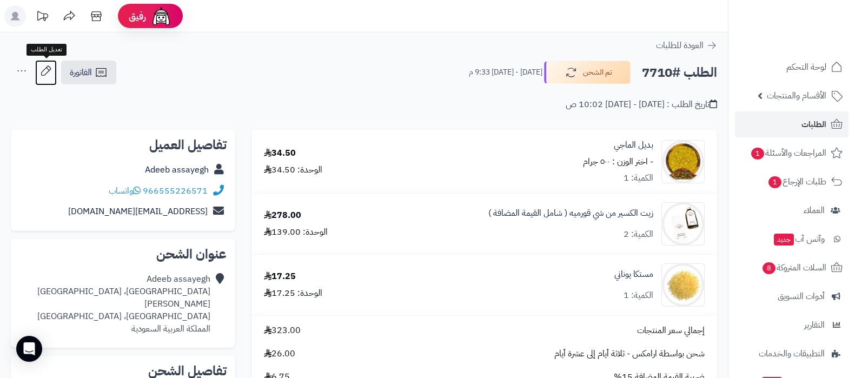
click at [48, 71] on icon at bounding box center [46, 71] width 22 height 22
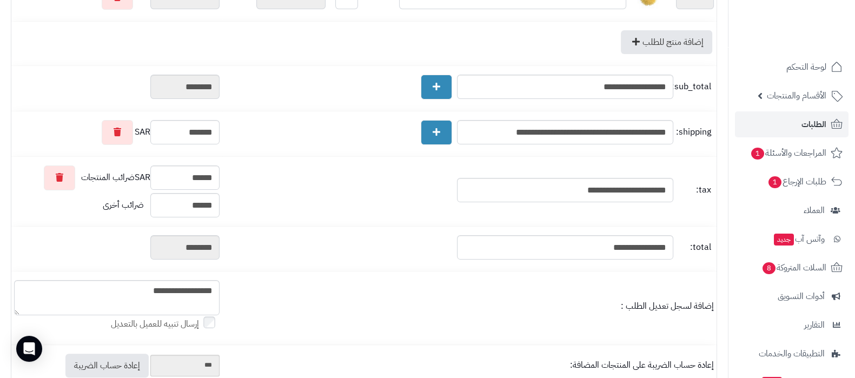
scroll to position [405, 0]
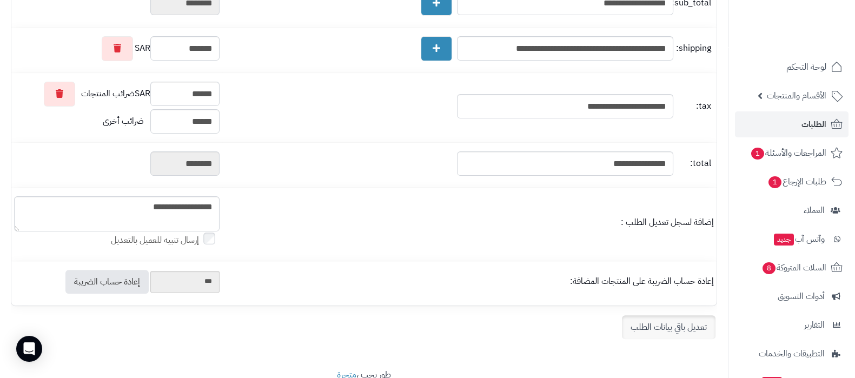
click at [655, 327] on link "تعديل باقي بيانات الطلب" at bounding box center [669, 327] width 94 height 24
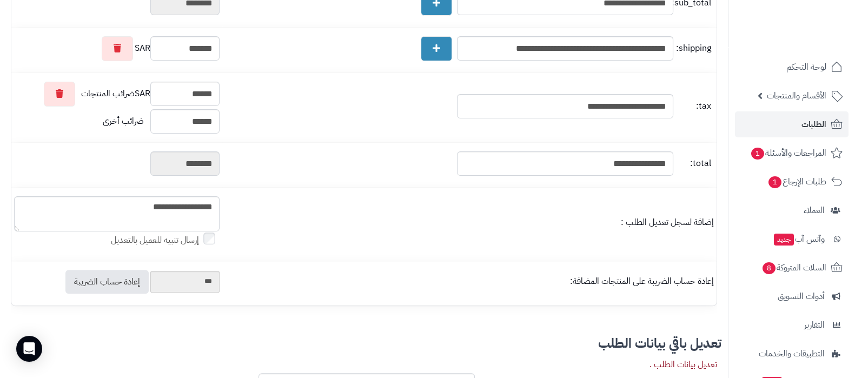
scroll to position [540, 0]
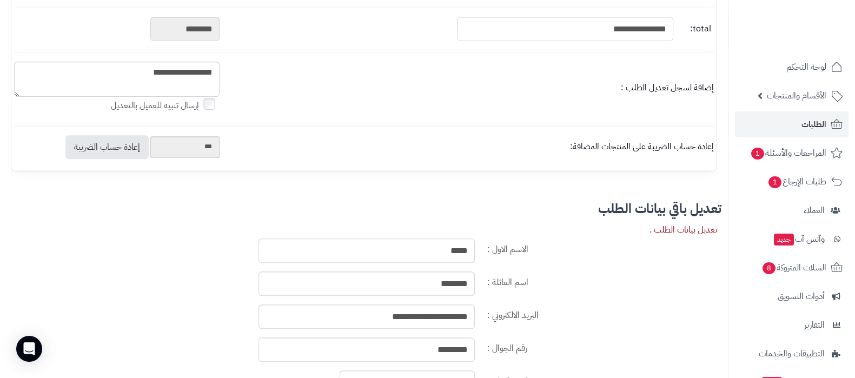
click at [459, 247] on input "*****" at bounding box center [366, 250] width 216 height 24
click at [456, 285] on input "********" at bounding box center [366, 283] width 216 height 24
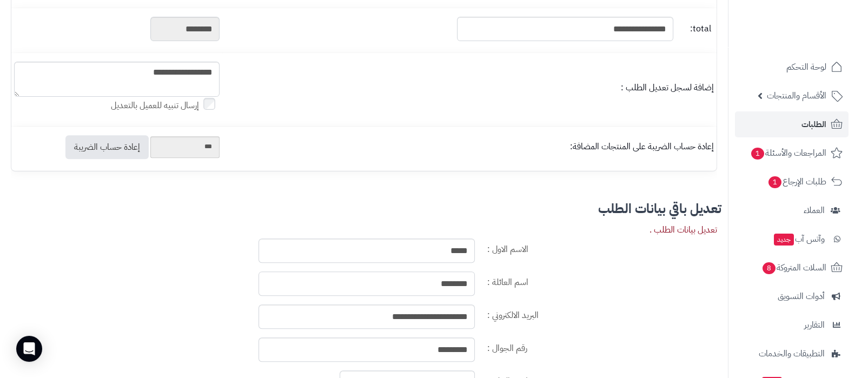
click at [456, 285] on input "********" at bounding box center [366, 283] width 216 height 24
click at [432, 319] on input "**********" at bounding box center [366, 316] width 216 height 24
click at [454, 343] on input "*********" at bounding box center [366, 349] width 216 height 24
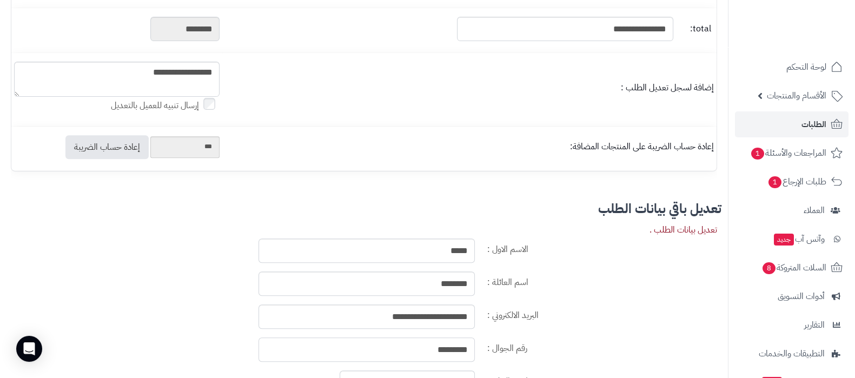
click at [454, 343] on input "*********" at bounding box center [366, 349] width 216 height 24
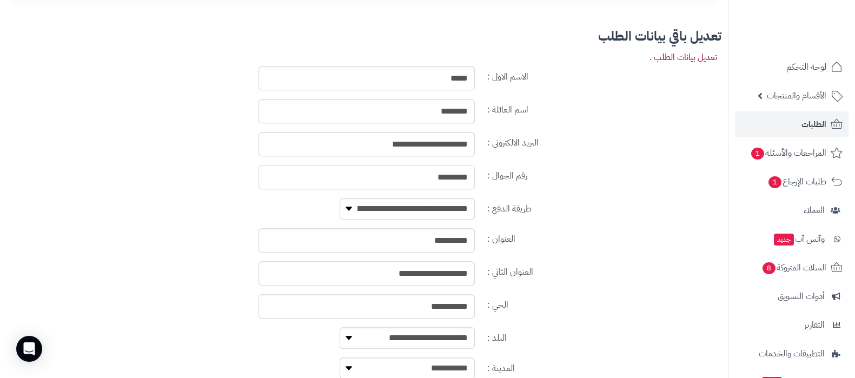
scroll to position [743, 0]
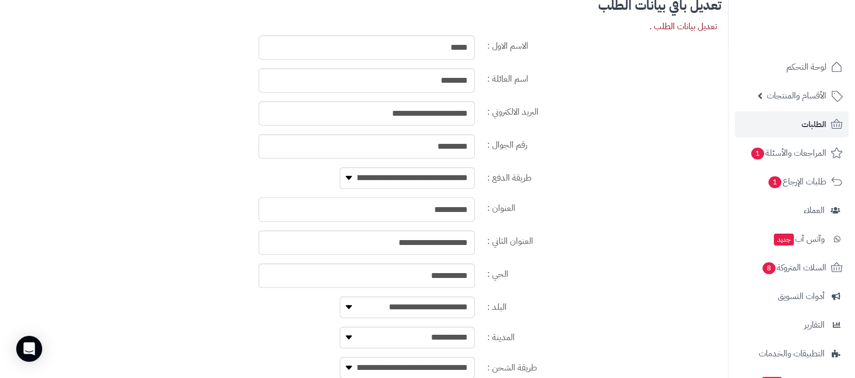
click at [457, 212] on input "**********" at bounding box center [366, 209] width 216 height 24
click at [446, 243] on input "**********" at bounding box center [366, 242] width 216 height 24
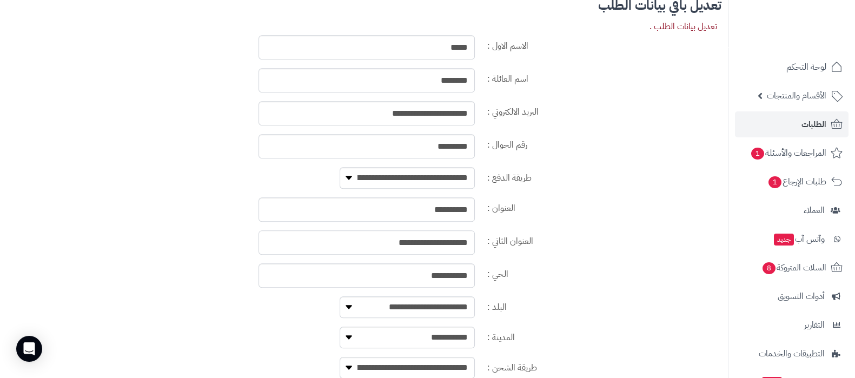
click at [446, 243] on input "**********" at bounding box center [366, 242] width 216 height 24
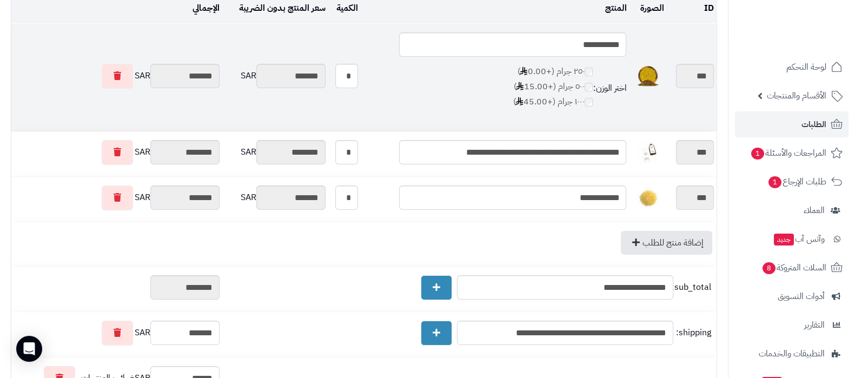
scroll to position [0, 0]
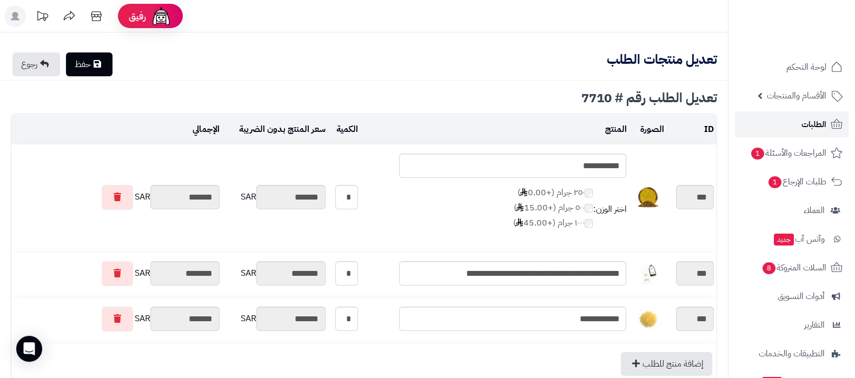
click at [797, 123] on link "الطلبات" at bounding box center [792, 124] width 114 height 26
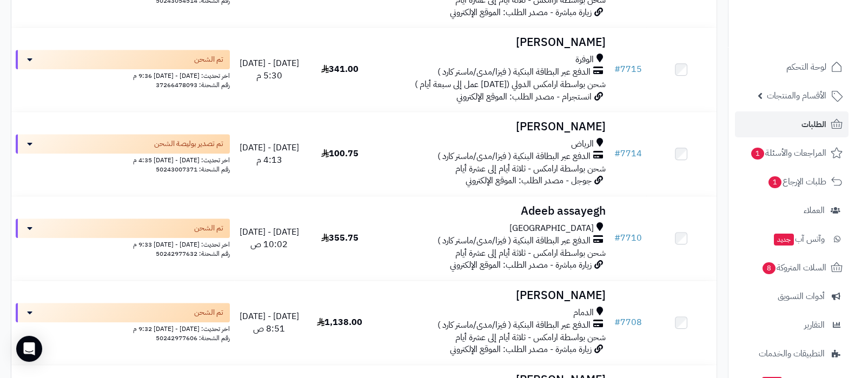
scroll to position [1284, 0]
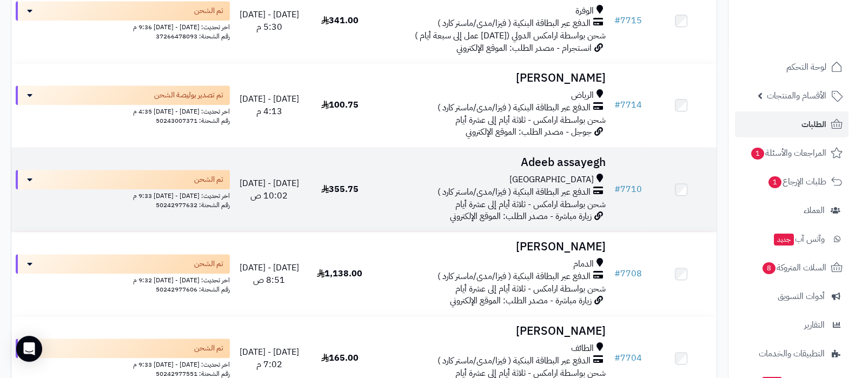
click at [551, 158] on h3 "Adeeb assayegh" at bounding box center [492, 162] width 226 height 12
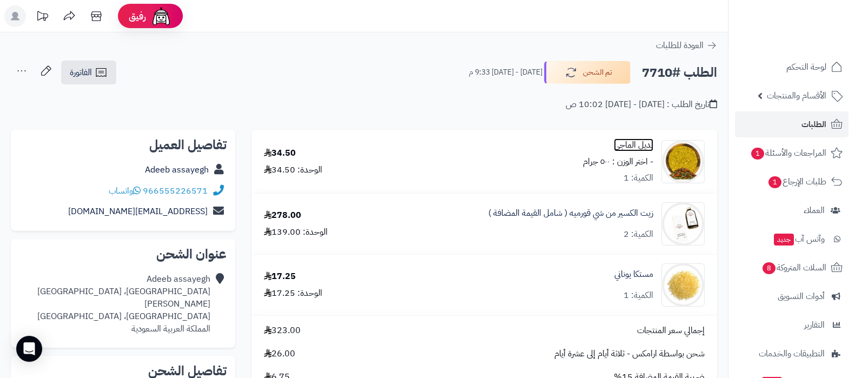
click at [623, 145] on link "بديل الماجي" at bounding box center [632, 145] width 39 height 12
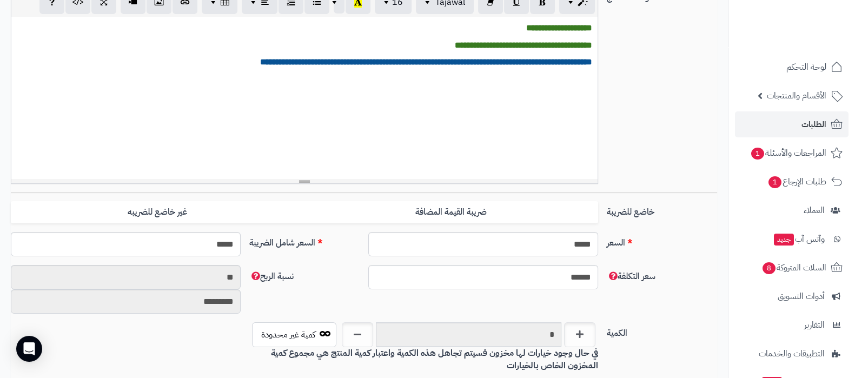
scroll to position [270, 0]
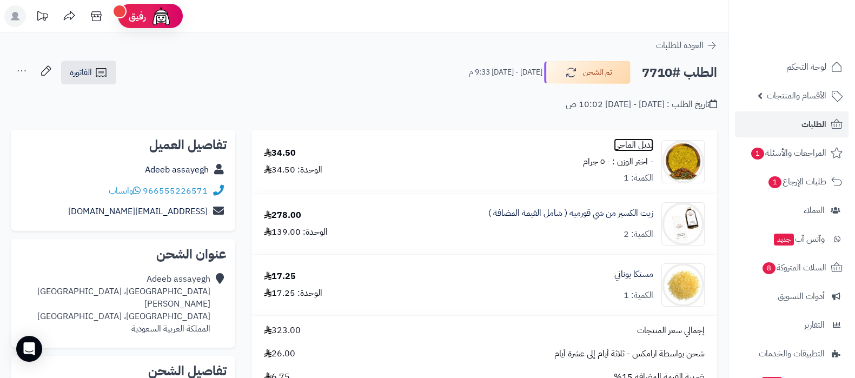
click at [624, 148] on link "بديل الماجي" at bounding box center [632, 145] width 39 height 12
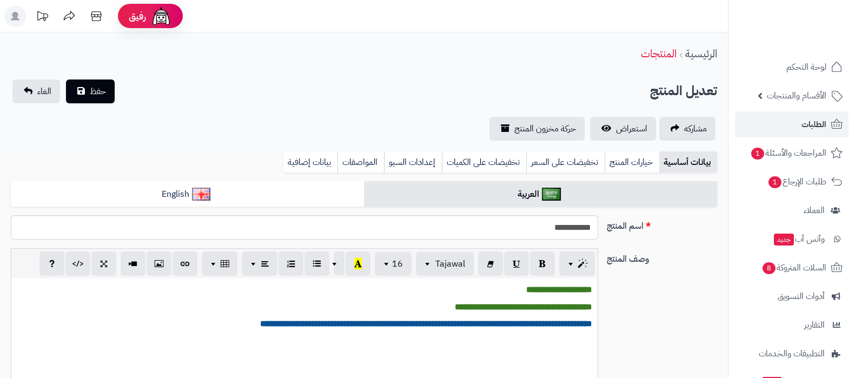
scroll to position [113, 0]
click at [631, 166] on link "خيارات المنتج" at bounding box center [631, 162] width 55 height 22
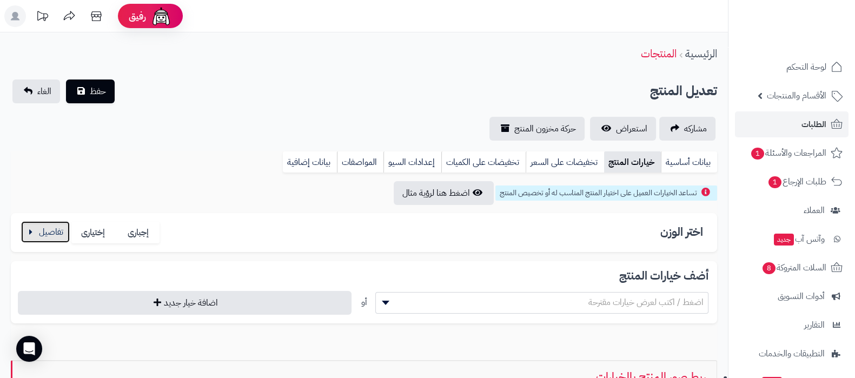
click at [57, 233] on button "button" at bounding box center [45, 232] width 49 height 22
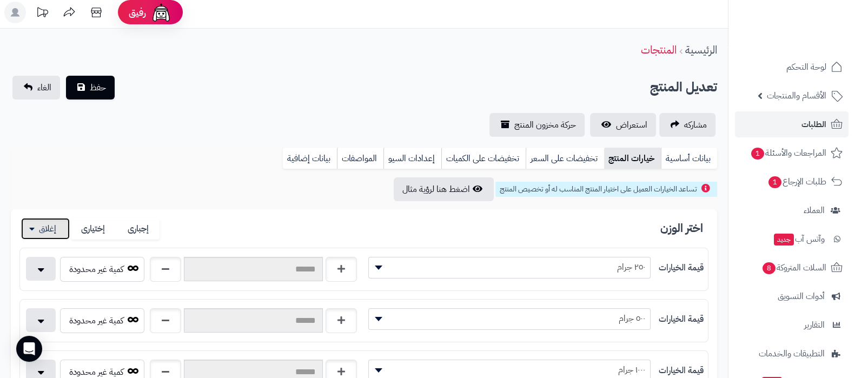
scroll to position [67, 0]
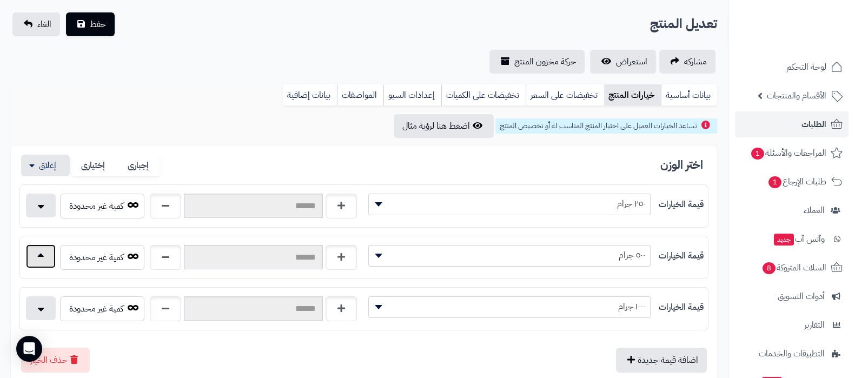
click at [35, 253] on button "button" at bounding box center [41, 256] width 30 height 24
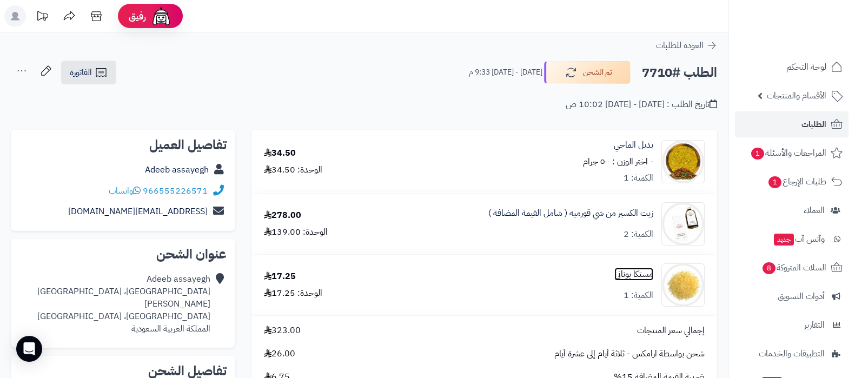
click at [635, 277] on link "مستكا يوناني" at bounding box center [633, 274] width 39 height 12
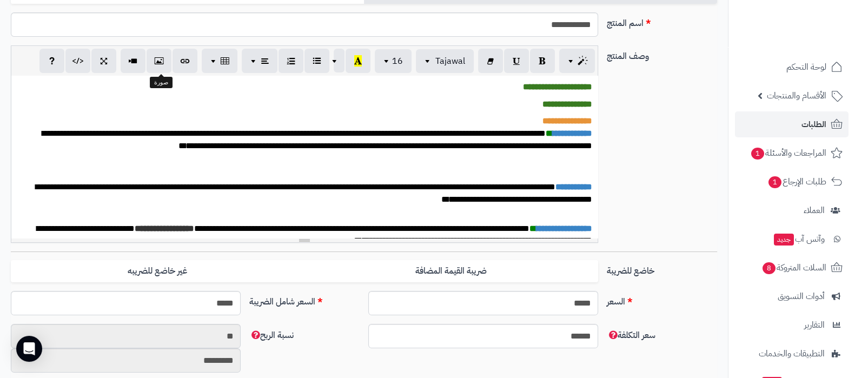
scroll to position [45, 0]
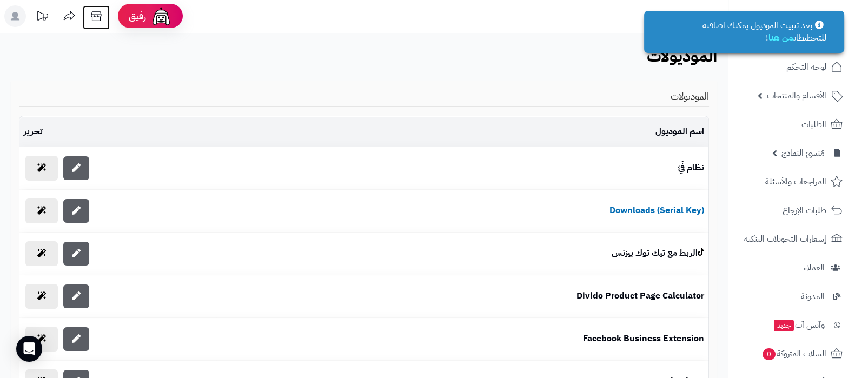
click at [89, 12] on icon at bounding box center [96, 16] width 22 height 22
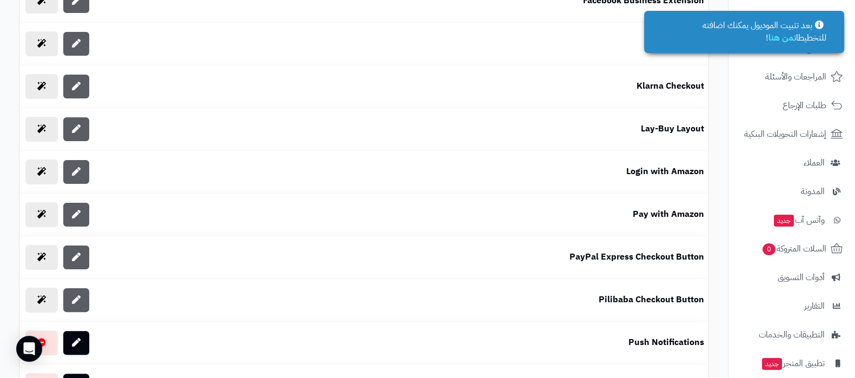
scroll to position [174, 0]
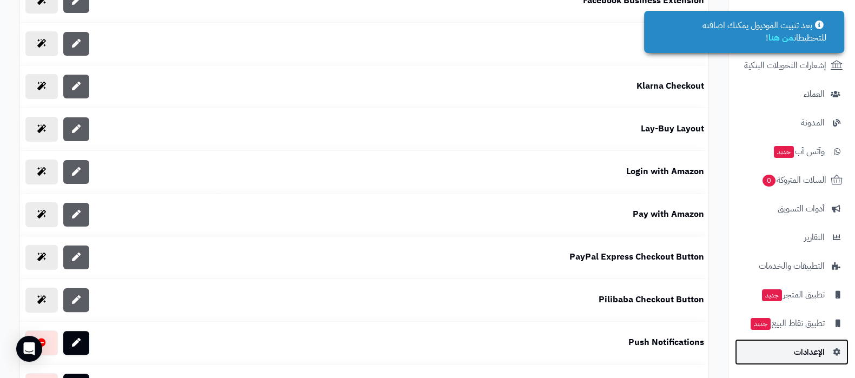
click at [786, 356] on link "الإعدادات" at bounding box center [792, 352] width 114 height 26
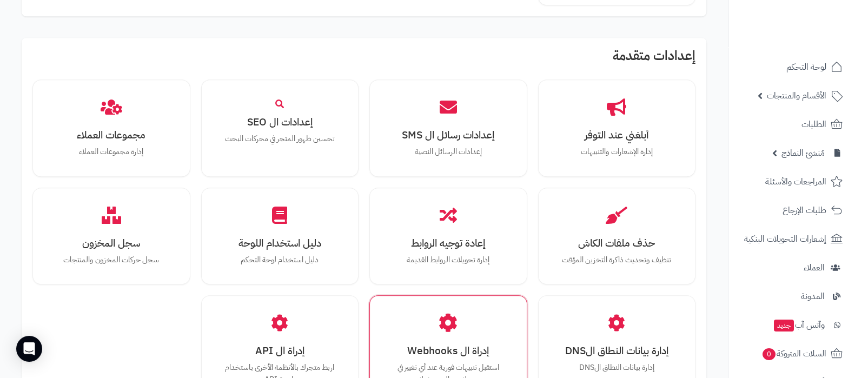
scroll to position [729, 0]
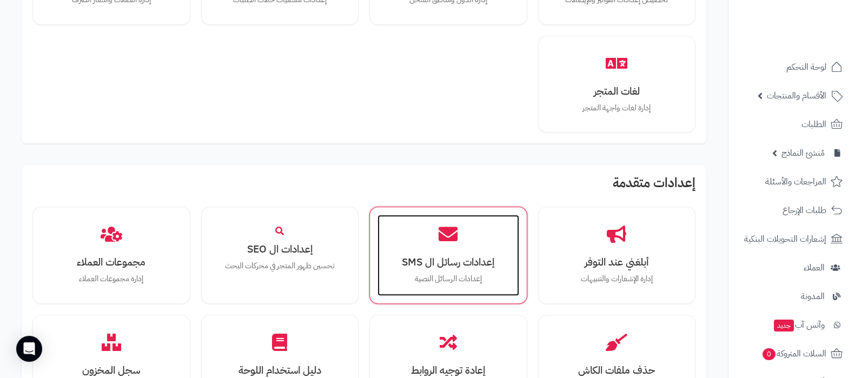
click at [452, 241] on icon at bounding box center [447, 233] width 19 height 19
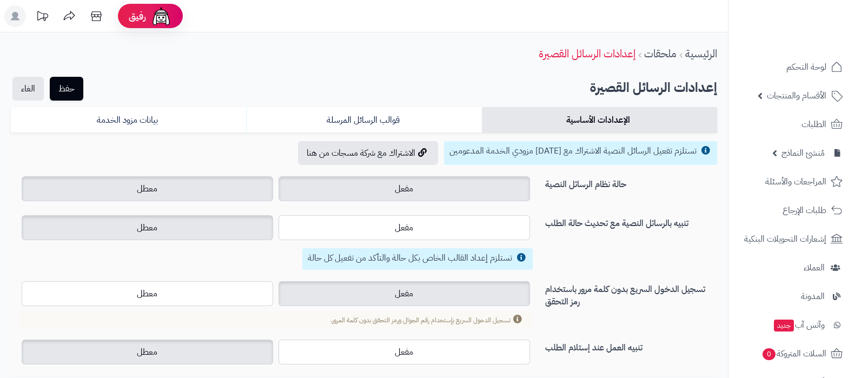
click at [213, 193] on label "معطل" at bounding box center [147, 188] width 251 height 25
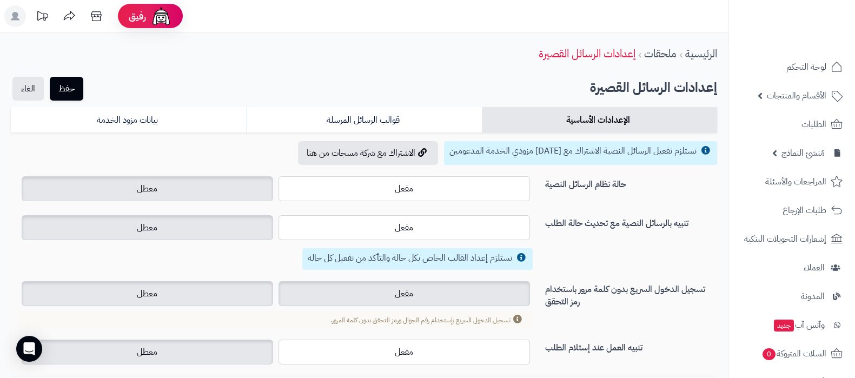
click at [194, 301] on label "معطل" at bounding box center [147, 293] width 251 height 25
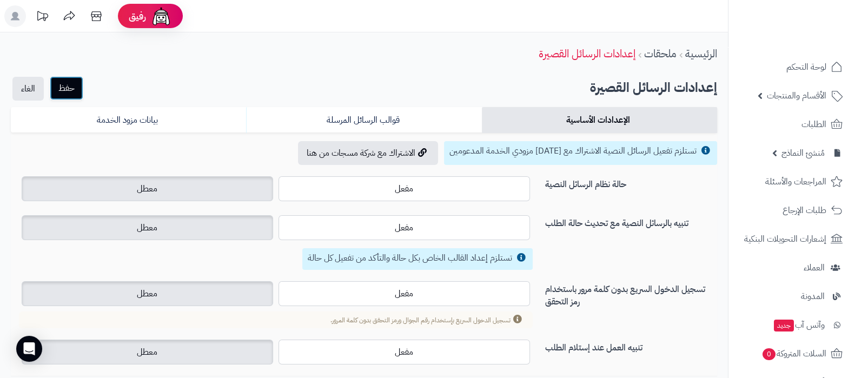
click at [65, 95] on button "حفظ" at bounding box center [67, 88] width 34 height 24
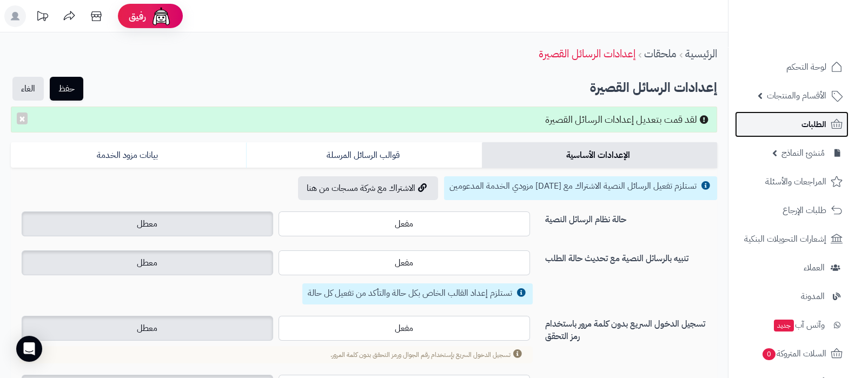
click at [800, 121] on link "الطلبات" at bounding box center [792, 124] width 114 height 26
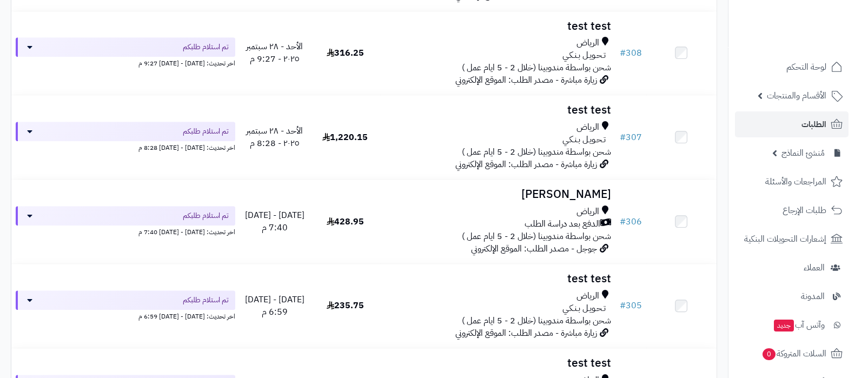
scroll to position [945, 0]
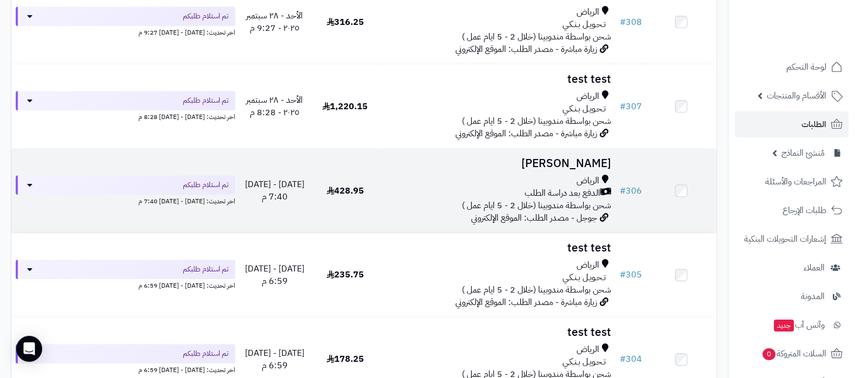
click at [581, 157] on h3 "غيث غيث" at bounding box center [497, 163] width 226 height 12
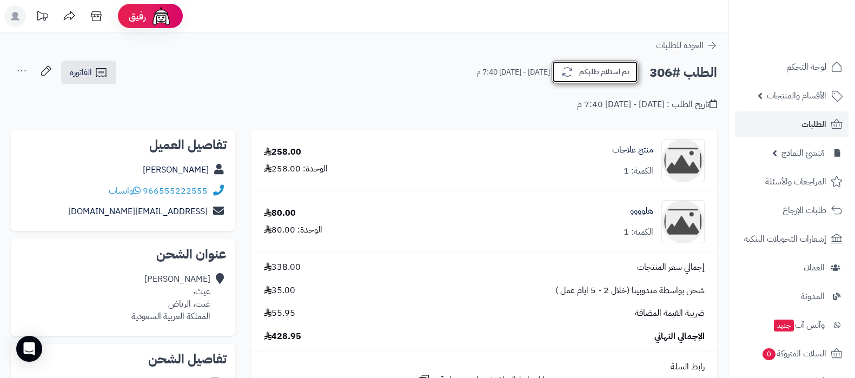
click at [595, 67] on button "تم استلام طلبكم" at bounding box center [594, 72] width 86 height 23
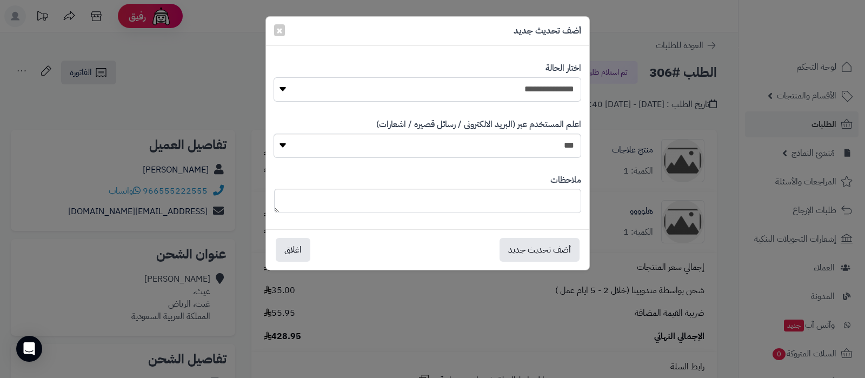
click at [548, 94] on select "**********" at bounding box center [426, 89] width 307 height 24
select select "*"
click at [273, 77] on select "**********" at bounding box center [426, 89] width 307 height 24
click at [538, 247] on button "أضف تحديث جديد" at bounding box center [539, 249] width 80 height 24
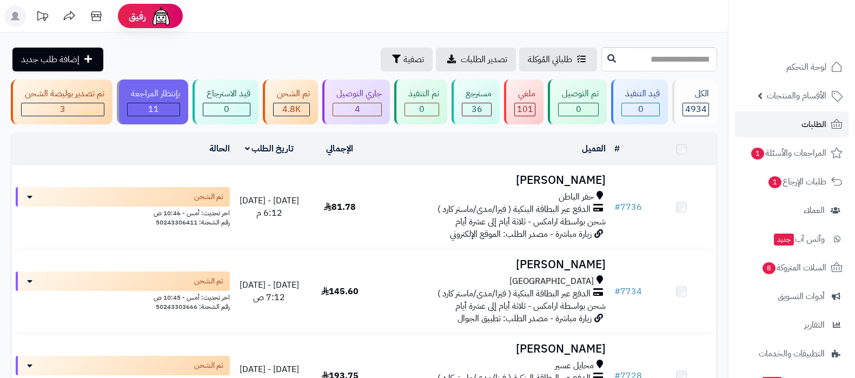
scroll to position [1216, 0]
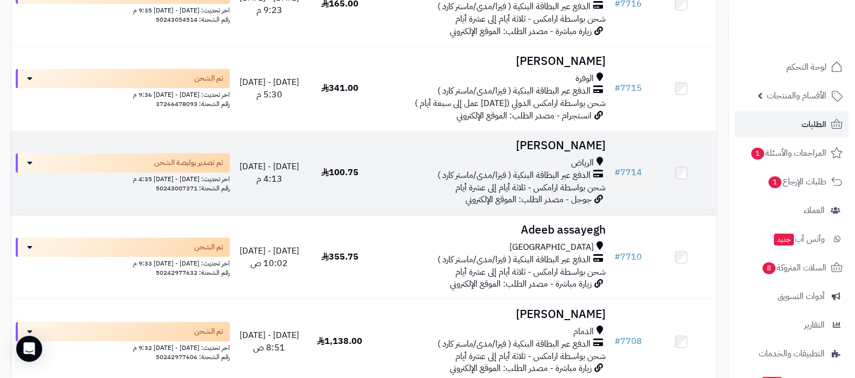
click at [562, 139] on h3 "عادل عبدالرحمن" at bounding box center [492, 145] width 226 height 12
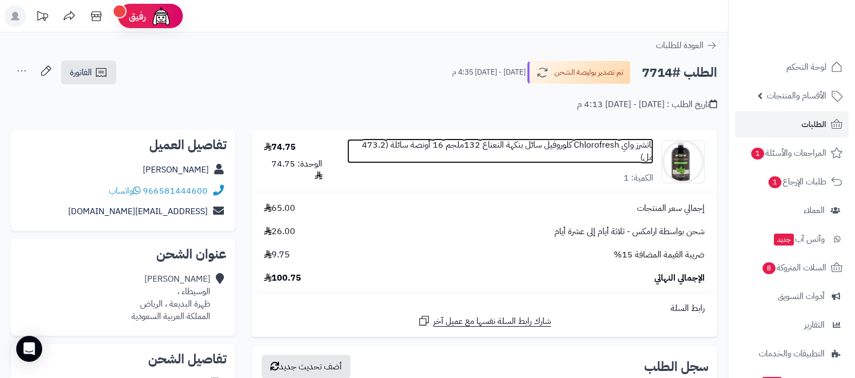
click at [516, 152] on link "ناتشرز واي Chlorofresh كلوروفيل سائل بنكهة النعناع 132ملجم 16 أونصة سائلة (473.…" at bounding box center [500, 151] width 306 height 25
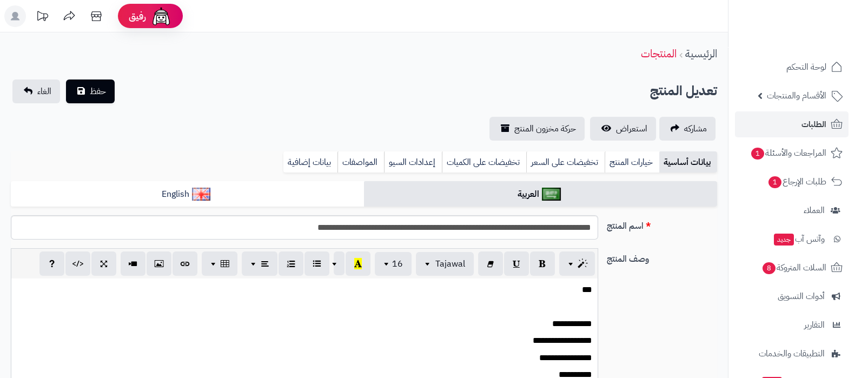
scroll to position [209, 0]
click at [522, 228] on input "**********" at bounding box center [304, 227] width 587 height 24
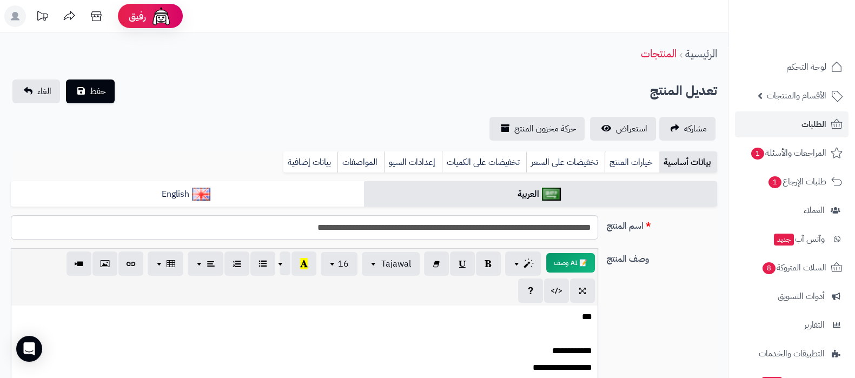
click at [683, 313] on div "**********" at bounding box center [363, 364] width 715 height 233
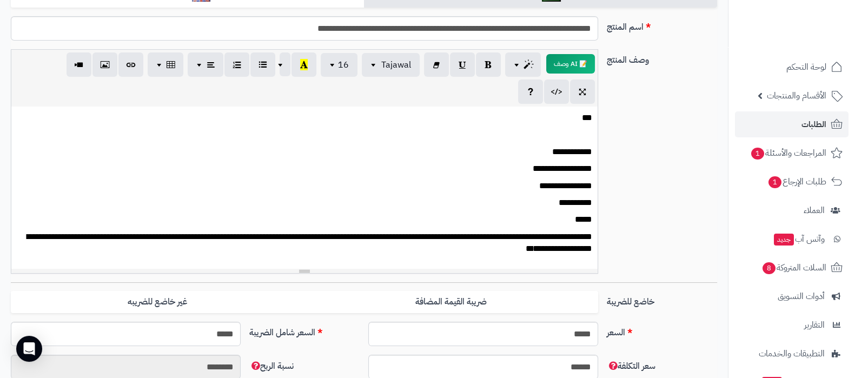
scroll to position [203, 0]
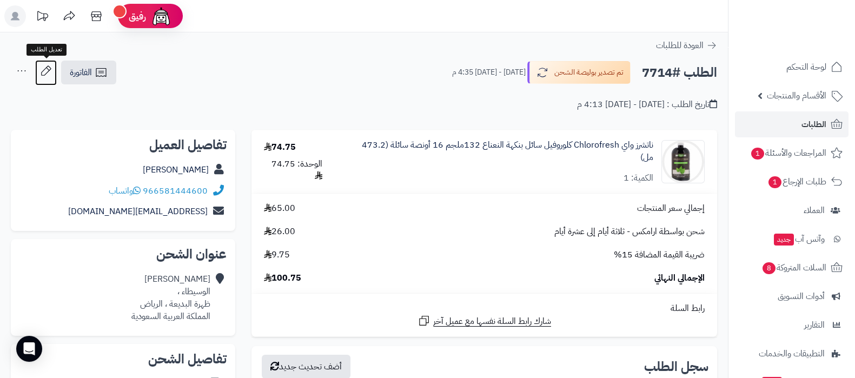
click at [50, 71] on icon at bounding box center [46, 71] width 22 height 22
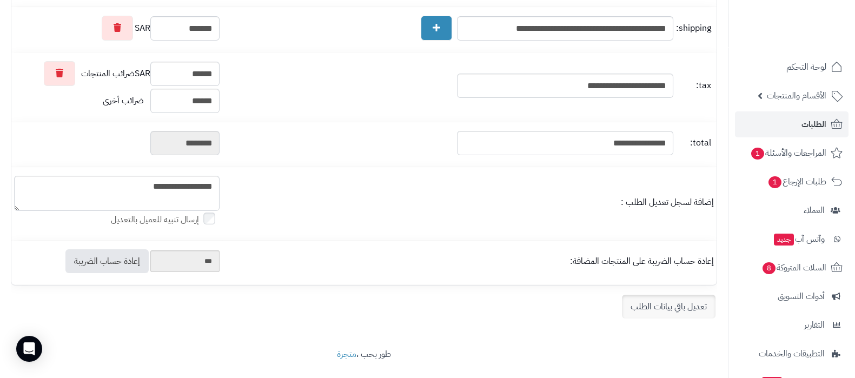
scroll to position [295, 0]
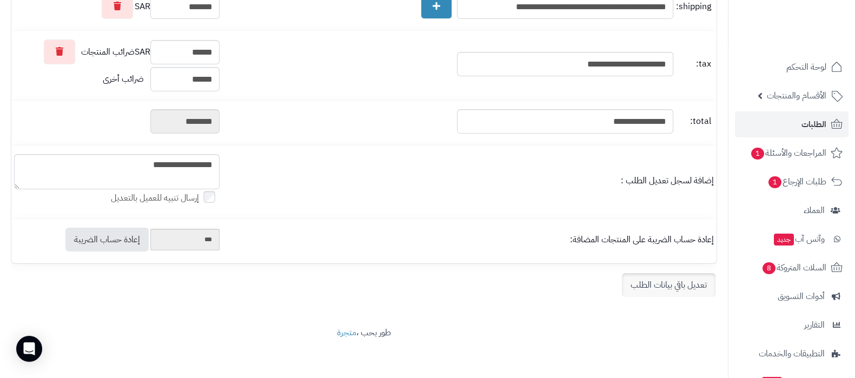
click at [647, 290] on link "تعديل باقي بيانات الطلب" at bounding box center [669, 285] width 94 height 24
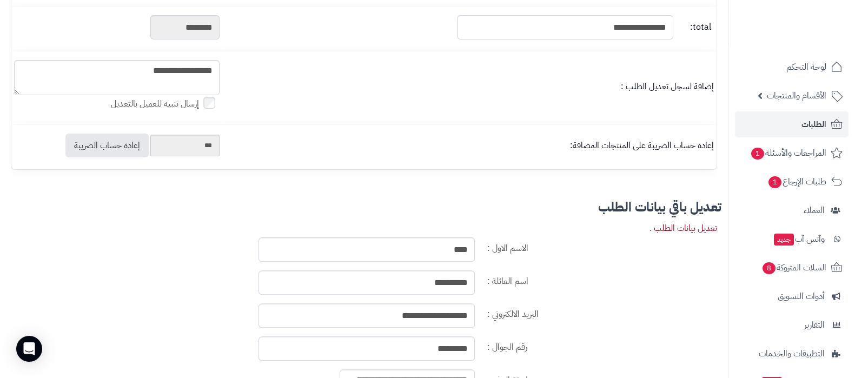
scroll to position [430, 0]
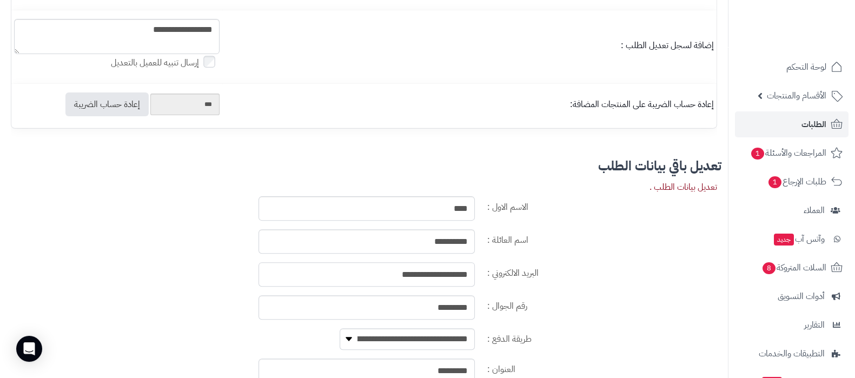
click at [436, 273] on input "**********" at bounding box center [366, 274] width 216 height 24
click at [435, 304] on input "*********" at bounding box center [366, 307] width 216 height 24
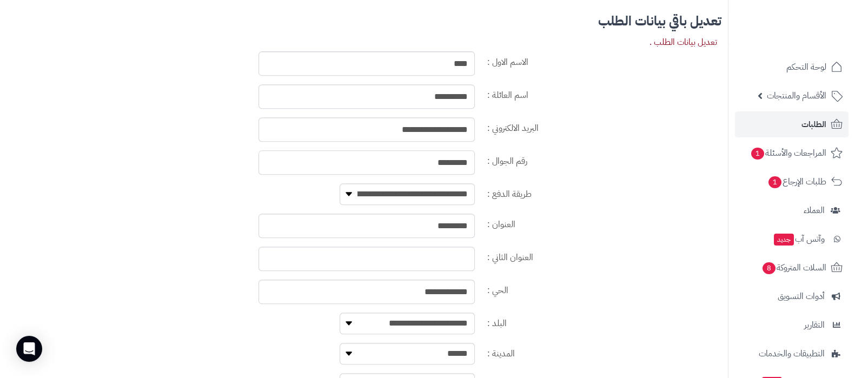
scroll to position [632, 0]
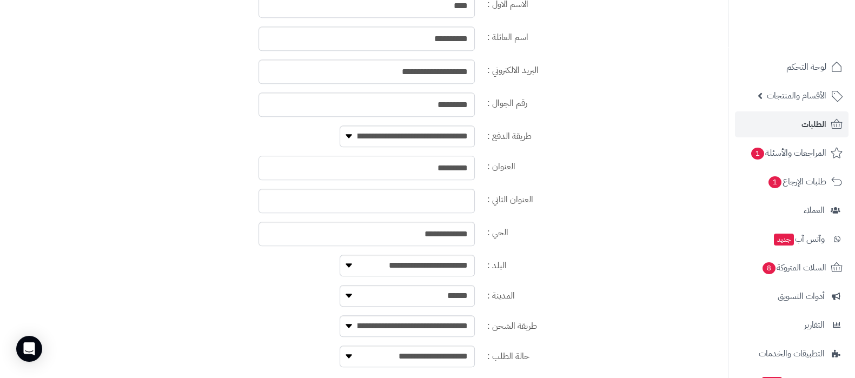
click at [465, 172] on input "********" at bounding box center [366, 168] width 216 height 24
click at [443, 237] on input "**********" at bounding box center [366, 234] width 216 height 24
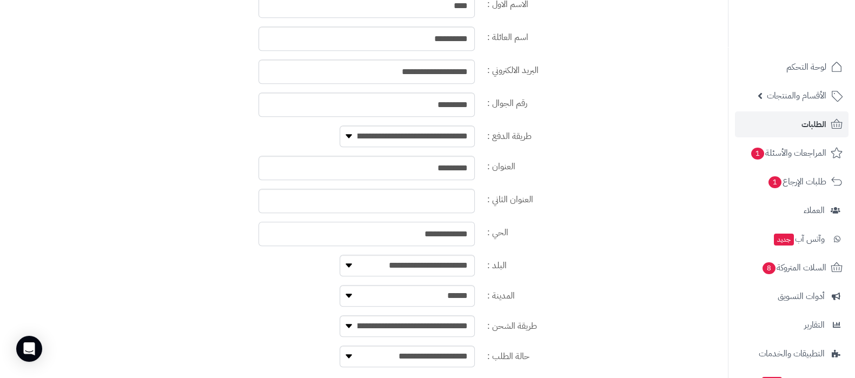
click at [443, 237] on input "**********" at bounding box center [366, 234] width 216 height 24
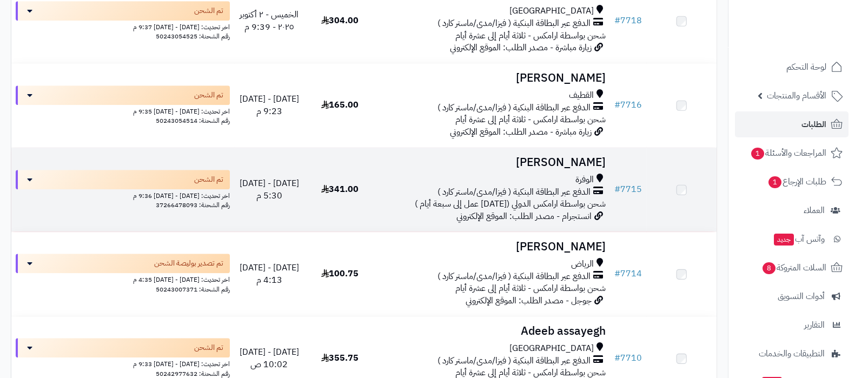
scroll to position [1113, 0]
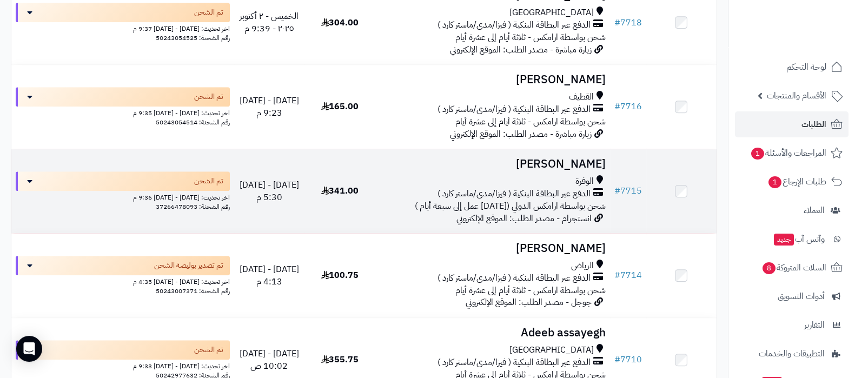
click at [568, 164] on h3 "فاطمة العلي" at bounding box center [492, 164] width 226 height 12
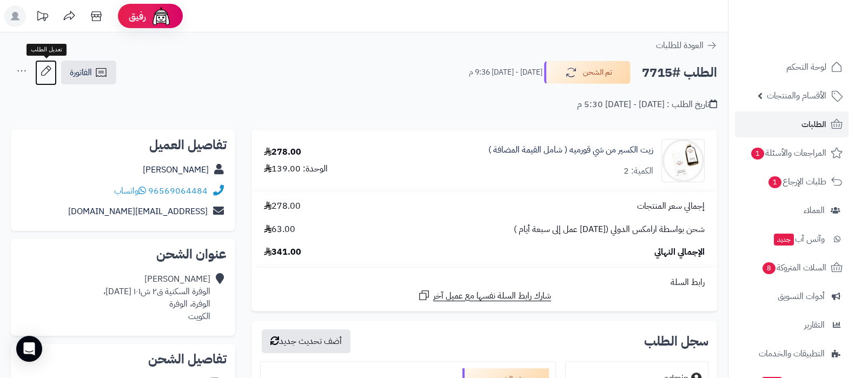
click at [39, 70] on icon at bounding box center [46, 71] width 22 height 22
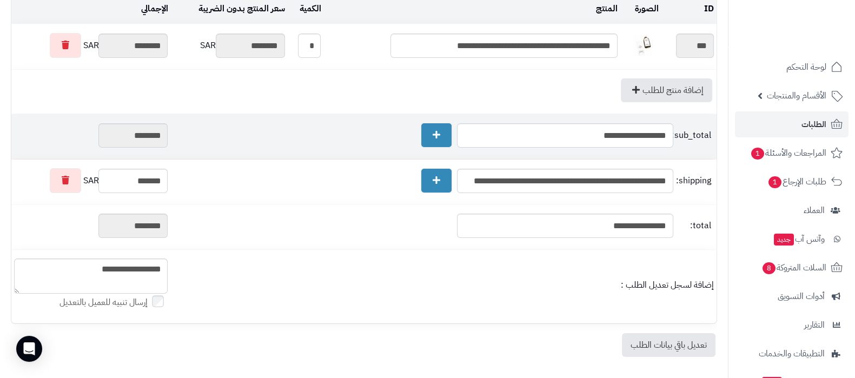
scroll to position [181, 0]
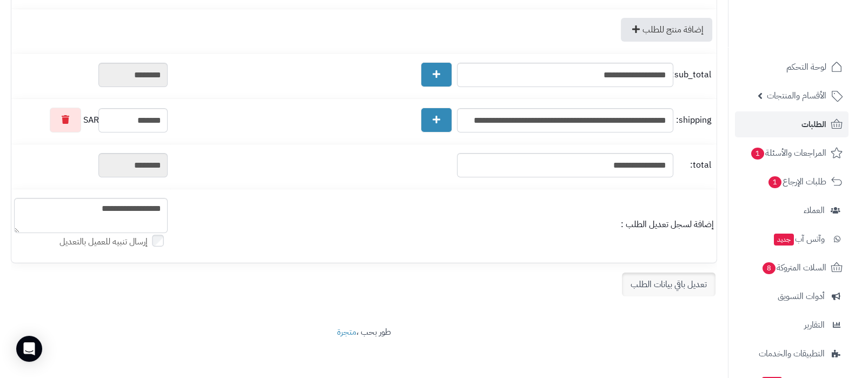
click at [641, 282] on link "تعديل باقي بيانات الطلب" at bounding box center [669, 284] width 94 height 24
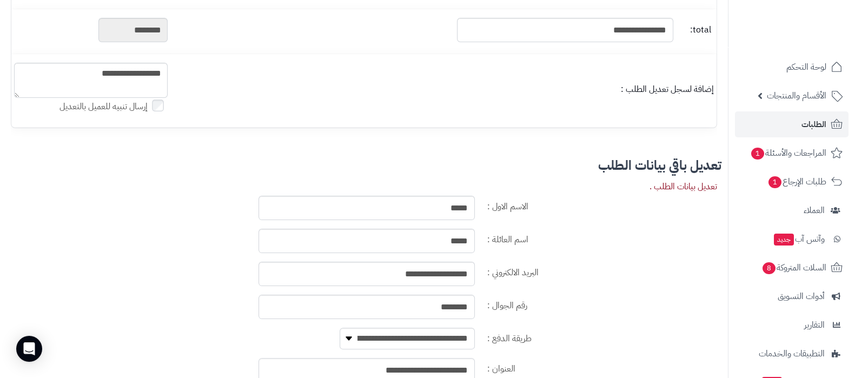
scroll to position [451, 0]
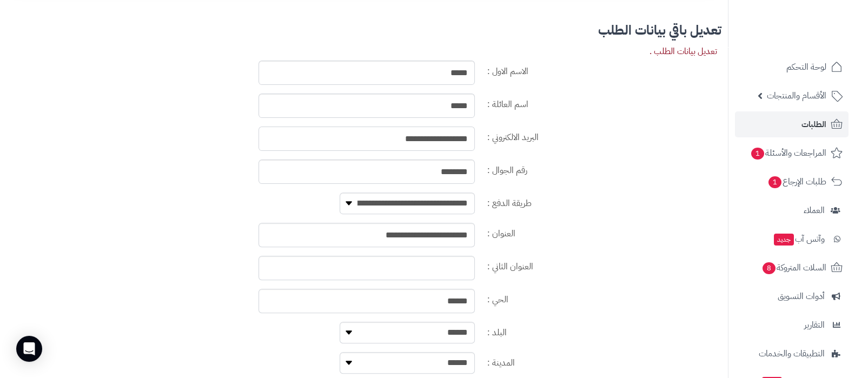
click at [451, 144] on input "**********" at bounding box center [366, 138] width 216 height 24
click at [554, 301] on label "الحي :" at bounding box center [602, 297] width 238 height 17
click at [475, 301] on input "******" at bounding box center [366, 301] width 216 height 24
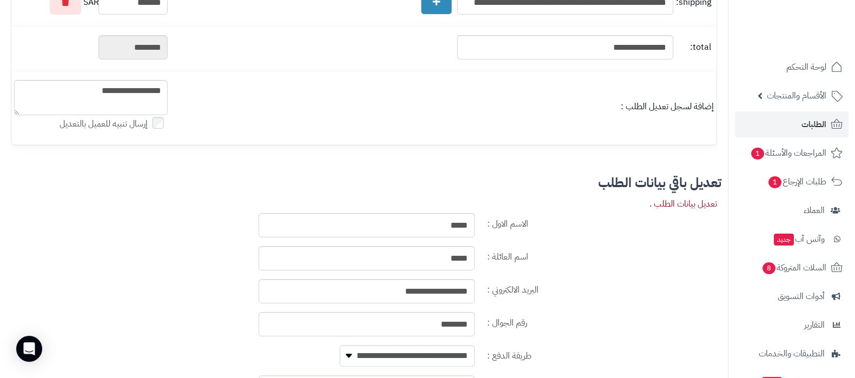
scroll to position [249, 0]
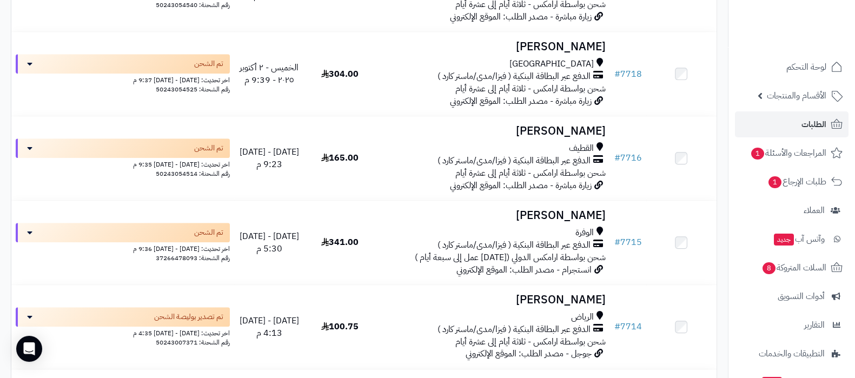
scroll to position [1080, 0]
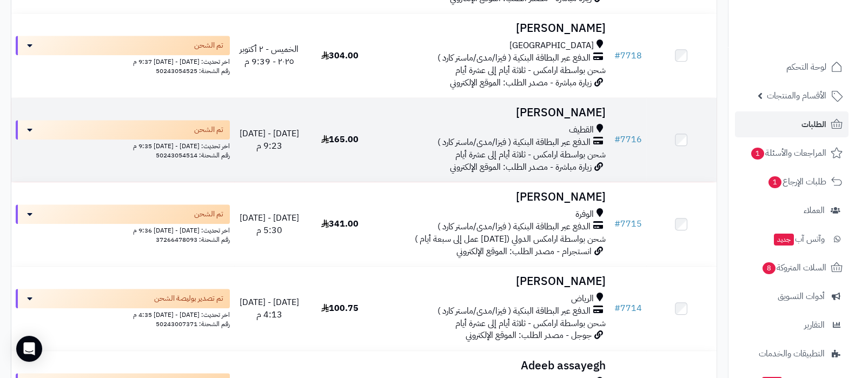
click at [550, 109] on h3 "نرجس آل هاشم" at bounding box center [492, 112] width 226 height 12
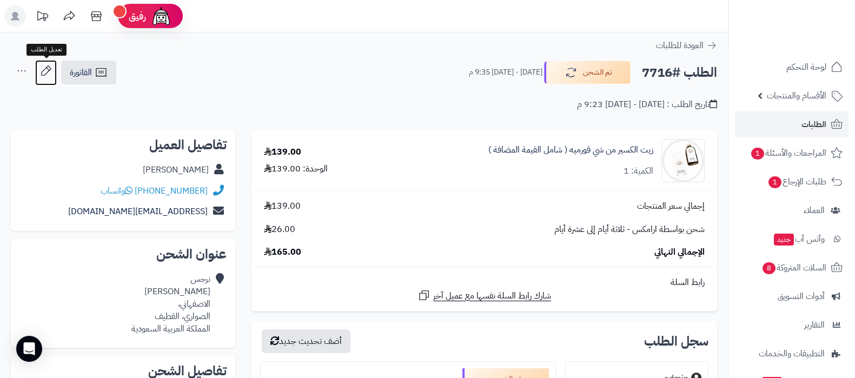
click at [41, 72] on icon at bounding box center [46, 71] width 22 height 22
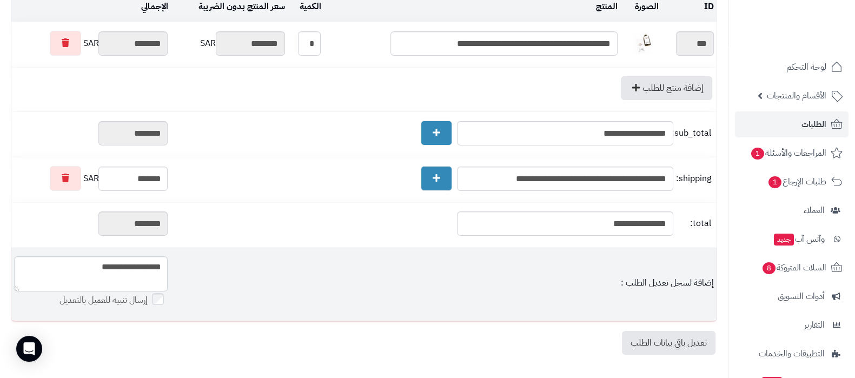
scroll to position [181, 0]
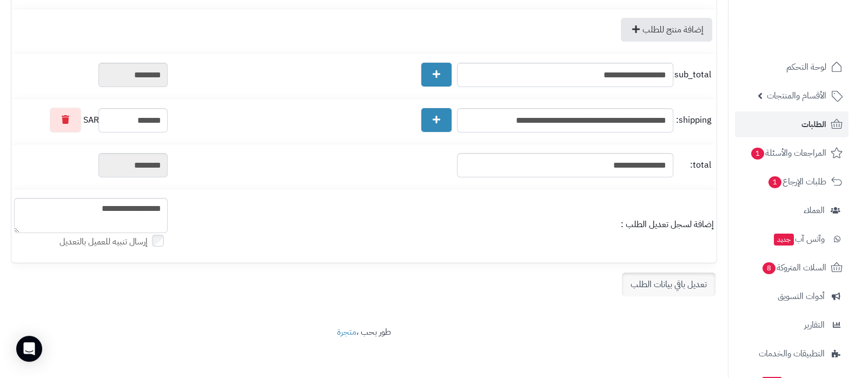
click at [648, 276] on link "تعديل باقي بيانات الطلب" at bounding box center [669, 284] width 94 height 24
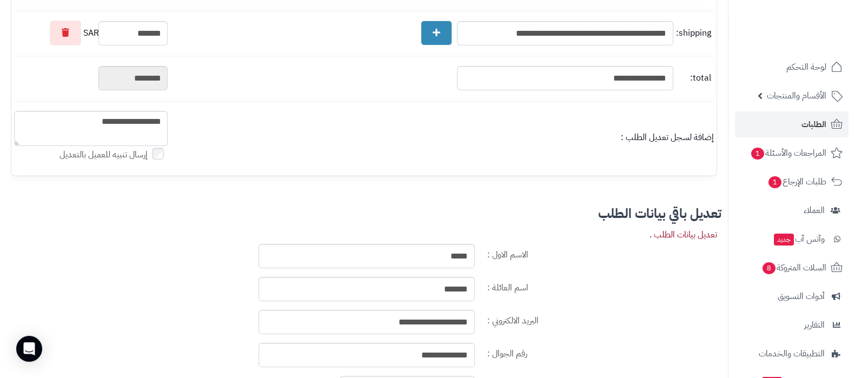
scroll to position [316, 0]
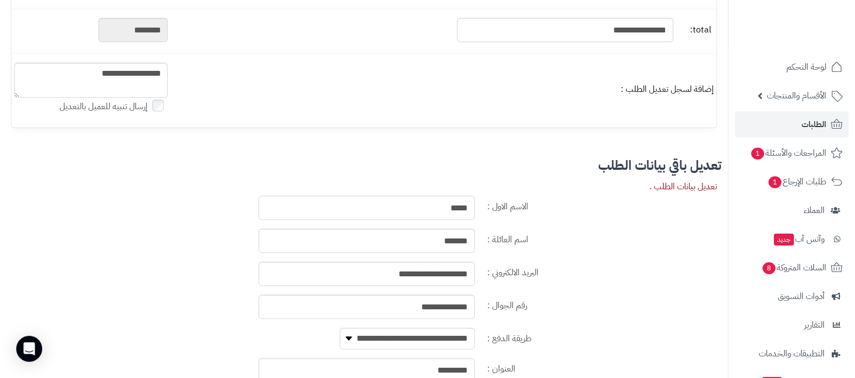
click at [459, 209] on input "****" at bounding box center [366, 208] width 216 height 24
click at [432, 269] on input "**********" at bounding box center [366, 274] width 216 height 24
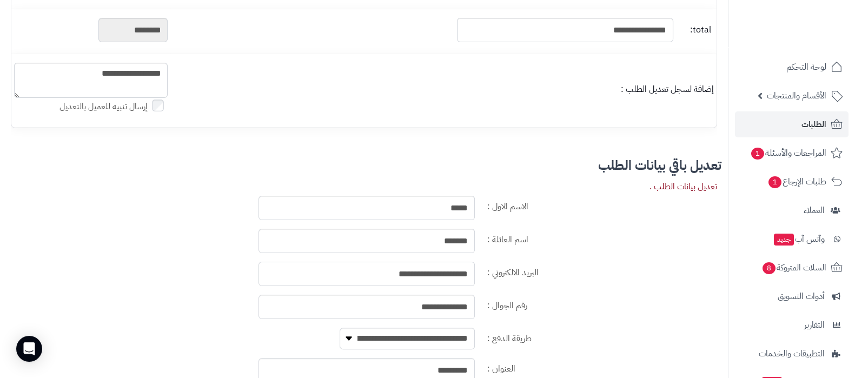
click at [432, 269] on input "**********" at bounding box center [366, 274] width 216 height 24
drag, startPoint x: 399, startPoint y: 304, endPoint x: 445, endPoint y: 307, distance: 46.0
click at [445, 307] on input "**********" at bounding box center [366, 307] width 216 height 24
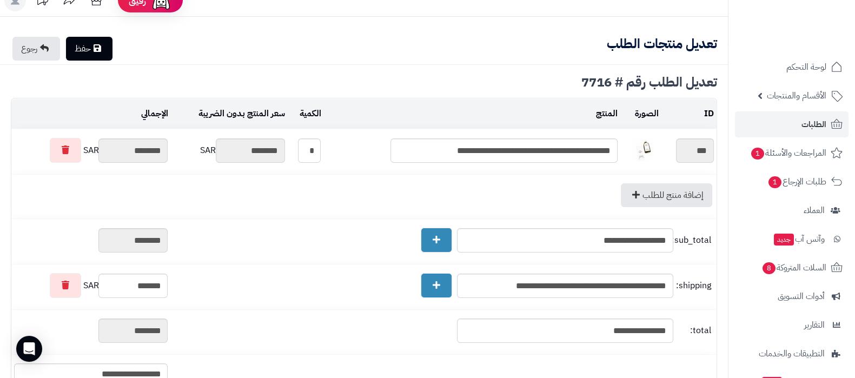
scroll to position [0, 0]
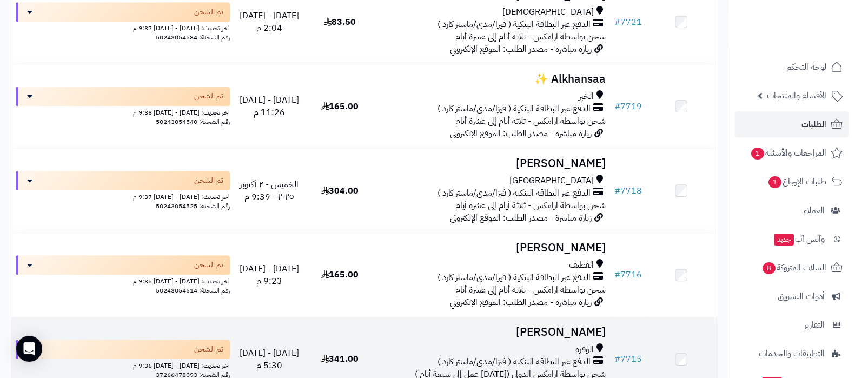
scroll to position [878, 0]
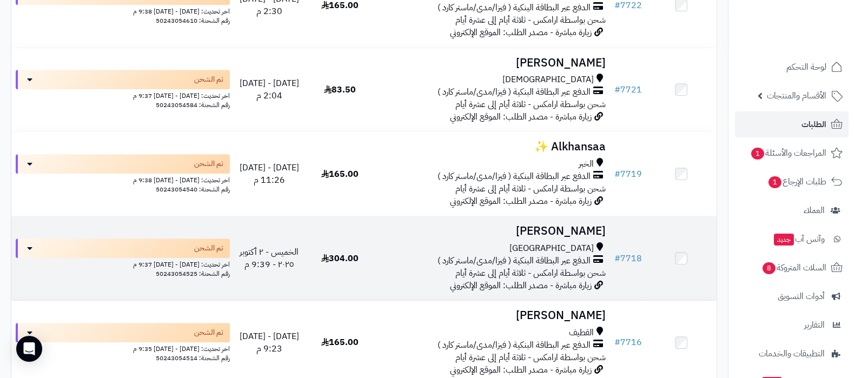
click at [552, 235] on h3 "[PERSON_NAME]" at bounding box center [492, 231] width 226 height 12
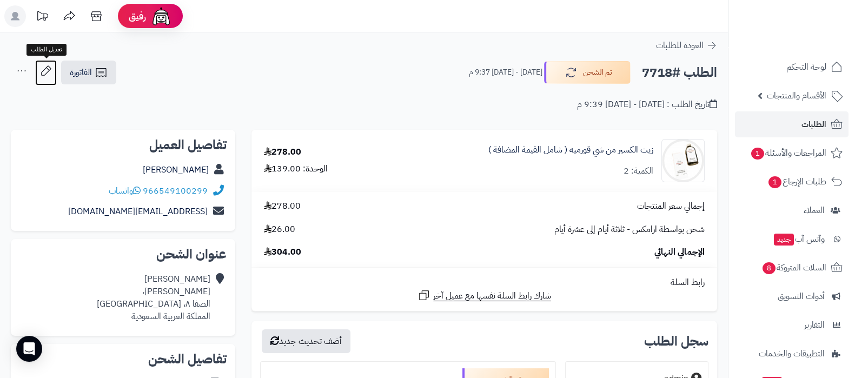
click at [50, 68] on icon at bounding box center [46, 70] width 10 height 10
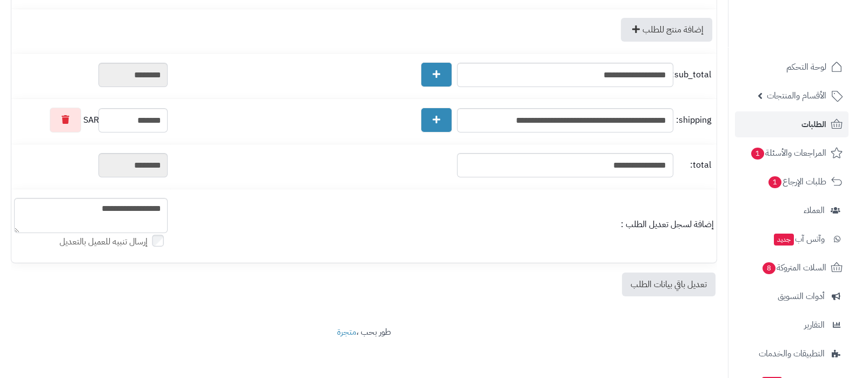
scroll to position [181, 0]
click at [692, 279] on link "تعديل باقي بيانات الطلب" at bounding box center [669, 284] width 94 height 24
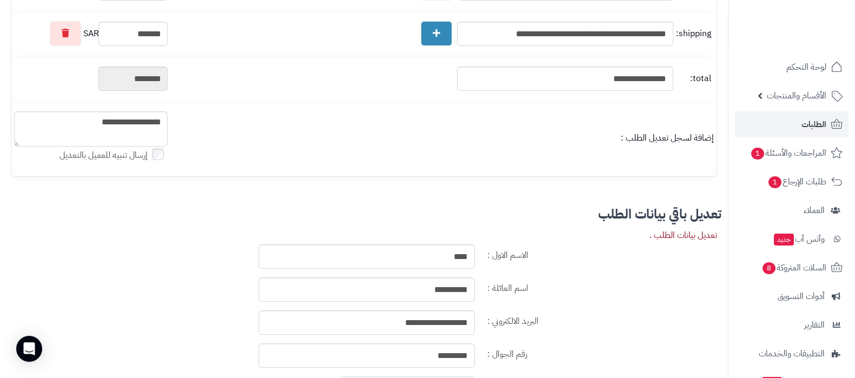
scroll to position [316, 0]
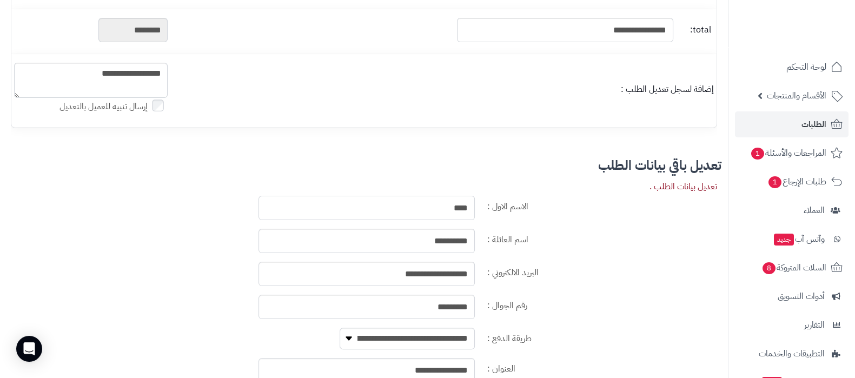
click at [462, 209] on input "****" at bounding box center [366, 208] width 216 height 24
click at [458, 246] on input "*********" at bounding box center [366, 241] width 216 height 24
click at [443, 273] on input "**********" at bounding box center [366, 274] width 216 height 24
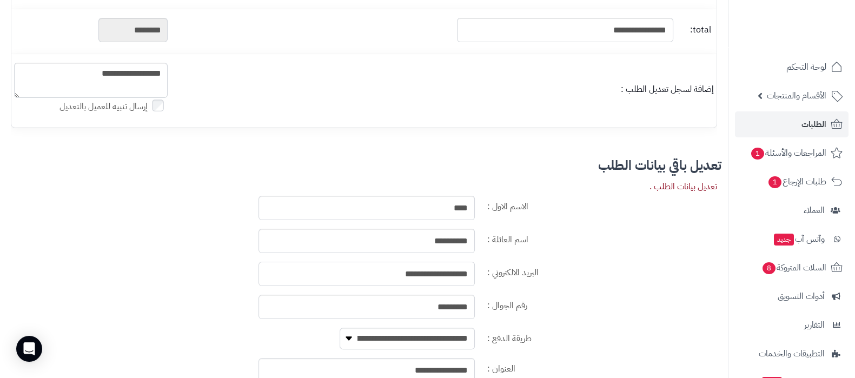
click at [443, 273] on input "**********" at bounding box center [366, 274] width 216 height 24
click at [449, 304] on input "*********" at bounding box center [366, 307] width 216 height 24
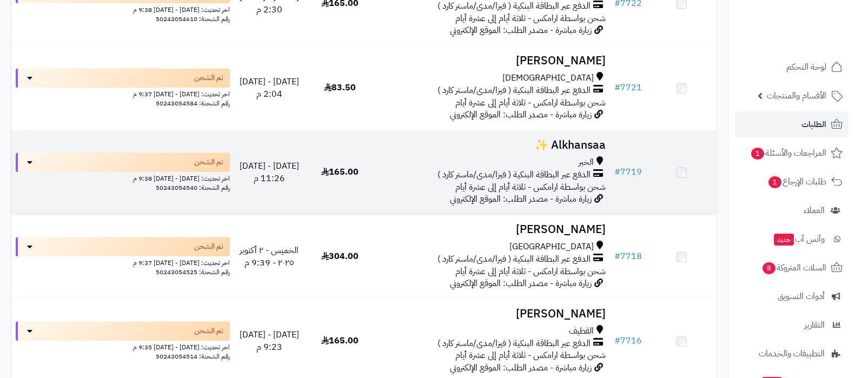
scroll to position [878, 0]
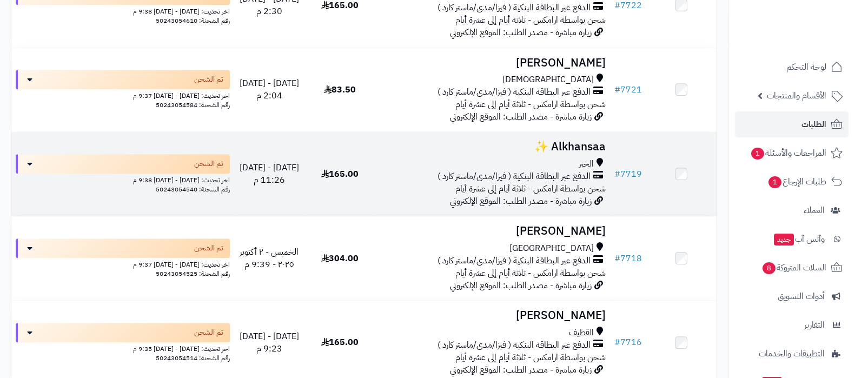
click at [582, 143] on h3 "Alkhansaa ✨" at bounding box center [492, 147] width 226 height 12
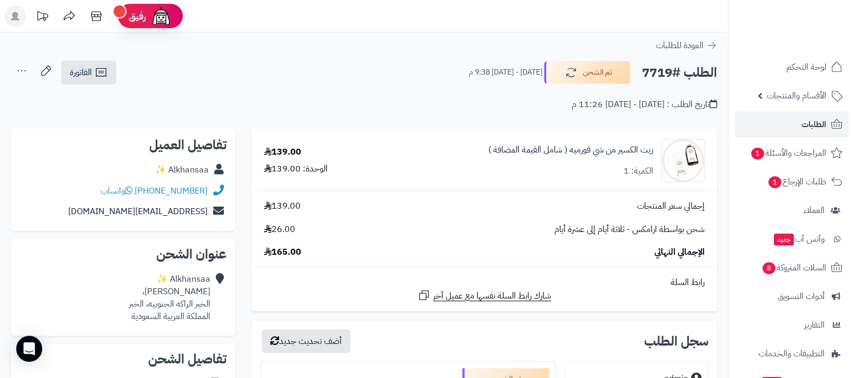
click at [181, 169] on div "Alkhansaa ✨" at bounding box center [182, 170] width 54 height 12
click at [168, 169] on div "Alkhansaa ✨" at bounding box center [182, 170] width 54 height 12
click at [157, 169] on div "Alkhansaa ✨" at bounding box center [182, 170] width 54 height 12
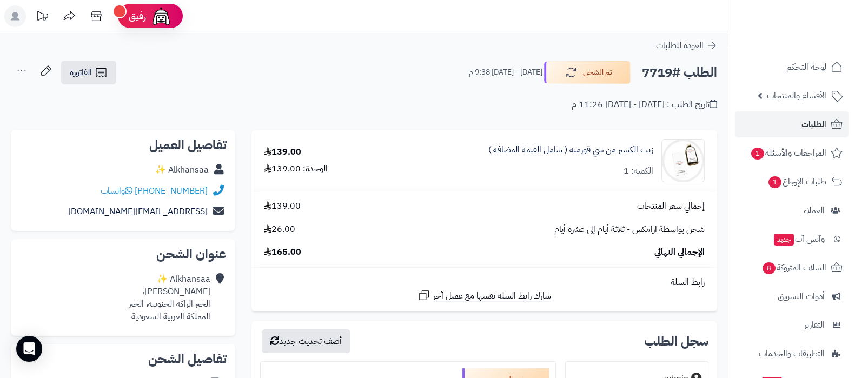
drag, startPoint x: 149, startPoint y: 169, endPoint x: 209, endPoint y: 172, distance: 60.6
click at [209, 172] on div "Alkhansaa ✨" at bounding box center [122, 169] width 207 height 21
copy div "Alkhansaa ✨"
drag, startPoint x: 105, startPoint y: 212, endPoint x: 205, endPoint y: 212, distance: 100.0
click at [205, 212] on div "nosa.a.s@hotmail.com" at bounding box center [122, 211] width 207 height 21
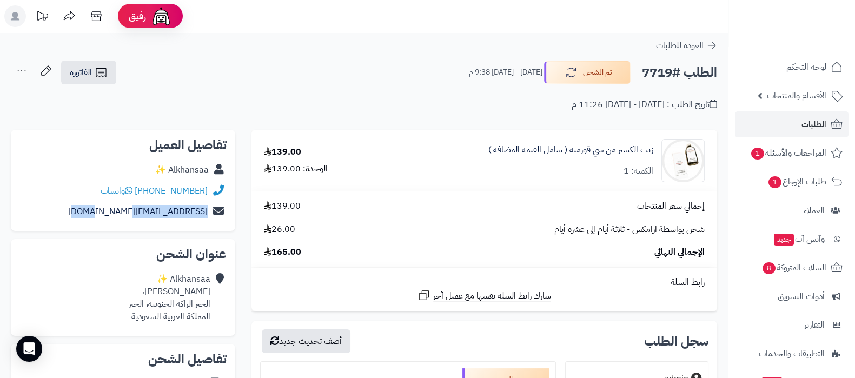
copy link "nosa.a.s@hotmail.com"
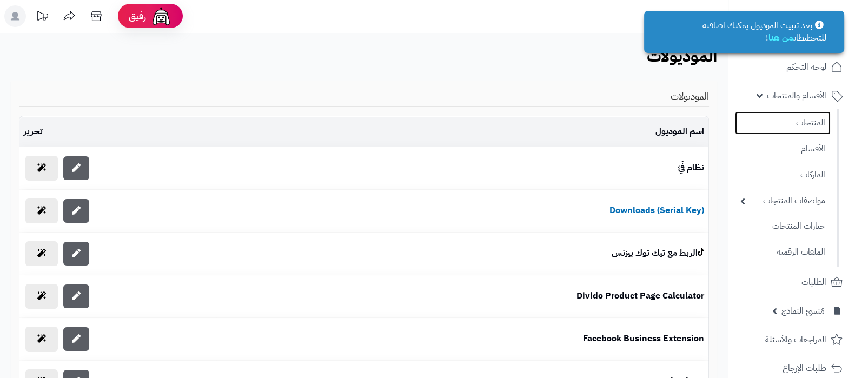
click at [793, 117] on link "المنتجات" at bounding box center [783, 122] width 96 height 23
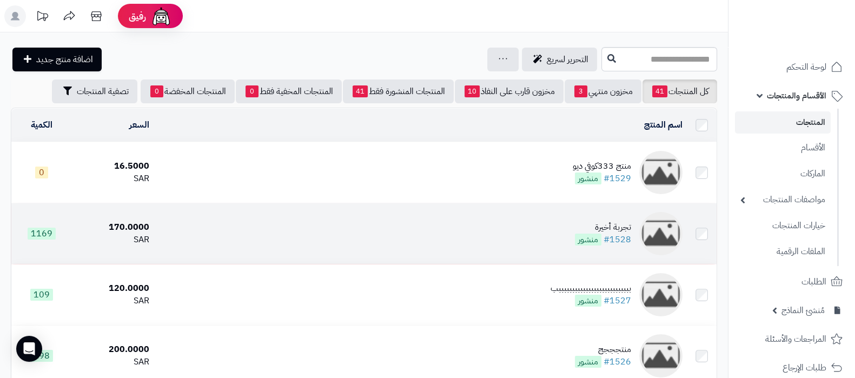
click at [612, 222] on div "تجربة أخيرة" at bounding box center [603, 227] width 56 height 12
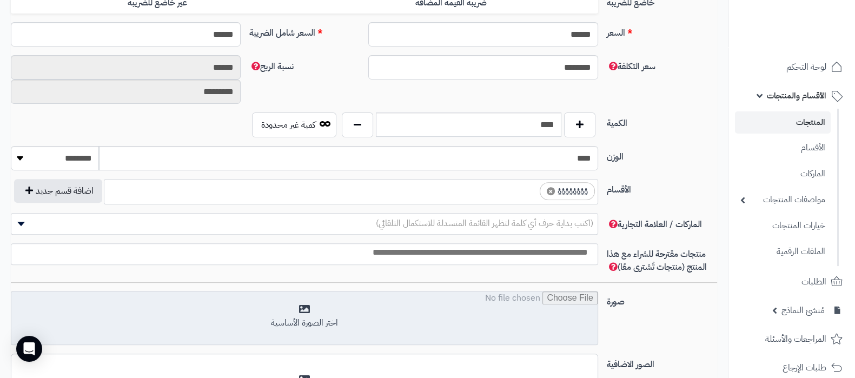
scroll to position [499, 0]
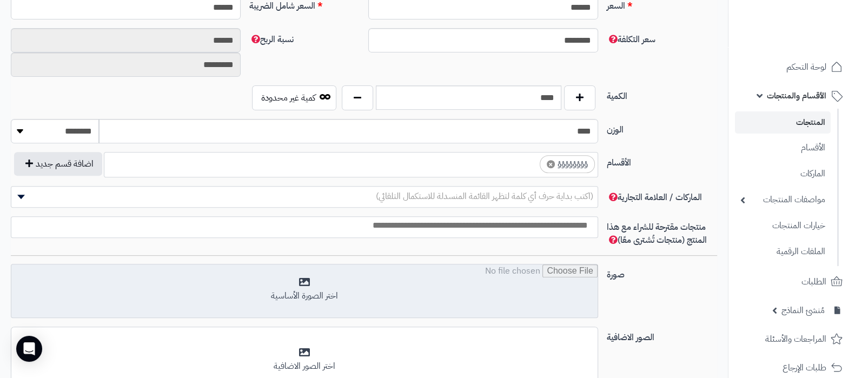
click at [357, 278] on input "file" at bounding box center [304, 291] width 586 height 54
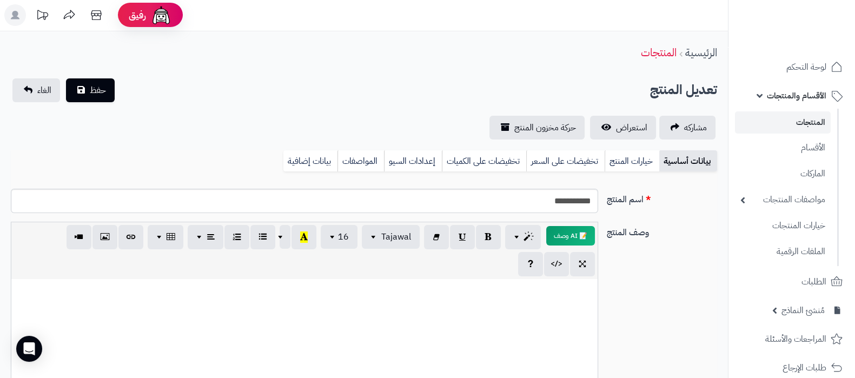
scroll to position [0, 0]
click at [535, 212] on input "**********" at bounding box center [304, 202] width 587 height 24
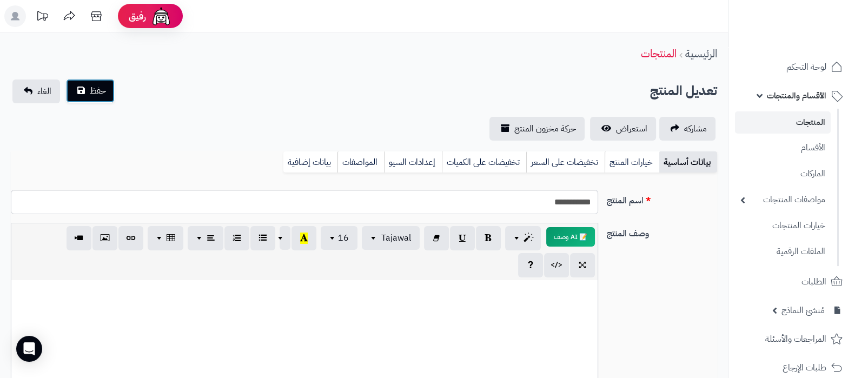
click at [87, 96] on button "حفظ" at bounding box center [90, 91] width 49 height 24
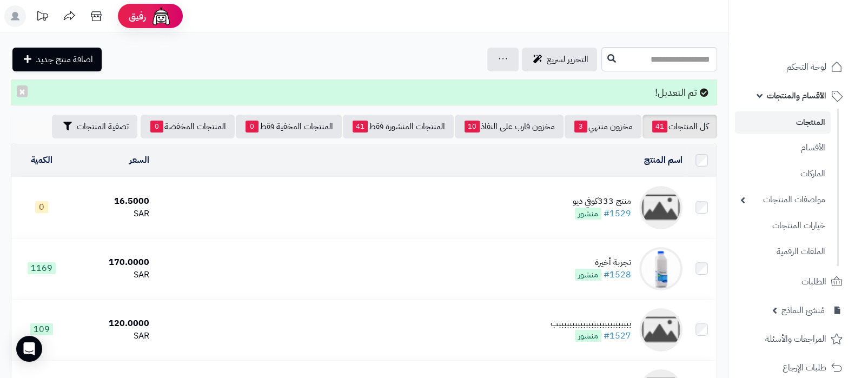
click at [778, 91] on span "الأقسام والمنتجات" at bounding box center [795, 95] width 59 height 15
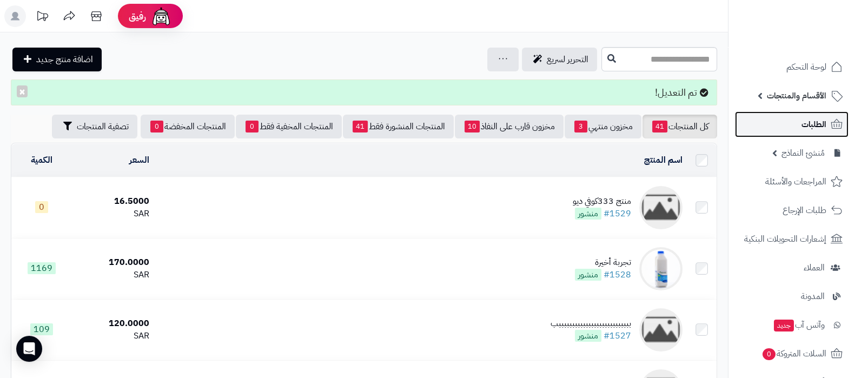
click at [808, 125] on span "الطلبات" at bounding box center [813, 124] width 25 height 15
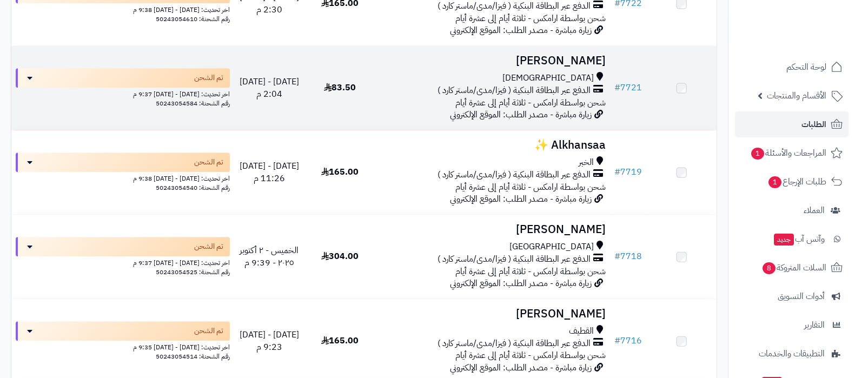
scroll to position [878, 0]
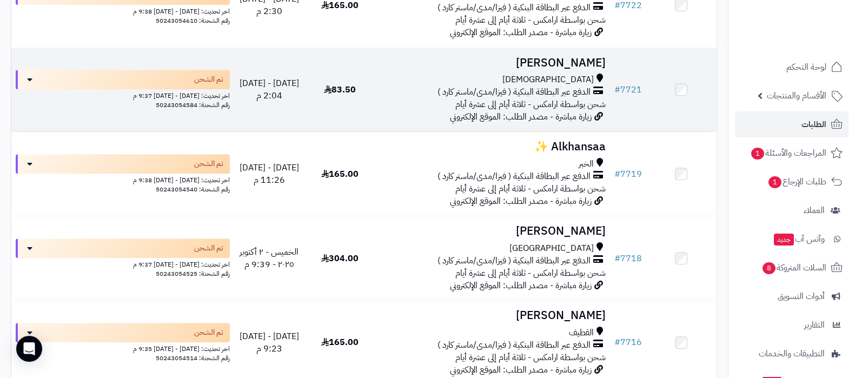
click at [570, 59] on h3 "[PERSON_NAME]" at bounding box center [492, 63] width 226 height 12
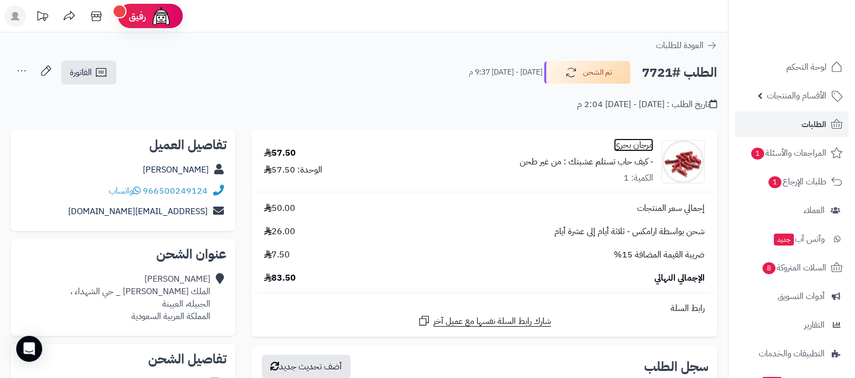
click at [624, 142] on link "مرجان بحري" at bounding box center [632, 145] width 39 height 12
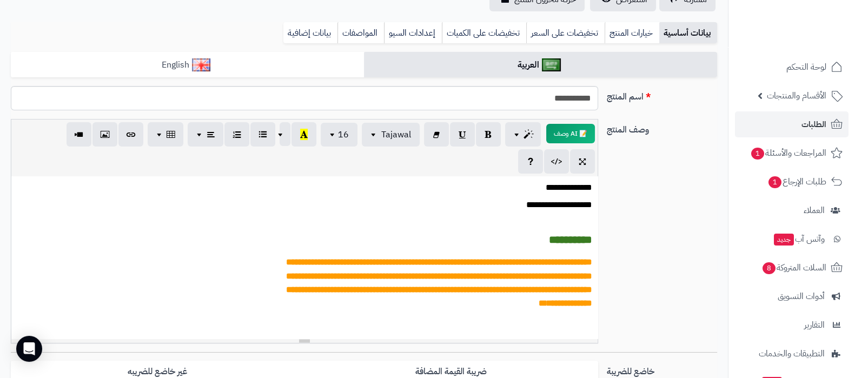
scroll to position [203, 0]
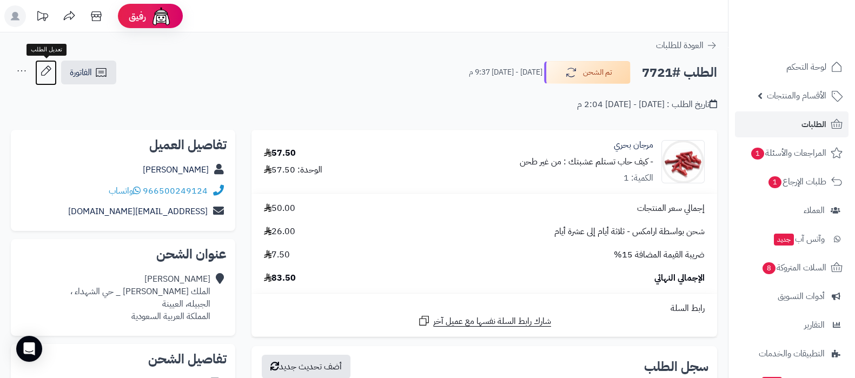
click at [51, 79] on icon at bounding box center [46, 71] width 22 height 22
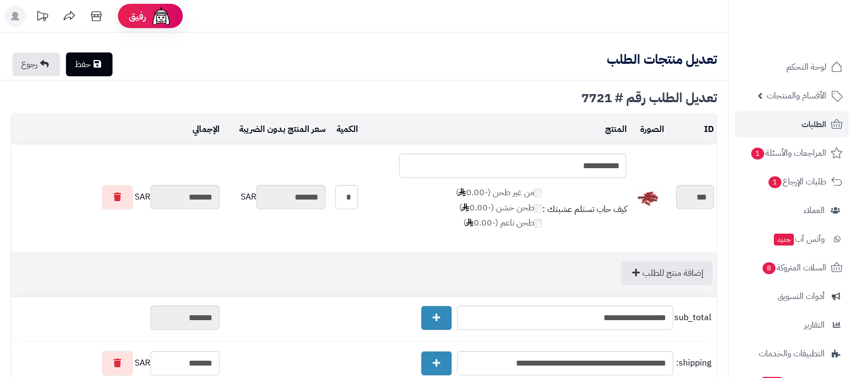
type textarea "**********"
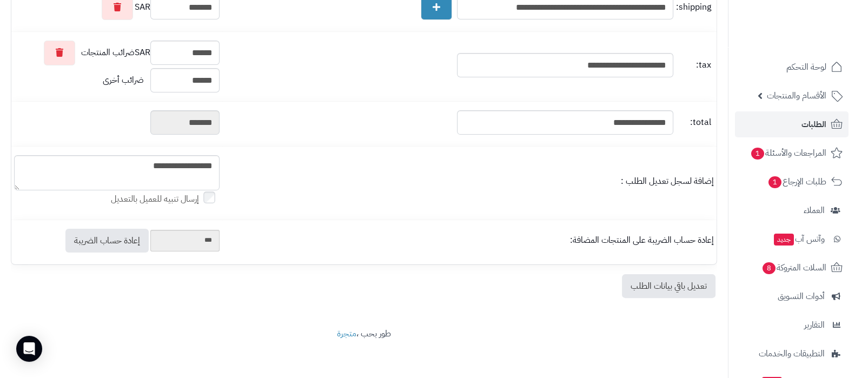
scroll to position [357, 0]
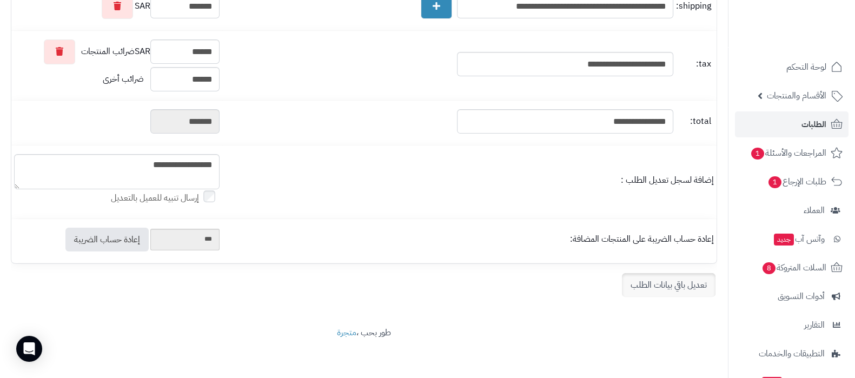
click at [655, 281] on link "تعديل باقي بيانات الطلب" at bounding box center [669, 285] width 94 height 24
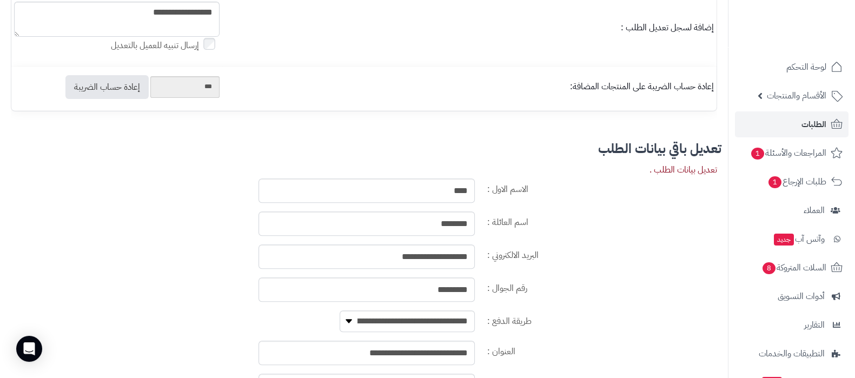
scroll to position [559, 0]
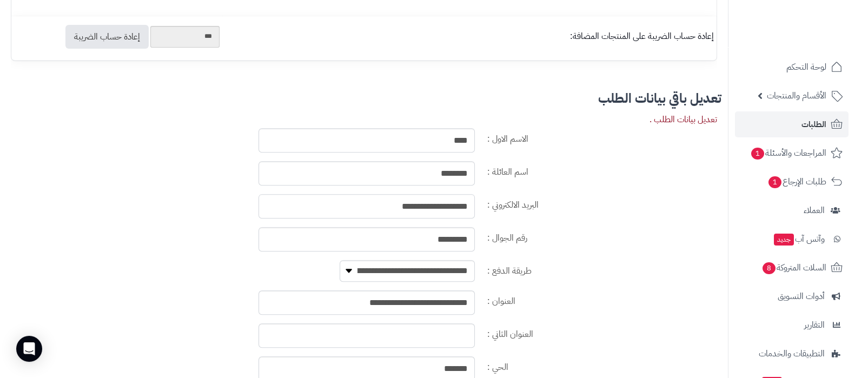
click at [430, 205] on input "**********" at bounding box center [366, 206] width 216 height 24
click at [440, 238] on input "*********" at bounding box center [366, 239] width 216 height 24
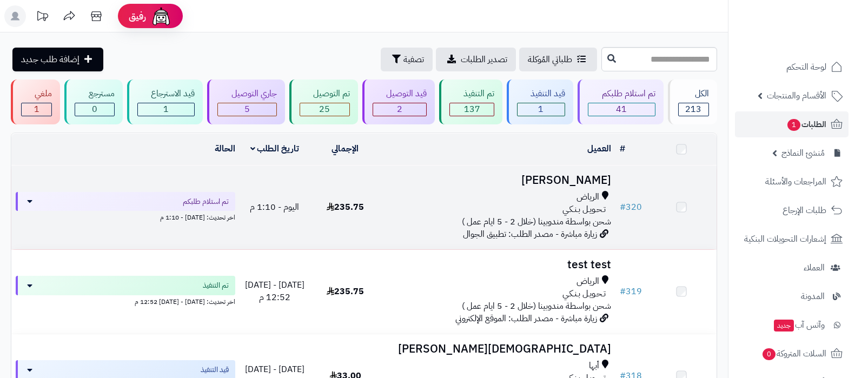
click at [576, 180] on h3 "[PERSON_NAME]" at bounding box center [497, 180] width 226 height 12
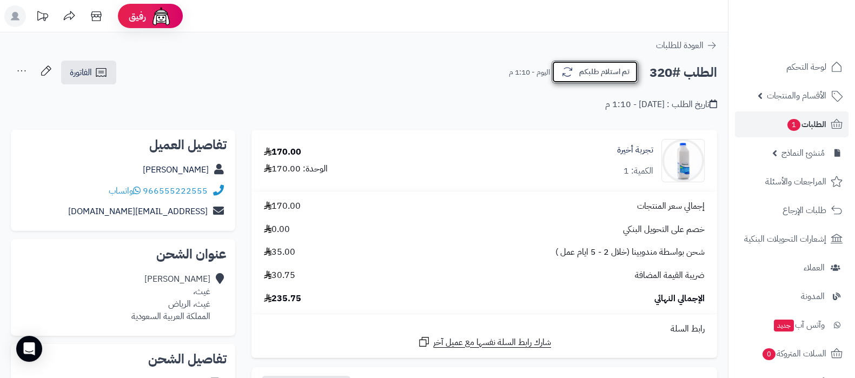
click at [600, 65] on button "تم استلام طلبكم" at bounding box center [594, 72] width 86 height 23
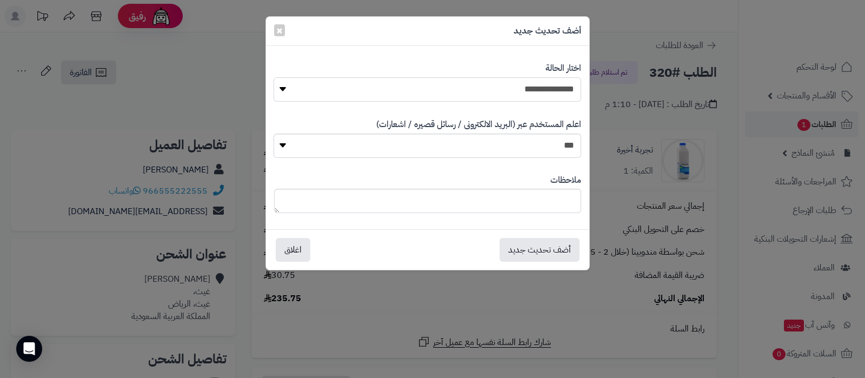
click at [562, 79] on select "**********" at bounding box center [426, 89] width 307 height 24
select select "*"
click at [273, 77] on select "**********" at bounding box center [426, 89] width 307 height 24
click at [519, 244] on button "أضف تحديث جديد" at bounding box center [539, 249] width 80 height 24
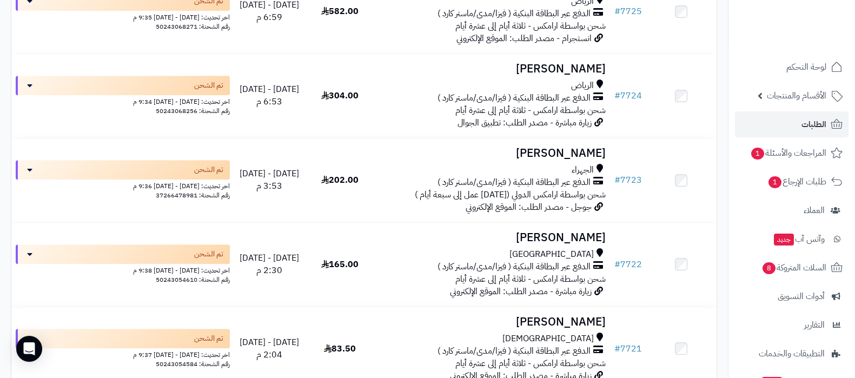
scroll to position [608, 0]
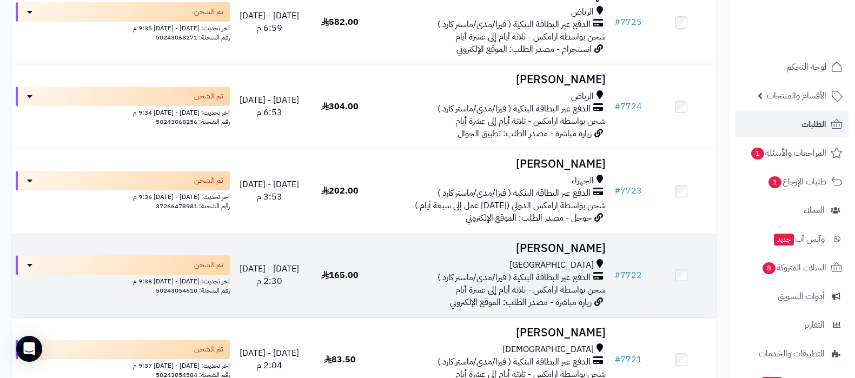
click at [553, 246] on h3 "[PERSON_NAME]" at bounding box center [492, 248] width 226 height 12
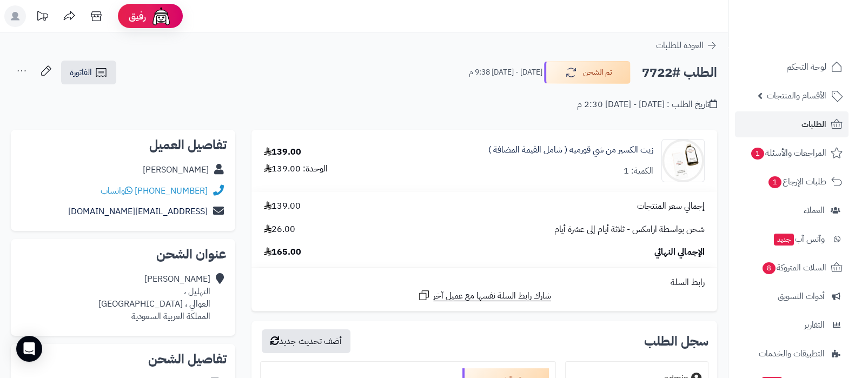
click at [186, 168] on div "[PERSON_NAME]" at bounding box center [176, 170] width 66 height 12
copy div "[PERSON_NAME]"
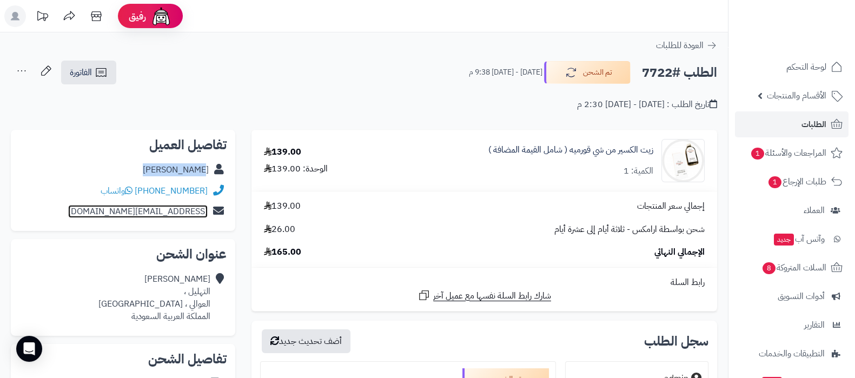
click at [162, 206] on link "a.a-333@hotmail.com" at bounding box center [137, 211] width 139 height 13
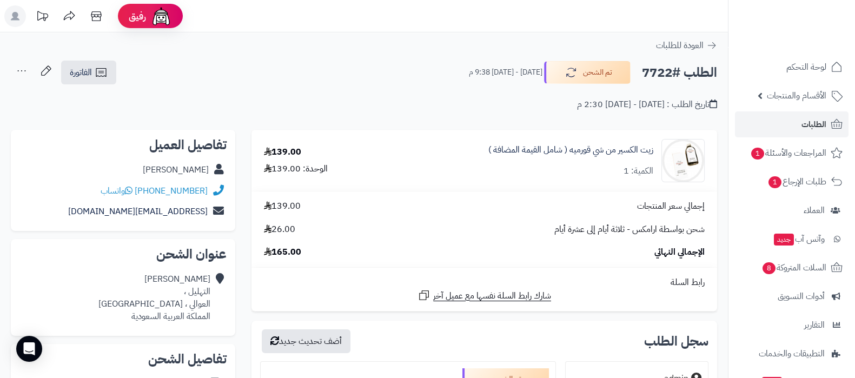
drag, startPoint x: 93, startPoint y: 226, endPoint x: 119, endPoint y: 217, distance: 27.5
click at [106, 220] on div "تفاصيل العميل عبدالاله الثبيتي +966566693977 واتساب a.a-333@hotmail.com" at bounding box center [123, 181] width 224 height 102
drag, startPoint x: 116, startPoint y: 212, endPoint x: 210, endPoint y: 216, distance: 94.7
click at [210, 216] on div "a.a-333@hotmail.com" at bounding box center [122, 211] width 207 height 21
copy div "a.a-333@hotmail.com"
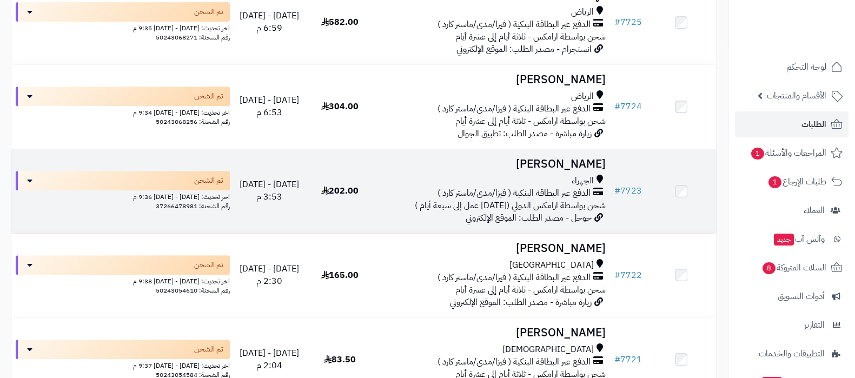
scroll to position [608, 0]
click at [560, 161] on h3 "[PERSON_NAME]" at bounding box center [492, 164] width 226 height 12
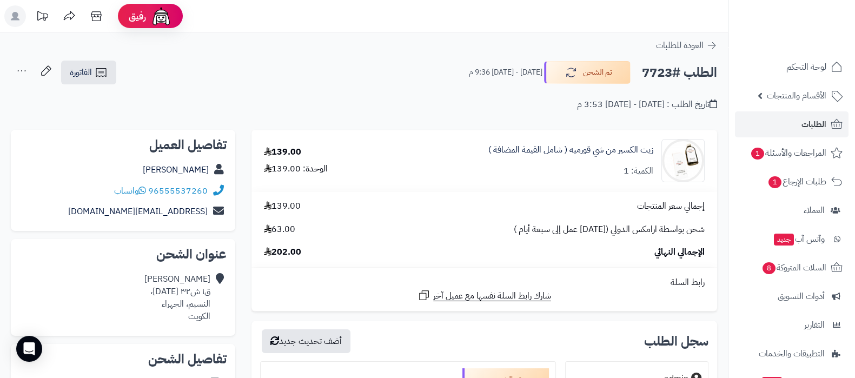
drag, startPoint x: 146, startPoint y: 165, endPoint x: 209, endPoint y: 165, distance: 63.2
click at [209, 165] on div "Nourah Allafi" at bounding box center [122, 169] width 207 height 21
copy link "Nourah Allafi"
drag, startPoint x: 89, startPoint y: 210, endPoint x: 207, endPoint y: 217, distance: 118.6
click at [207, 217] on div "alhusainihessa@gmail.com" at bounding box center [122, 211] width 207 height 21
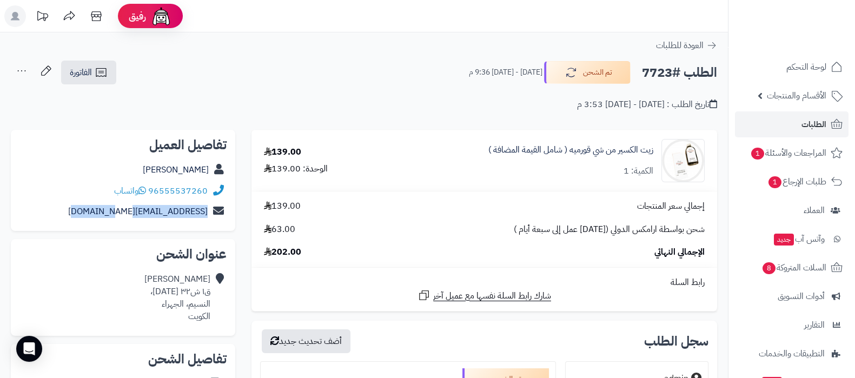
copy link "alhusainihessa@gmail.com"
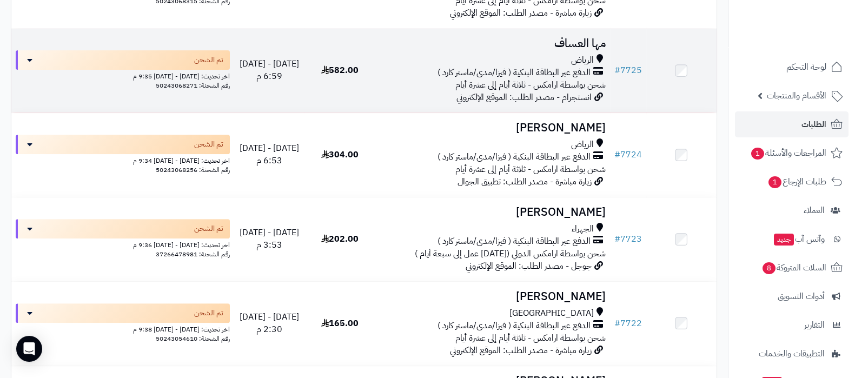
scroll to position [472, 0]
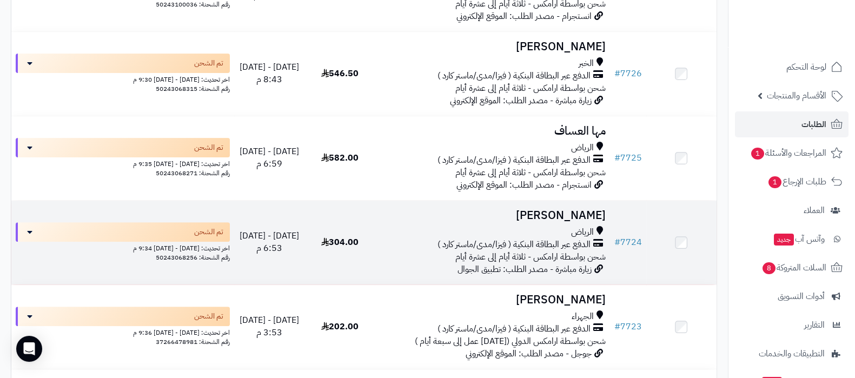
click at [557, 217] on h3 "Moudhi AlShelawi" at bounding box center [492, 215] width 226 height 12
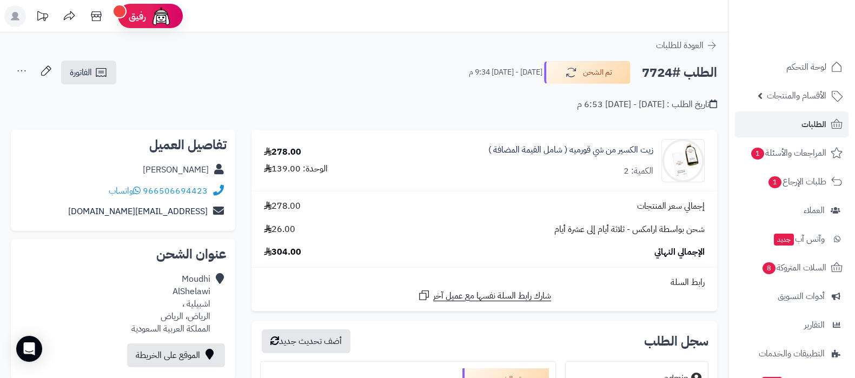
drag, startPoint x: 135, startPoint y: 170, endPoint x: 208, endPoint y: 169, distance: 73.0
click at [208, 169] on div "Moudhi AlShelawi" at bounding box center [122, 169] width 207 height 21
copy link "Moudhi AlShelawi"
drag, startPoint x: 111, startPoint y: 212, endPoint x: 210, endPoint y: 220, distance: 99.8
click at [210, 220] on div "medo5246@gmail.com" at bounding box center [122, 211] width 207 height 21
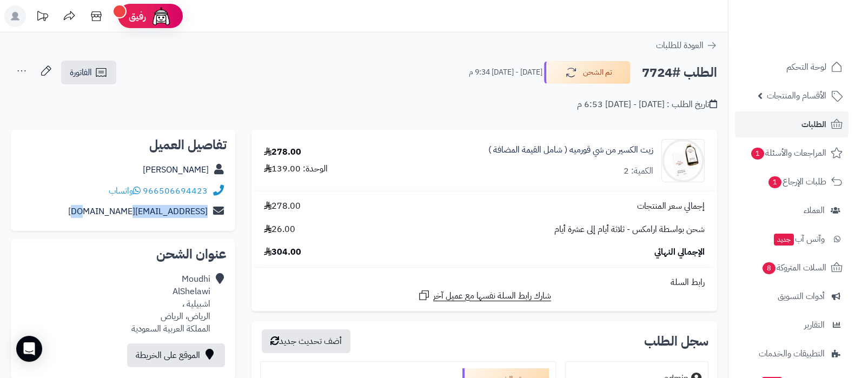
copy div "medo5246@gmail.com"
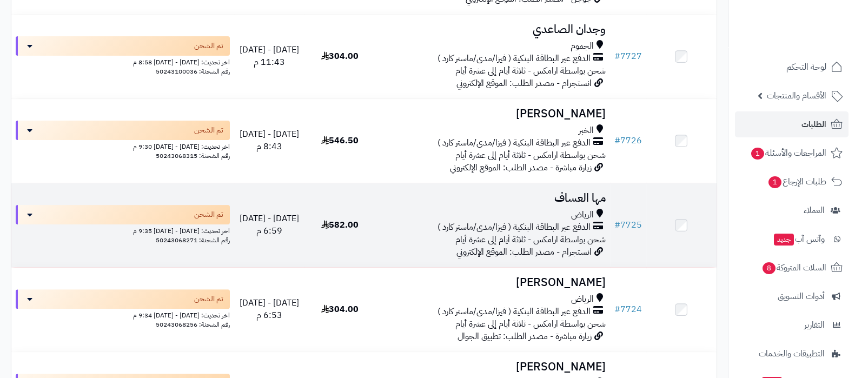
scroll to position [405, 0]
click at [575, 196] on h3 "مها العساف" at bounding box center [492, 198] width 226 height 12
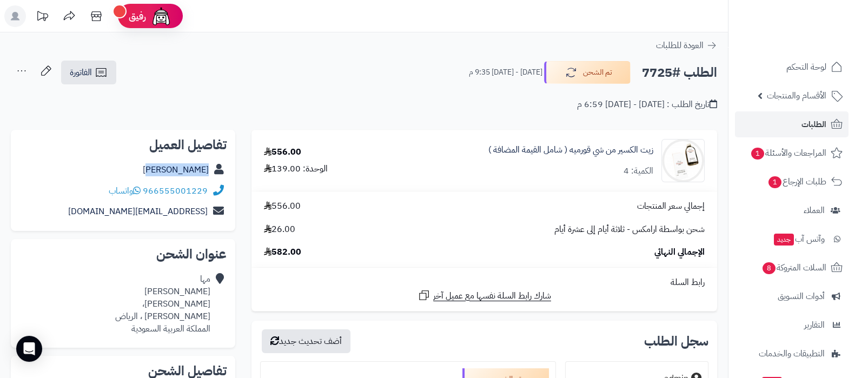
drag, startPoint x: 162, startPoint y: 167, endPoint x: 209, endPoint y: 169, distance: 47.1
click at [209, 169] on div "مها العساف" at bounding box center [122, 169] width 207 height 21
copy link "مها العساف"
drag, startPoint x: 97, startPoint y: 212, endPoint x: 206, endPoint y: 217, distance: 109.3
click at [206, 217] on div "fadwa2229@hotmail.com" at bounding box center [122, 211] width 207 height 21
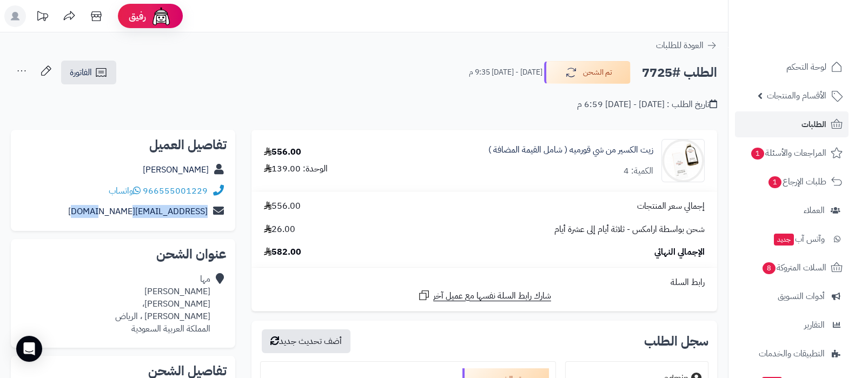
copy link "fadwa2229@hotmail.com"
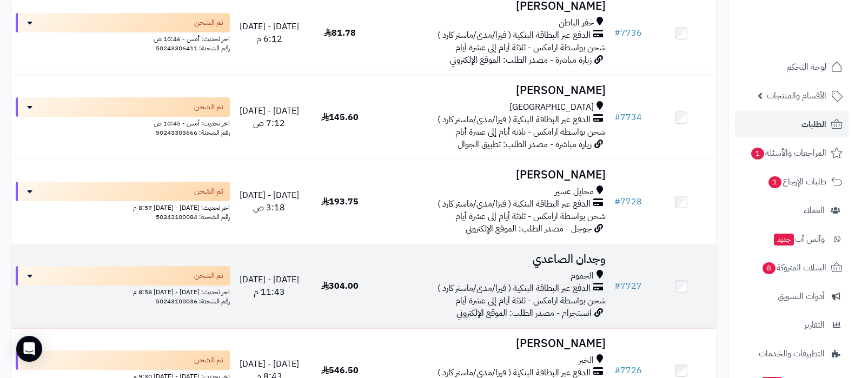
scroll to position [203, 0]
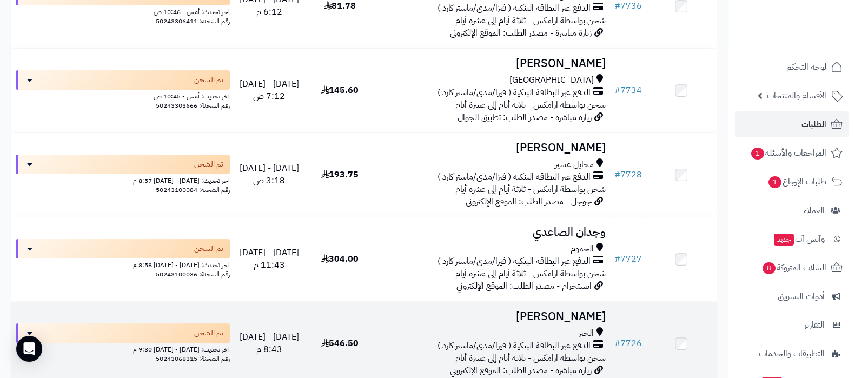
click at [557, 317] on h3 "[PERSON_NAME]" at bounding box center [492, 316] width 226 height 12
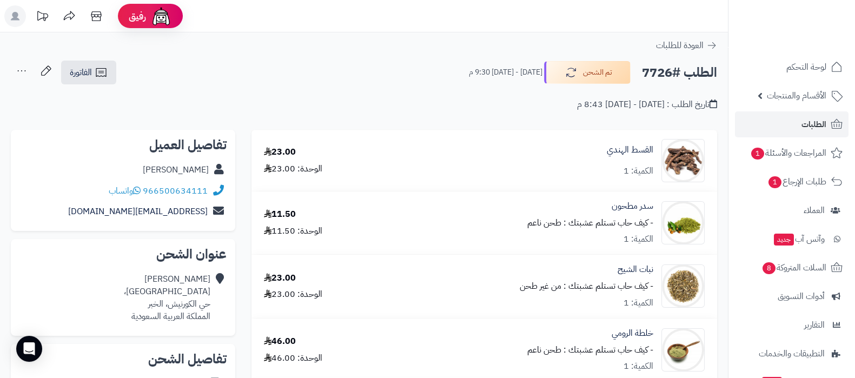
drag, startPoint x: 132, startPoint y: 168, endPoint x: 208, endPoint y: 169, distance: 76.2
click at [208, 169] on div "Nadine Al-Shukri" at bounding box center [122, 169] width 207 height 21
copy link "Nadine Al-Shukri"
drag, startPoint x: 104, startPoint y: 211, endPoint x: 207, endPoint y: 218, distance: 103.0
click at [207, 218] on div "alshukrina@gmail.com" at bounding box center [122, 211] width 207 height 21
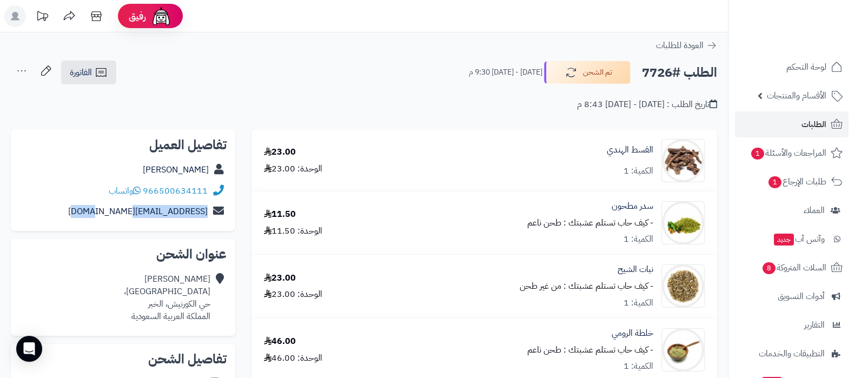
copy link "alshukrina@gmail.com"
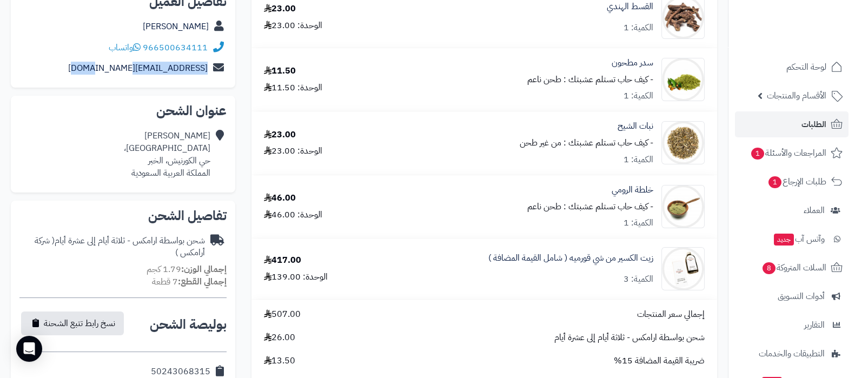
scroll to position [203, 0]
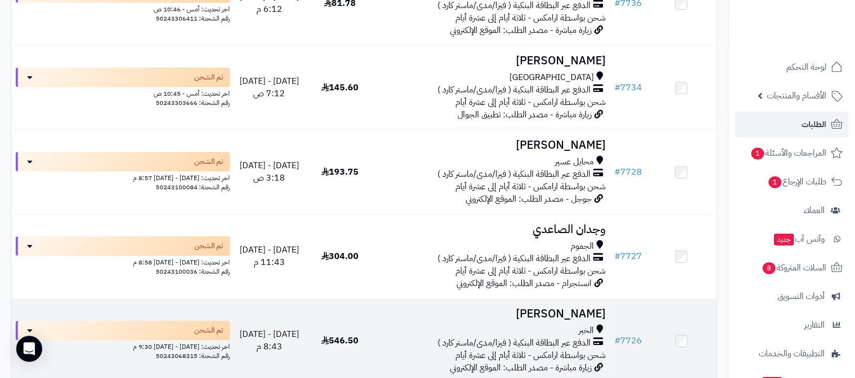
scroll to position [203, 0]
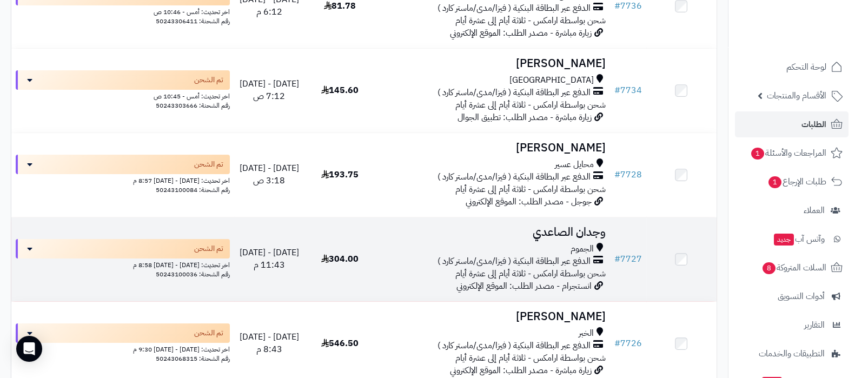
click at [564, 231] on h3 "وجدان الصاعدي" at bounding box center [492, 232] width 226 height 12
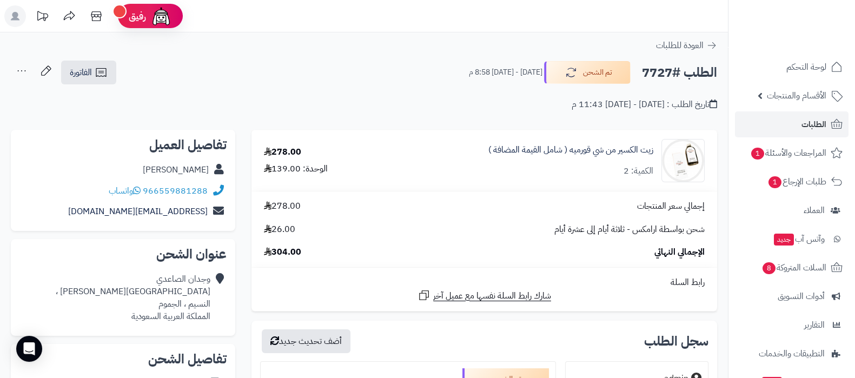
drag, startPoint x: 150, startPoint y: 165, endPoint x: 208, endPoint y: 171, distance: 57.5
click at [208, 171] on div "وجدان الصاعدي" at bounding box center [122, 169] width 207 height 21
copy link "وجدان الصاعدي"
drag, startPoint x: 124, startPoint y: 216, endPoint x: 208, endPoint y: 216, distance: 83.8
click at [208, 216] on div "joly.trgm@gmail.com" at bounding box center [122, 211] width 207 height 21
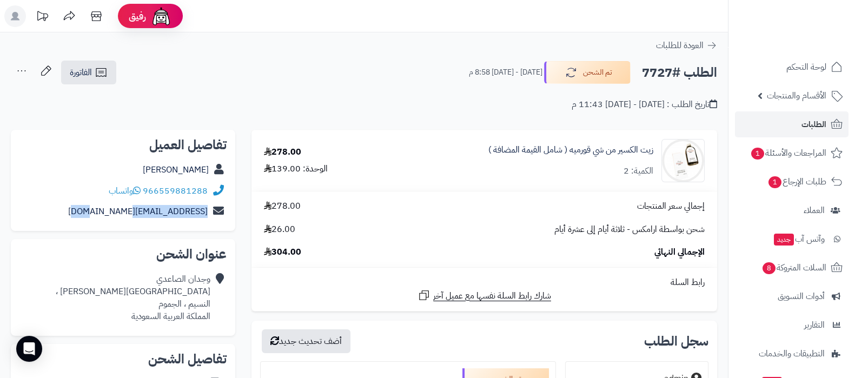
copy link "joly.trgm@gmail.com"
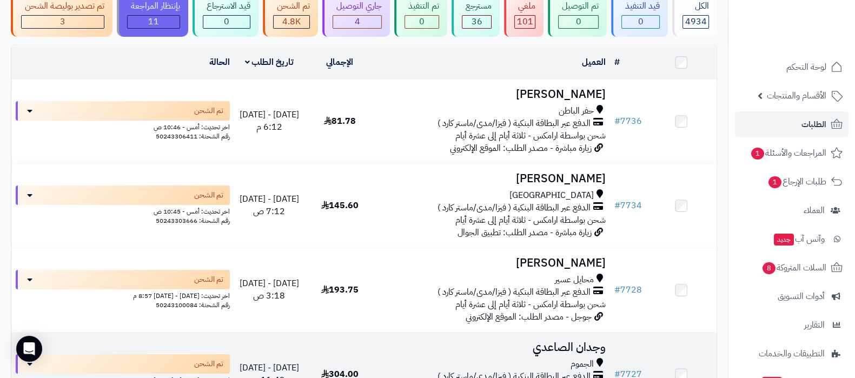
scroll to position [67, 0]
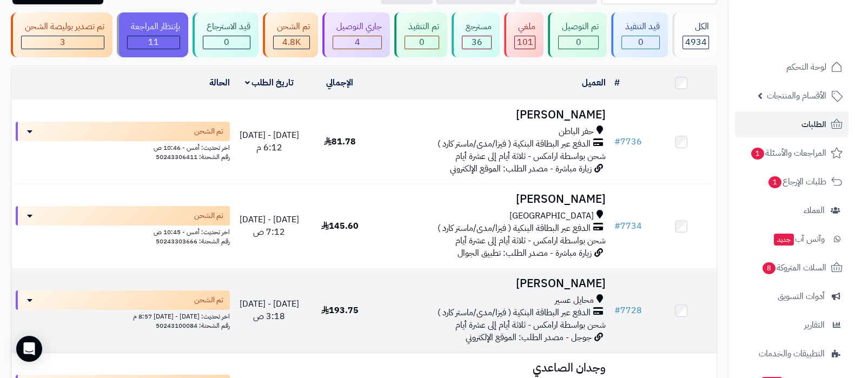
click at [553, 281] on h3 "[PERSON_NAME]" at bounding box center [492, 283] width 226 height 12
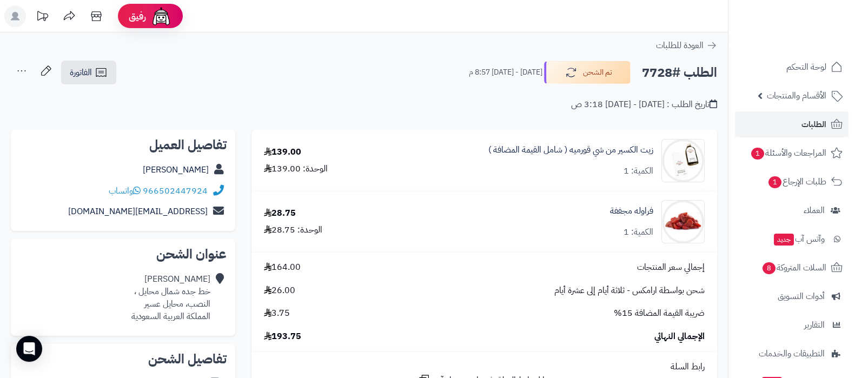
drag, startPoint x: 146, startPoint y: 169, endPoint x: 210, endPoint y: 169, distance: 63.2
click at [210, 169] on div "[PERSON_NAME]" at bounding box center [122, 169] width 207 height 21
copy link "[PERSON_NAME]"
drag, startPoint x: 81, startPoint y: 207, endPoint x: 205, endPoint y: 216, distance: 124.1
click at [205, 216] on div "[EMAIL_ADDRESS][DOMAIN_NAME]" at bounding box center [122, 211] width 207 height 21
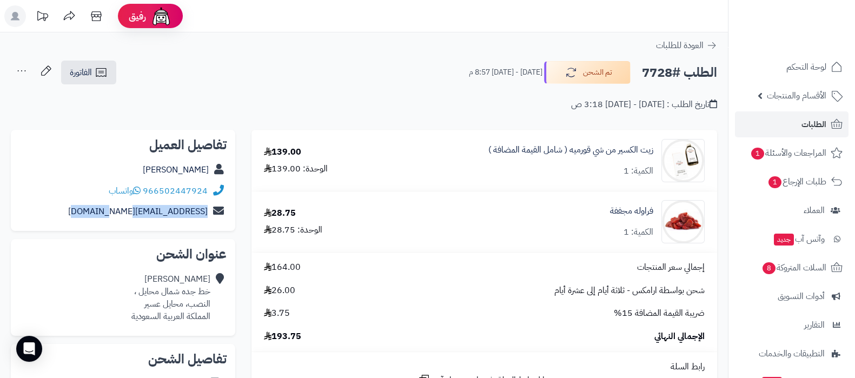
copy link "otherside0777@gmail.com"
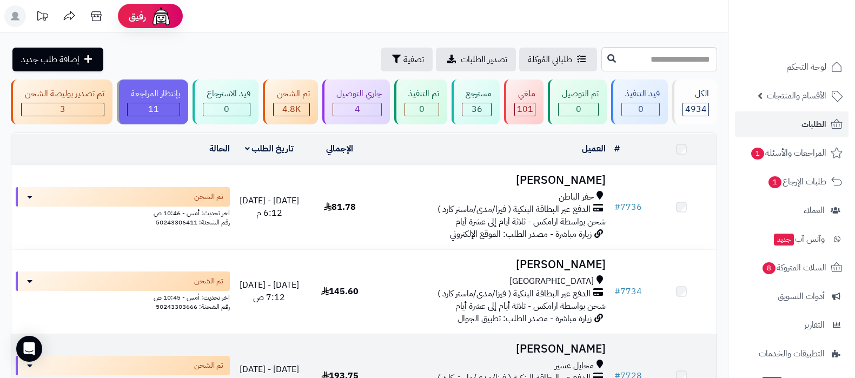
scroll to position [67, 0]
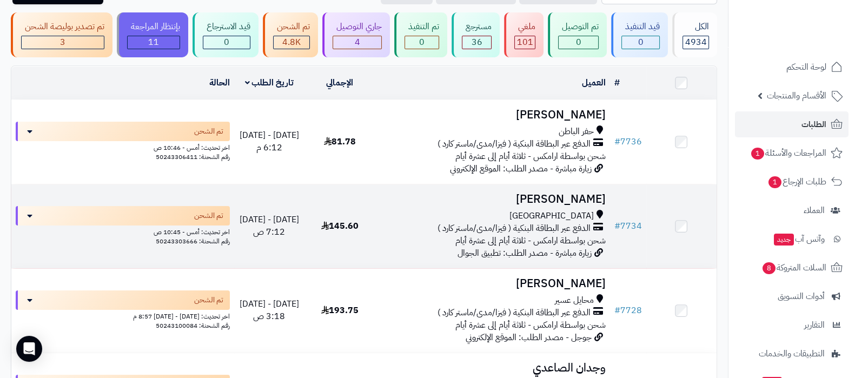
click at [584, 201] on h3 "يحيي أكثم" at bounding box center [492, 199] width 226 height 12
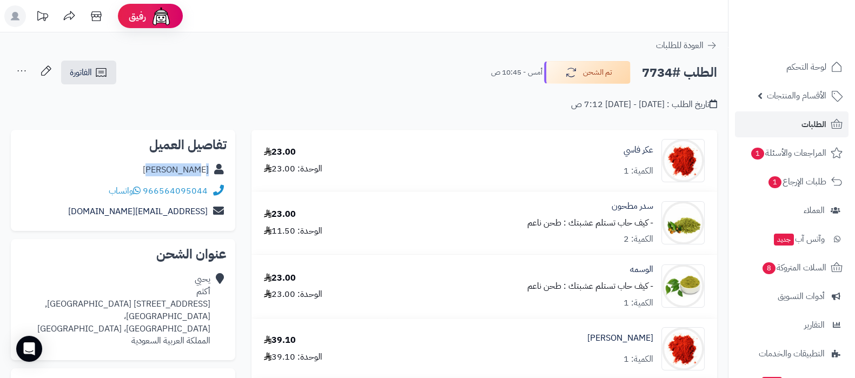
drag, startPoint x: 0, startPoint y: 0, endPoint x: 209, endPoint y: 169, distance: 268.6
click at [209, 169] on div "يحيي أكثم" at bounding box center [122, 169] width 207 height 21
drag, startPoint x: 111, startPoint y: 210, endPoint x: 211, endPoint y: 212, distance: 100.0
click at [211, 212] on div "nouranatef@yahoo.com" at bounding box center [122, 211] width 207 height 21
copy div "nouranatef@yahoo.com"
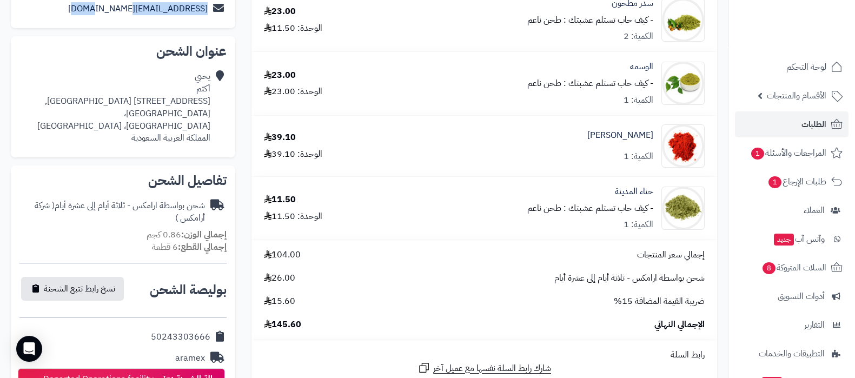
scroll to position [67, 0]
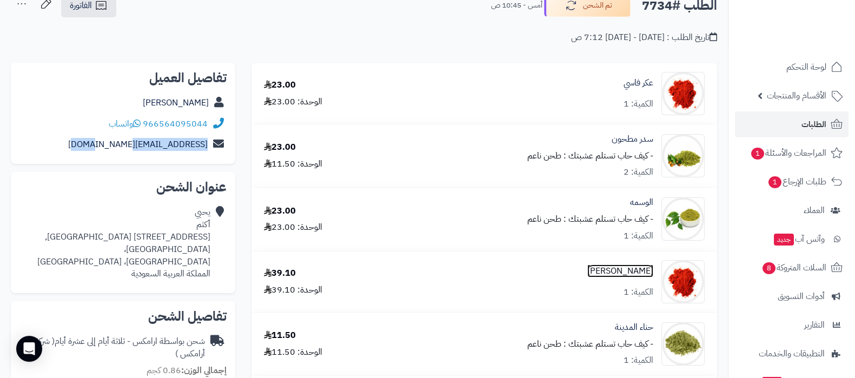
click at [643, 269] on link "المشاط" at bounding box center [620, 271] width 66 height 12
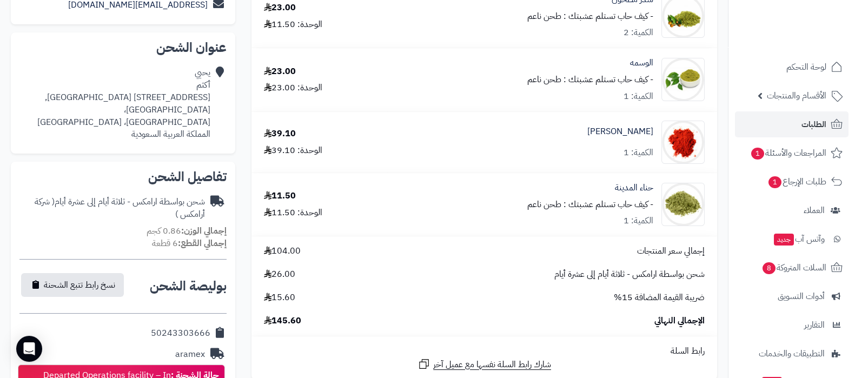
scroll to position [268, 0]
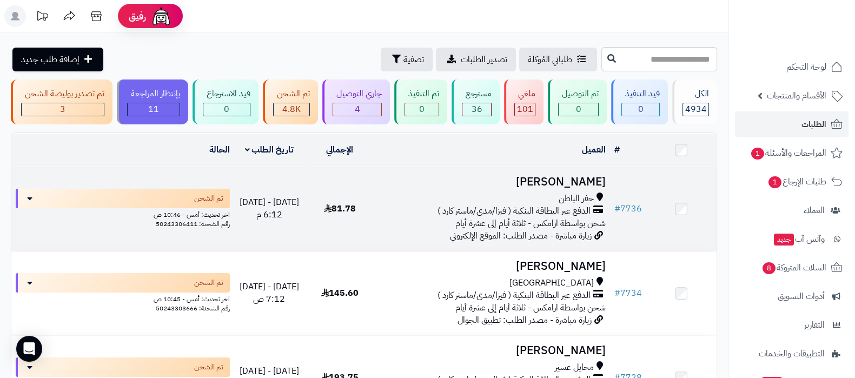
click at [549, 179] on h3 "[PERSON_NAME]" at bounding box center [492, 182] width 226 height 12
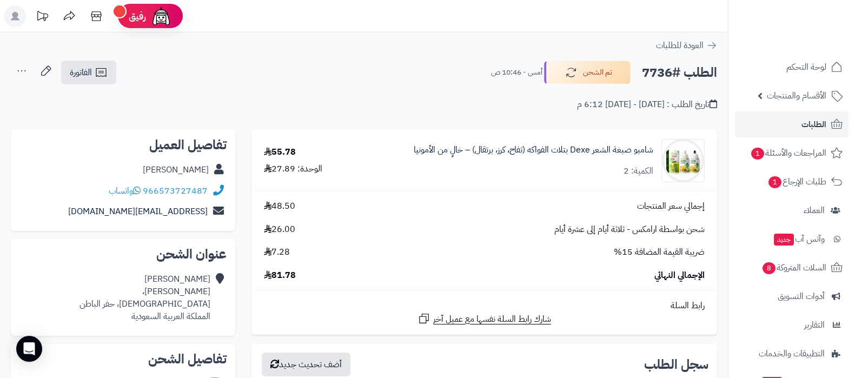
drag, startPoint x: 143, startPoint y: 166, endPoint x: 208, endPoint y: 168, distance: 64.3
click at [208, 168] on div "[PERSON_NAME]" at bounding box center [122, 169] width 207 height 21
copy link "[PERSON_NAME]"
click at [245, 68] on div "الطلب #7736 تم الشحن أمس - 10:46 ص الفاتورة طباعة الفاتورة إرسال الفاتورة إلى ب…" at bounding box center [364, 72] width 706 height 25
click at [182, 171] on link "[PERSON_NAME]" at bounding box center [176, 169] width 66 height 13
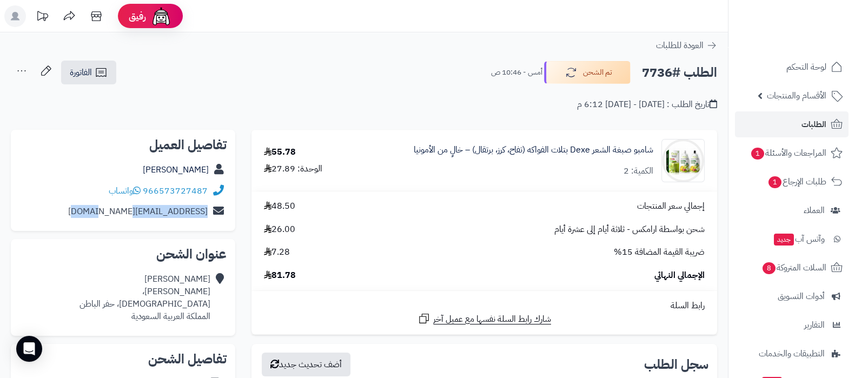
drag, startPoint x: 86, startPoint y: 212, endPoint x: 206, endPoint y: 216, distance: 119.5
click at [206, 216] on div "[EMAIL_ADDRESS][DOMAIN_NAME]" at bounding box center [122, 211] width 207 height 21
copy link "[EMAIL_ADDRESS][DOMAIN_NAME]"
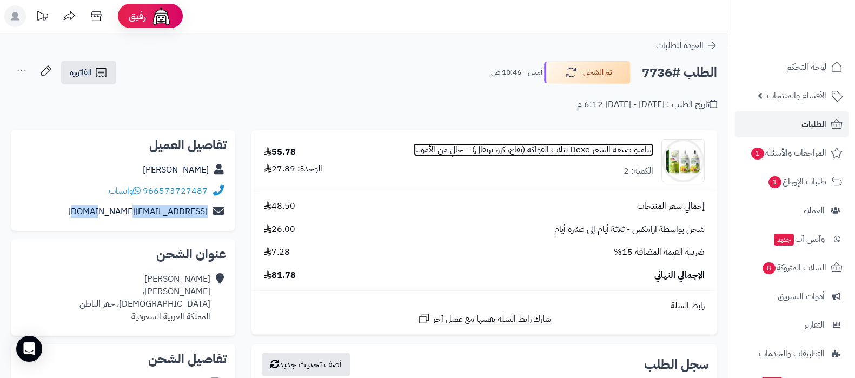
click at [544, 148] on link "شامبو صبغة الشعر Dexe بتلات الفواكه (تفاح، كرز، برتقال) – خالٍ من الأمونيا" at bounding box center [532, 150] width 239 height 12
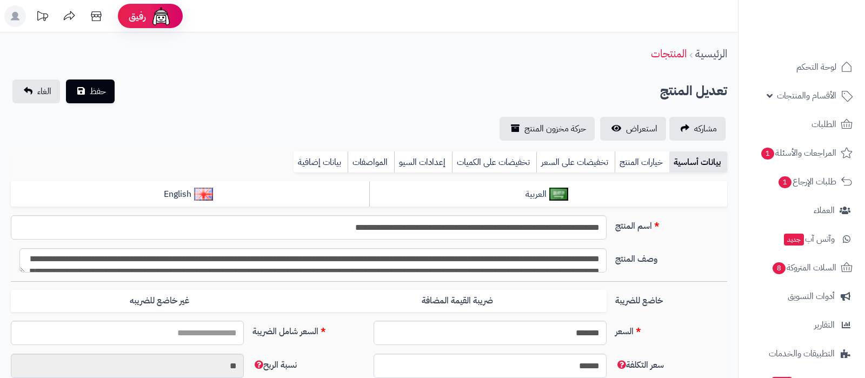
type input "*****"
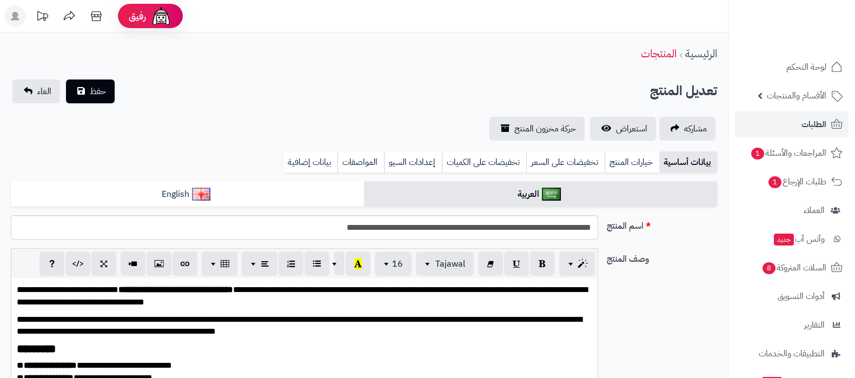
type input "*****"
click at [538, 230] on input "**********" at bounding box center [304, 227] width 587 height 24
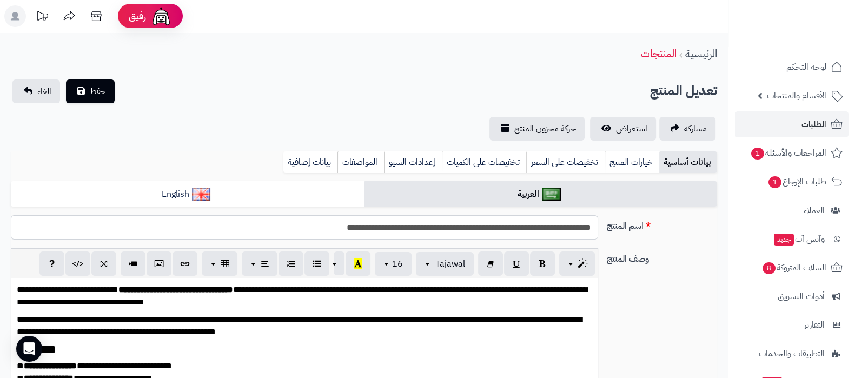
click at [538, 230] on input "**********" at bounding box center [304, 227] width 587 height 24
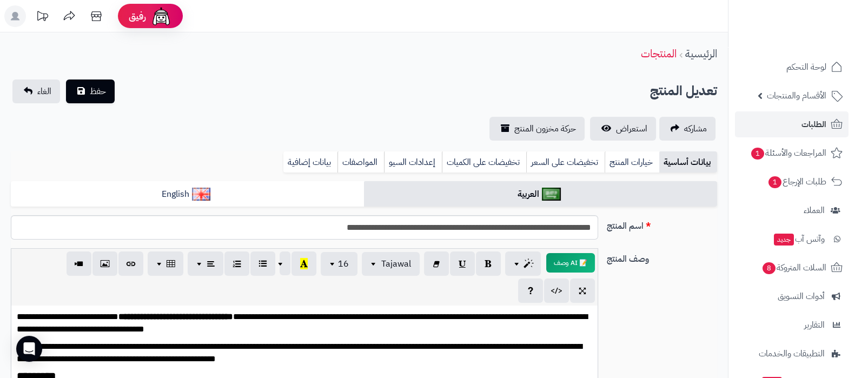
click at [691, 313] on div "**********" at bounding box center [363, 364] width 715 height 233
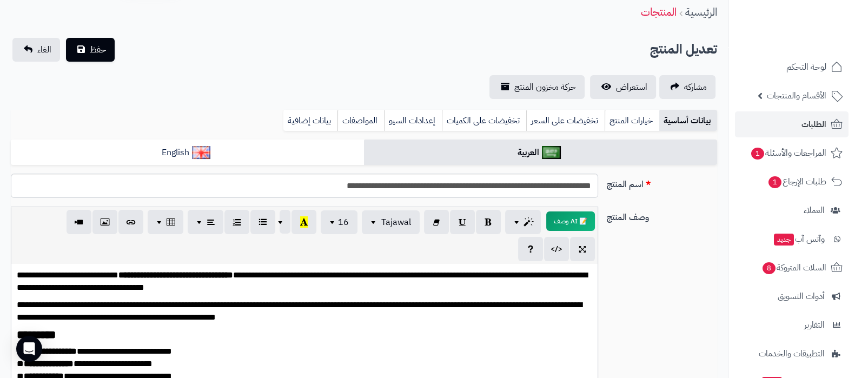
scroll to position [0, 0]
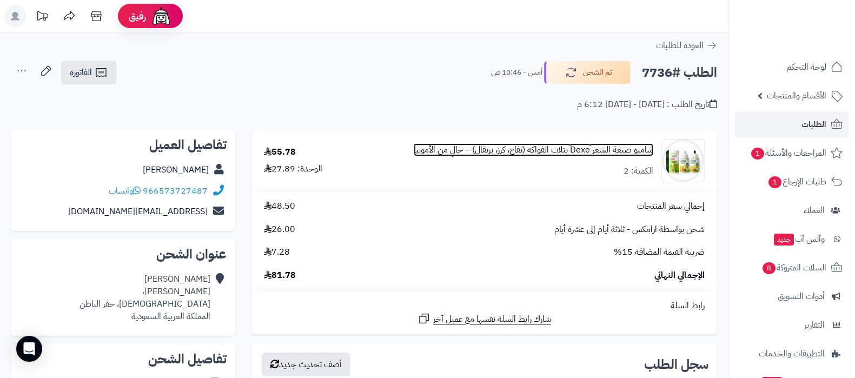
click at [537, 151] on link "شامبو صبغة الشعر Dexe بتلات الفواكه (تفاح، كرز، برتقال) – خالٍ من الأمونيا" at bounding box center [532, 150] width 239 height 12
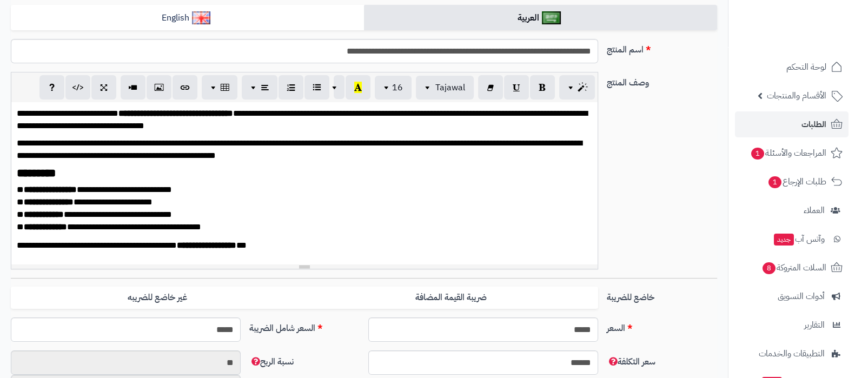
scroll to position [203, 0]
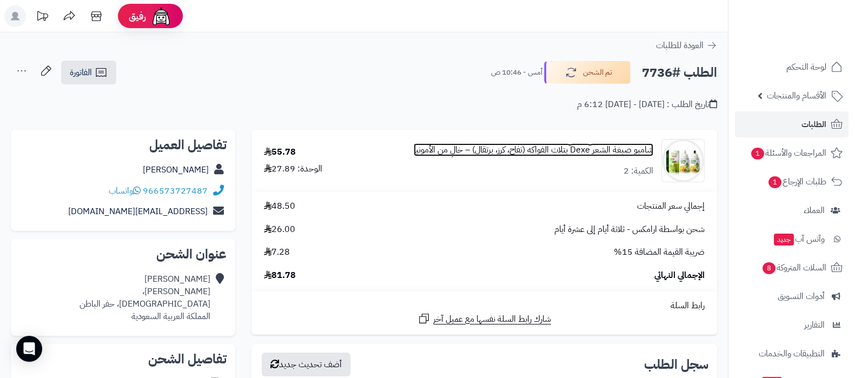
click at [566, 148] on link "شامبو صبغة الشعر Dexe بتلات الفواكه (تفاح، كرز، برتقال) – خالٍ من الأمونيا" at bounding box center [532, 150] width 239 height 12
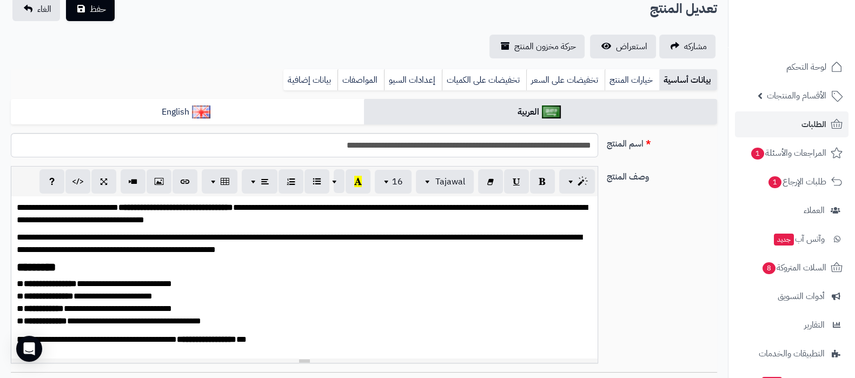
scroll to position [270, 0]
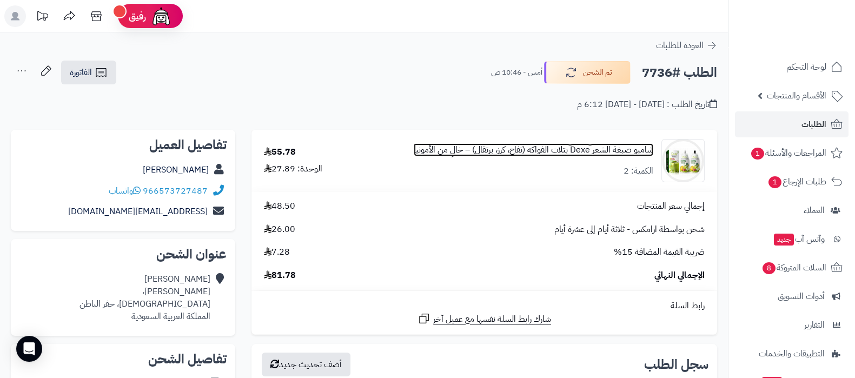
click at [563, 152] on link "شامبو صبغة الشعر Dexe بتلات الفواكه (تفاح، كرز، برتقال) – خالٍ من الأمونيا" at bounding box center [532, 150] width 239 height 12
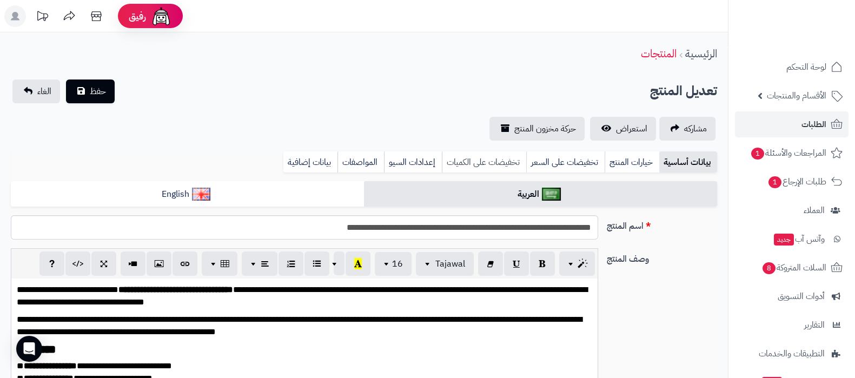
scroll to position [263, 0]
click at [499, 162] on link "تخفيضات على الكميات" at bounding box center [484, 162] width 84 height 22
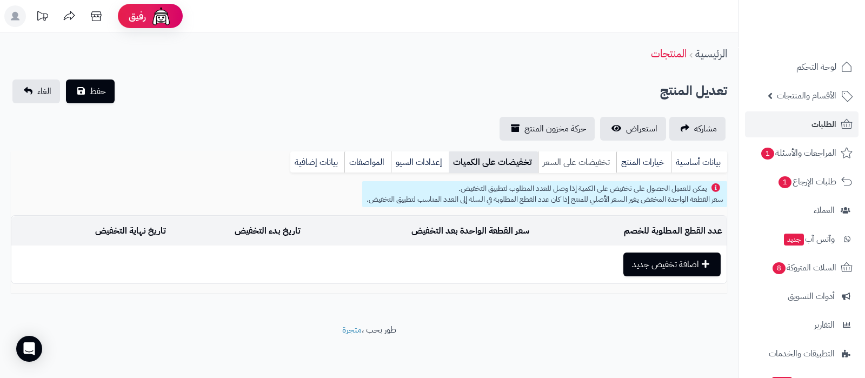
click at [593, 163] on link "تخفيضات على السعر" at bounding box center [577, 162] width 78 height 22
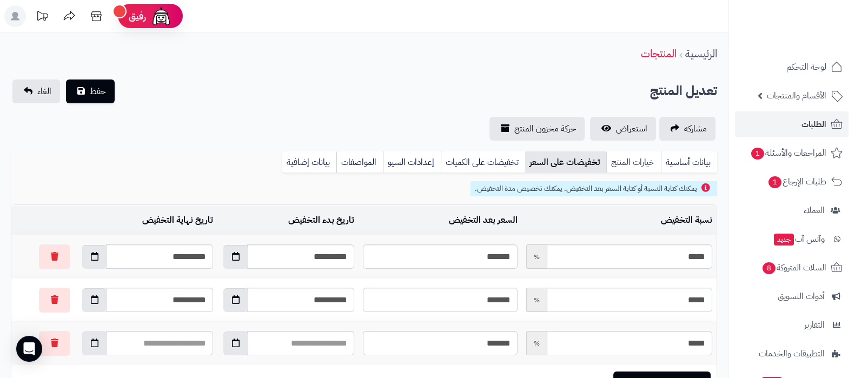
click at [623, 165] on link "خيارات المنتج" at bounding box center [633, 162] width 55 height 22
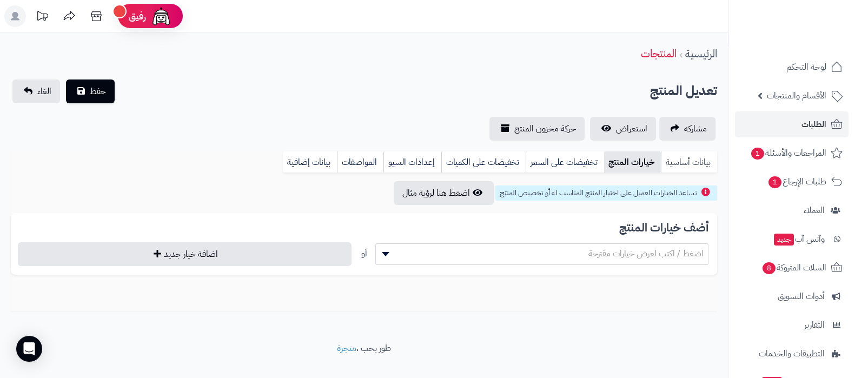
click at [672, 164] on link "بيانات أساسية" at bounding box center [688, 162] width 56 height 22
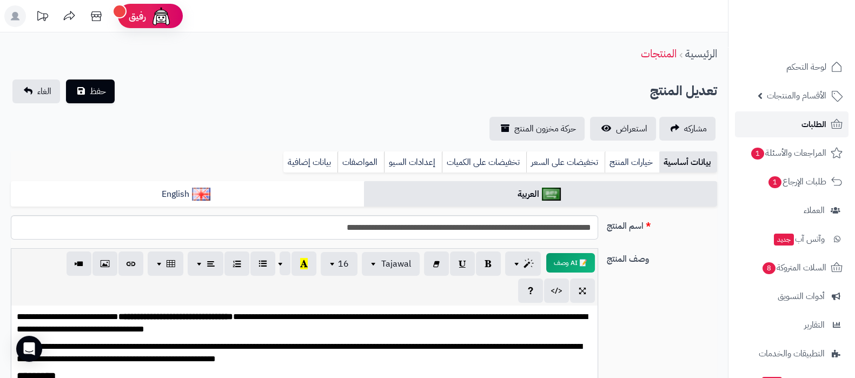
click at [789, 125] on link "الطلبات" at bounding box center [792, 124] width 114 height 26
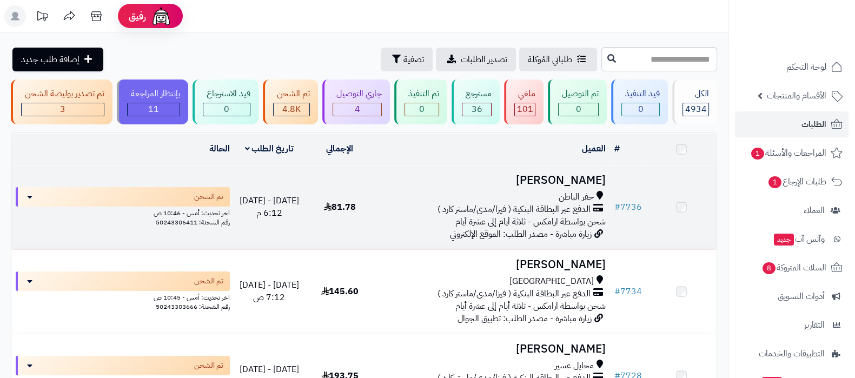
click at [550, 182] on h3 "[PERSON_NAME]" at bounding box center [492, 180] width 226 height 12
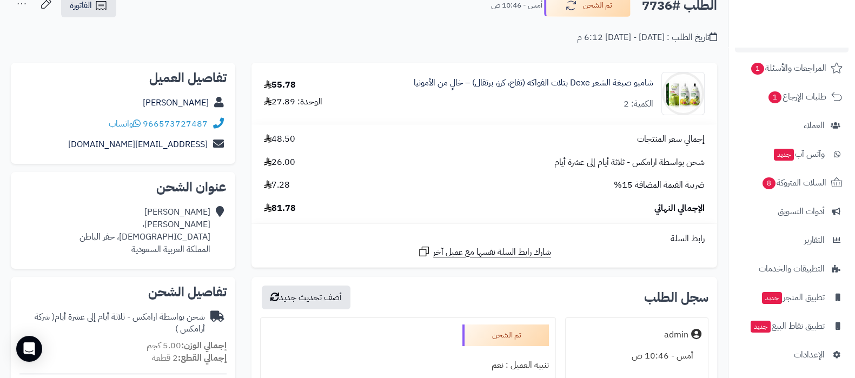
scroll to position [88, 0]
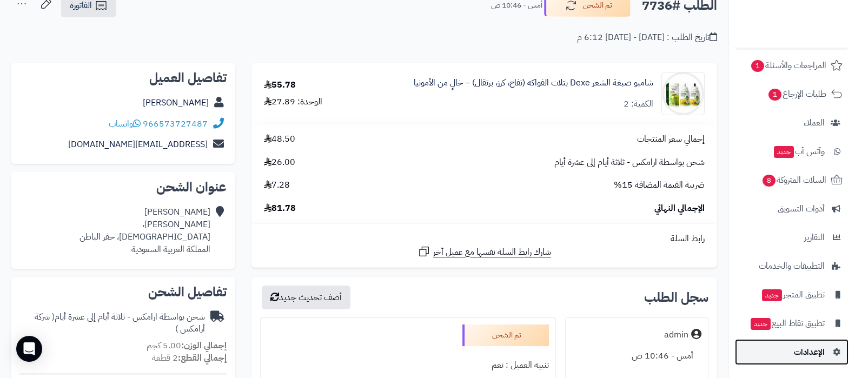
click at [805, 359] on link "الإعدادات" at bounding box center [792, 352] width 114 height 26
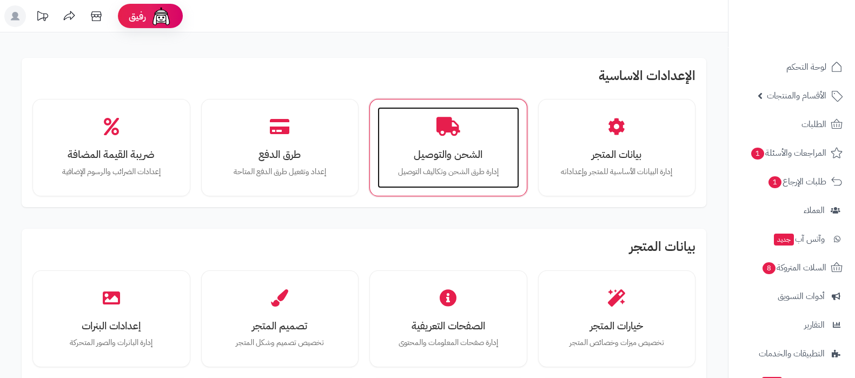
click at [454, 168] on p "إدارة طرق الشحن وتكاليف التوصيل" at bounding box center [448, 172] width 120 height 12
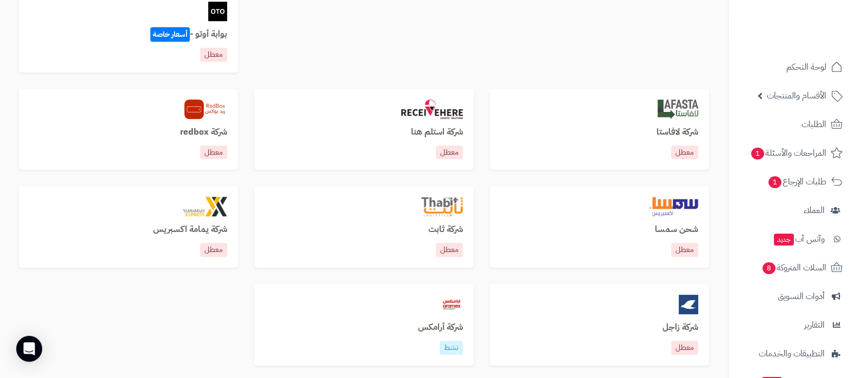
scroll to position [743, 0]
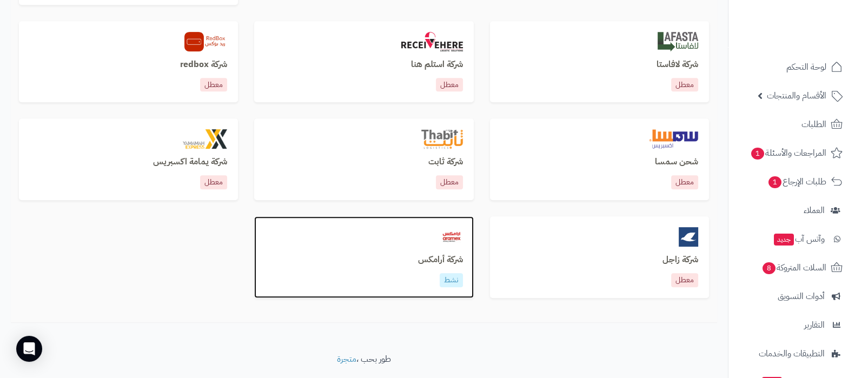
click at [440, 264] on h3 "شركة أرامكس" at bounding box center [363, 260] width 197 height 10
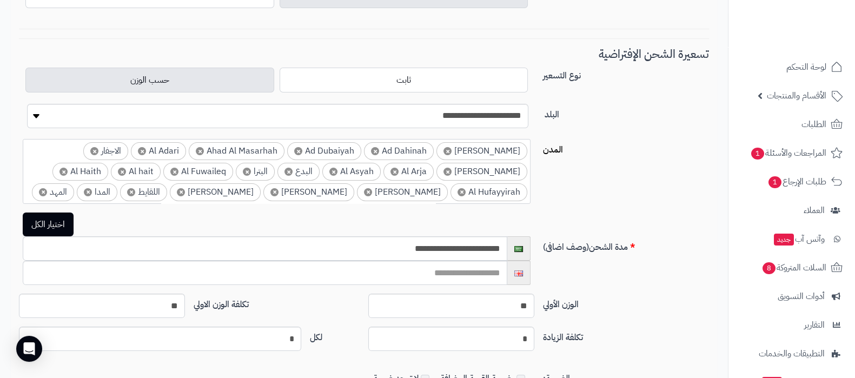
scroll to position [338, 0]
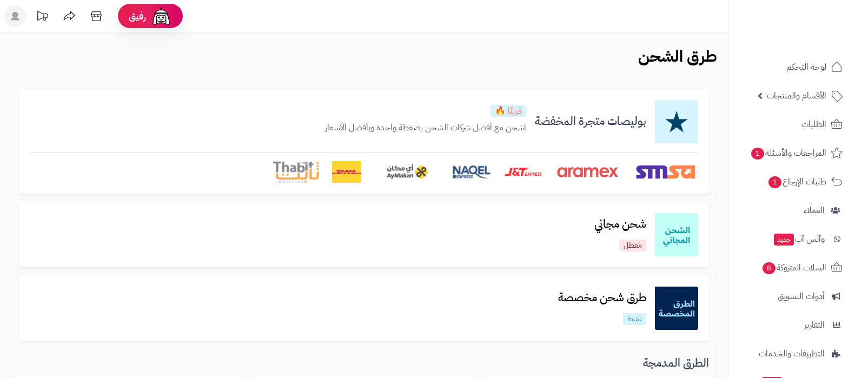
scroll to position [743, 0]
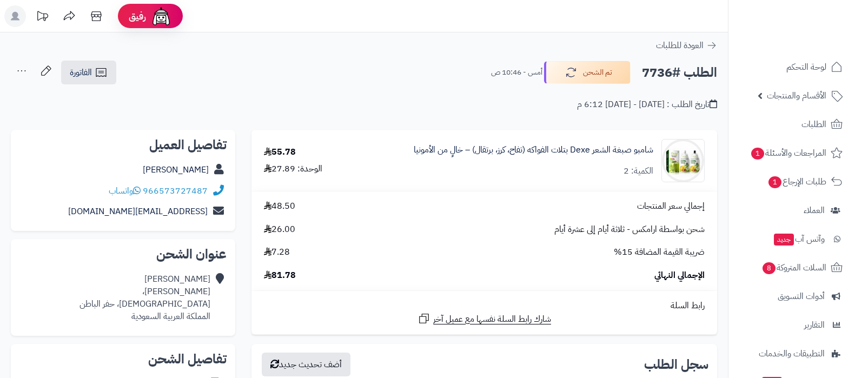
scroll to position [66, 0]
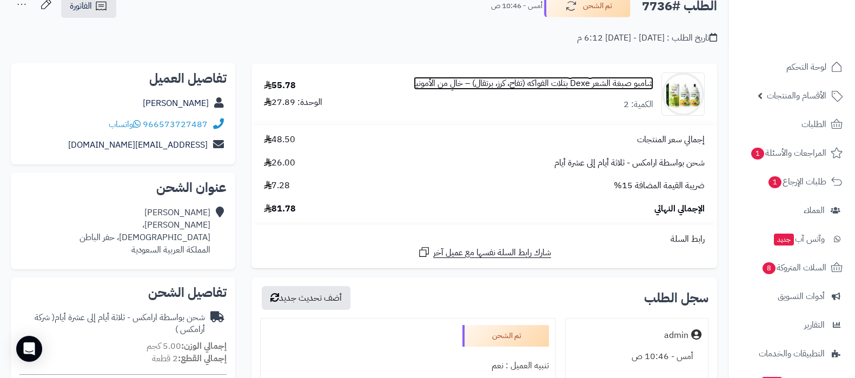
click at [528, 85] on link "شامبو صبغة الشعر Dexe بتلات الفواكه (تفاح، كرز، برتقال) – خالٍ من الأمونيا" at bounding box center [532, 83] width 239 height 12
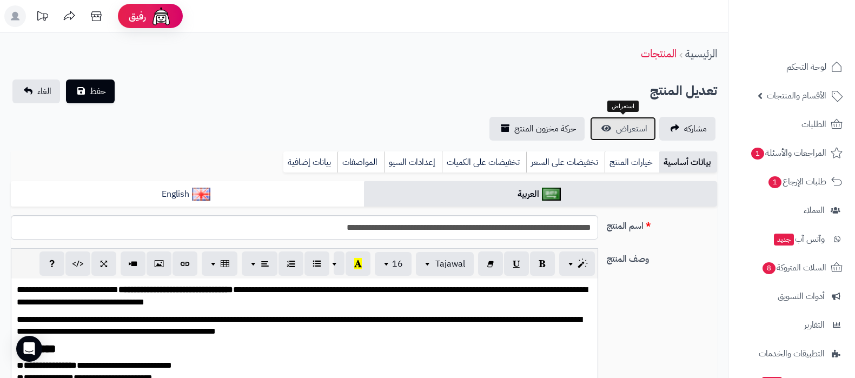
click at [608, 128] on link "استعراض" at bounding box center [623, 129] width 66 height 24
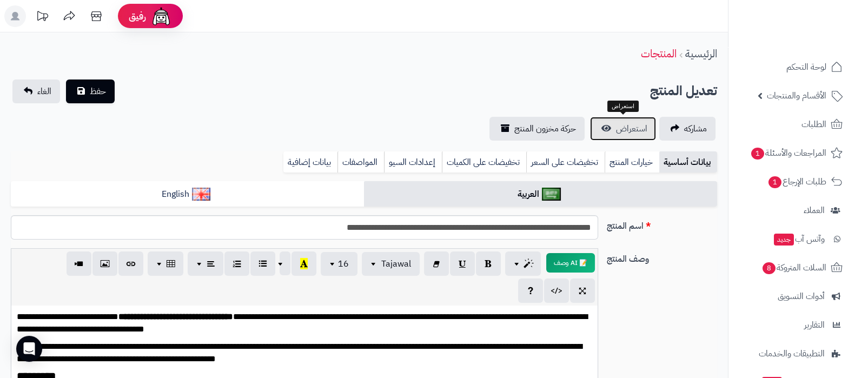
scroll to position [263, 0]
click at [565, 158] on link "تخفيضات على السعر" at bounding box center [565, 162] width 78 height 22
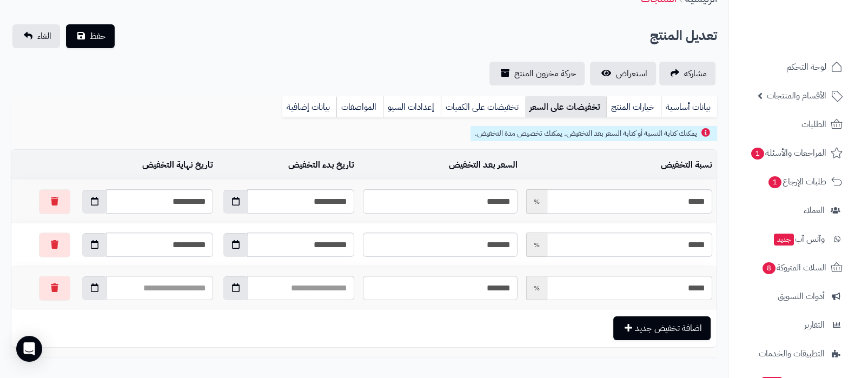
scroll to position [67, 0]
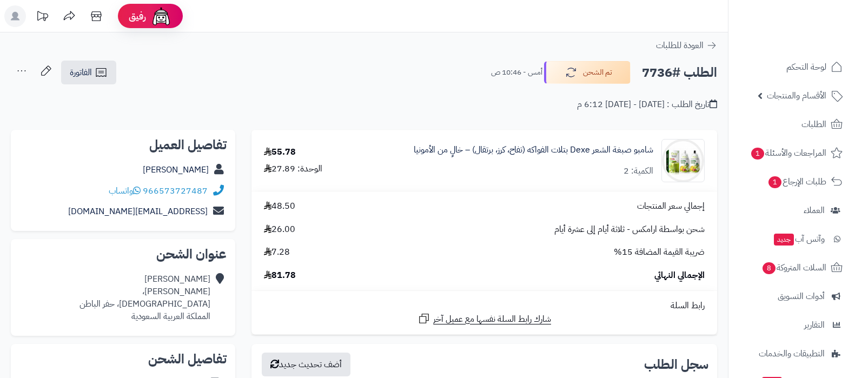
scroll to position [64, 0]
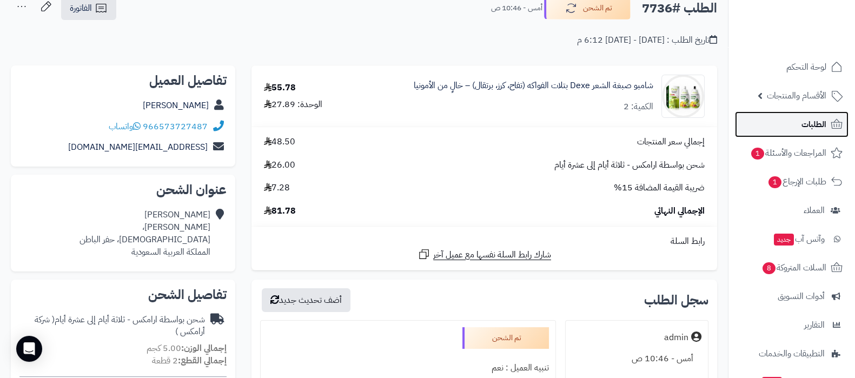
click at [804, 119] on span "الطلبات" at bounding box center [813, 124] width 25 height 15
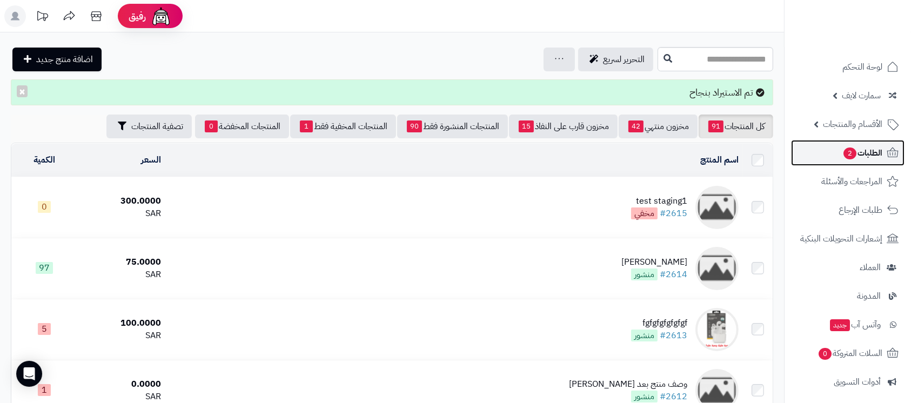
click at [825, 159] on link "الطلبات 2" at bounding box center [848, 153] width 114 height 26
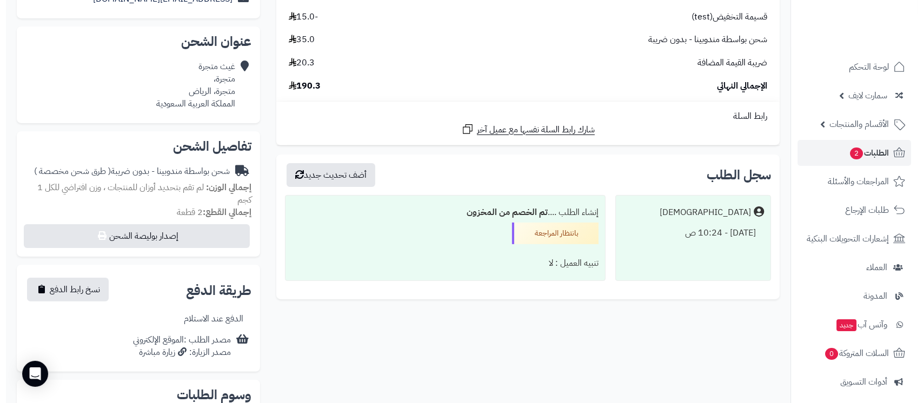
scroll to position [216, 0]
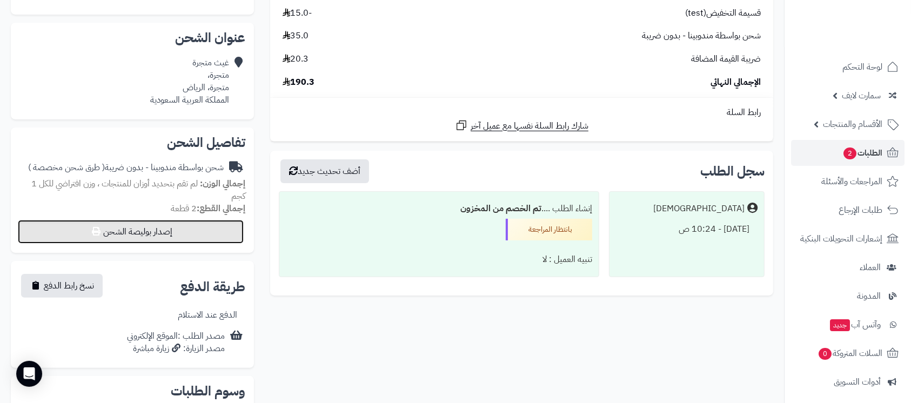
click at [137, 229] on button "إصدار بوليصة الشحن" at bounding box center [131, 232] width 226 height 24
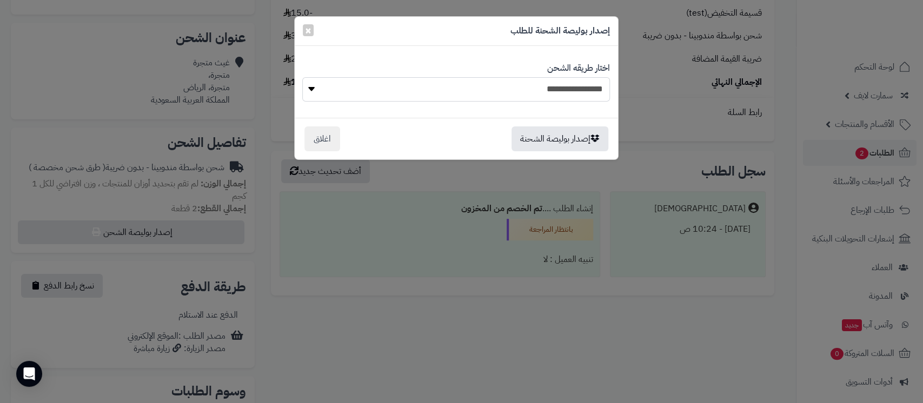
click at [583, 92] on select "**********" at bounding box center [455, 89] width 307 height 24
select select "***"
click at [302, 77] on select "**********" at bounding box center [455, 89] width 307 height 24
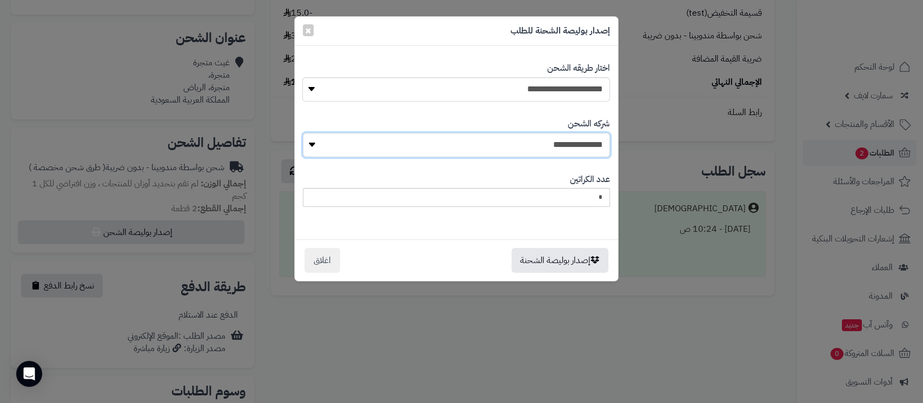
click at [556, 145] on select "**********" at bounding box center [456, 145] width 307 height 24
